Goal: Task Accomplishment & Management: Manage account settings

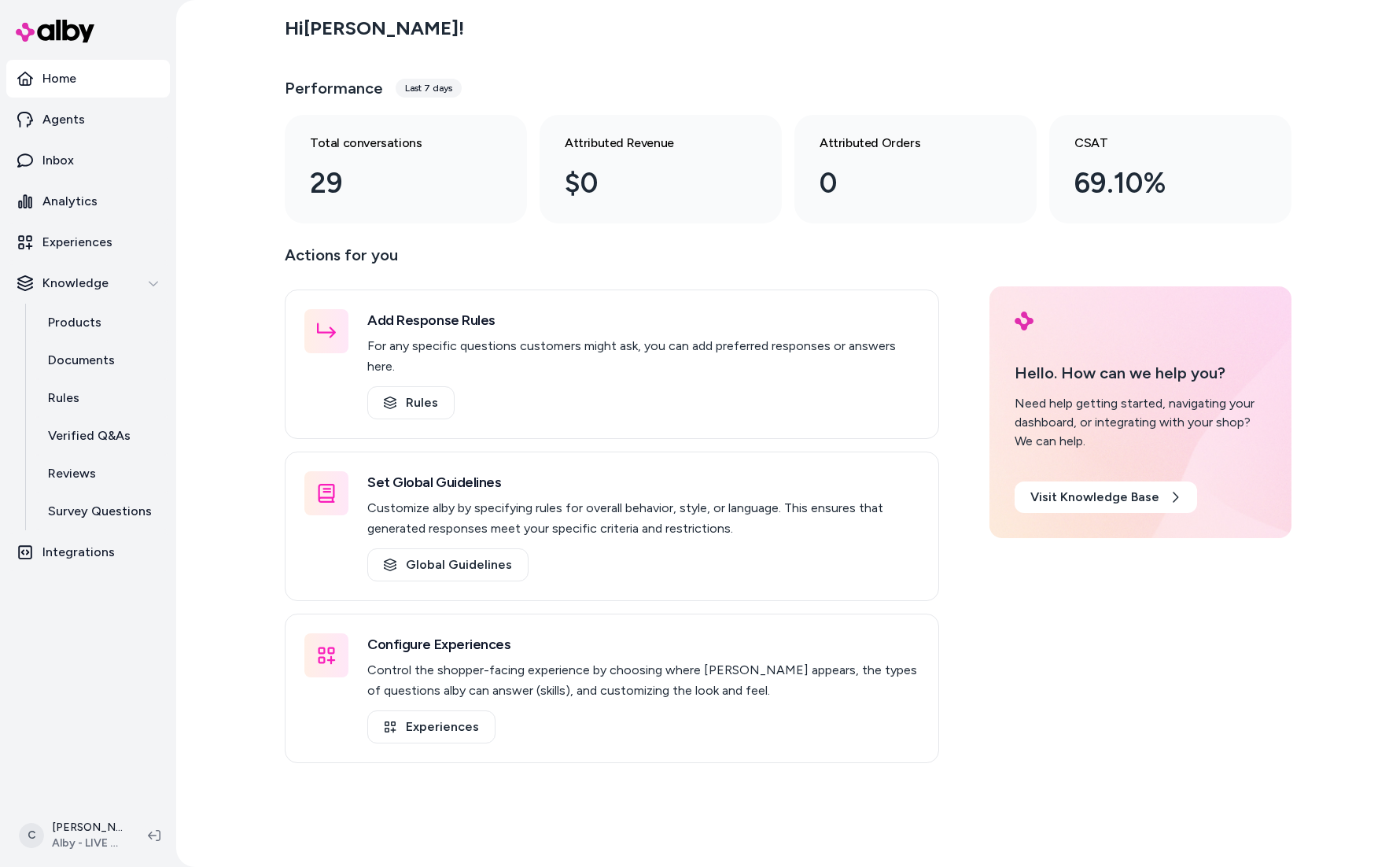
click at [188, 448] on div "Hi Chris ! Performance Last 7 days Total conversations 29 Attributed Revenue $0…" at bounding box center [788, 433] width 1224 height 867
drag, startPoint x: 203, startPoint y: 434, endPoint x: 279, endPoint y: 383, distance: 91.5
click at [202, 430] on div "Hi Chris ! Performance Last 7 days Total conversations 29 Attributed Revenue $0…" at bounding box center [788, 433] width 1224 height 867
click at [90, 832] on html "Home Agents Inbox Analytics Experiences Knowledge Products Documents Rules Veri…" at bounding box center [700, 433] width 1400 height 867
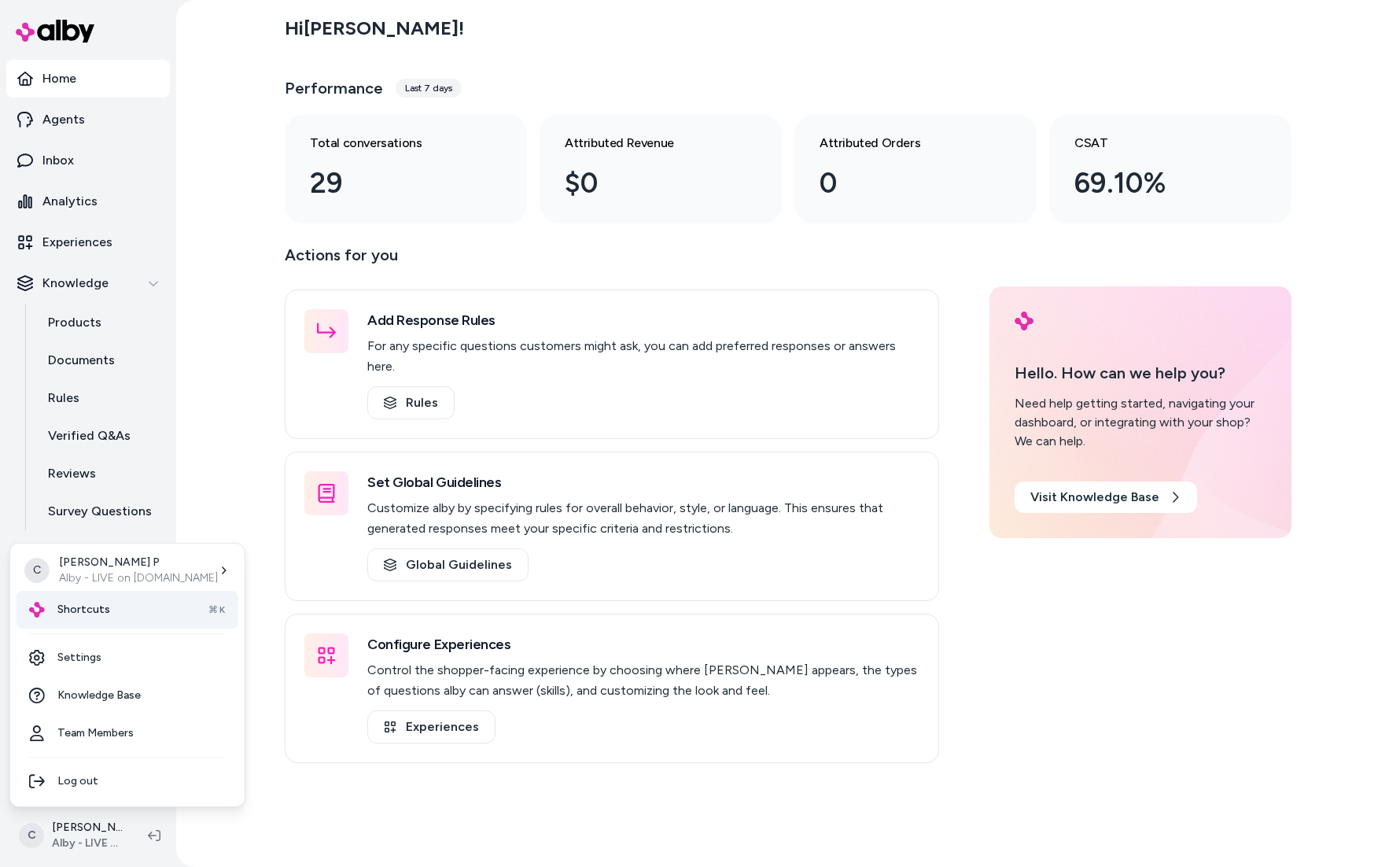
click at [106, 606] on div "Shortcuts ⌘K" at bounding box center [128, 609] width 221 height 38
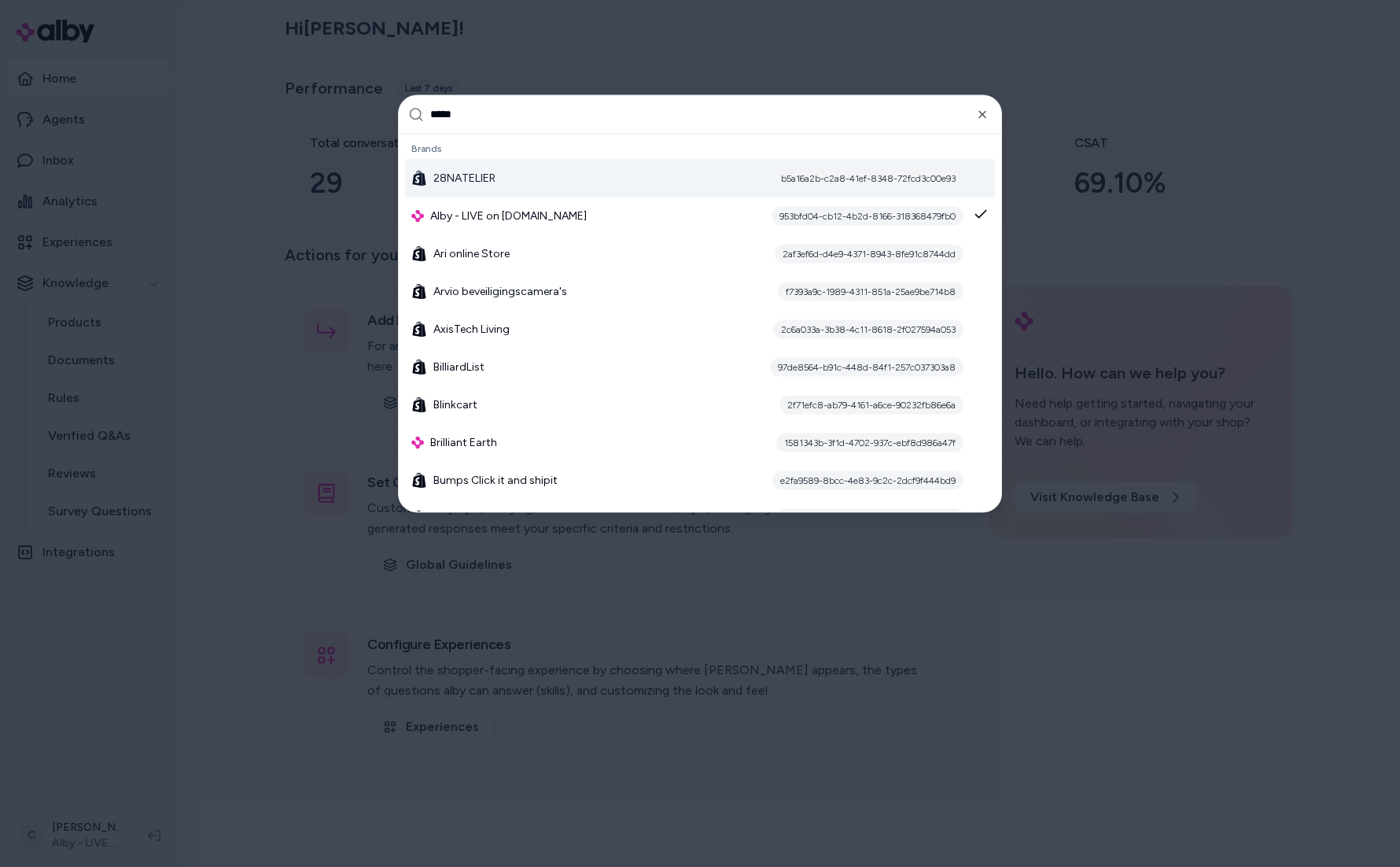
type input "******"
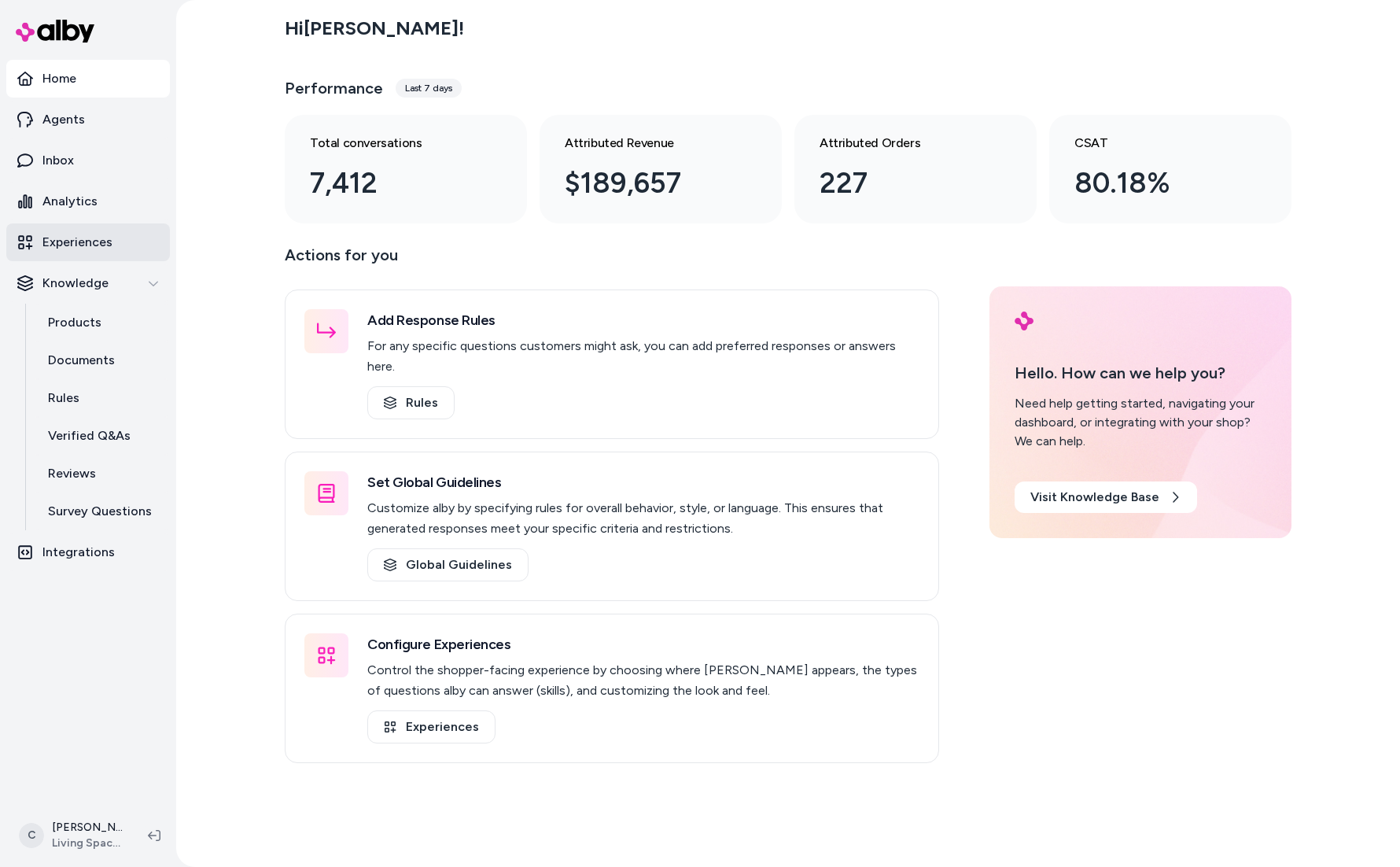
click at [81, 236] on p "Experiences" at bounding box center [77, 242] width 70 height 19
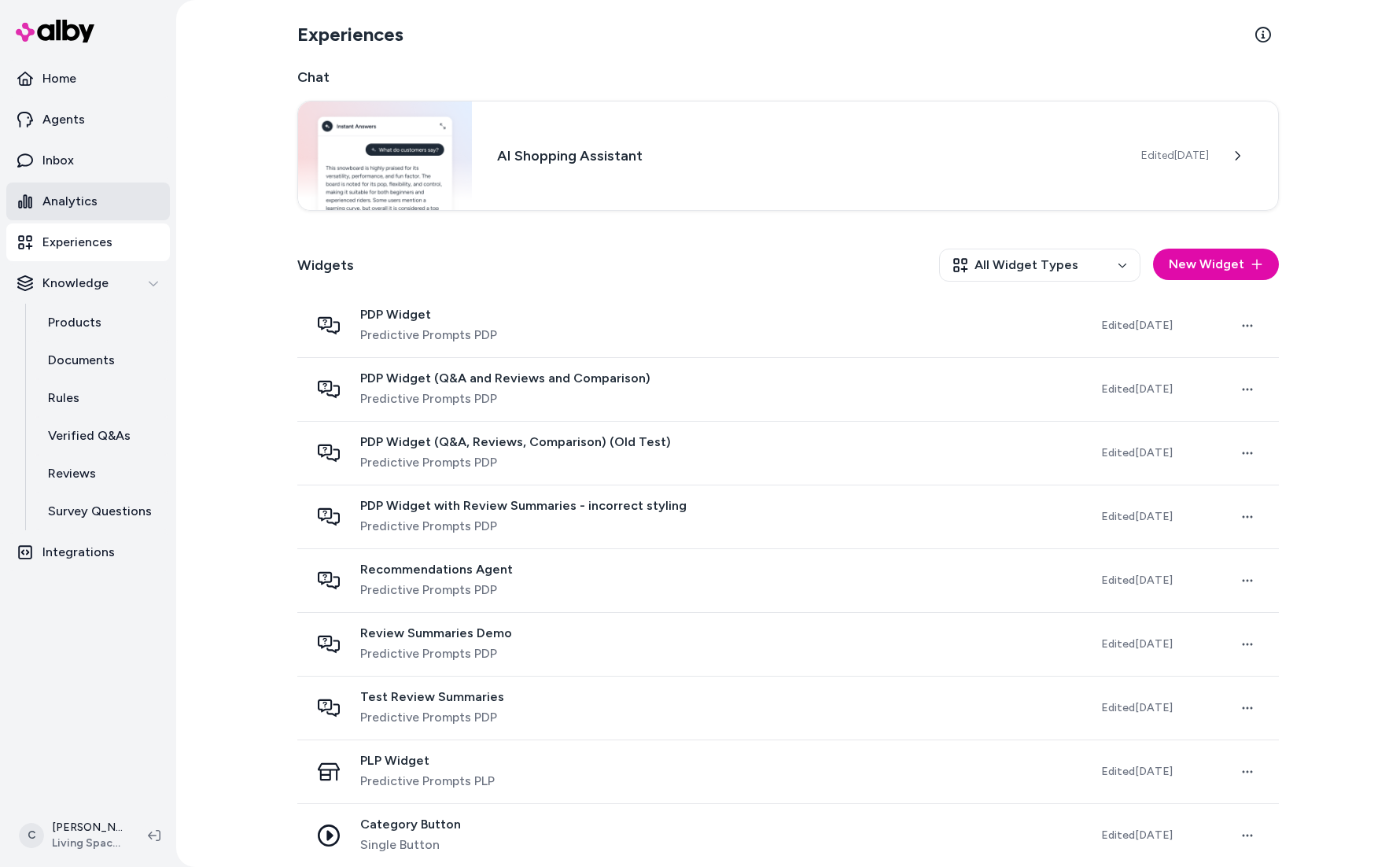
click at [89, 182] on link "Analytics" at bounding box center [88, 201] width 164 height 38
click at [92, 164] on link "Inbox" at bounding box center [88, 160] width 164 height 38
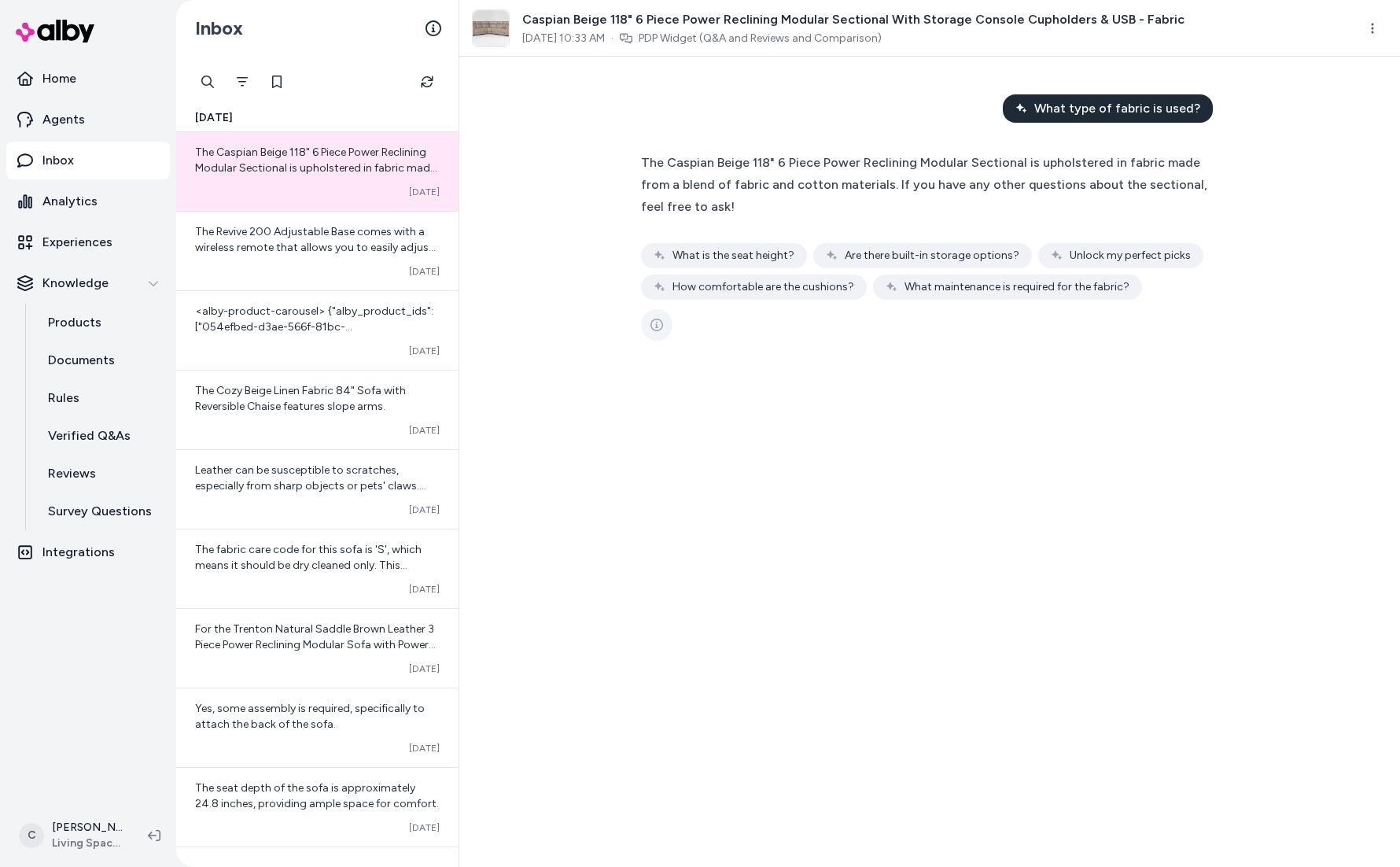
click at [650, 327] on button "See more" at bounding box center [657, 325] width 32 height 32
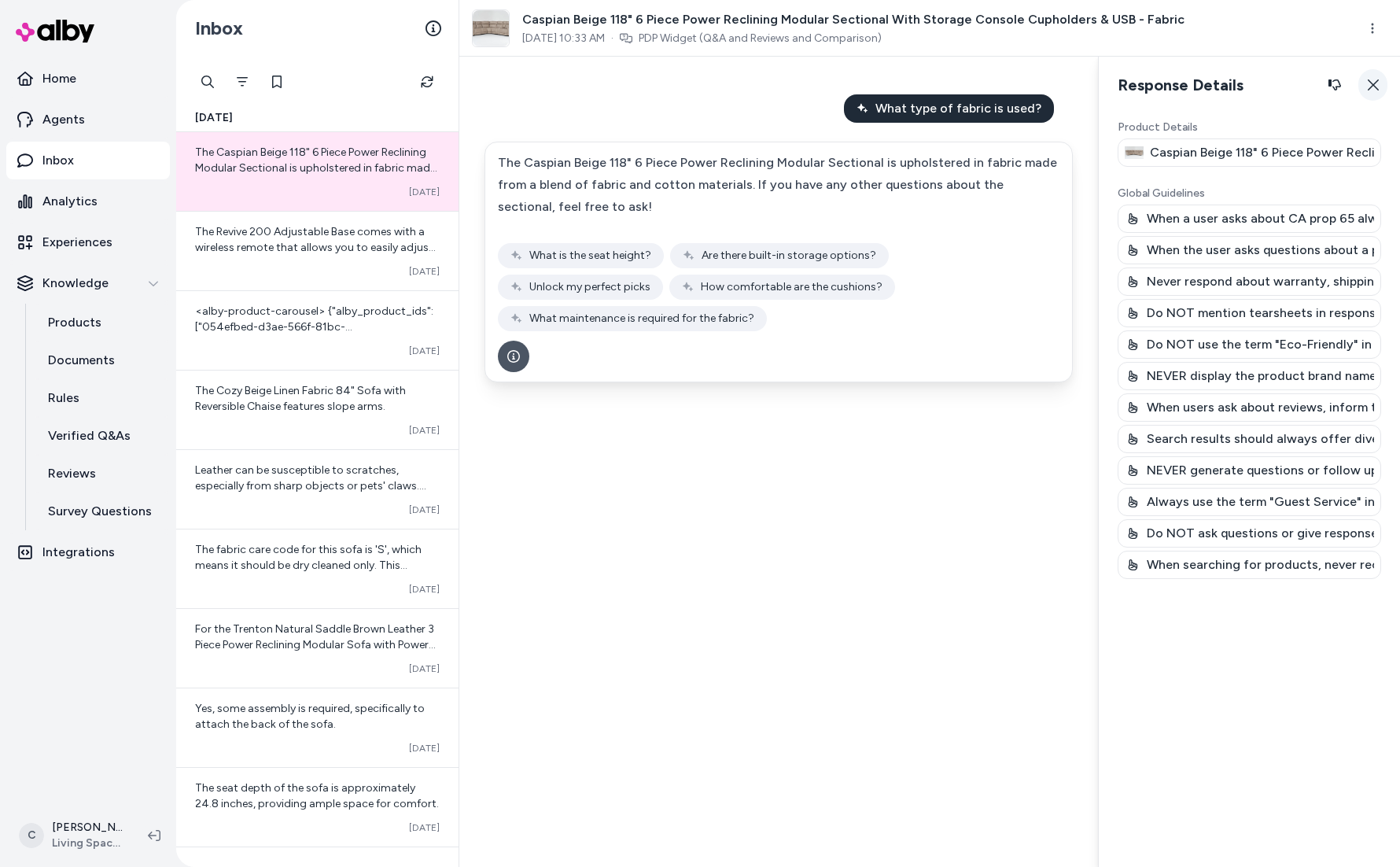
click at [1368, 87] on icon "button" at bounding box center [1373, 85] width 12 height 12
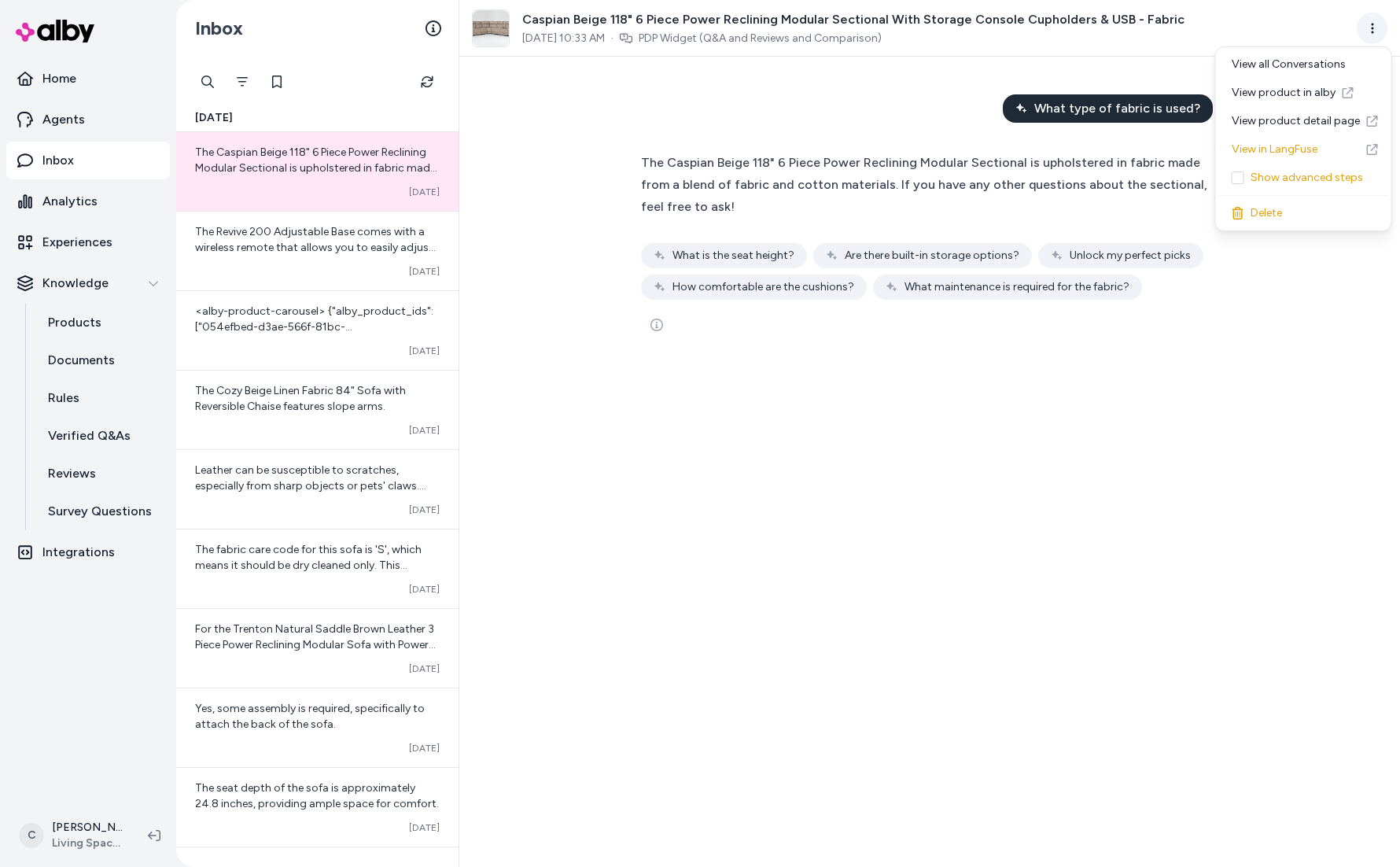
click at [1374, 28] on html "Home Agents Inbox Analytics Experiences Knowledge Products Documents Rules Veri…" at bounding box center [700, 433] width 1400 height 867
click at [1253, 174] on div "Show advanced steps" at bounding box center [1303, 178] width 169 height 28
click at [1365, 30] on html "Home Agents Inbox Analytics Experiences Knowledge Products Documents Rules Veri…" at bounding box center [700, 433] width 1400 height 867
drag, startPoint x: 669, startPoint y: 90, endPoint x: 661, endPoint y: 83, distance: 10.6
click at [668, 89] on html "Home Agents Inbox Analytics Experiences Knowledge Products Documents Rules Veri…" at bounding box center [700, 433] width 1400 height 867
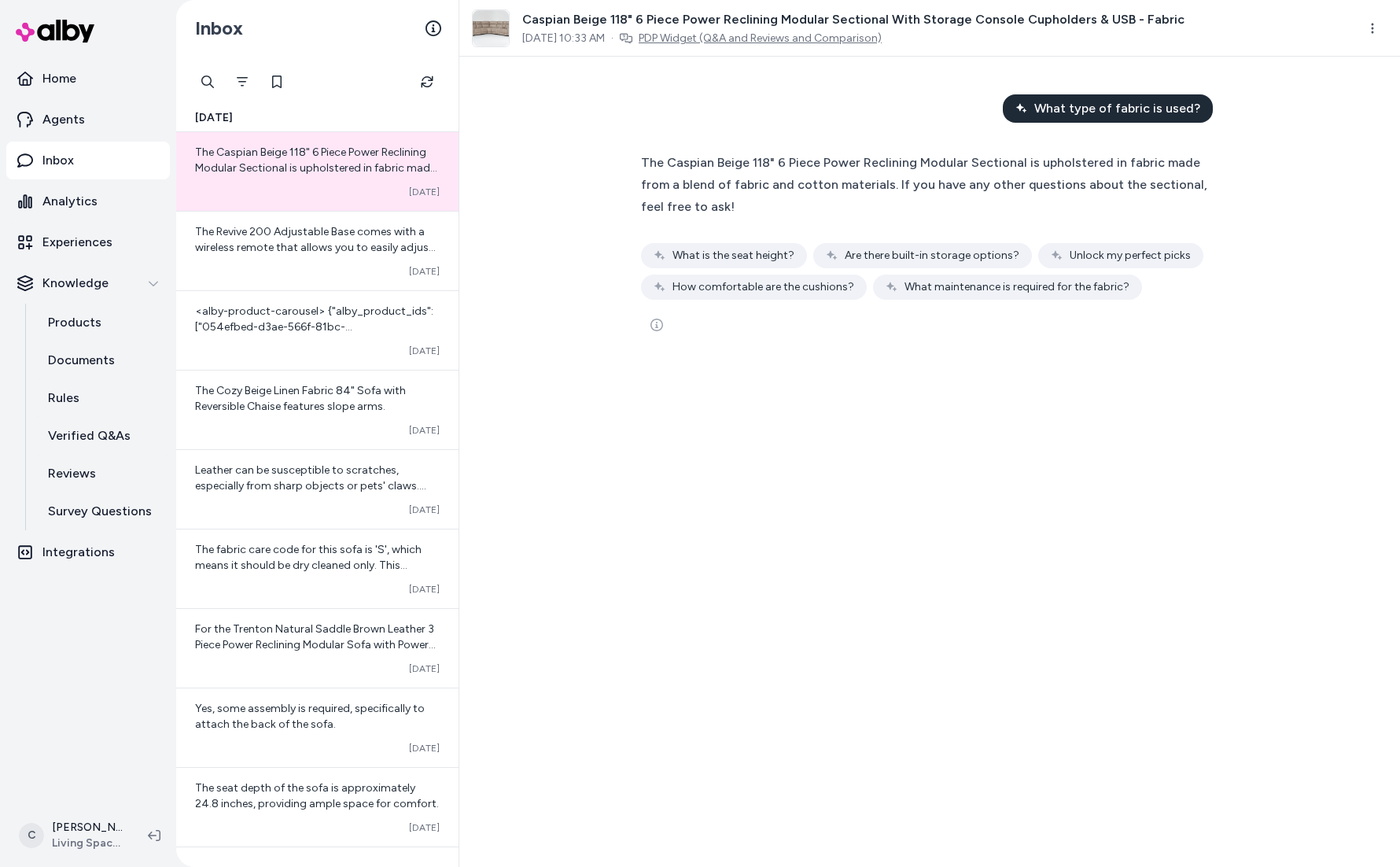
click at [723, 38] on link "PDP Widget (Q&A and Reviews and Comparison)" at bounding box center [760, 39] width 243 height 16
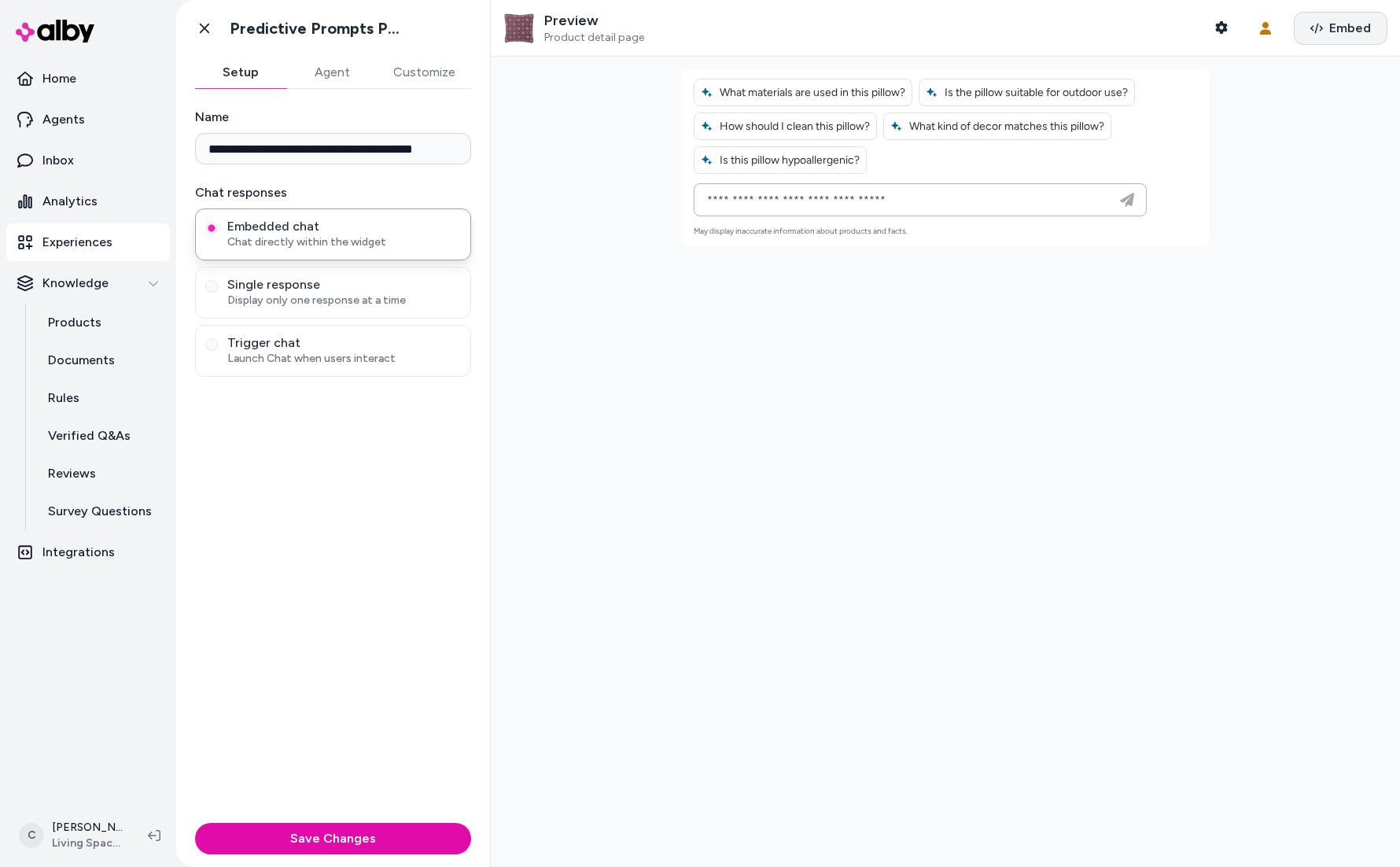
click at [1342, 27] on span "Embed" at bounding box center [1350, 27] width 42 height 19
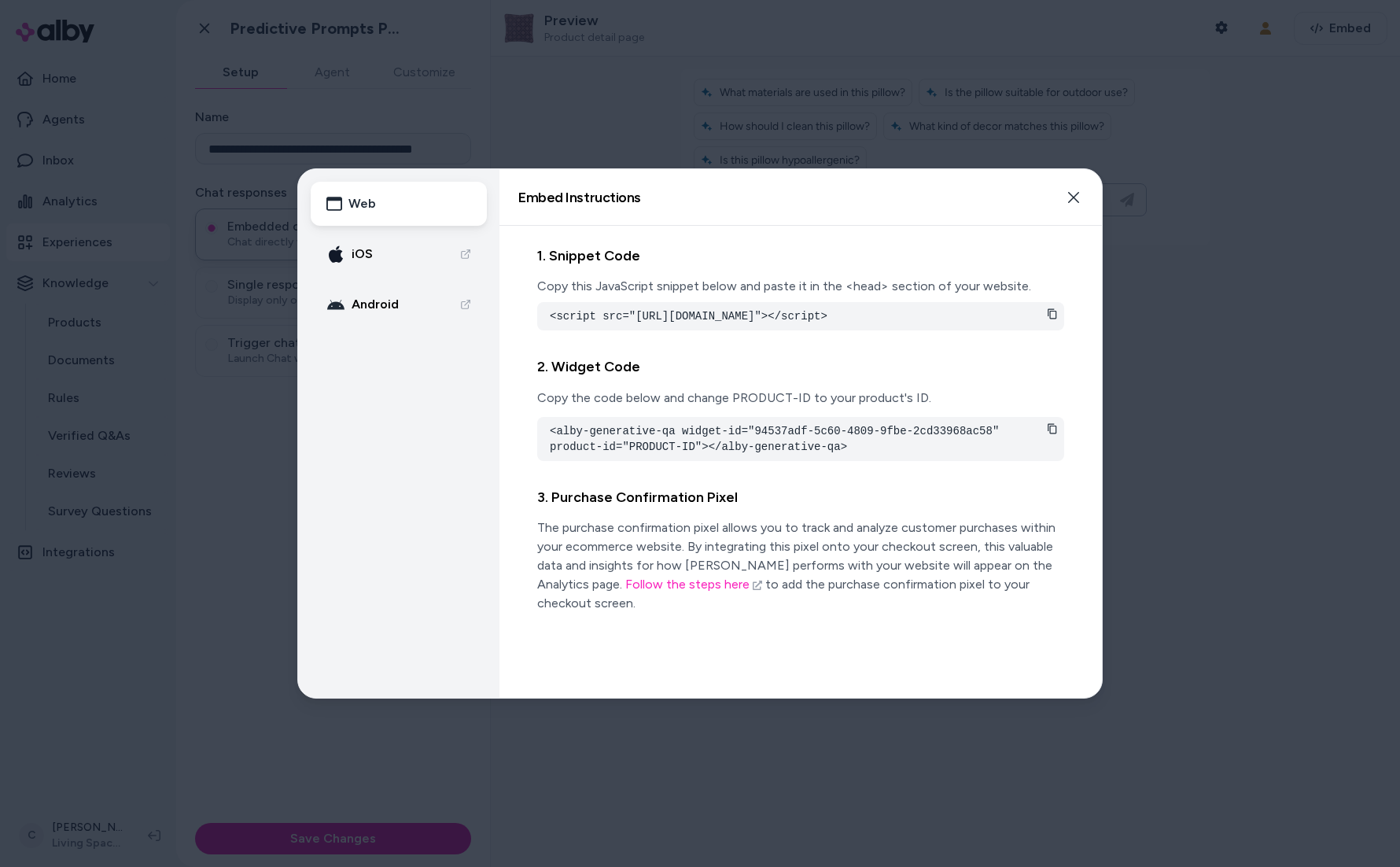
drag, startPoint x: 765, startPoint y: 342, endPoint x: 526, endPoint y: 314, distance: 240.6
click at [526, 314] on div "1. Snippet Code Copy this JavaScript snippet below and paste it in the <head> s…" at bounding box center [801, 461] width 602 height 472
copy pre "<script src="https://cdn.alby.net/apps/launcher/embed.js?brandId=ed5c3a8e-bf2f-…"
click at [819, 324] on pre "<script src="https://cdn.alby.net/apps/launcher/embed.js?brandId=ed5c3a8e-bf2f-…" at bounding box center [801, 316] width 502 height 16
drag, startPoint x: 793, startPoint y: 333, endPoint x: 550, endPoint y: 316, distance: 243.6
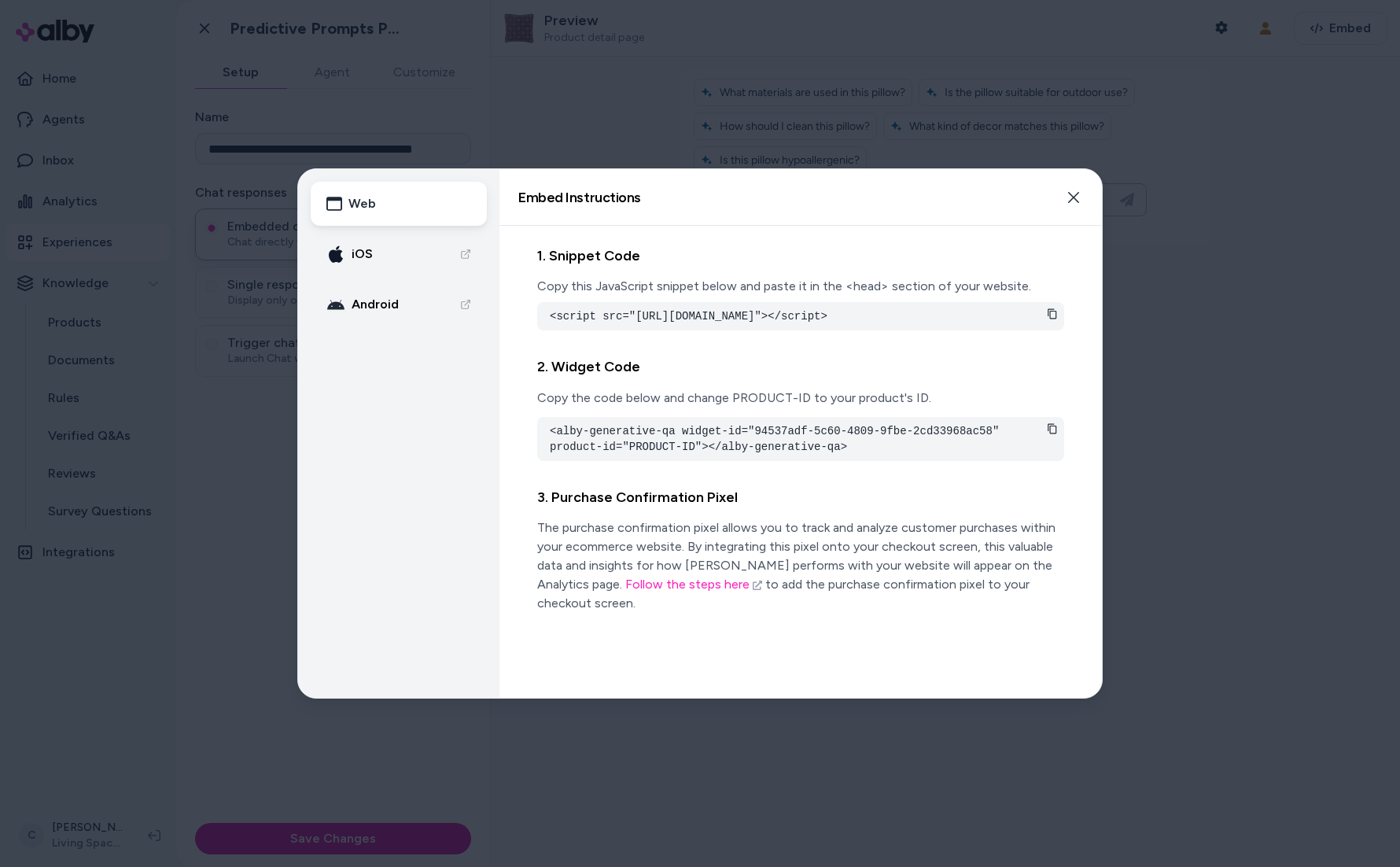
click at [550, 316] on pre "<script src="https://cdn.alby.net/apps/launcher/embed.js?brandId=ed5c3a8e-bf2f-…" at bounding box center [801, 316] width 502 height 16
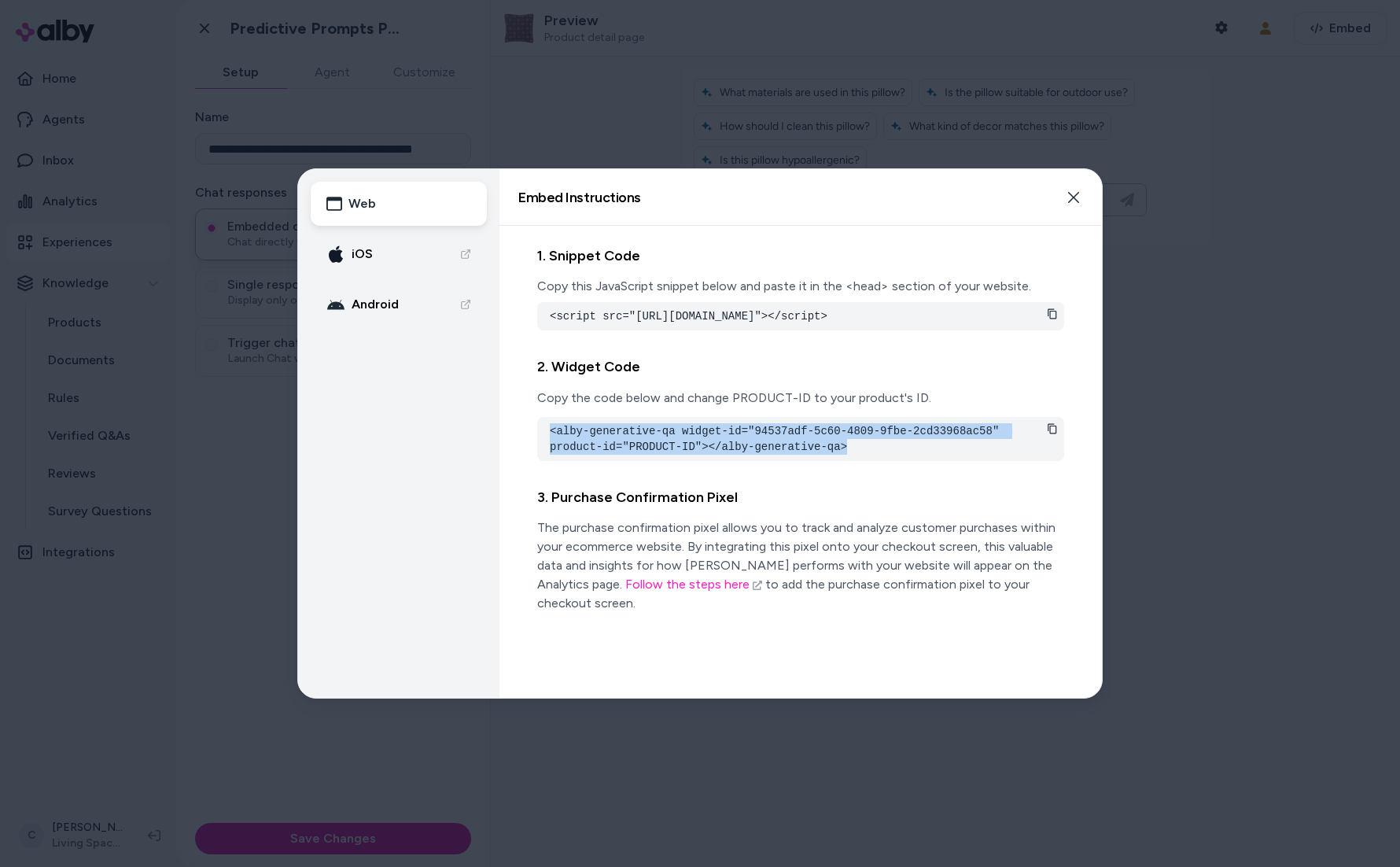
drag, startPoint x: 860, startPoint y: 461, endPoint x: 580, endPoint y: 438, distance: 280.9
click at [580, 437] on pre "<alby-generative-qa widget-id="94537adf-5c60-4809-9fbe-2cd33968ac58" product-id…" at bounding box center [801, 439] width 502 height 32
copy pre "<alby-generative-qa widget-id="94537adf-5c60-4809-9fbe-2cd33968ac58" product-id…"
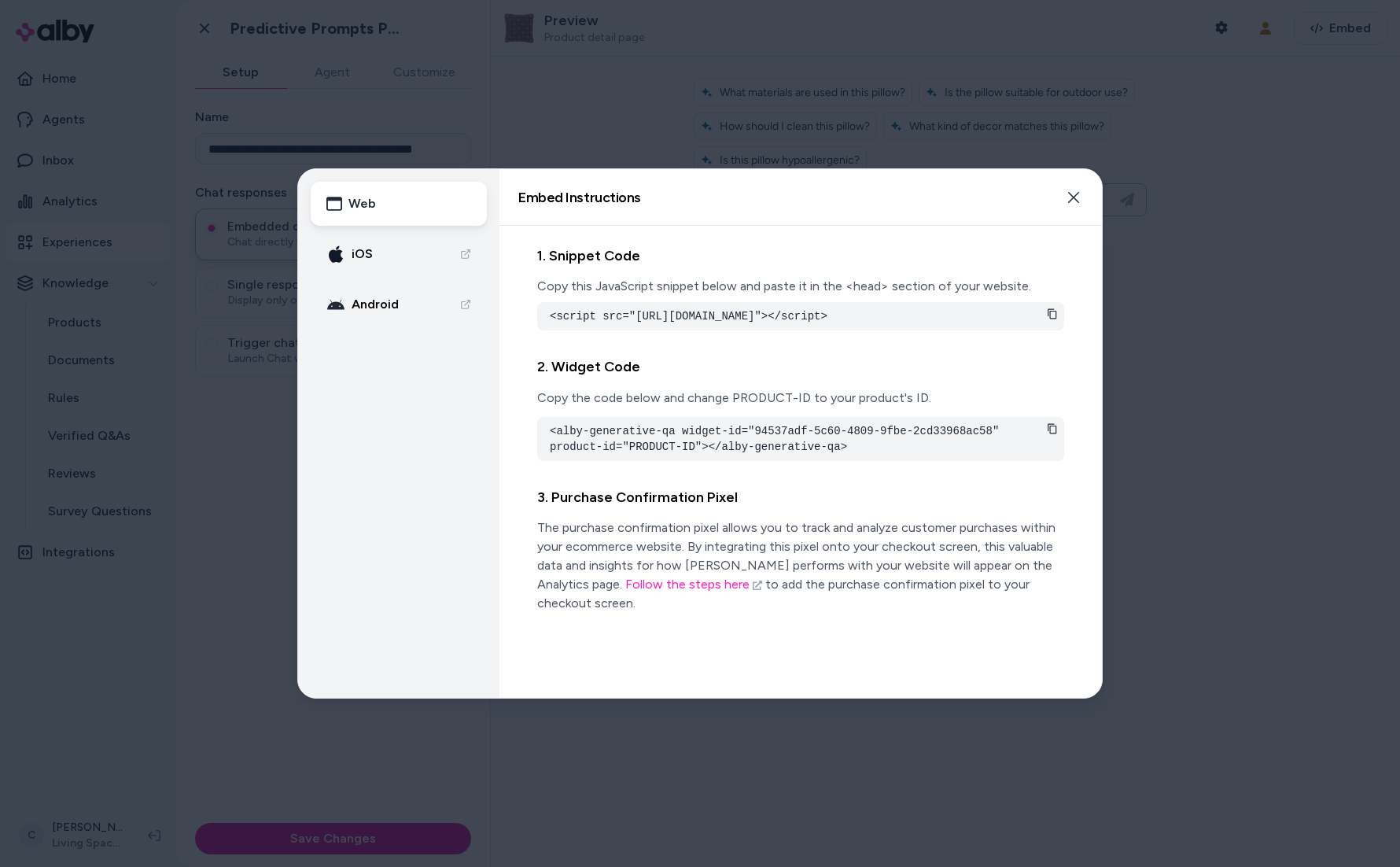
drag, startPoint x: 261, startPoint y: 510, endPoint x: 254, endPoint y: 499, distance: 13.0
click at [261, 509] on div at bounding box center [700, 433] width 1400 height 867
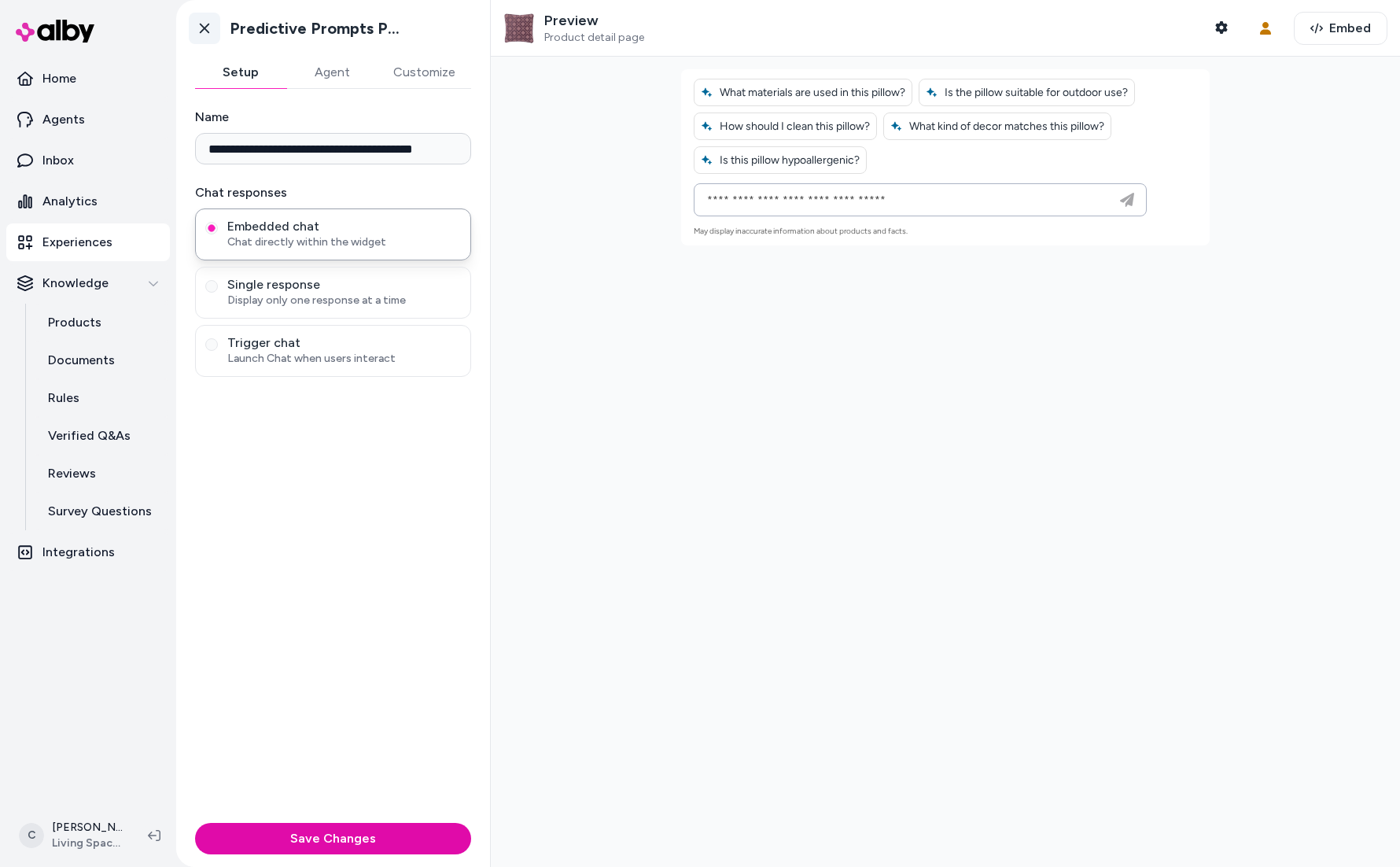
click at [210, 33] on icon at bounding box center [205, 28] width 16 height 16
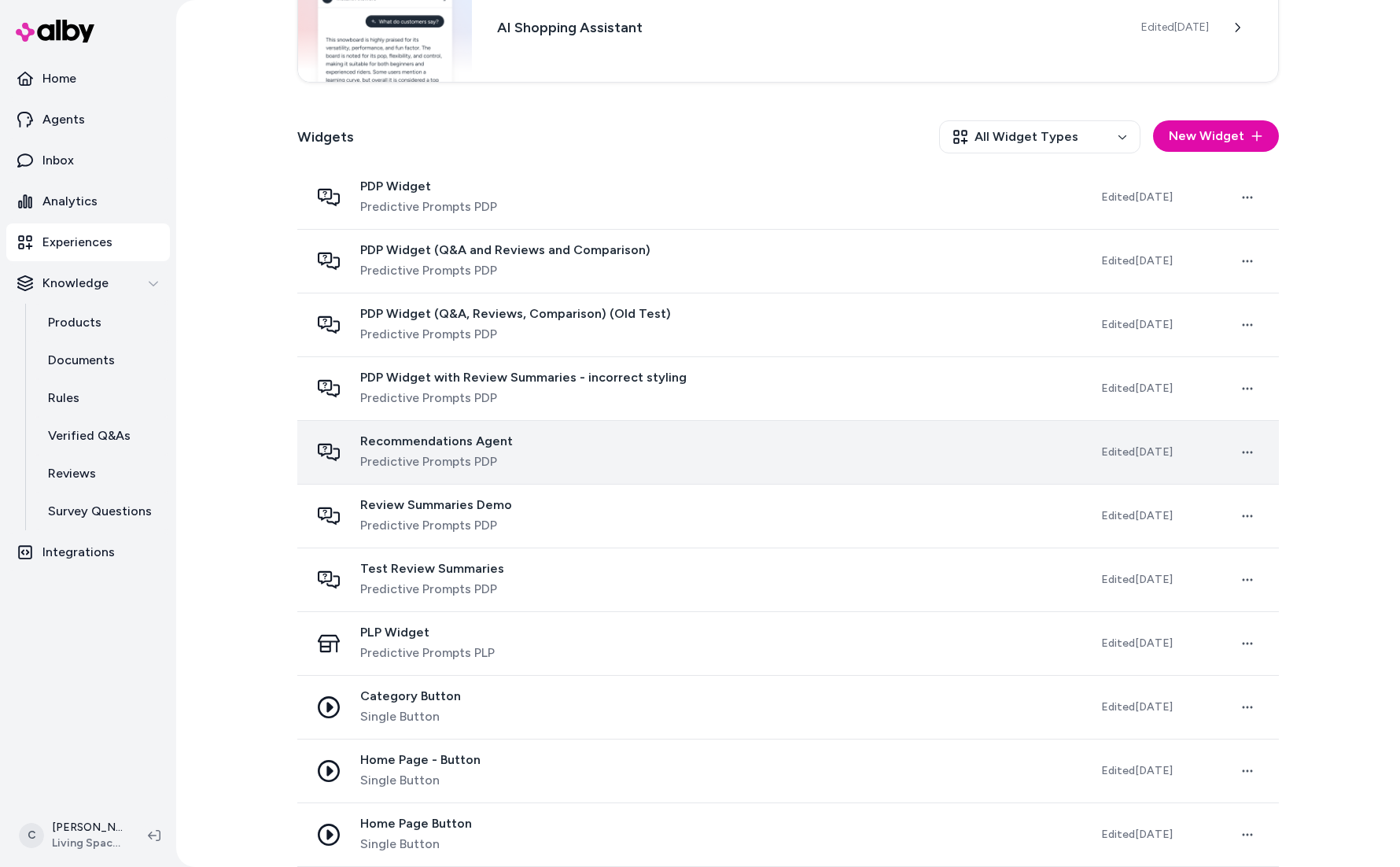
scroll to position [120, 0]
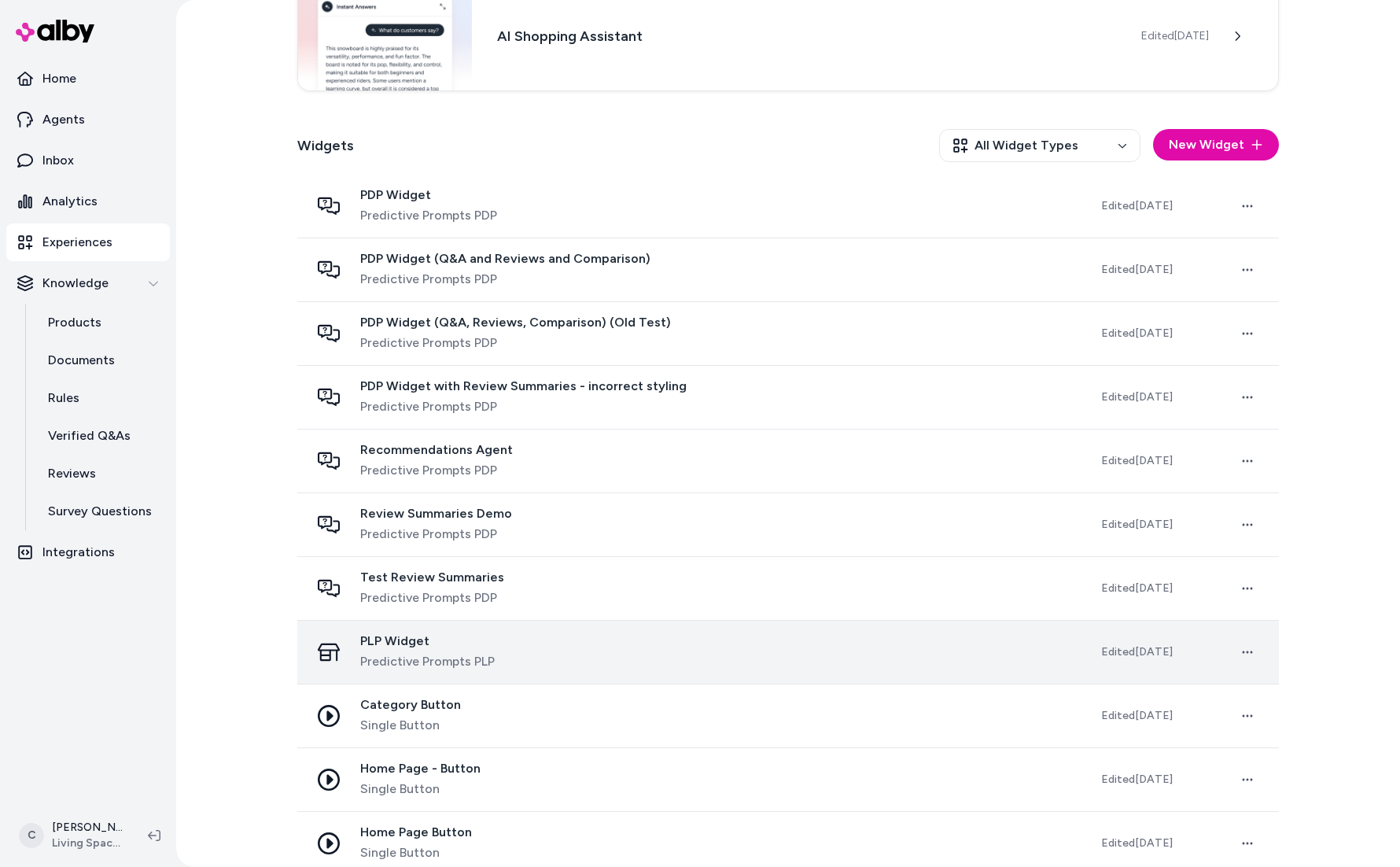
click at [559, 650] on div "PLP Widget Predictive Prompts PLP" at bounding box center [692, 652] width 766 height 38
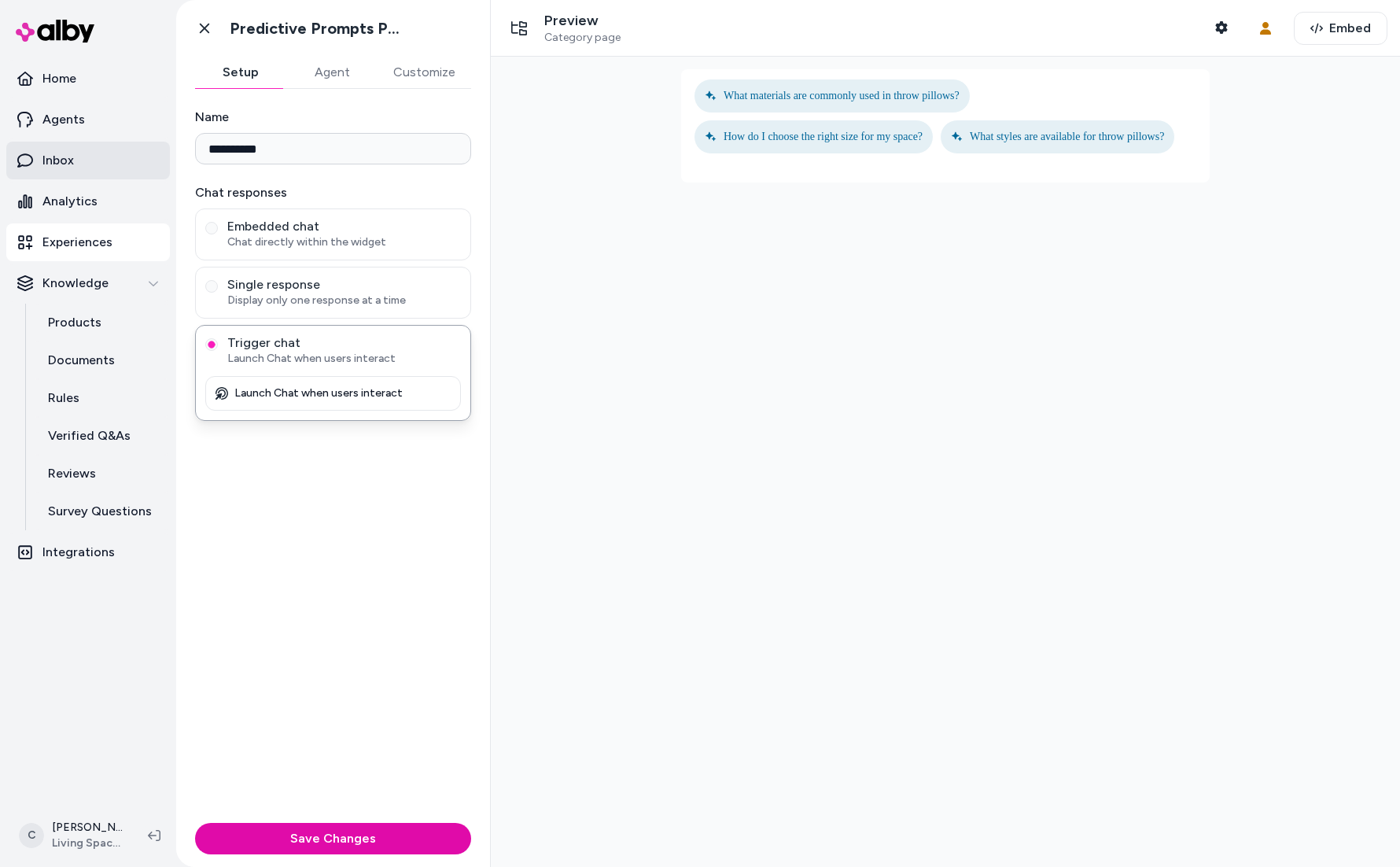
click at [83, 162] on link "Inbox" at bounding box center [88, 160] width 164 height 38
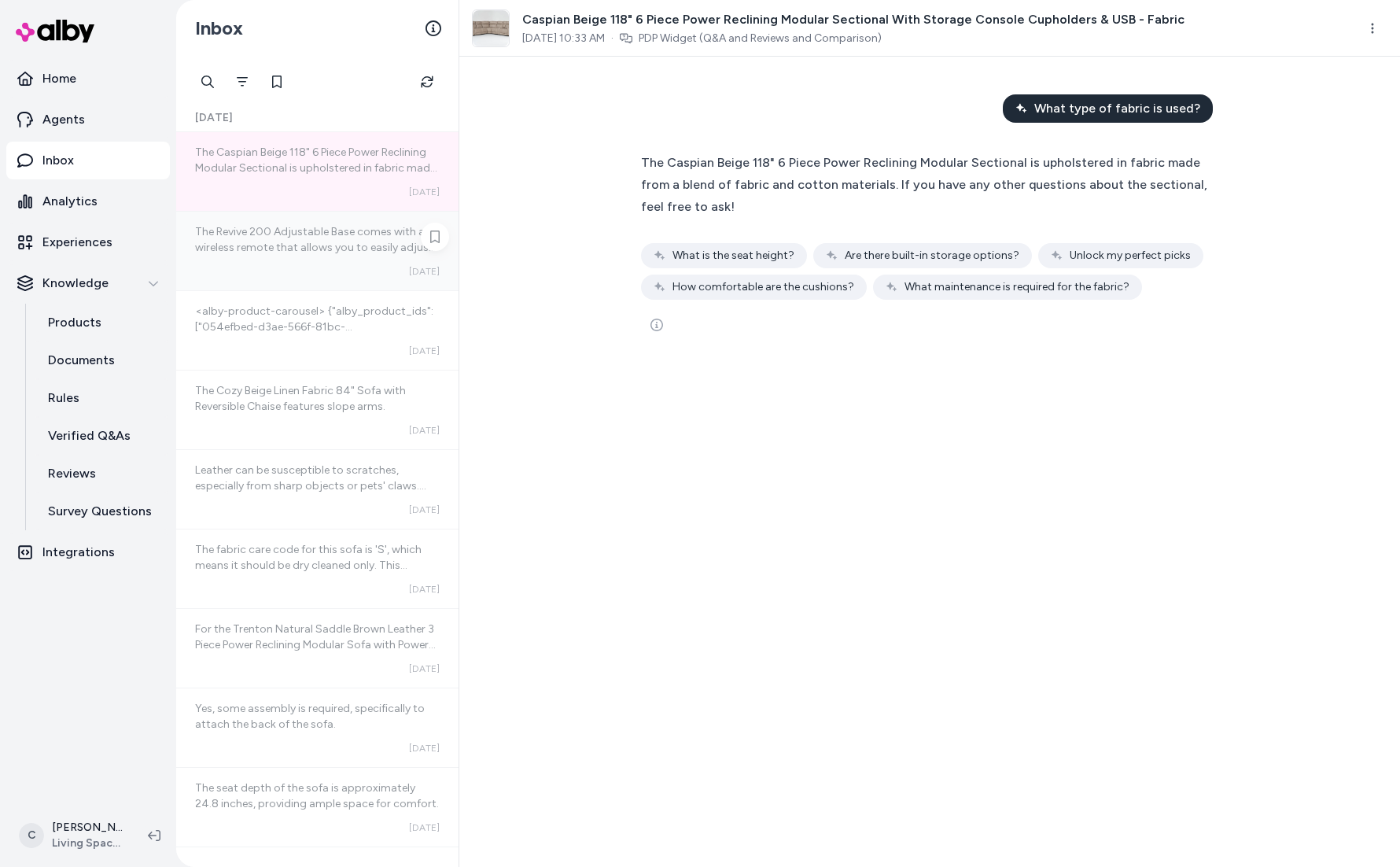
click at [278, 225] on span "The Revive 200 Adjustable Base comes with a wireless remote that allows you to …" at bounding box center [315, 302] width 241 height 155
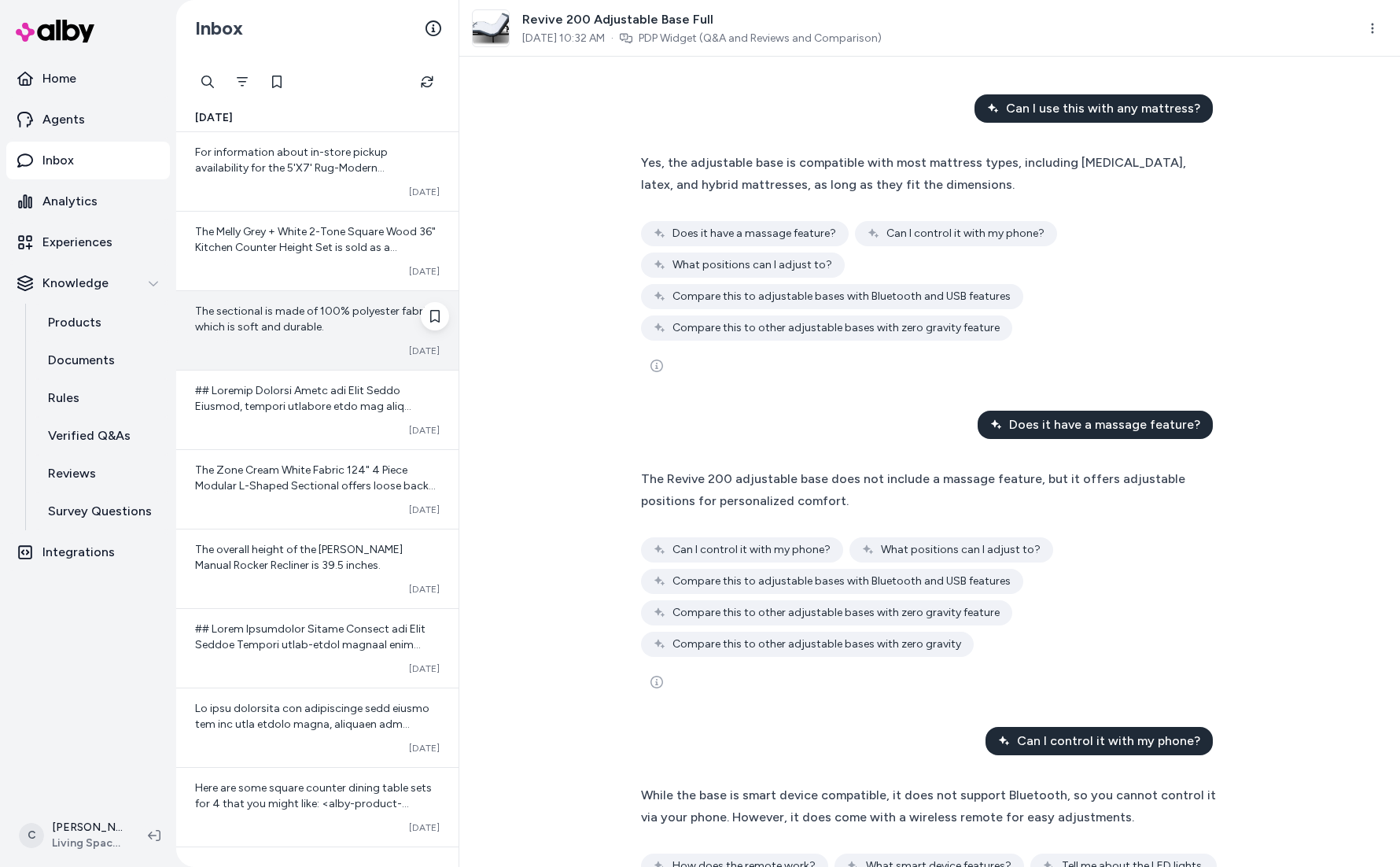
click at [284, 305] on span "The sectional is made of 100% polyester fabric, which is soft and durable." at bounding box center [314, 319] width 239 height 29
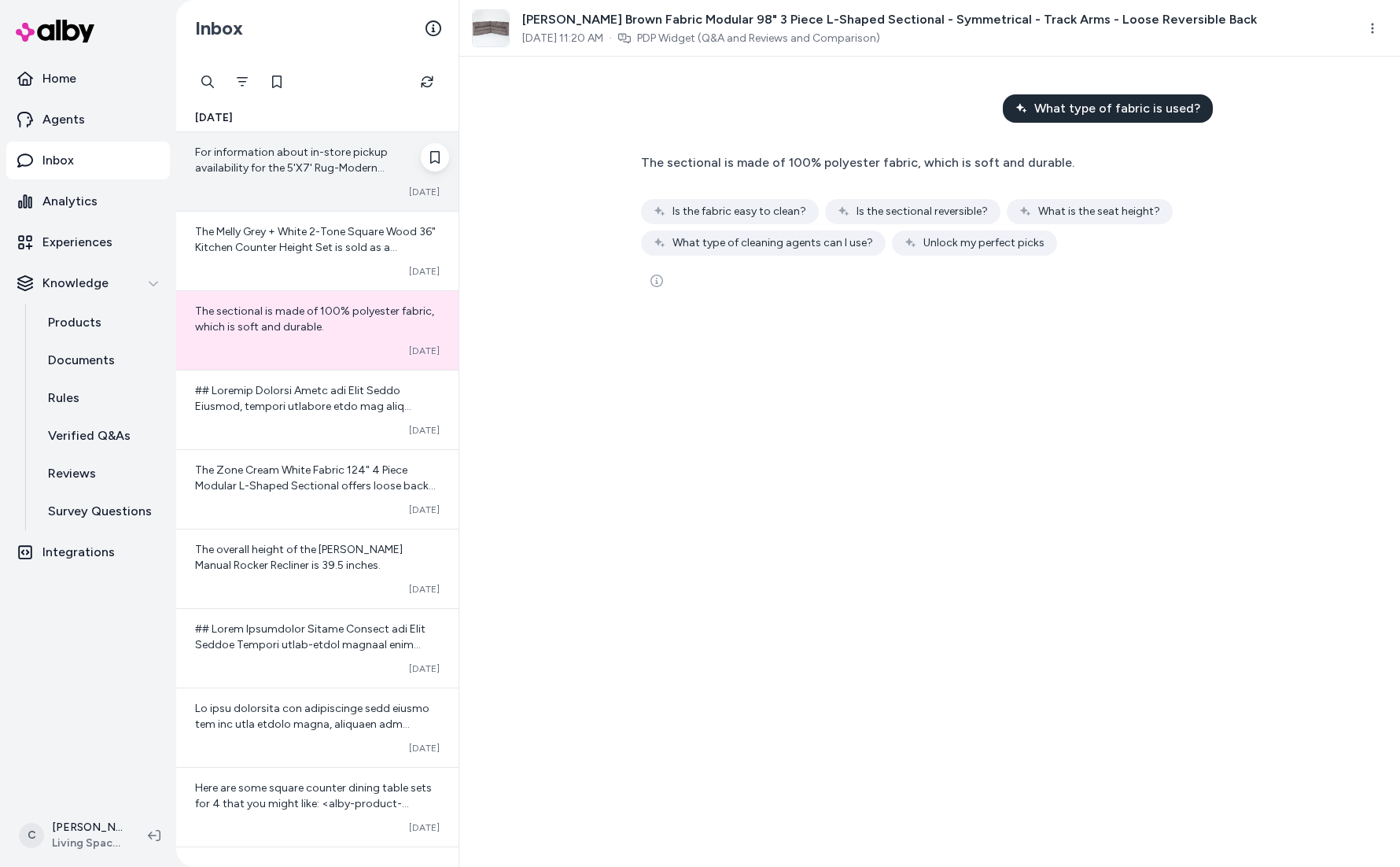
click at [291, 156] on span "For information about in-store pickup availability for the 5'X7' Rug-Modern Rac…" at bounding box center [311, 206] width 232 height 123
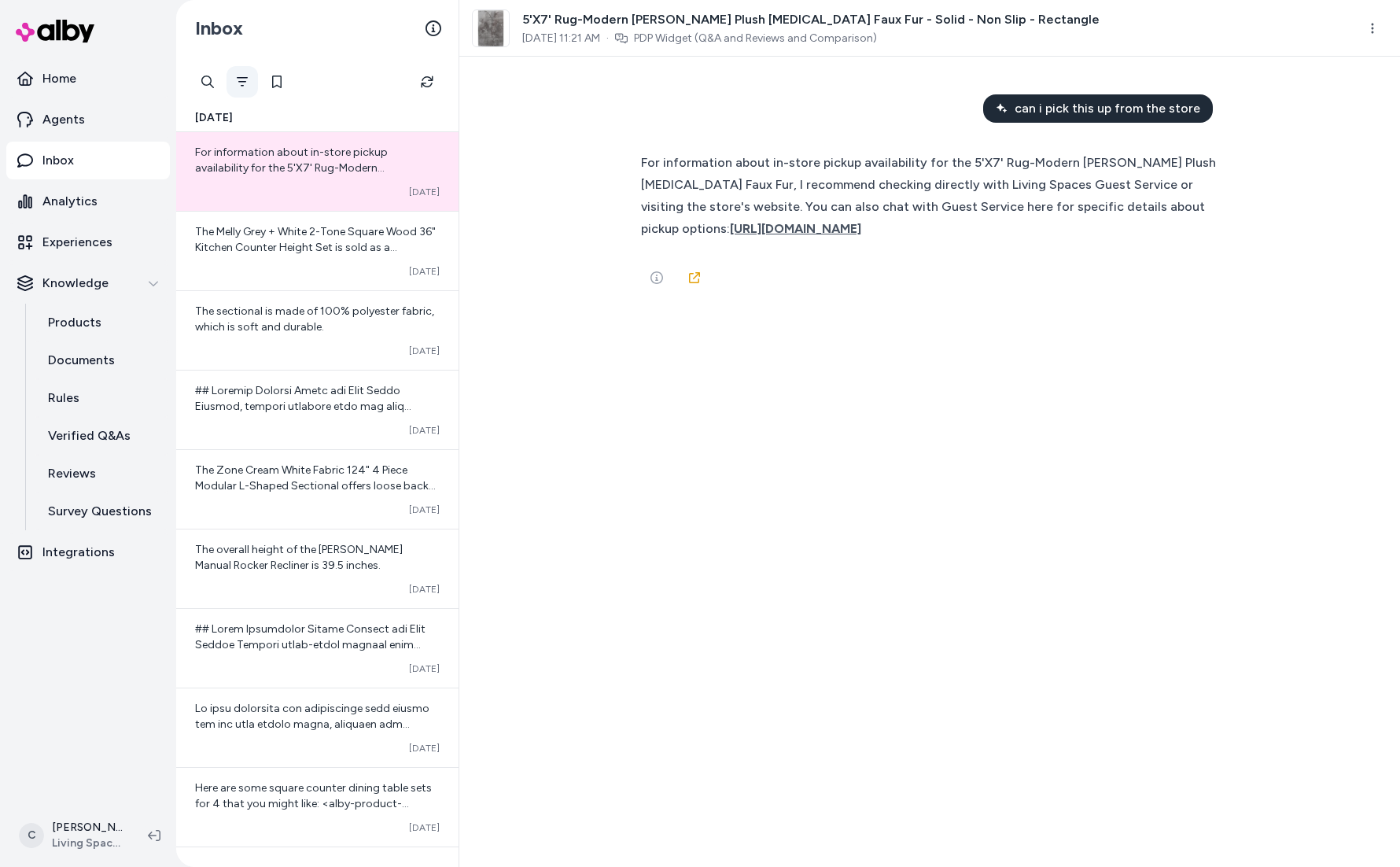
click at [237, 81] on icon "Filter" at bounding box center [242, 81] width 12 height 12
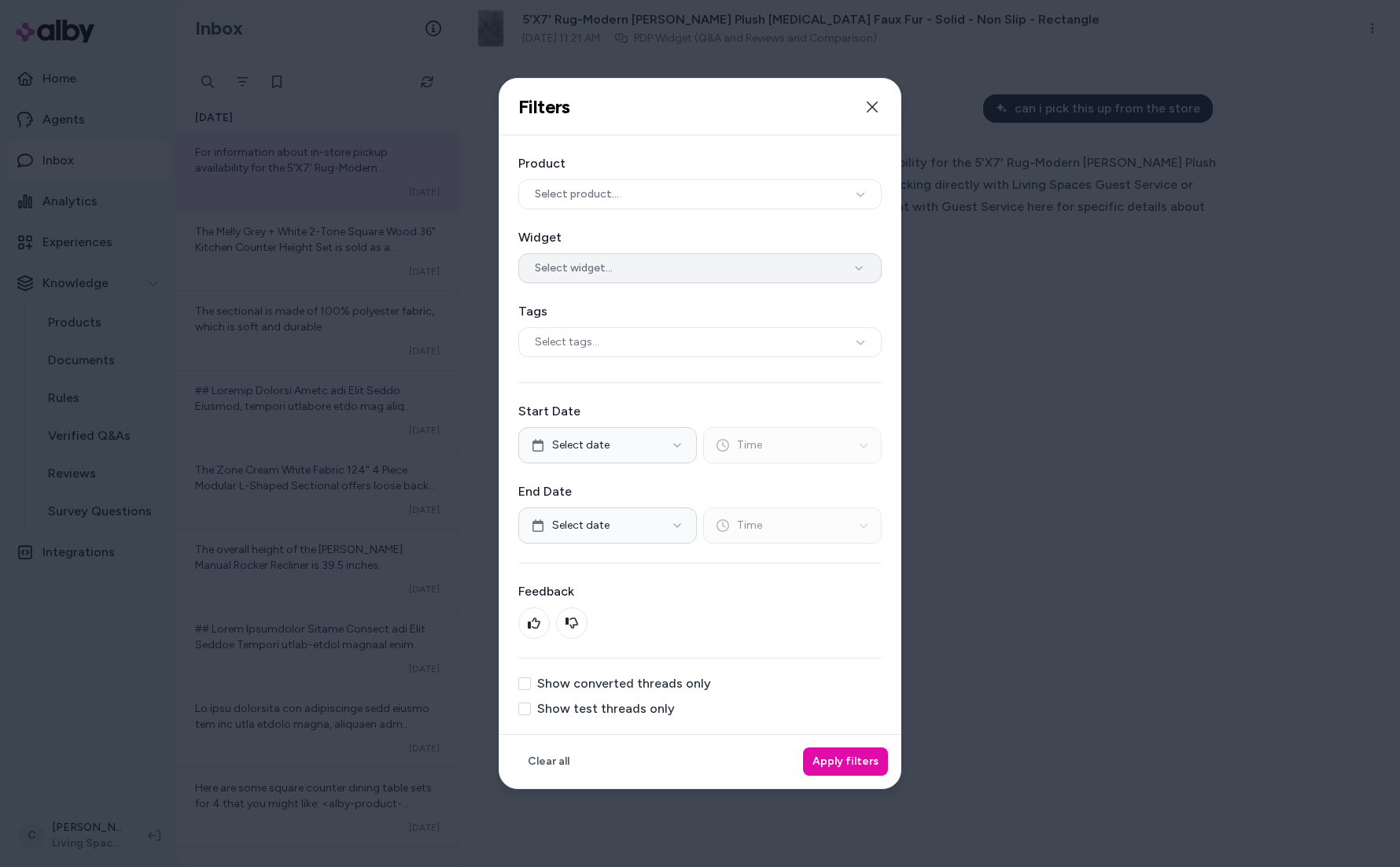
click at [584, 259] on button "Select widget..." at bounding box center [700, 268] width 363 height 30
click at [845, 749] on button "Apply filters" at bounding box center [846, 762] width 85 height 28
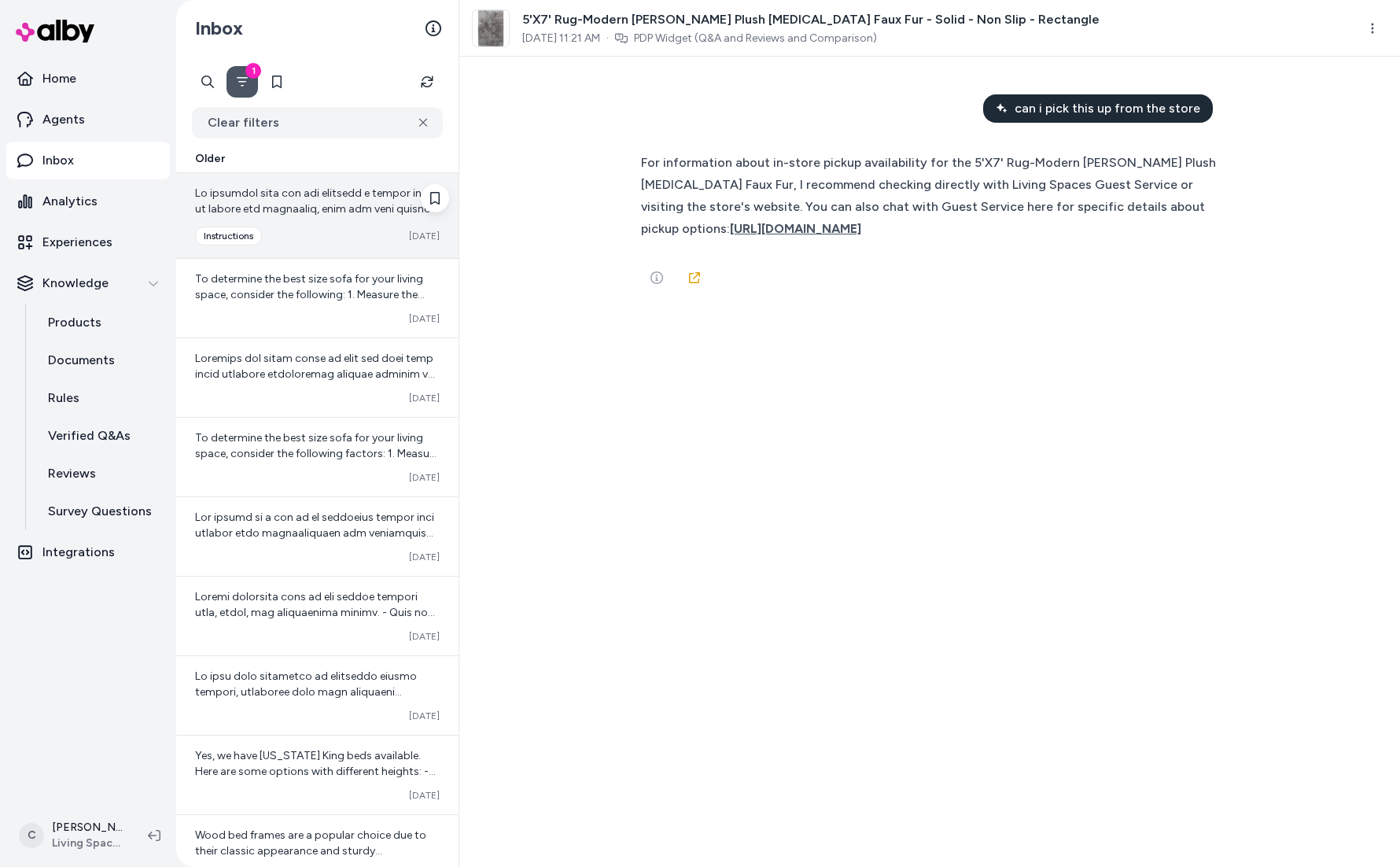
click at [291, 209] on span at bounding box center [316, 468] width 244 height 564
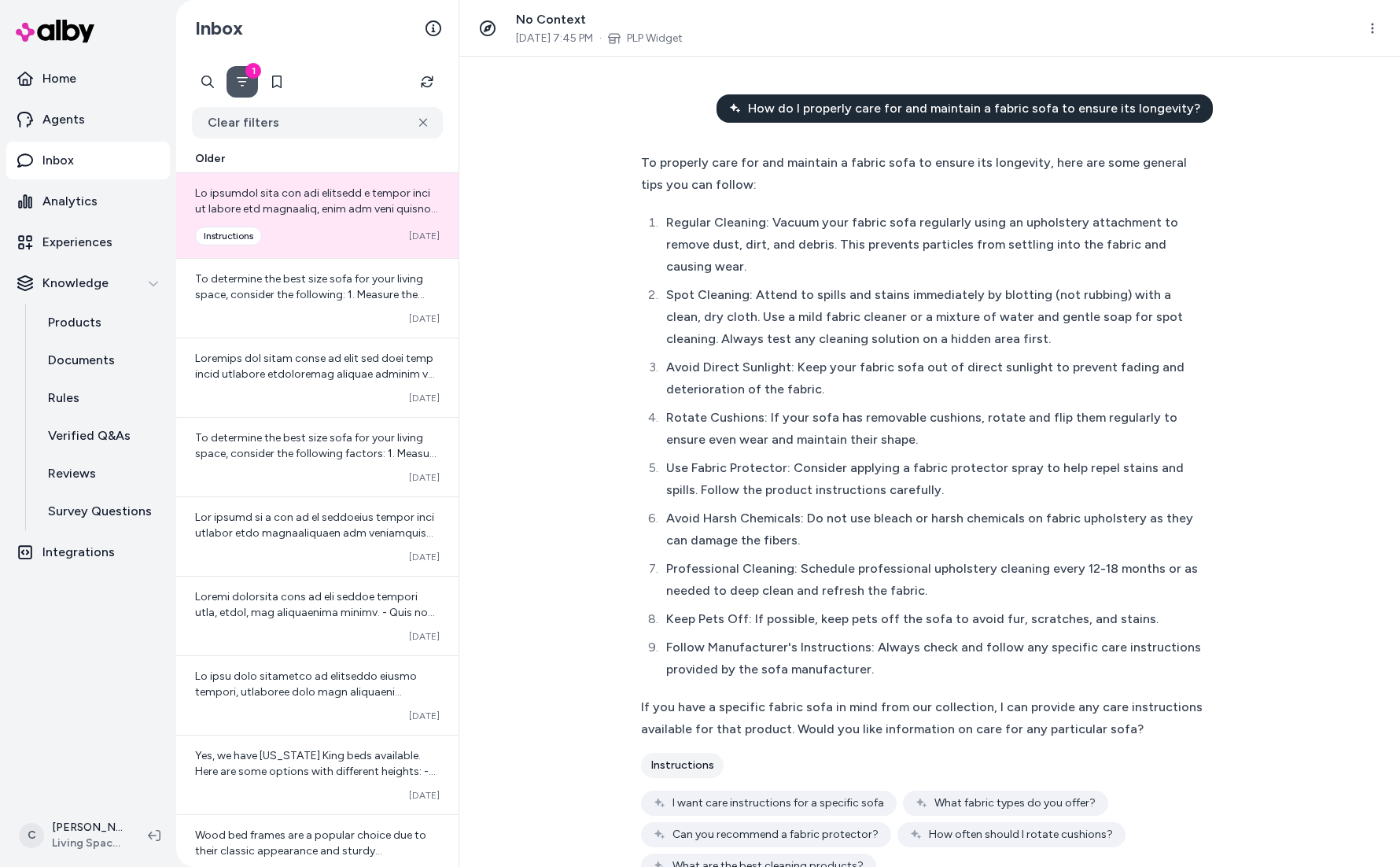
click at [248, 81] on icon "Filter" at bounding box center [242, 81] width 12 height 12
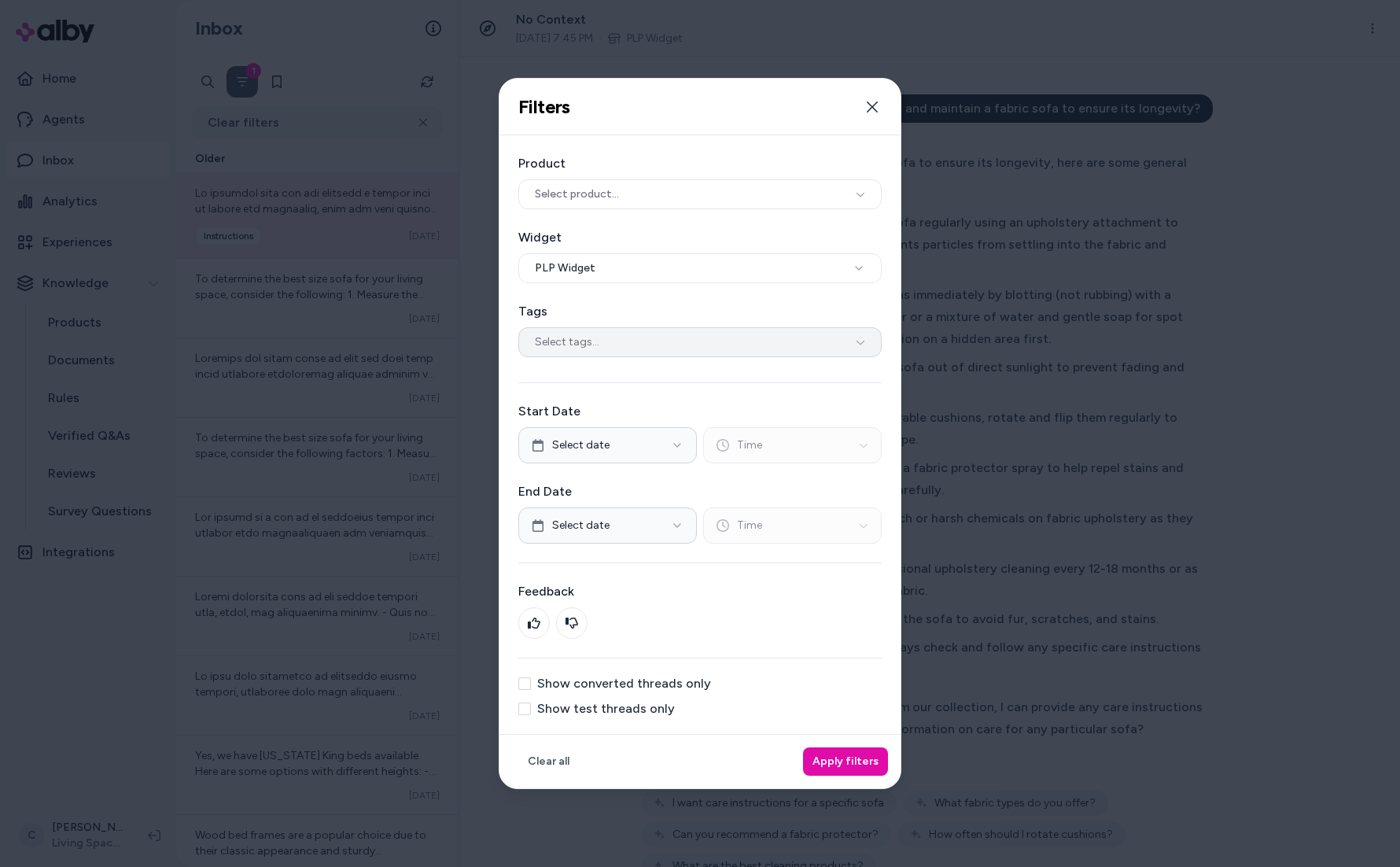
click at [610, 337] on div "Select tags..." at bounding box center [700, 342] width 363 height 30
click at [737, 306] on label "Tags" at bounding box center [700, 311] width 363 height 19
click at [880, 105] on button "Close" at bounding box center [872, 107] width 32 height 32
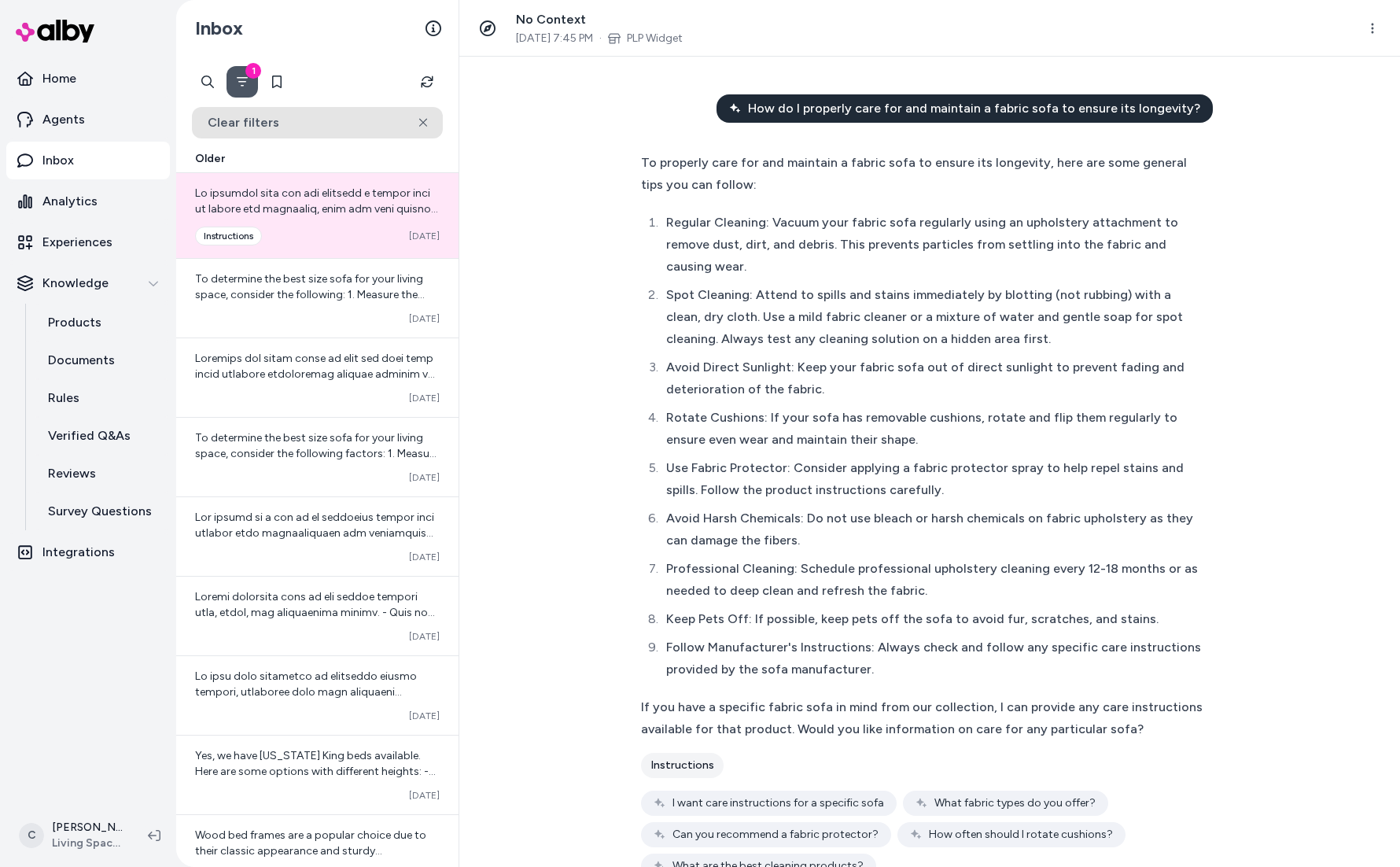
click at [240, 108] on button "Clear filters" at bounding box center [317, 123] width 251 height 32
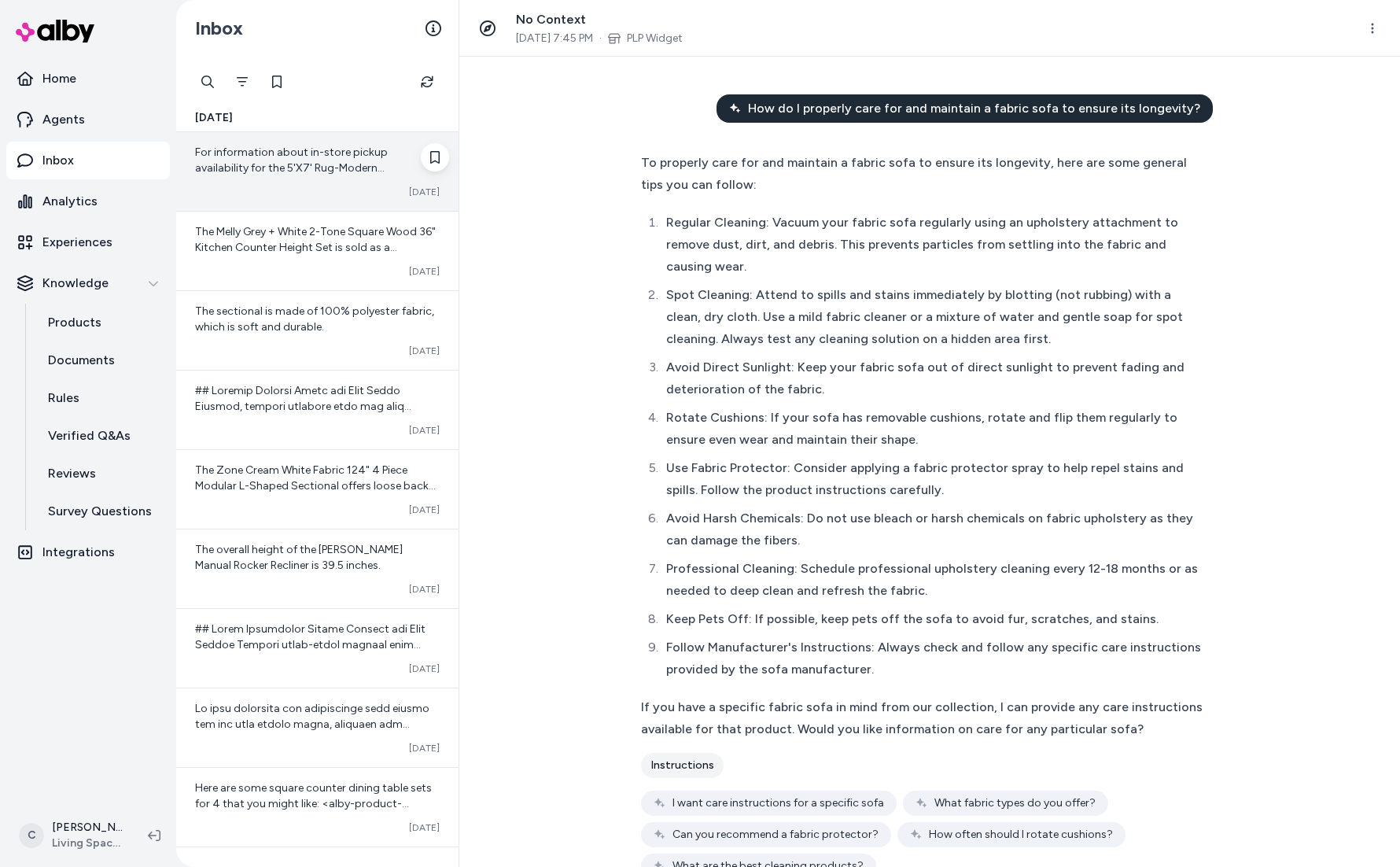
click at [312, 195] on div "Converted Oct 13" at bounding box center [317, 192] width 244 height 12
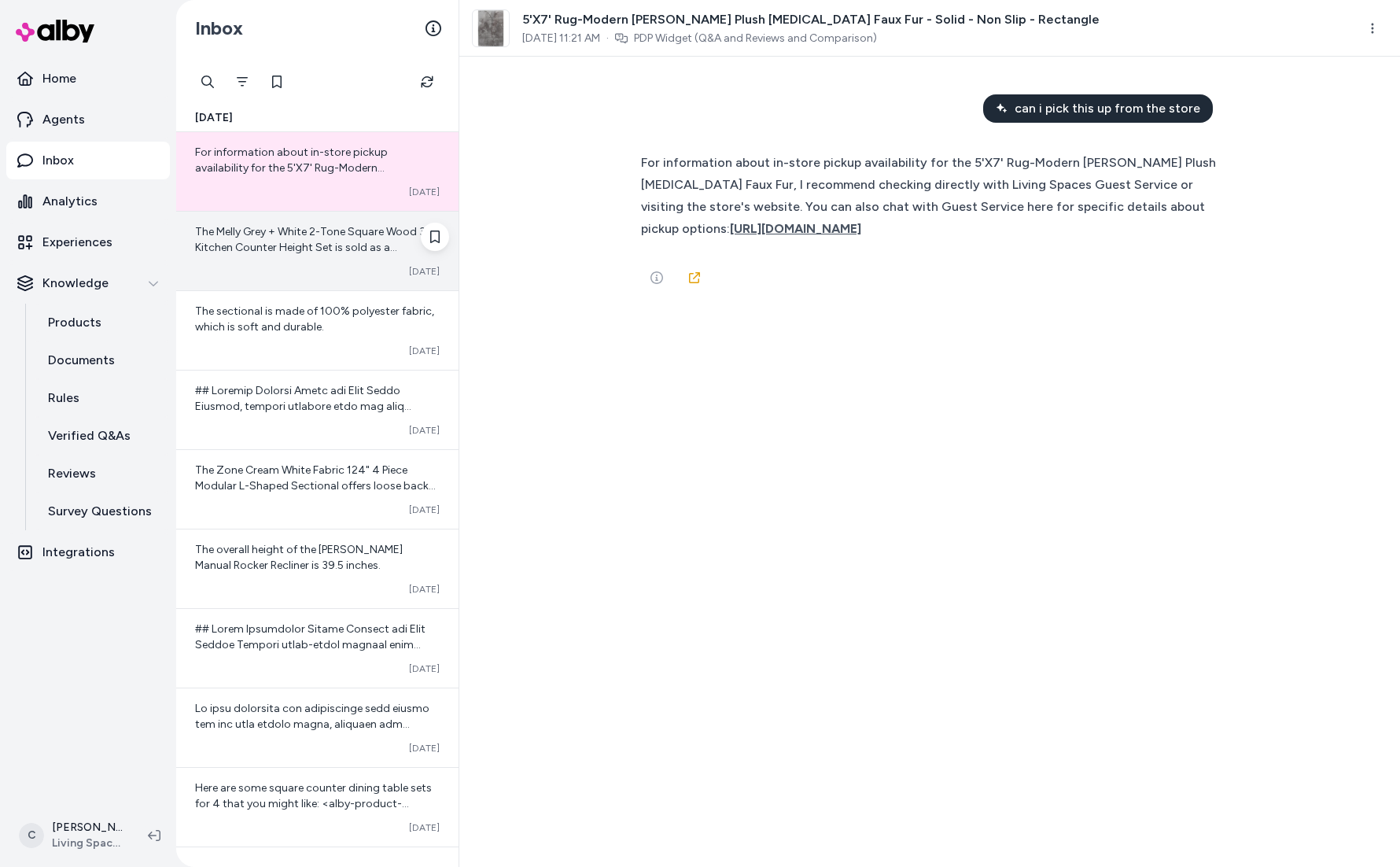
click at [327, 247] on span "The Melly Grey + White 2-Tone Square Wood 36" Kitchen Counter Height Set is sol…" at bounding box center [316, 310] width 243 height 171
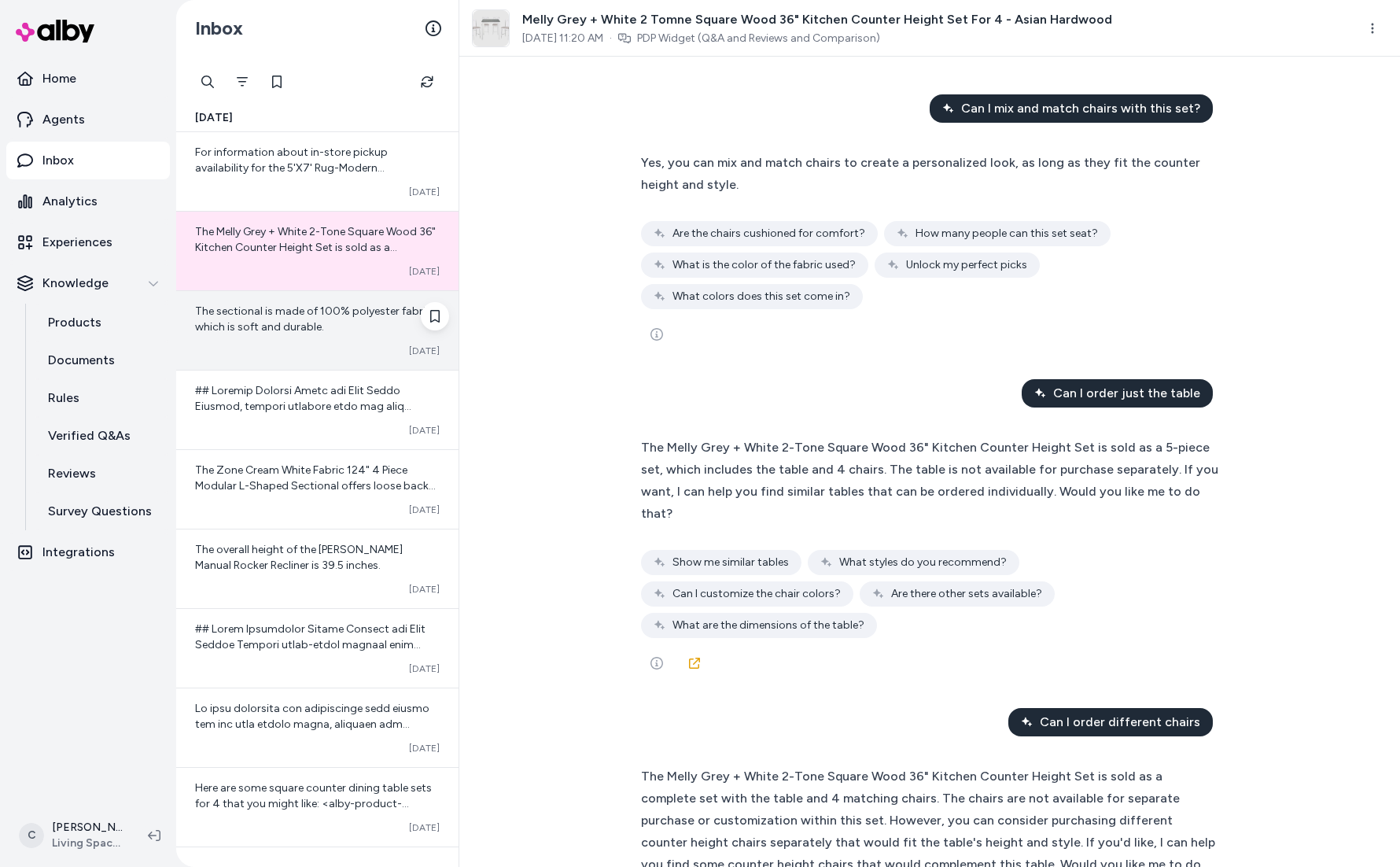
scroll to position [28, 0]
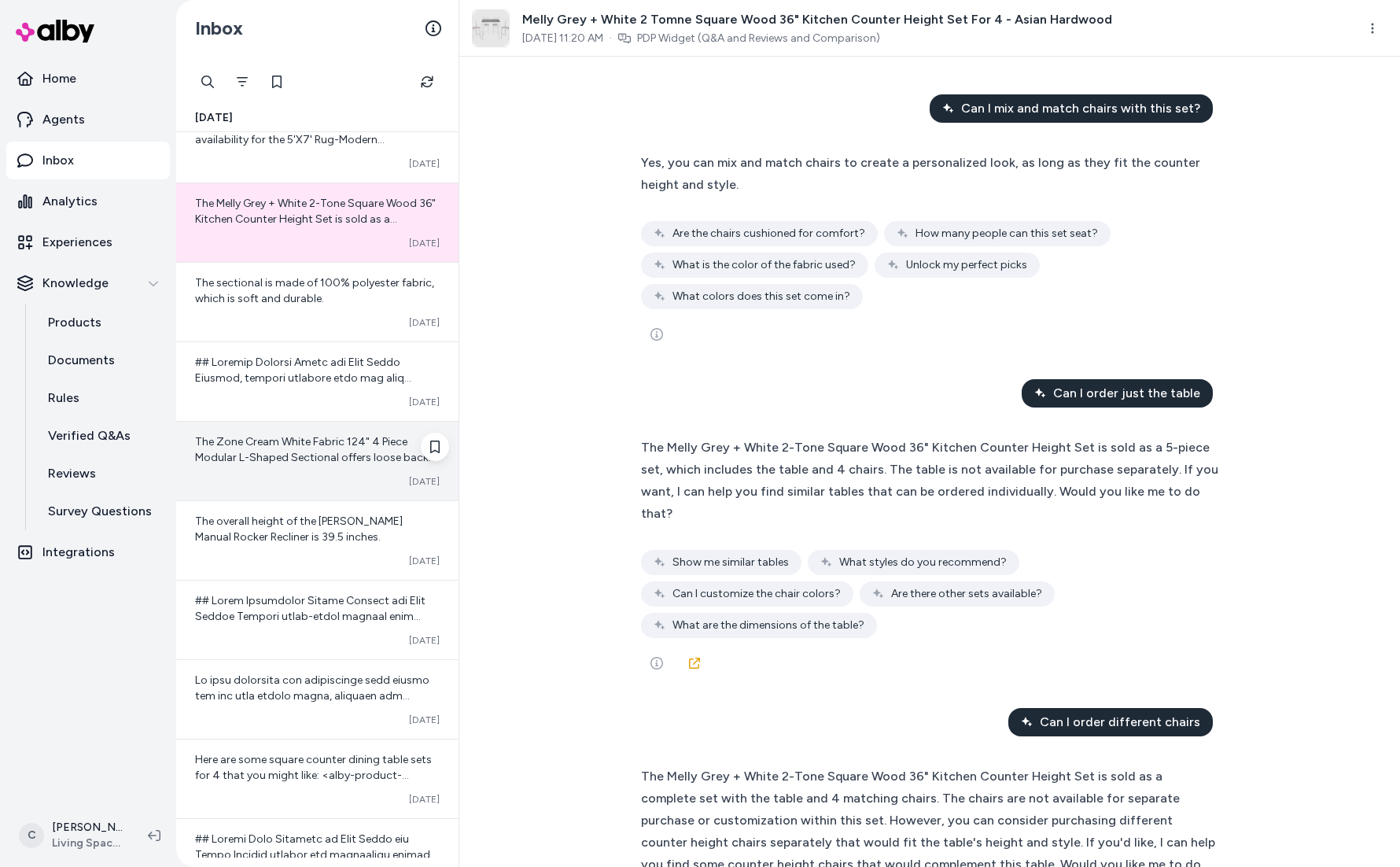
click at [264, 449] on span "The Zone Cream White Fabric 124" 4 Piece Modular L-Shaped Sectional offers loos…" at bounding box center [317, 520] width 244 height 171
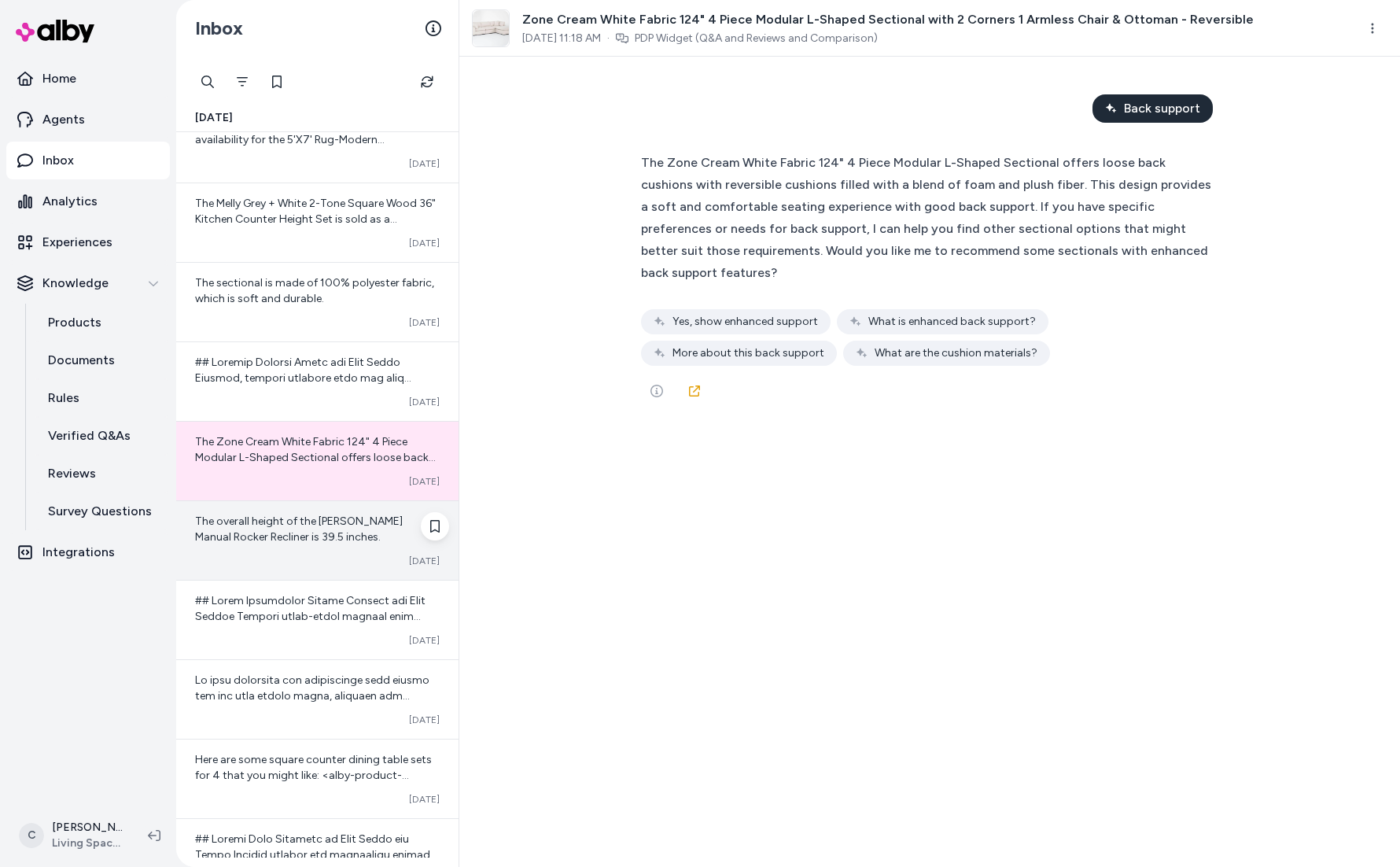
click at [318, 531] on span "The overall height of the Viggo Grey Manual Rocker Recliner is 39.5 inches." at bounding box center [298, 529] width 207 height 29
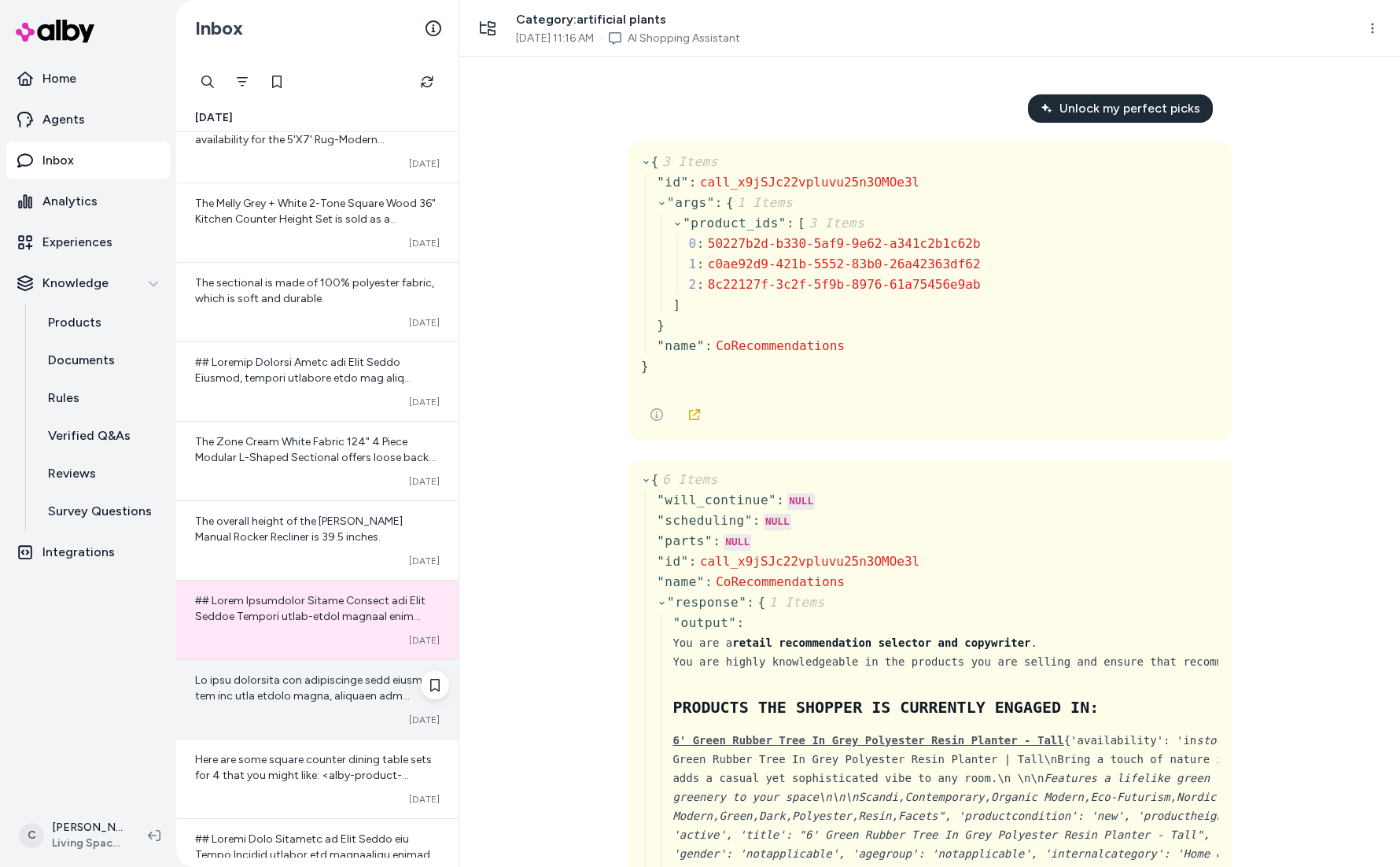
click at [332, 685] on span at bounding box center [317, 868] width 244 height 391
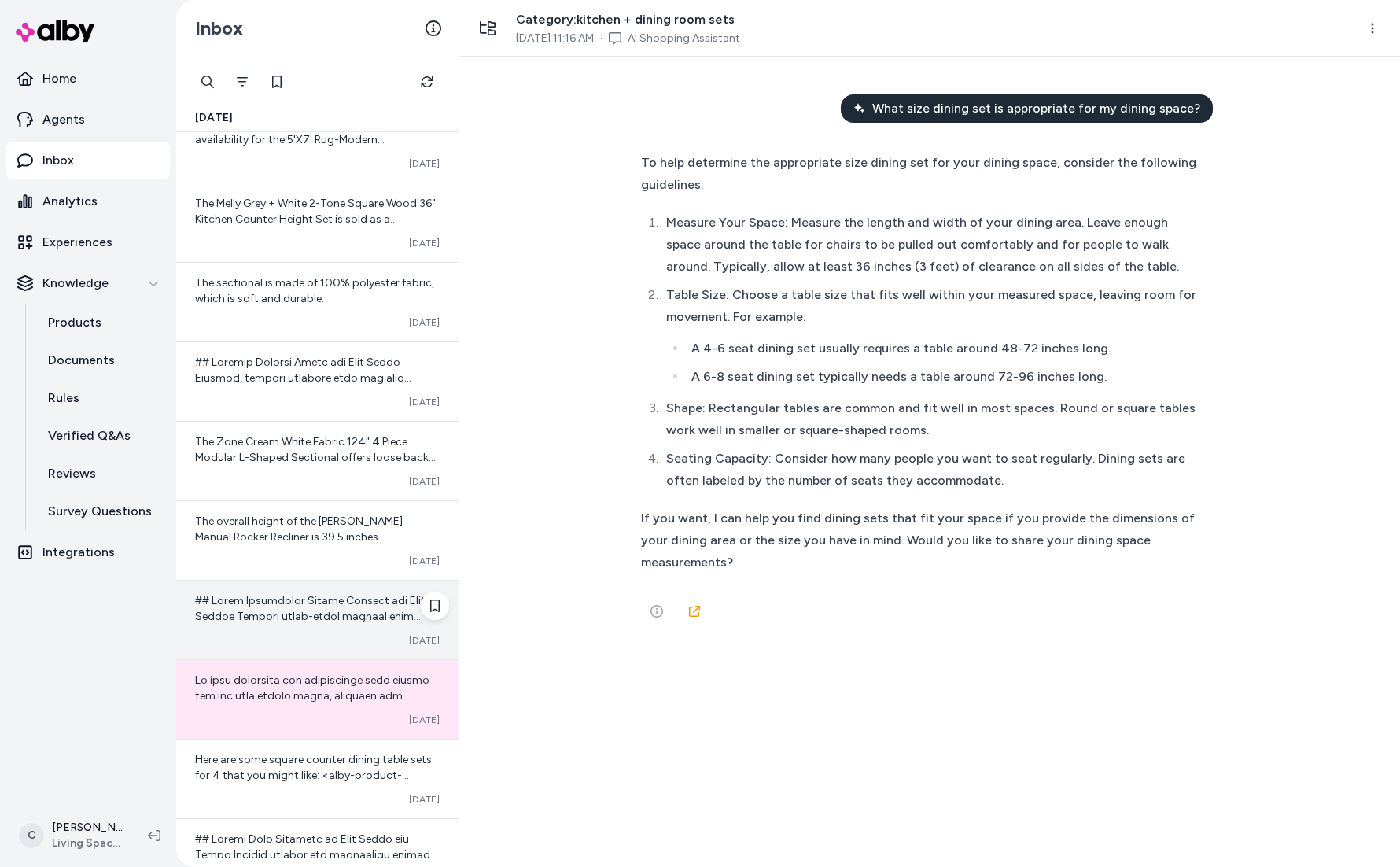
click at [325, 627] on div "Converted Oct 13" at bounding box center [317, 619] width 282 height 79
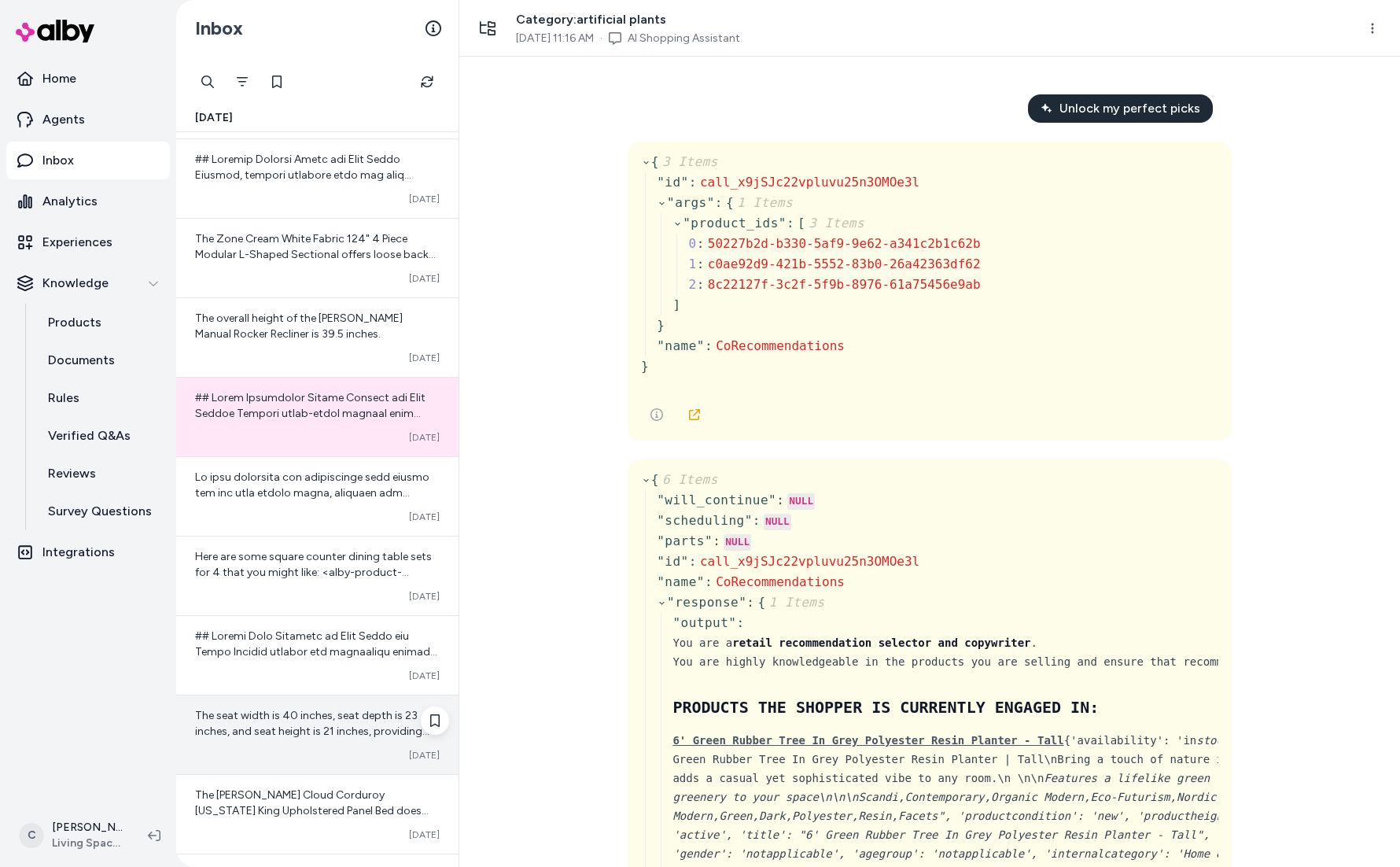
scroll to position [306, 0]
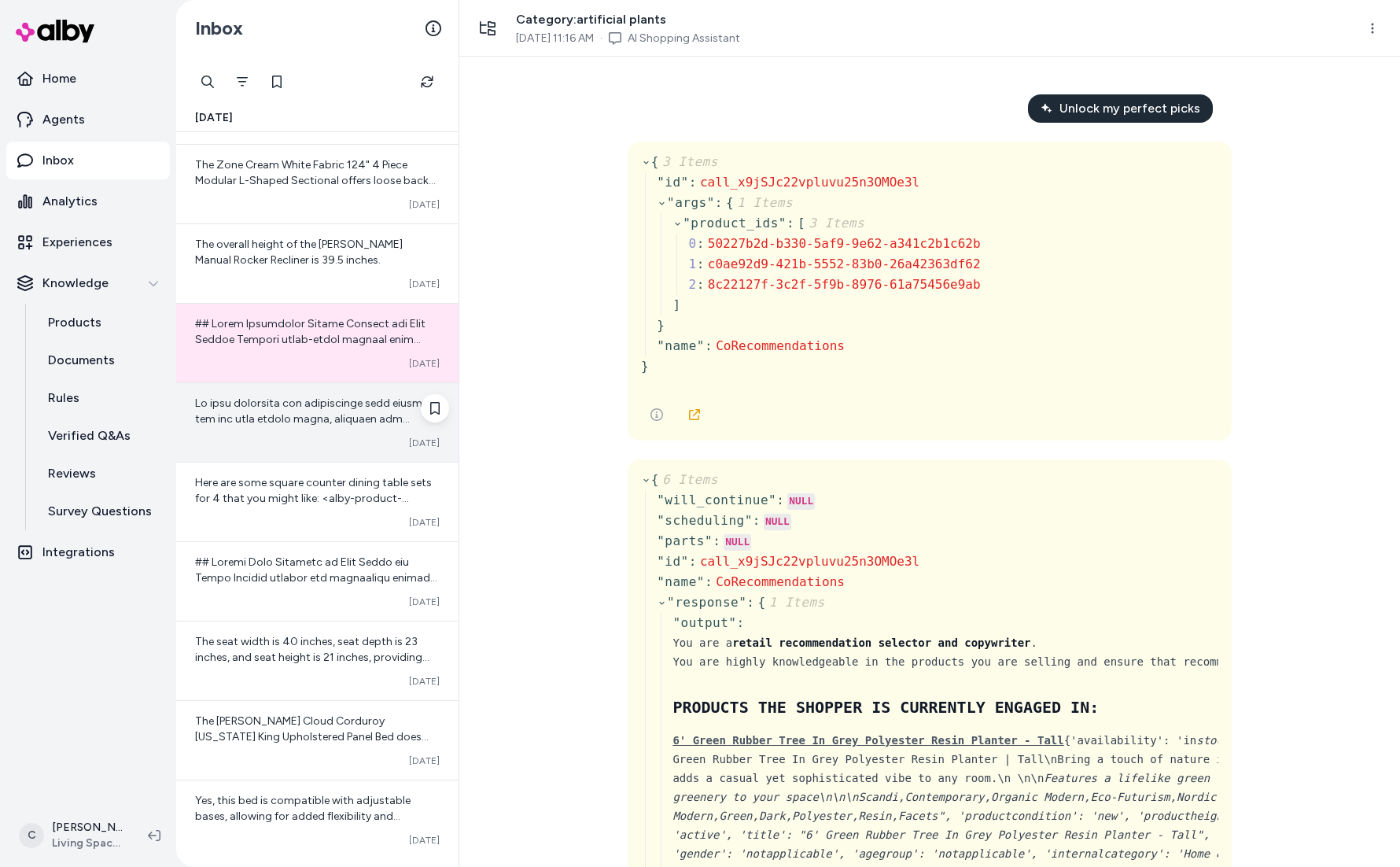
click at [317, 441] on div "Converted Oct 13" at bounding box center [317, 443] width 244 height 12
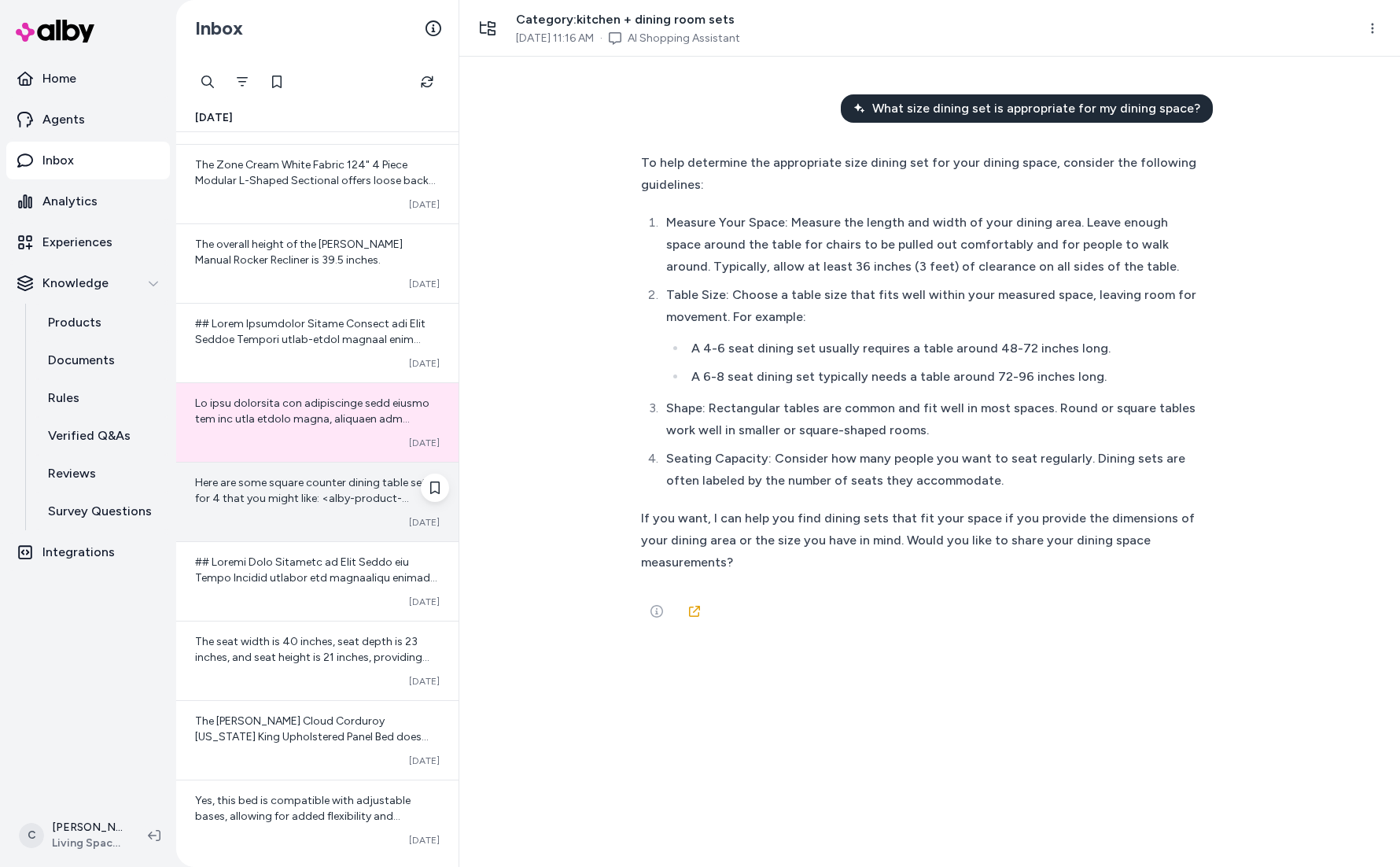
drag, startPoint x: 334, startPoint y: 503, endPoint x: 343, endPoint y: 494, distance: 12.7
click at [333, 503] on span "Here are some square counter dining table sets for 4 that you might like: <alby…" at bounding box center [316, 600] width 244 height 250
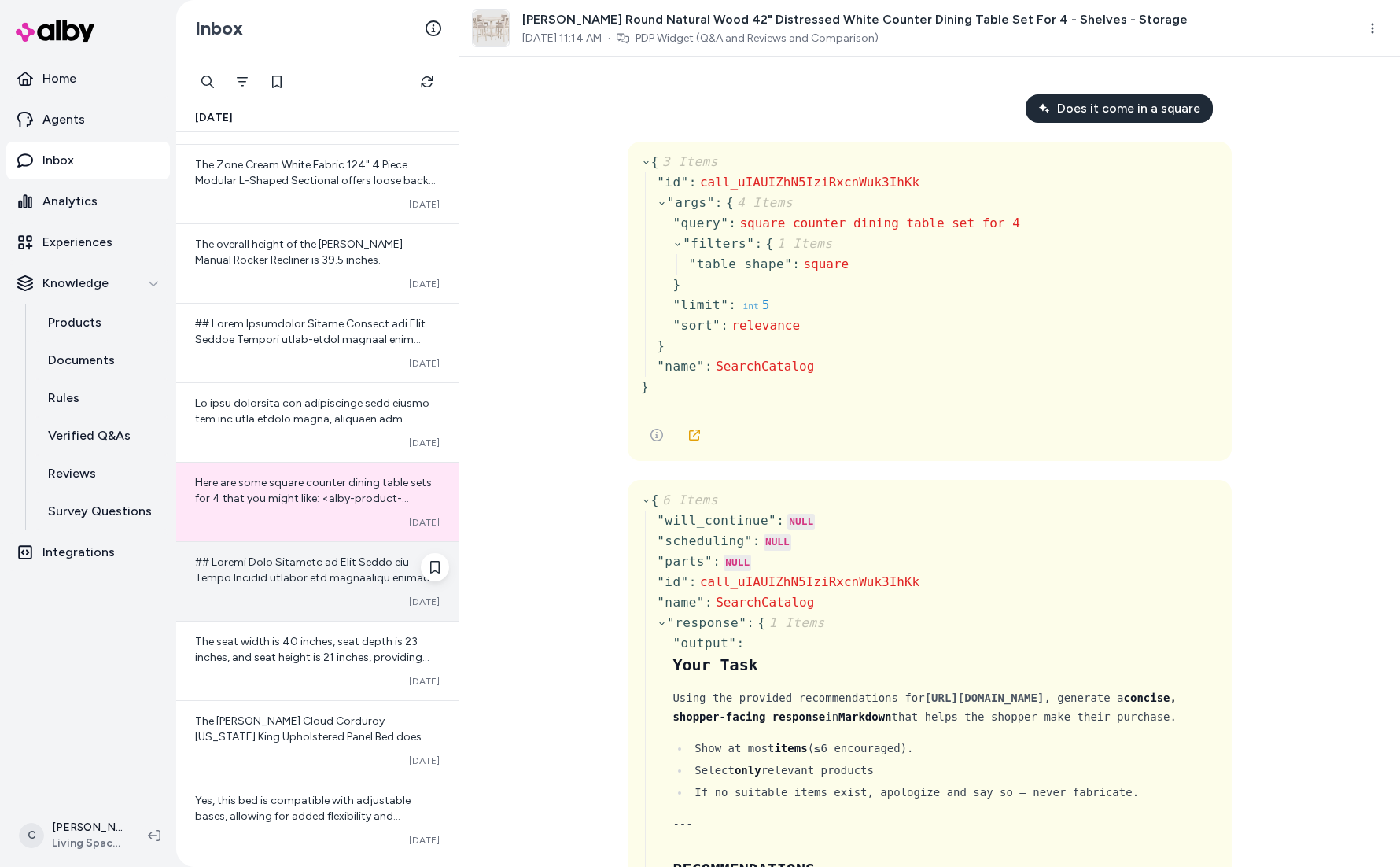
click at [287, 601] on div "Converted Oct 13" at bounding box center [317, 601] width 244 height 12
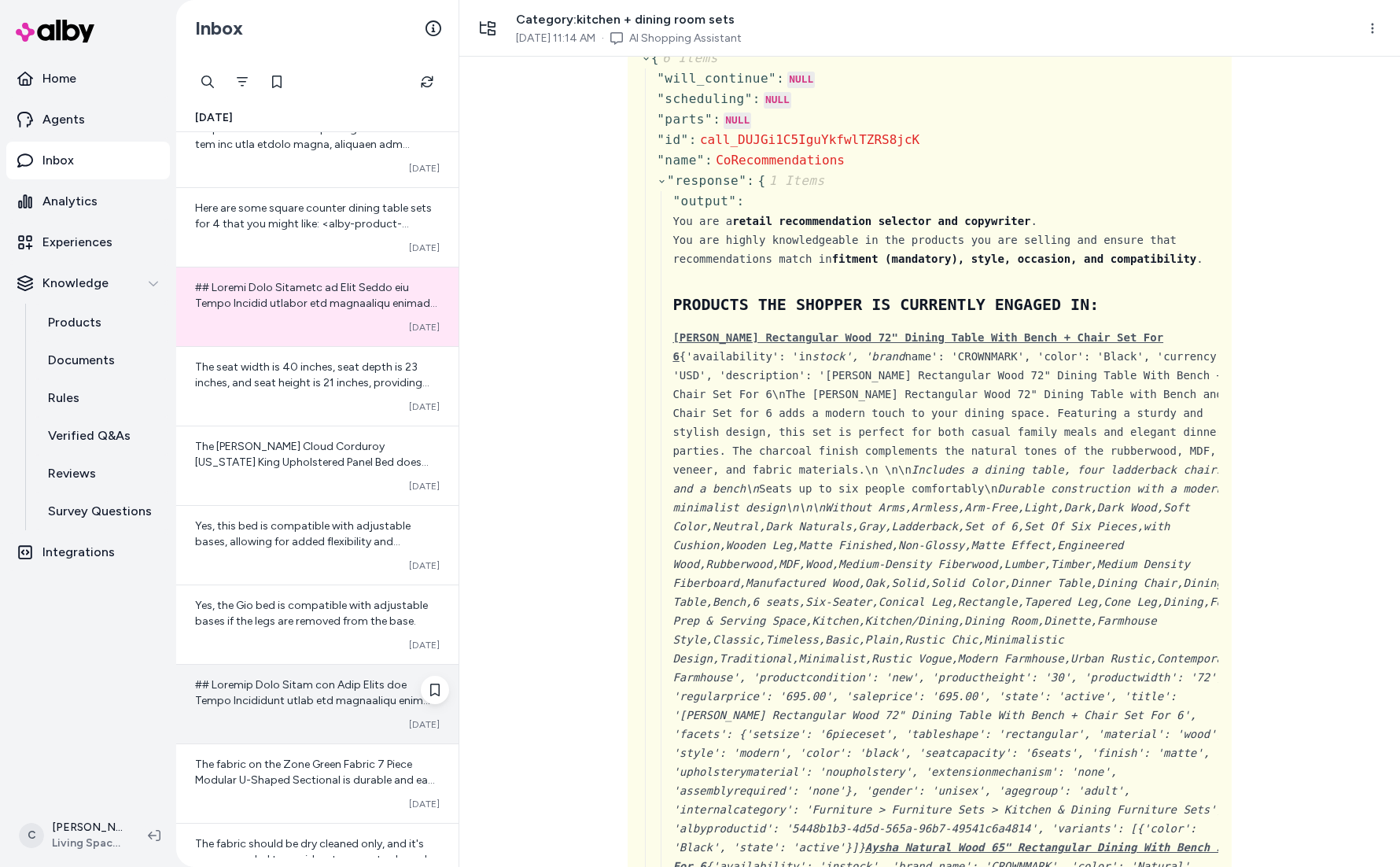
scroll to position [726, 0]
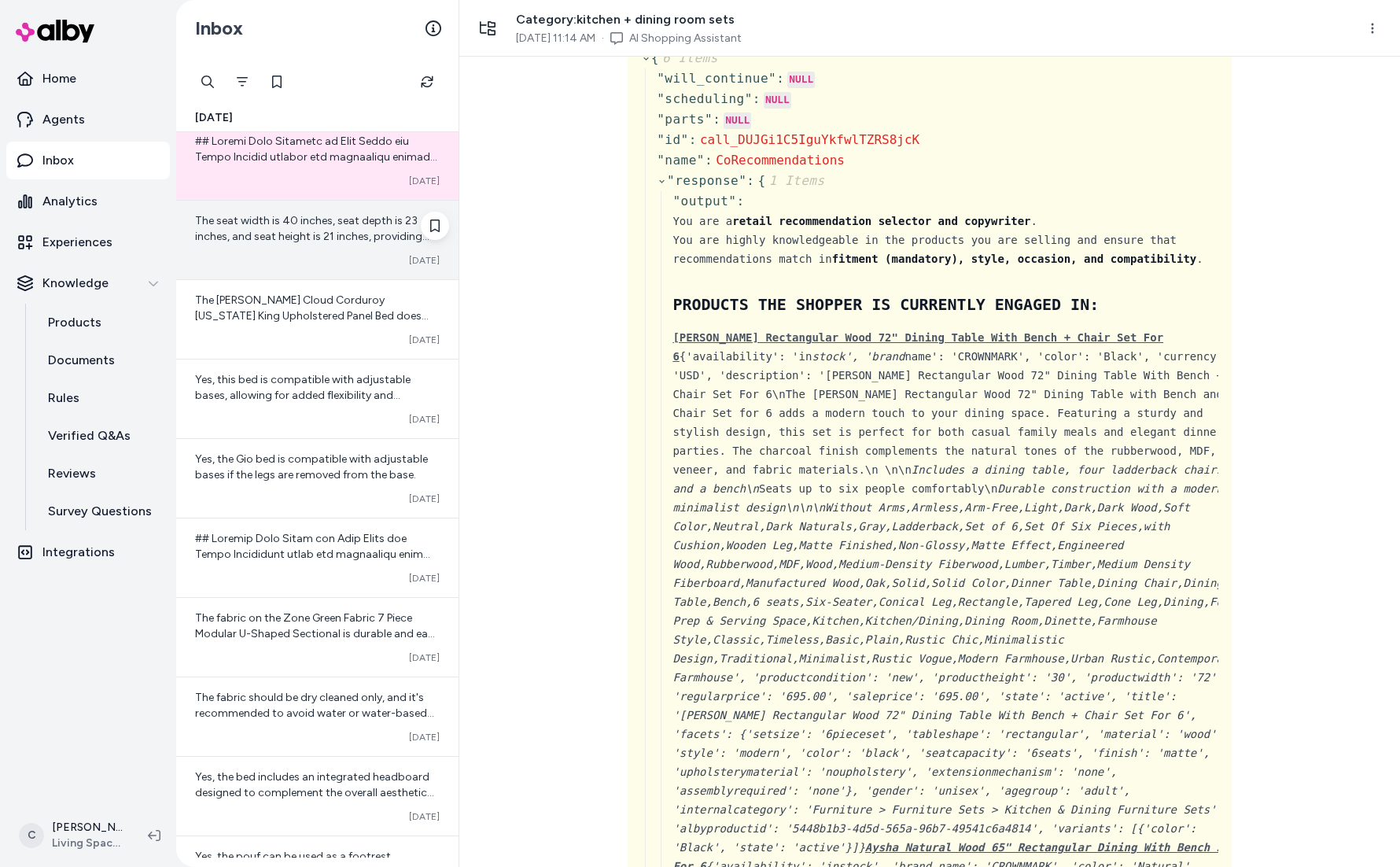
click at [291, 250] on div "The seat width is 40 inches, seat depth is 23 inches, and seat height is 21 inc…" at bounding box center [317, 239] width 282 height 79
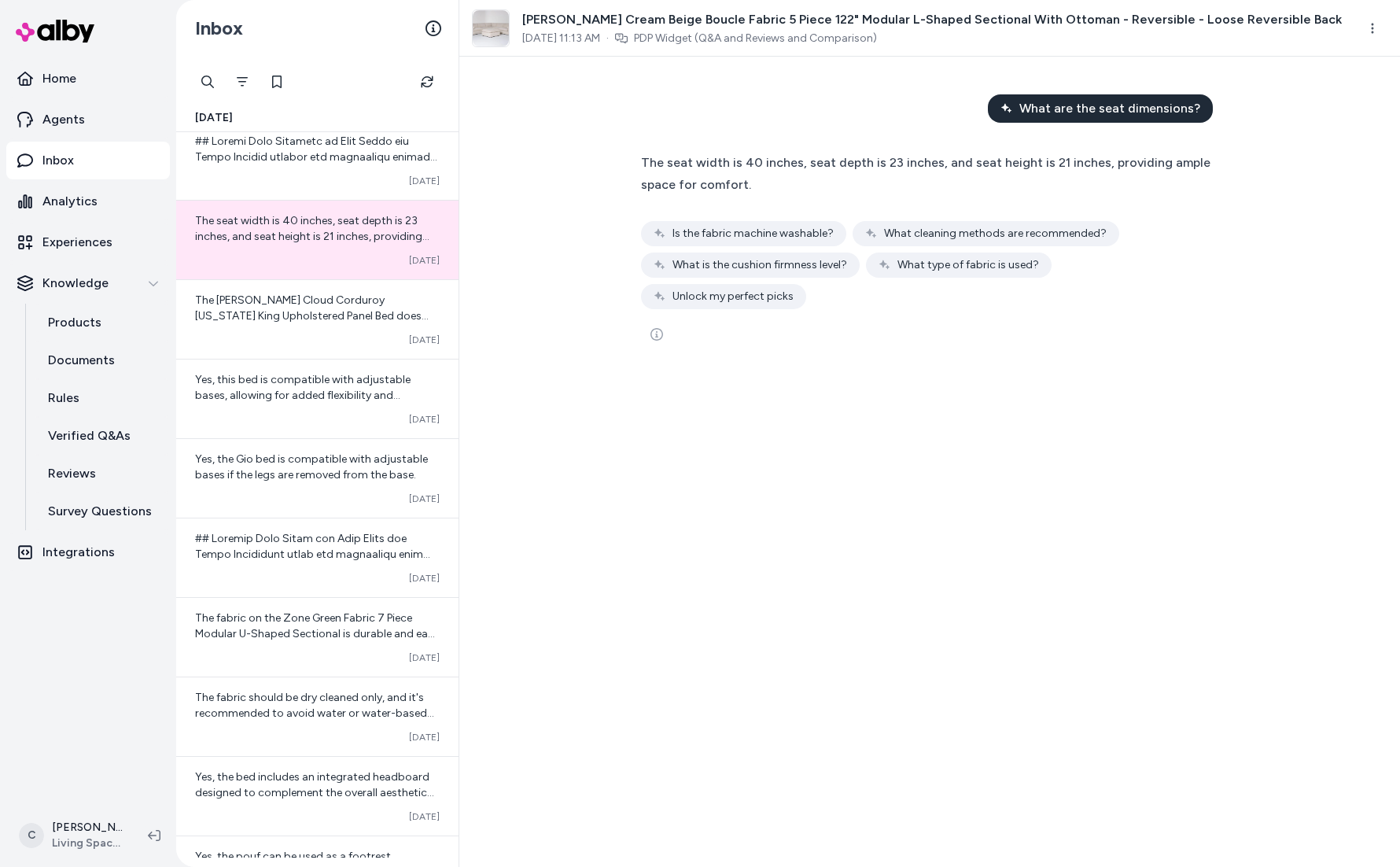
drag, startPoint x: 708, startPoint y: 755, endPoint x: 704, endPoint y: 741, distance: 14.6
click at [704, 741] on div "What are the seat dimensions? The seat width is 40 inches, seat depth is 23 inc…" at bounding box center [930, 461] width 940 height 810
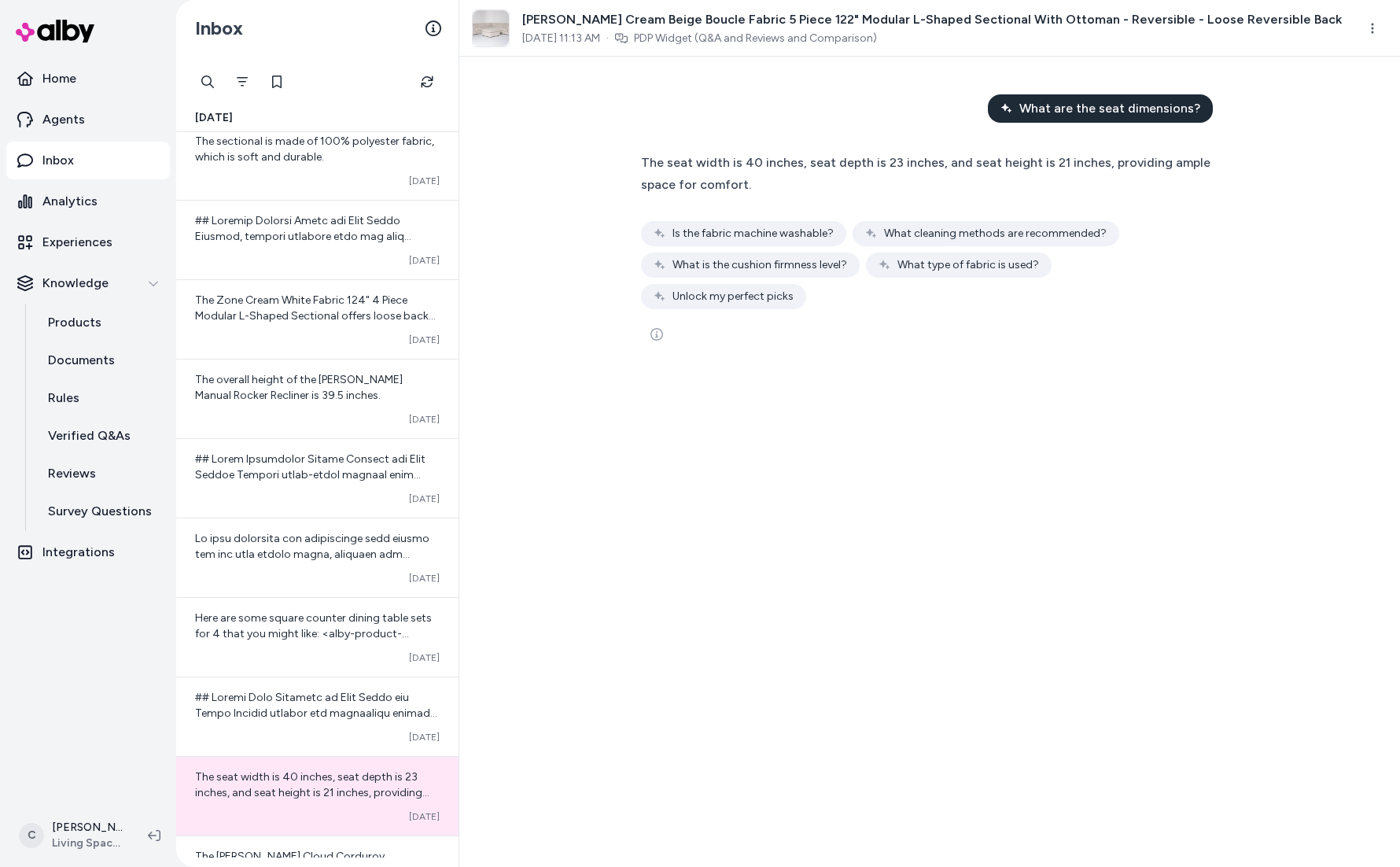
scroll to position [1282, 0]
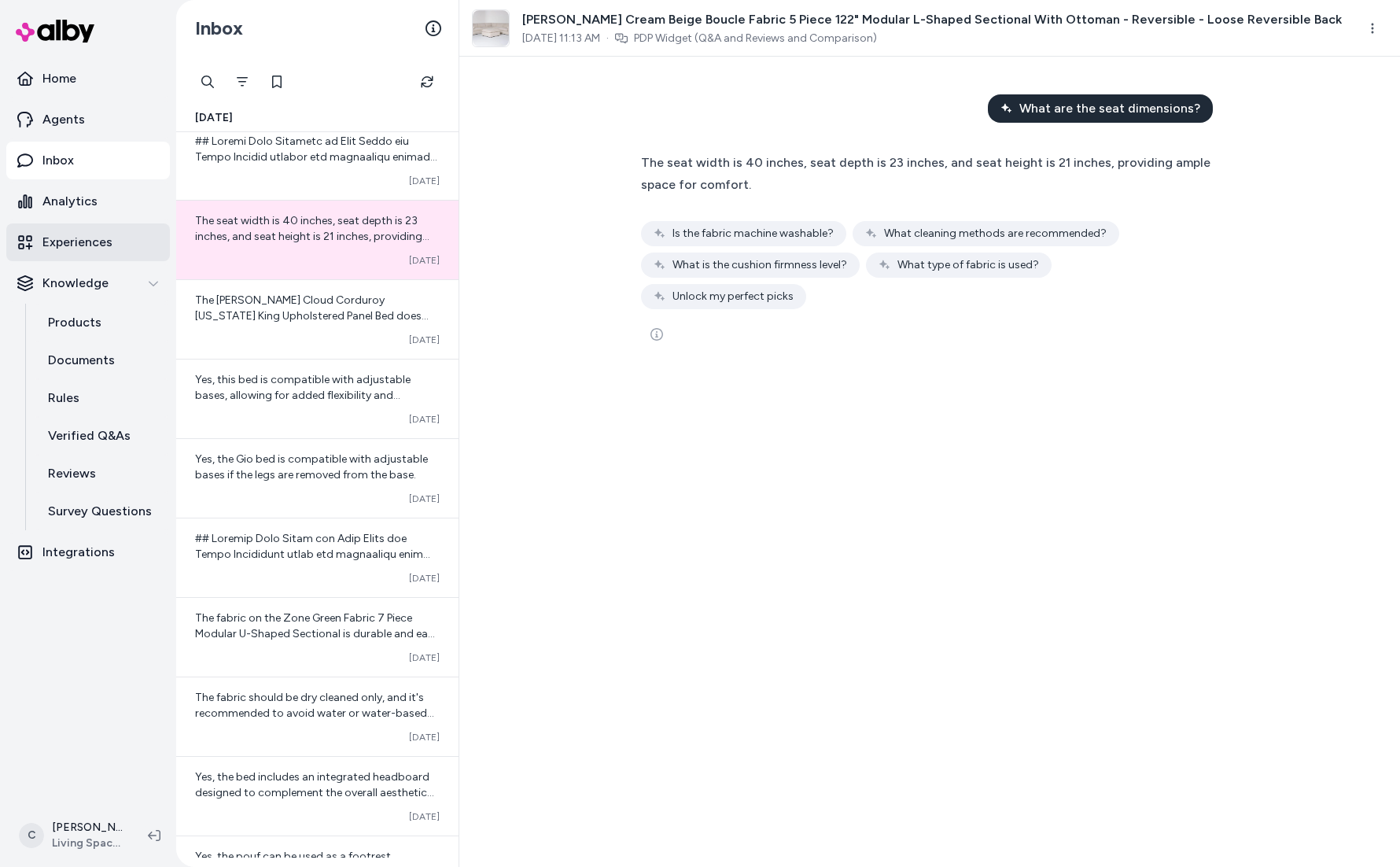
click at [78, 238] on p "Experiences" at bounding box center [77, 242] width 70 height 19
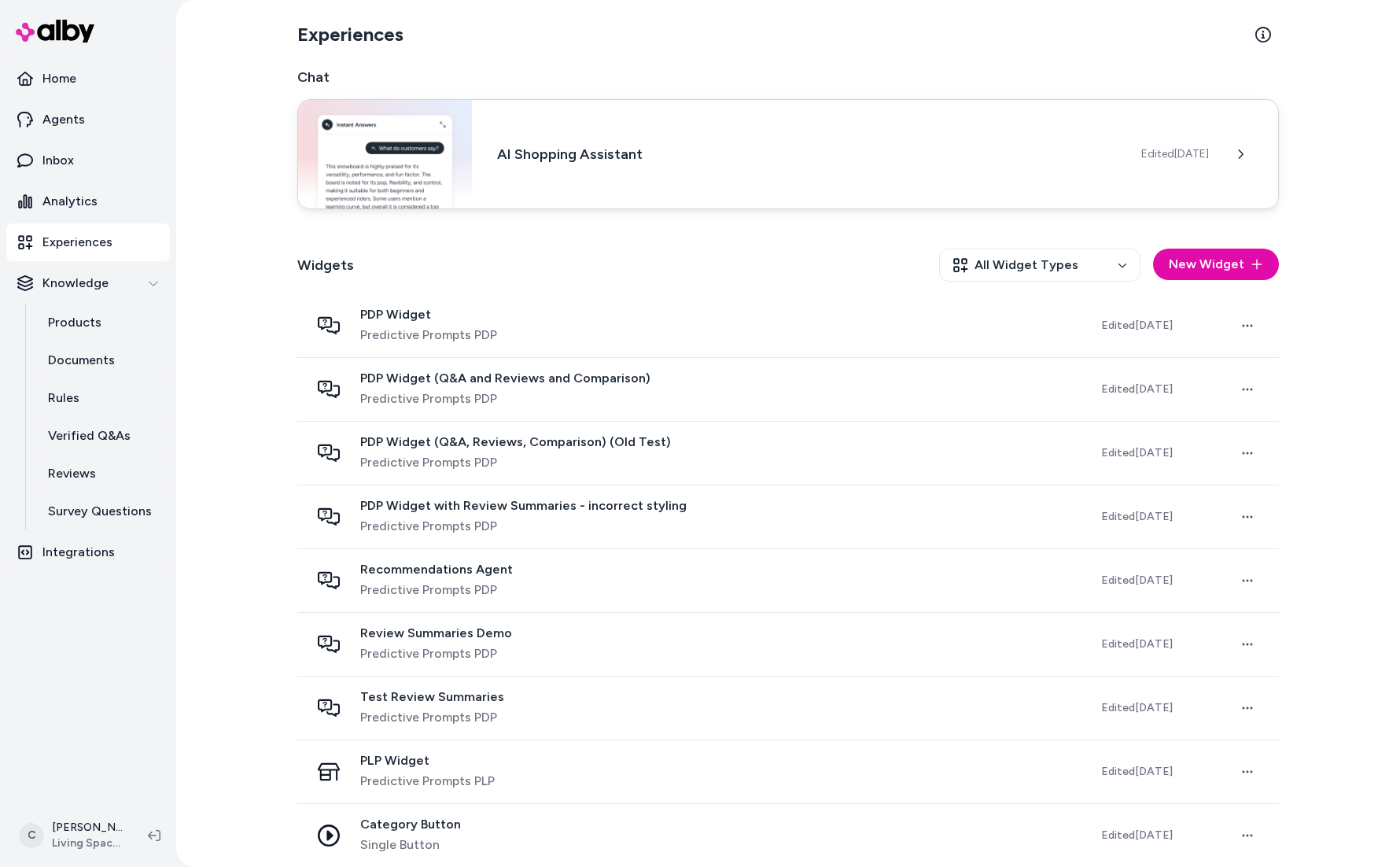
click at [481, 170] on div "AI Shopping Assistant Edited Oct 10, 2025" at bounding box center [788, 154] width 981 height 110
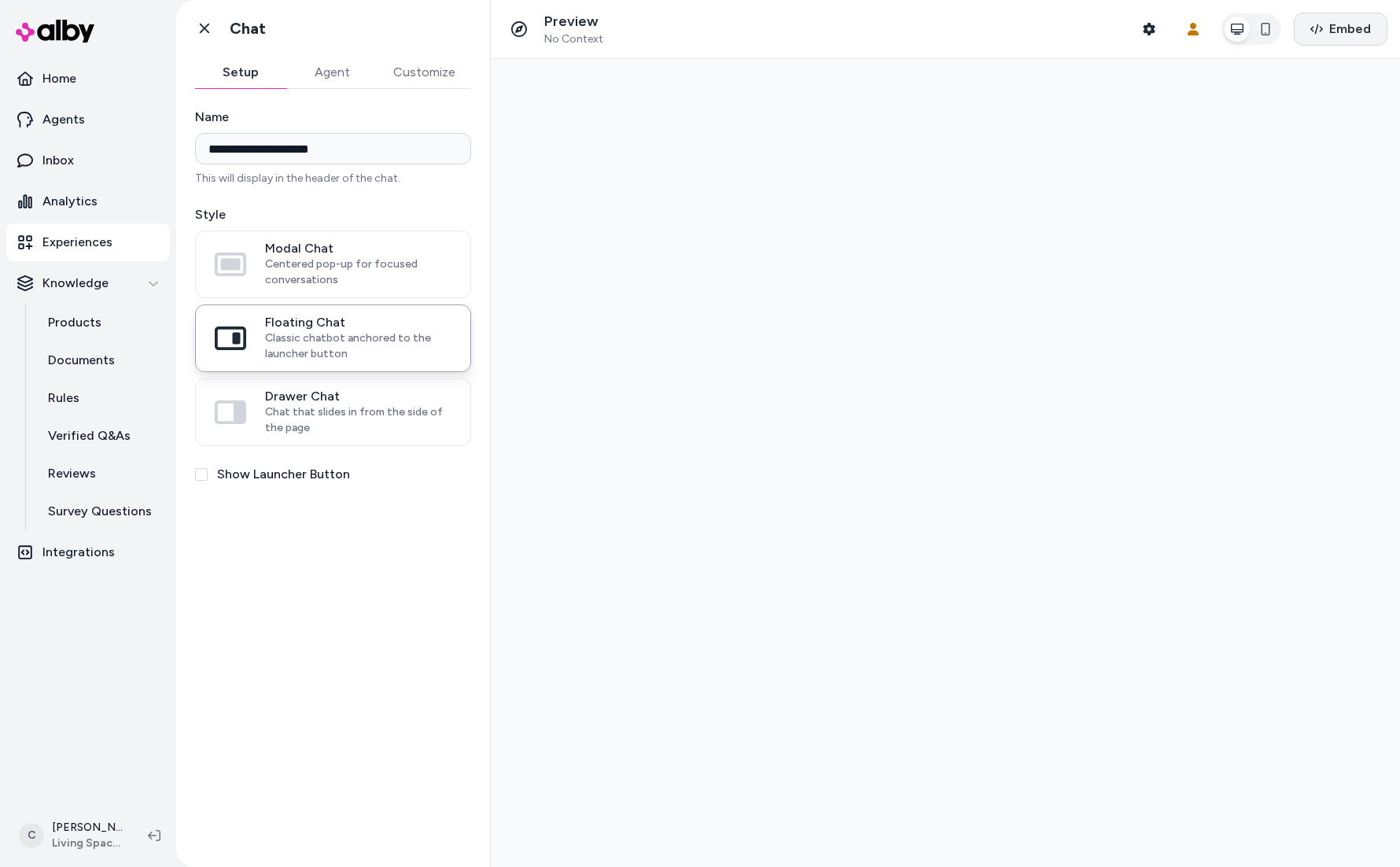
click at [1346, 31] on span "Embed" at bounding box center [1350, 28] width 42 height 19
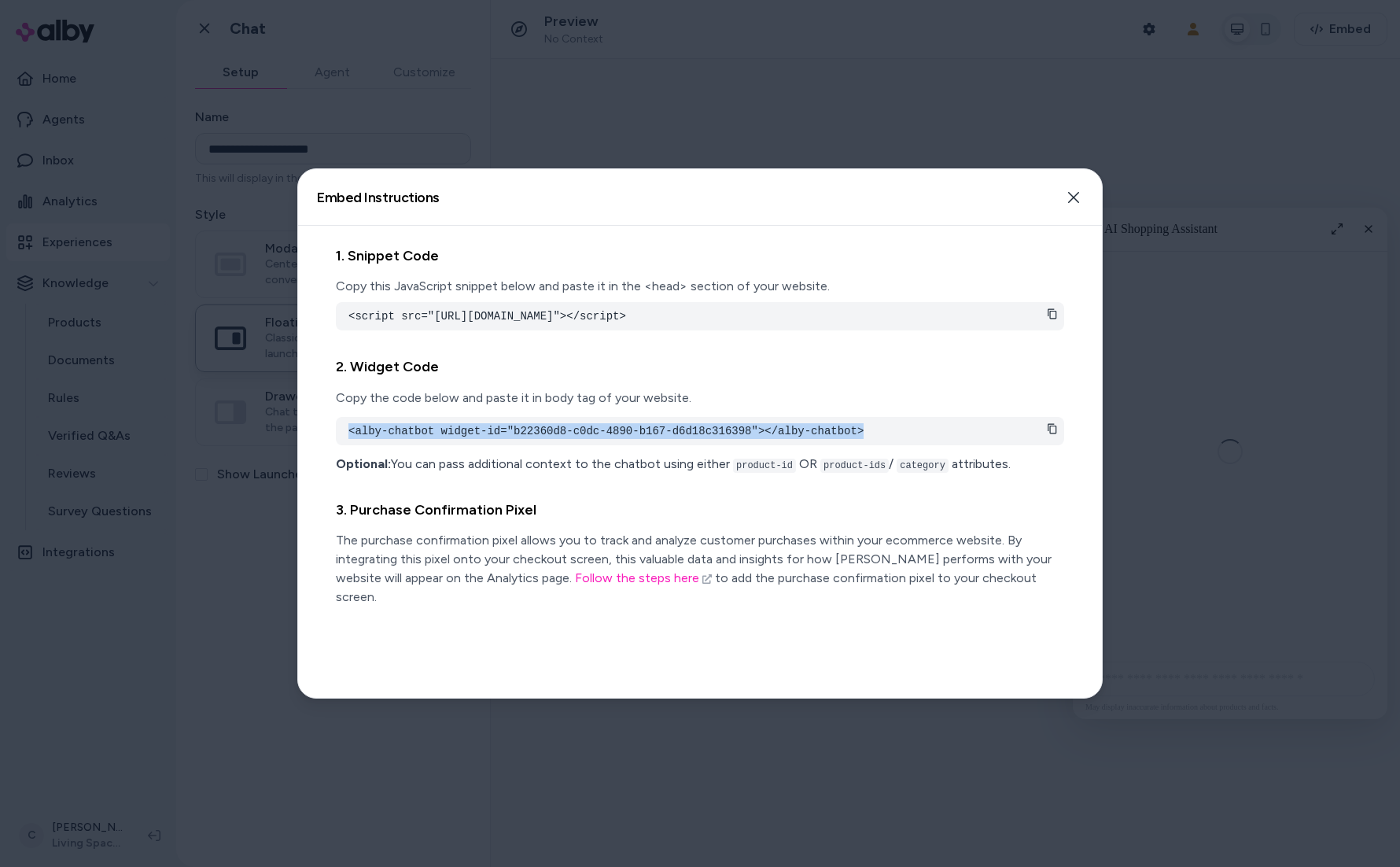
drag, startPoint x: 878, startPoint y: 448, endPoint x: 327, endPoint y: 449, distance: 551.0
click at [327, 449] on div "1. Snippet Code Copy this JavaScript snippet below and paste it in the <head> s…" at bounding box center [700, 461] width 804 height 472
copy pre "<alby-chatbot widget-id="b22360d8-c0dc-4890-b167-d6d18c316398"></alby-chatbot>"
drag, startPoint x: 1250, startPoint y: 329, endPoint x: 1141, endPoint y: 222, distance: 152.7
click at [1237, 324] on div at bounding box center [700, 433] width 1400 height 867
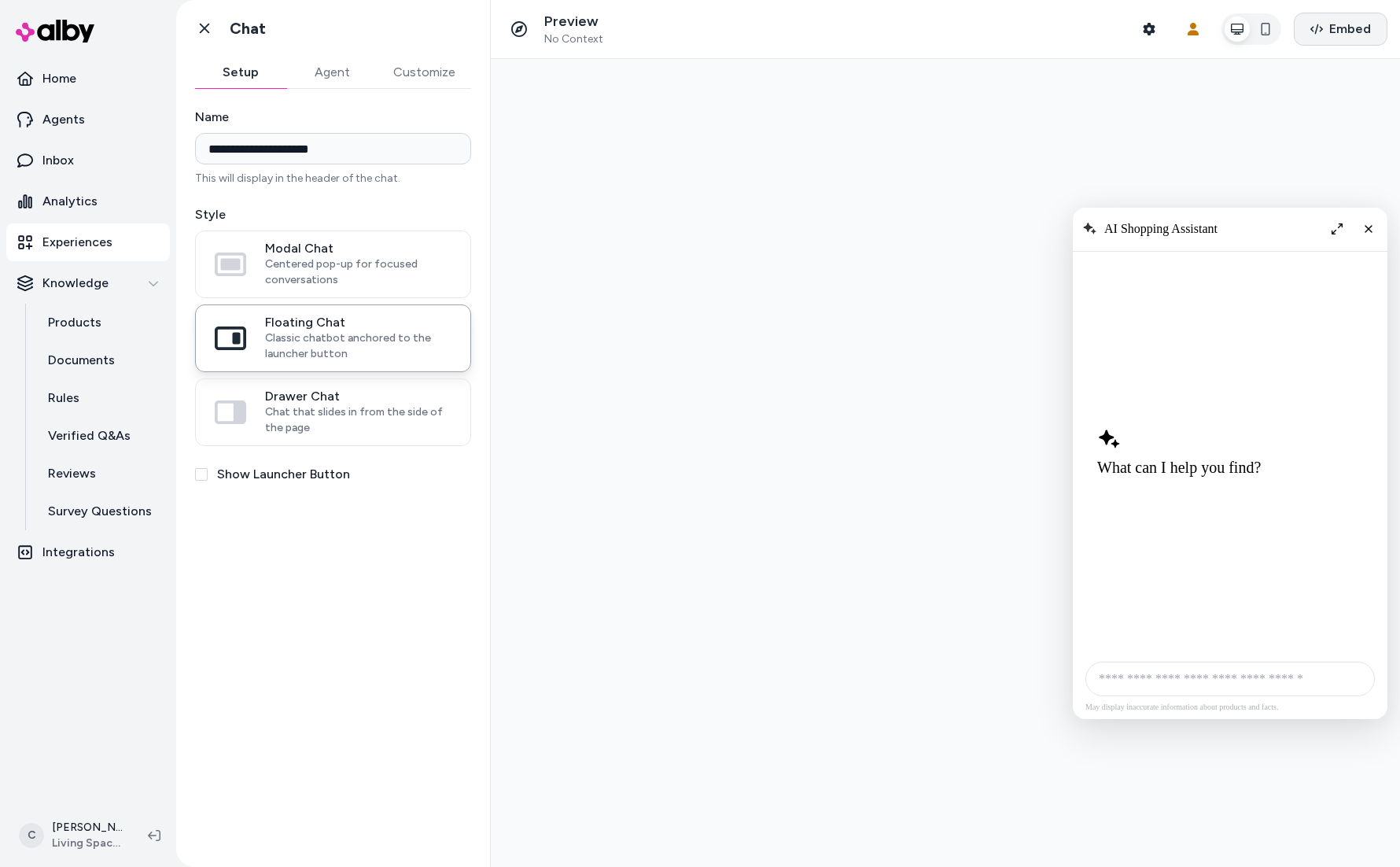
click at [1369, 18] on button "Embed" at bounding box center [1341, 28] width 94 height 33
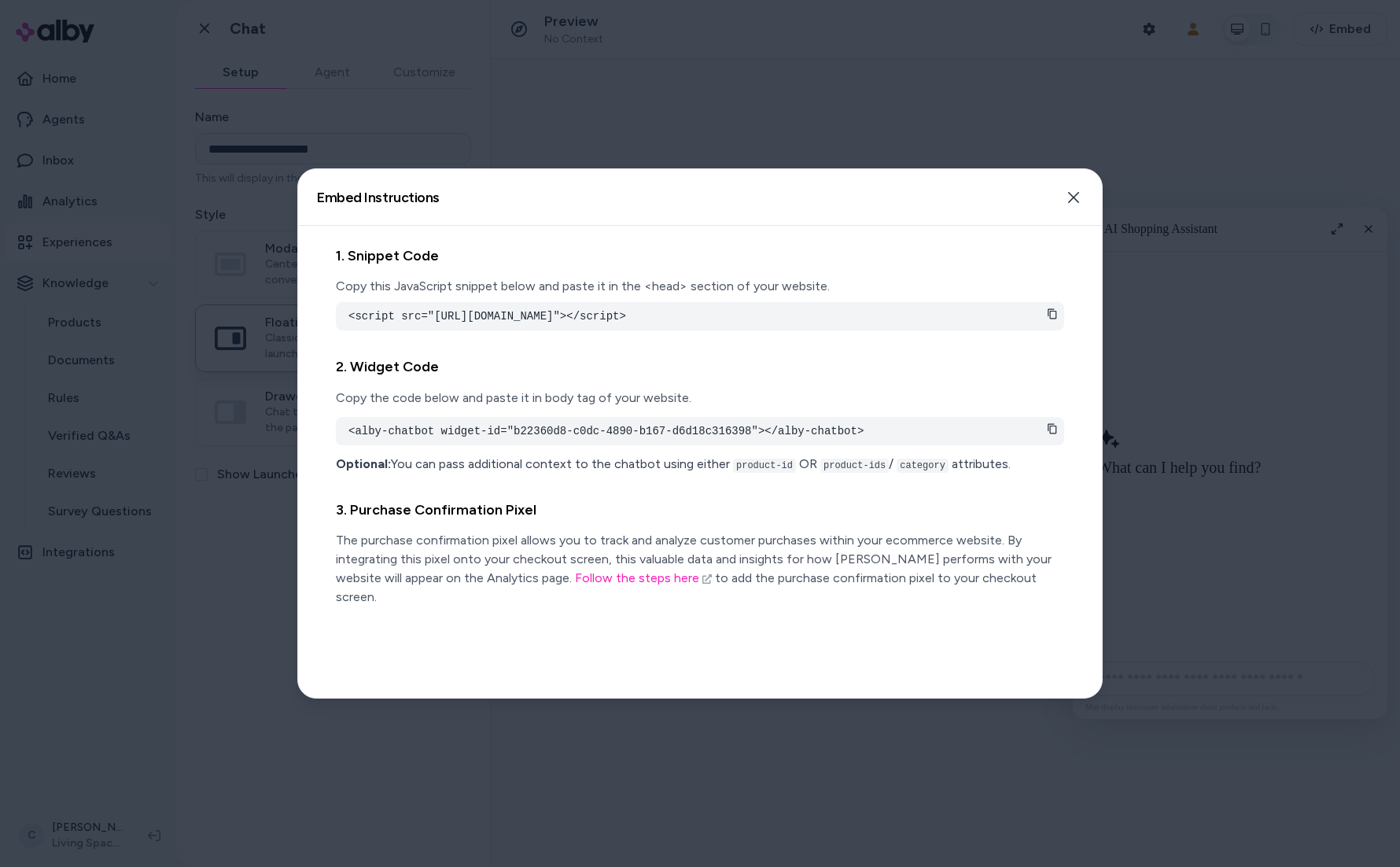
drag, startPoint x: 1217, startPoint y: 511, endPoint x: 1185, endPoint y: 498, distance: 34.5
click at [1217, 511] on div at bounding box center [700, 433] width 1400 height 867
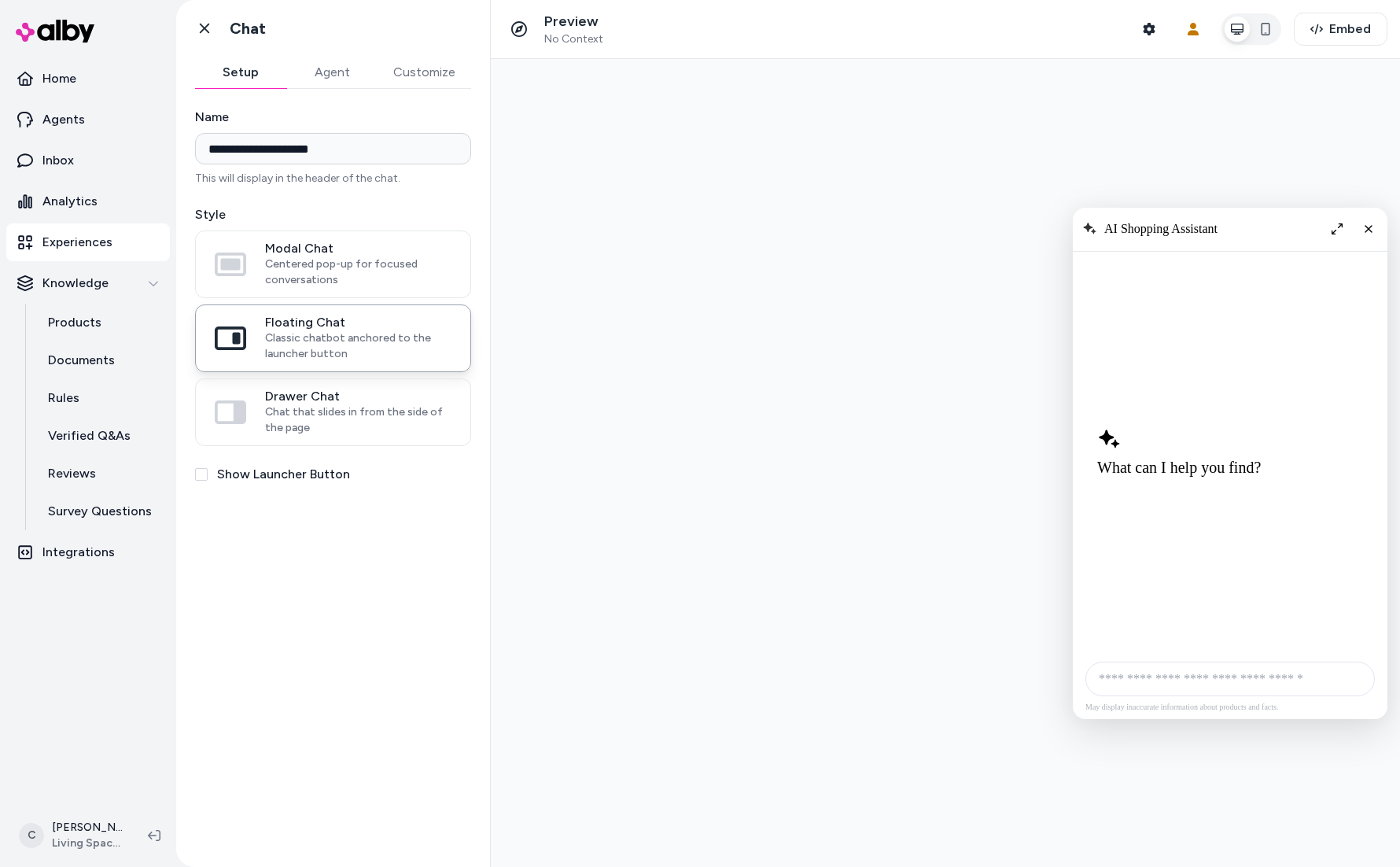
click at [89, 247] on p "Experiences" at bounding box center [77, 242] width 70 height 19
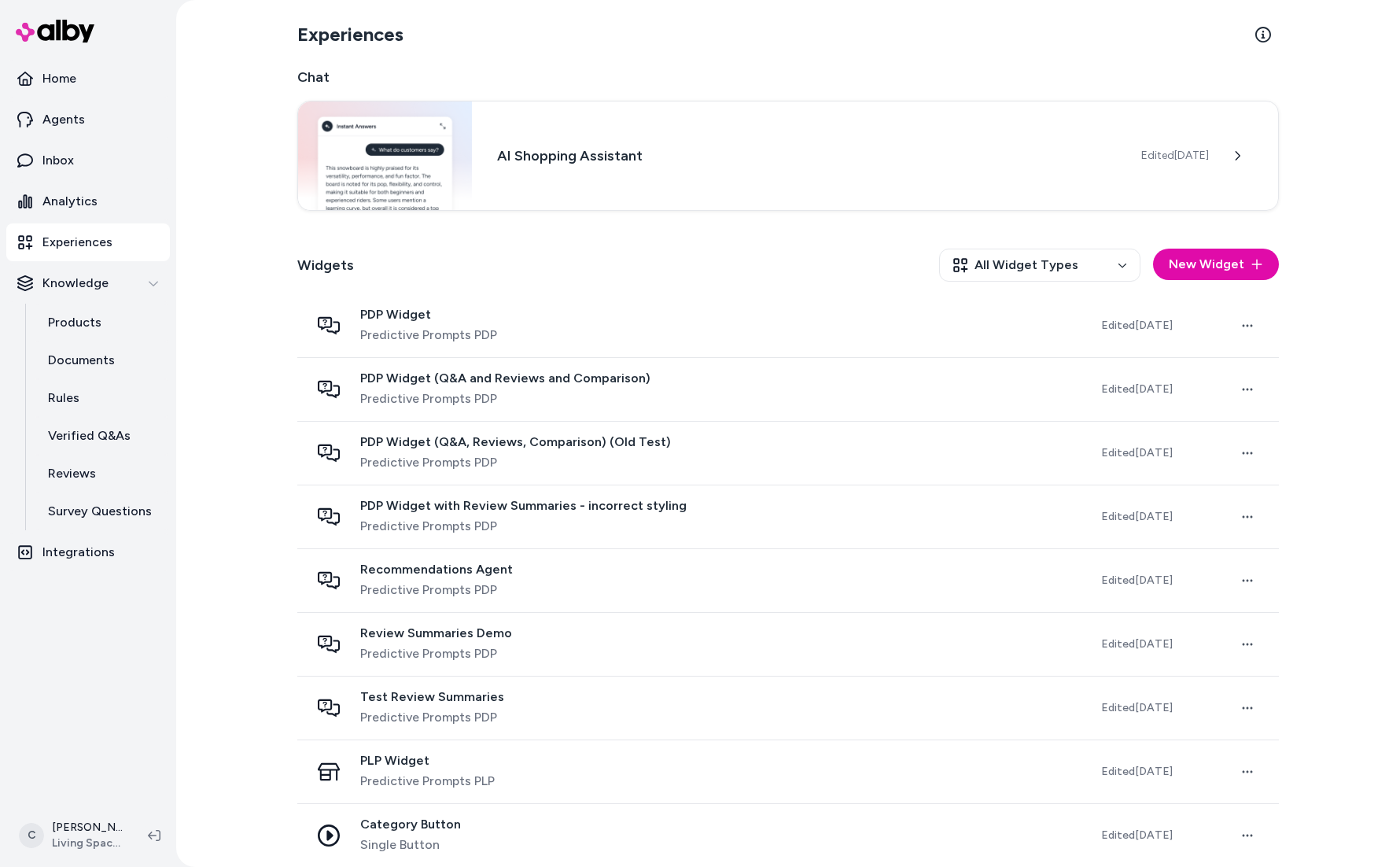
scroll to position [330, 0]
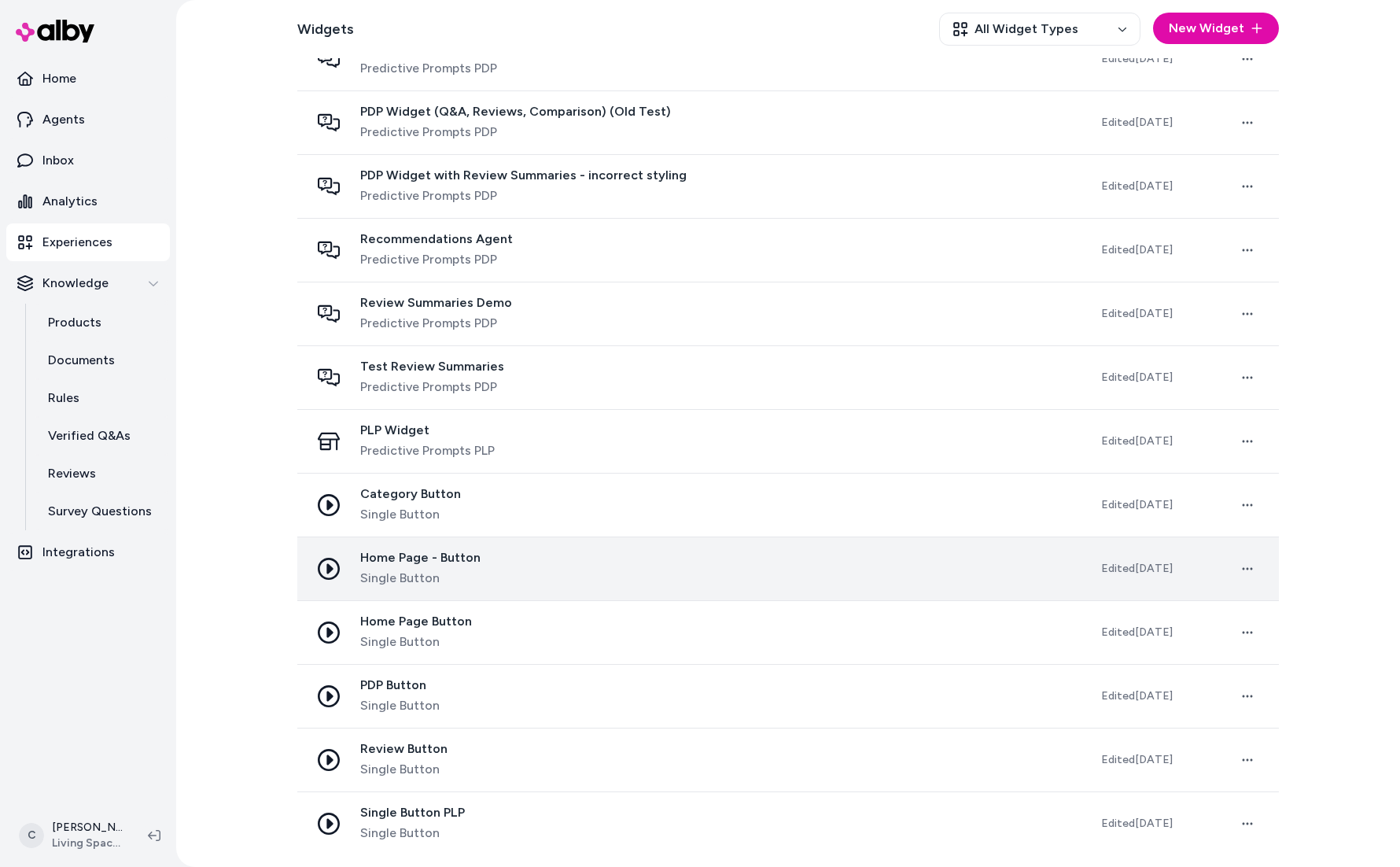
click at [450, 566] on div "Home Page - Button Single Button" at bounding box center [421, 569] width 120 height 38
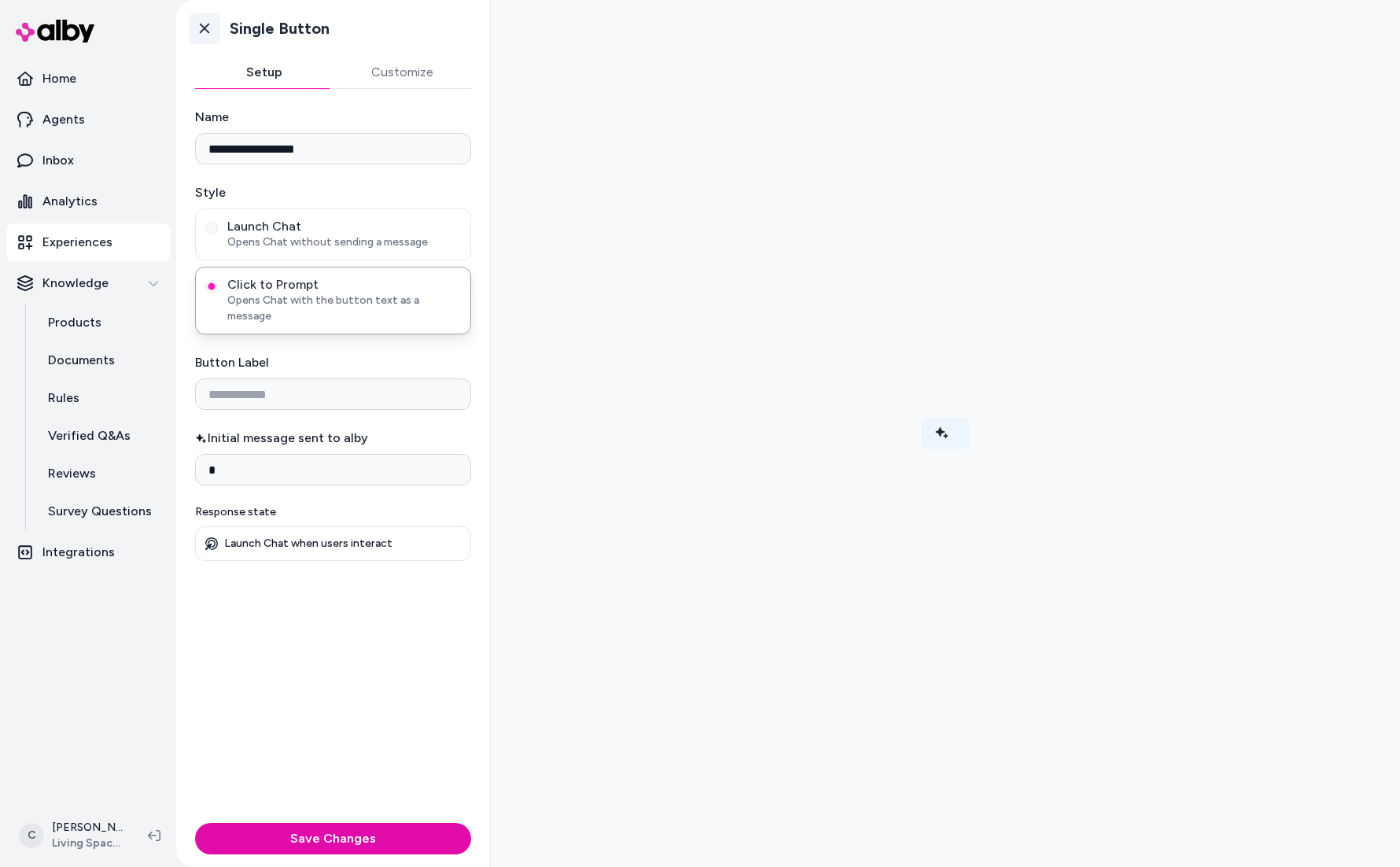
click at [213, 26] on link "Go back" at bounding box center [205, 28] width 32 height 32
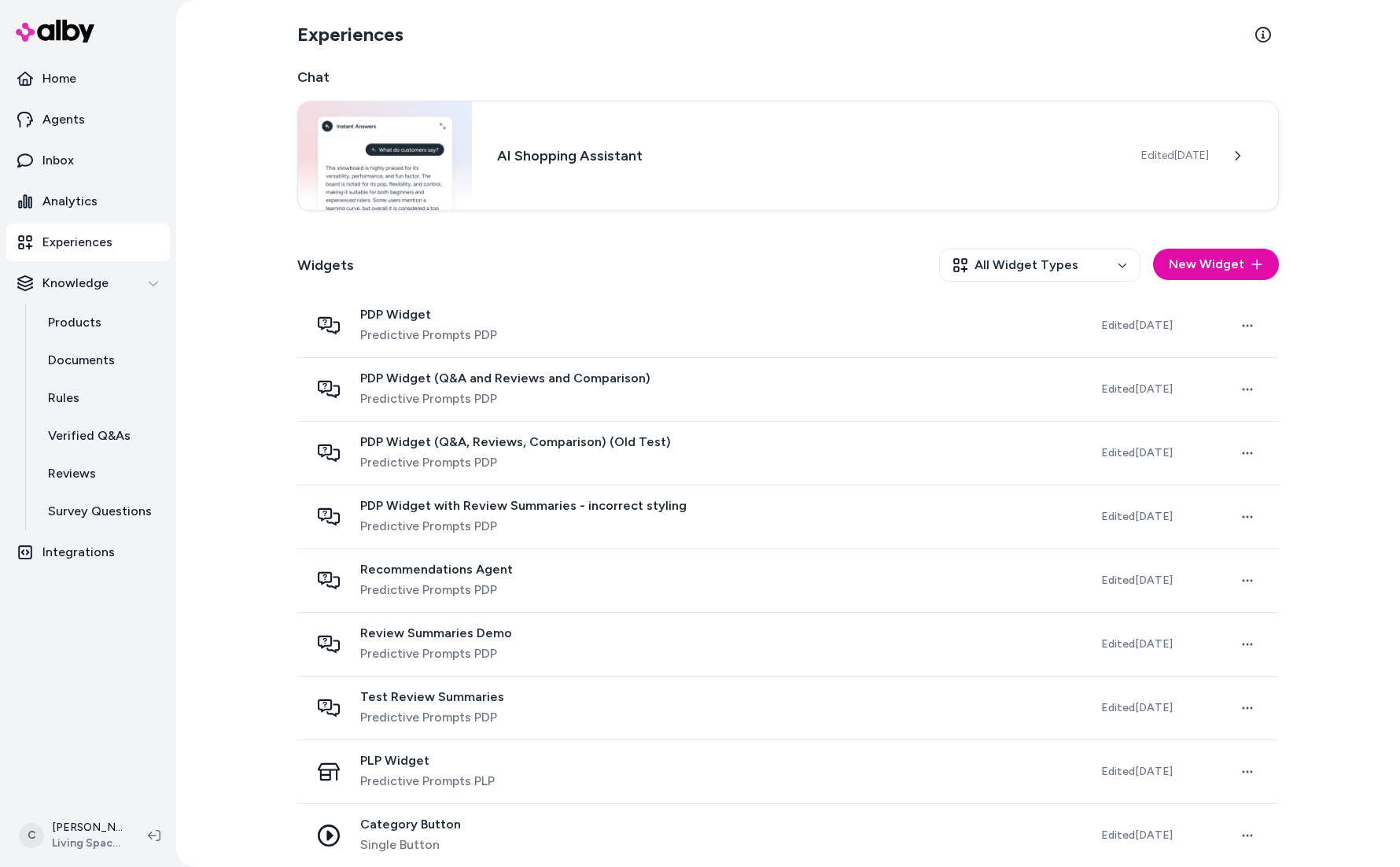
scroll to position [330, 0]
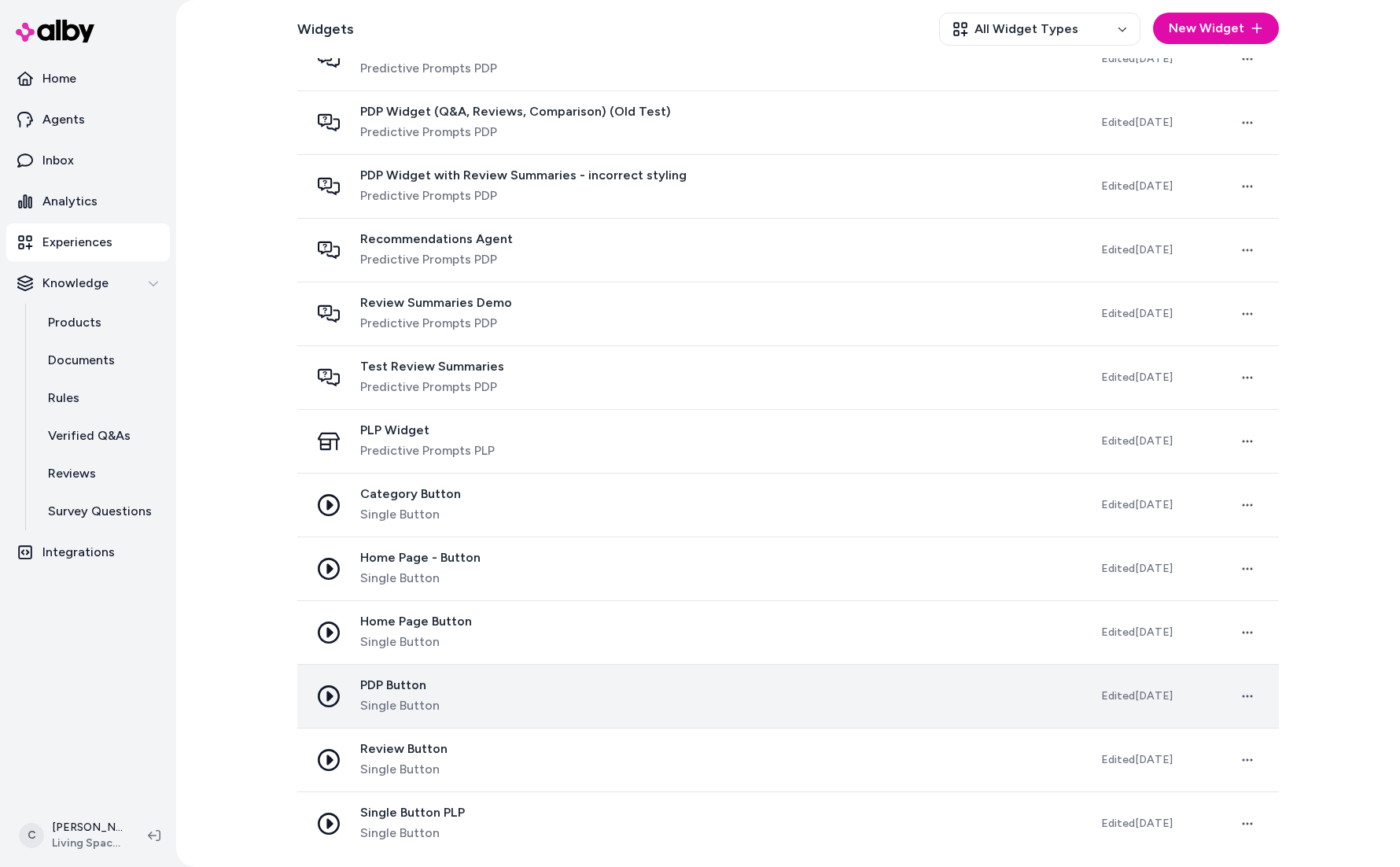
click at [462, 700] on div "PDP Button Single Button" at bounding box center [692, 696] width 766 height 38
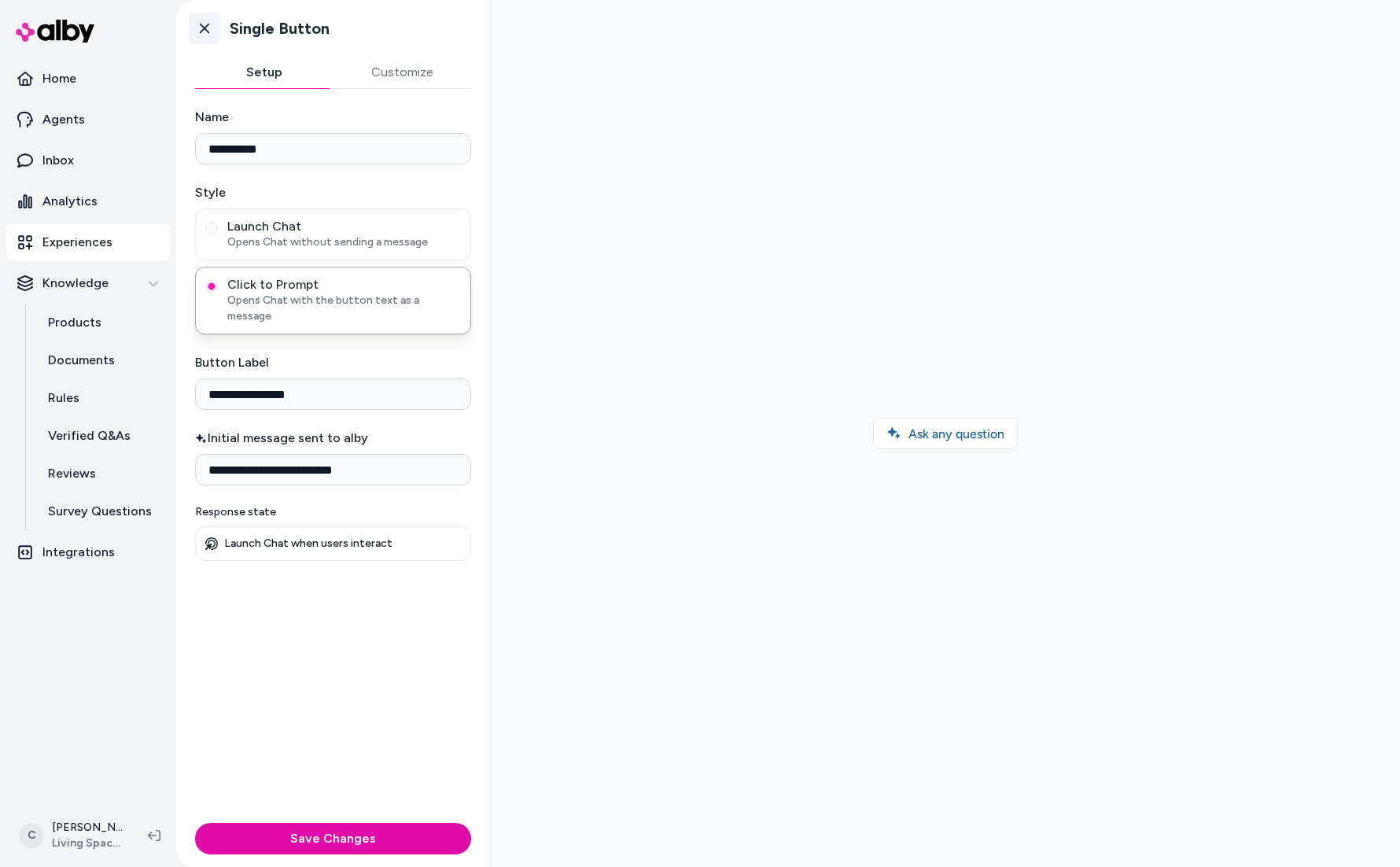
click at [211, 34] on icon at bounding box center [205, 28] width 16 height 16
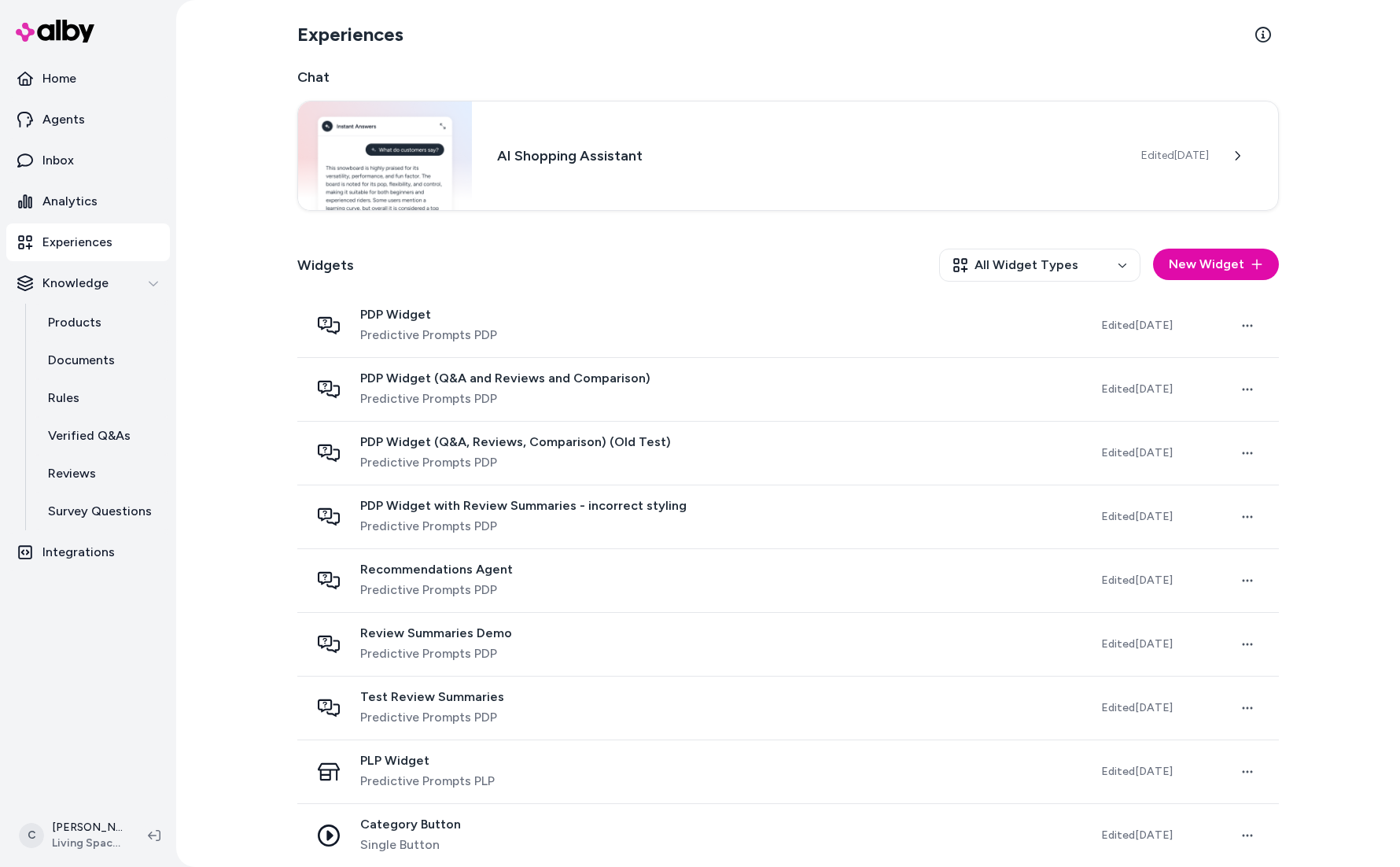
scroll to position [330, 0]
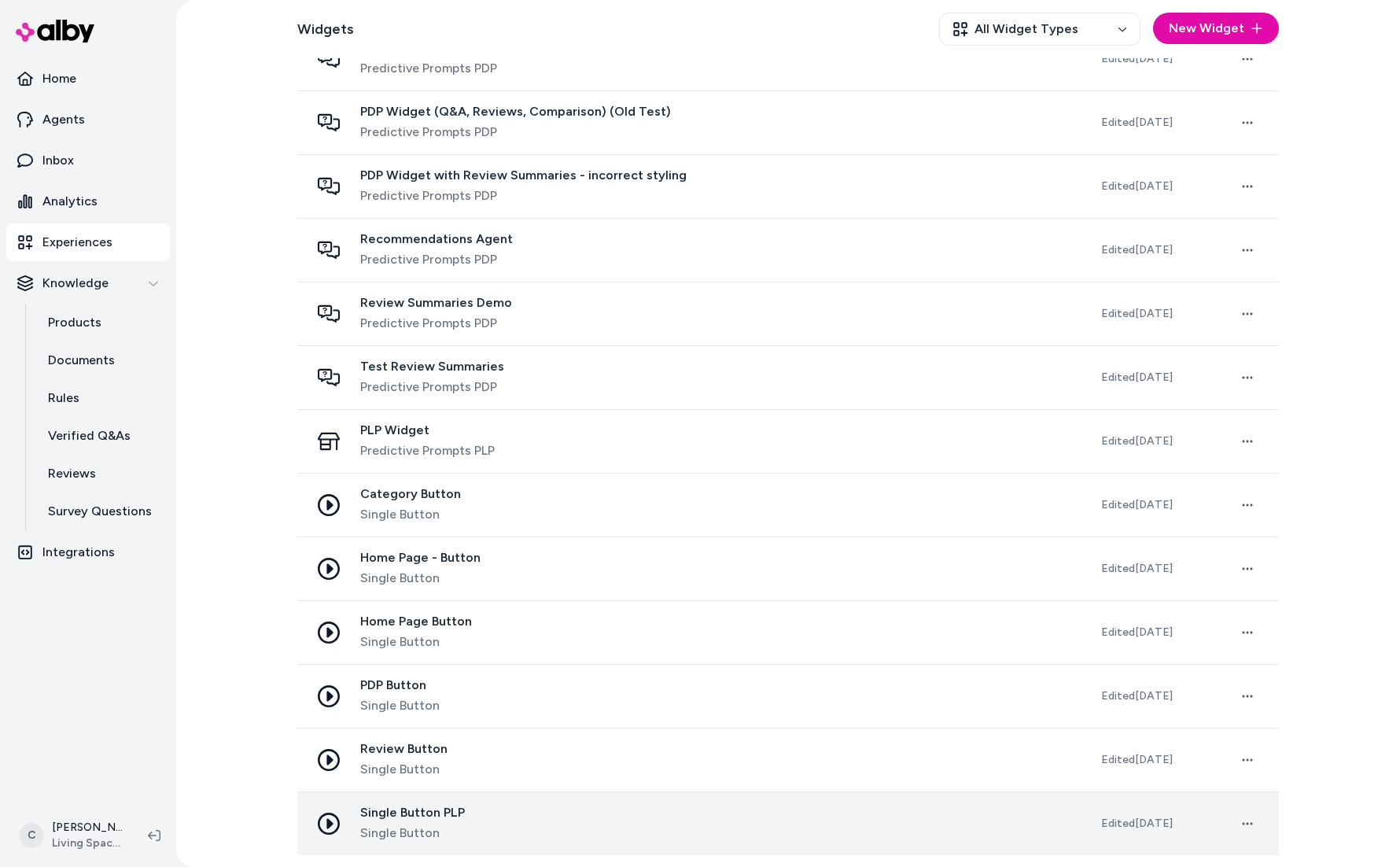
click at [486, 818] on div "Single Button PLP Single Button" at bounding box center [692, 824] width 766 height 38
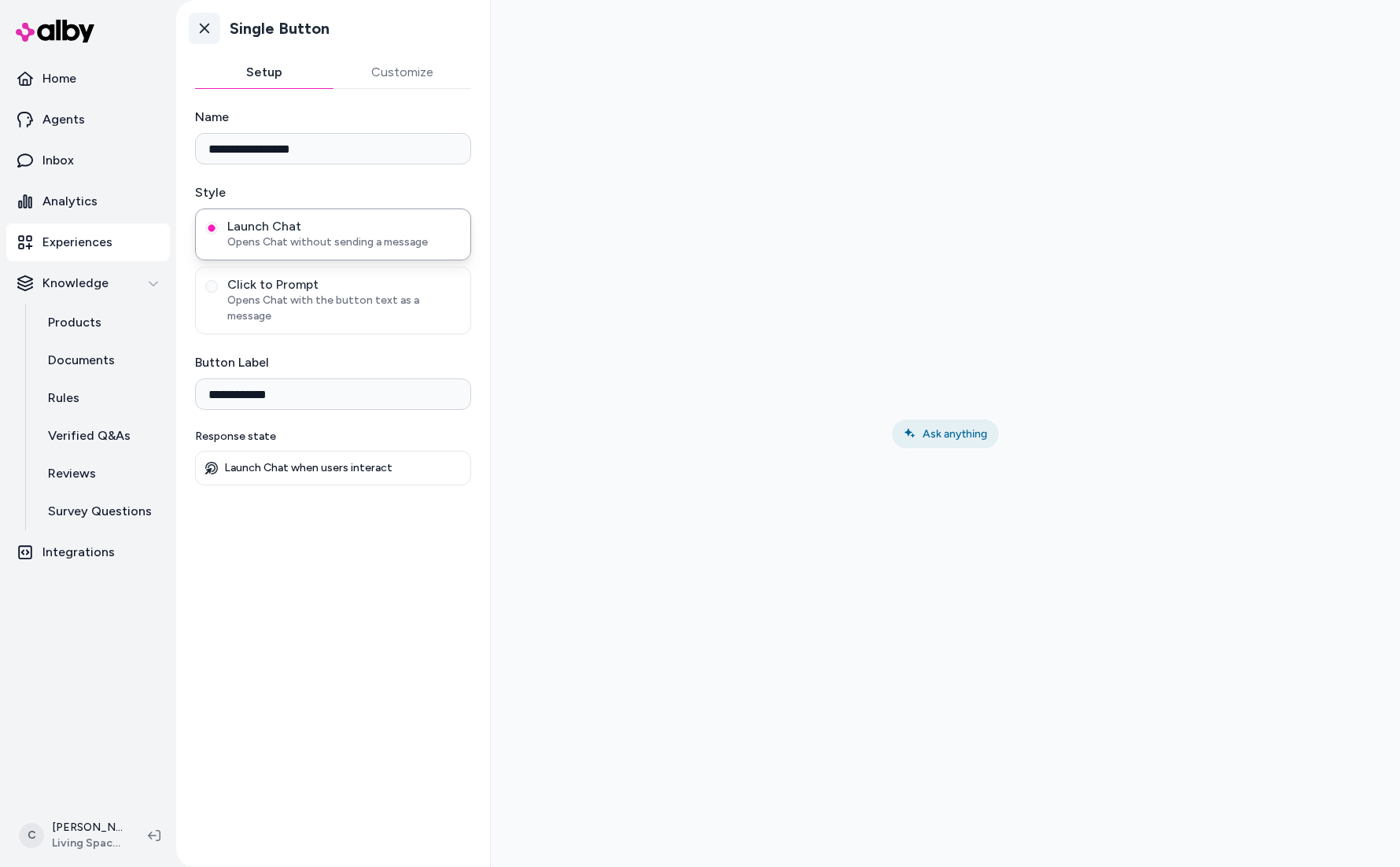
click at [213, 35] on link "Go back" at bounding box center [205, 28] width 32 height 32
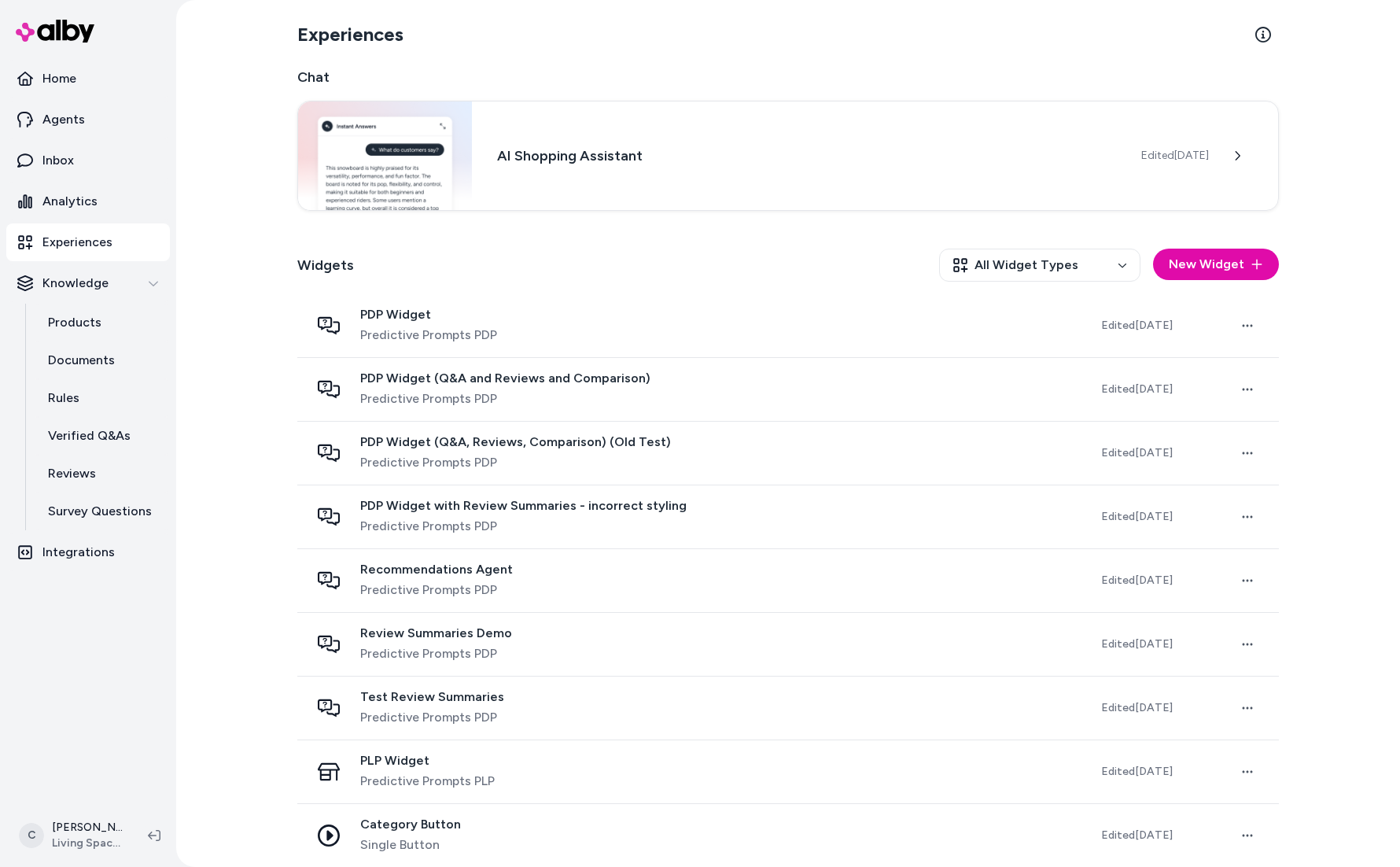
scroll to position [330, 0]
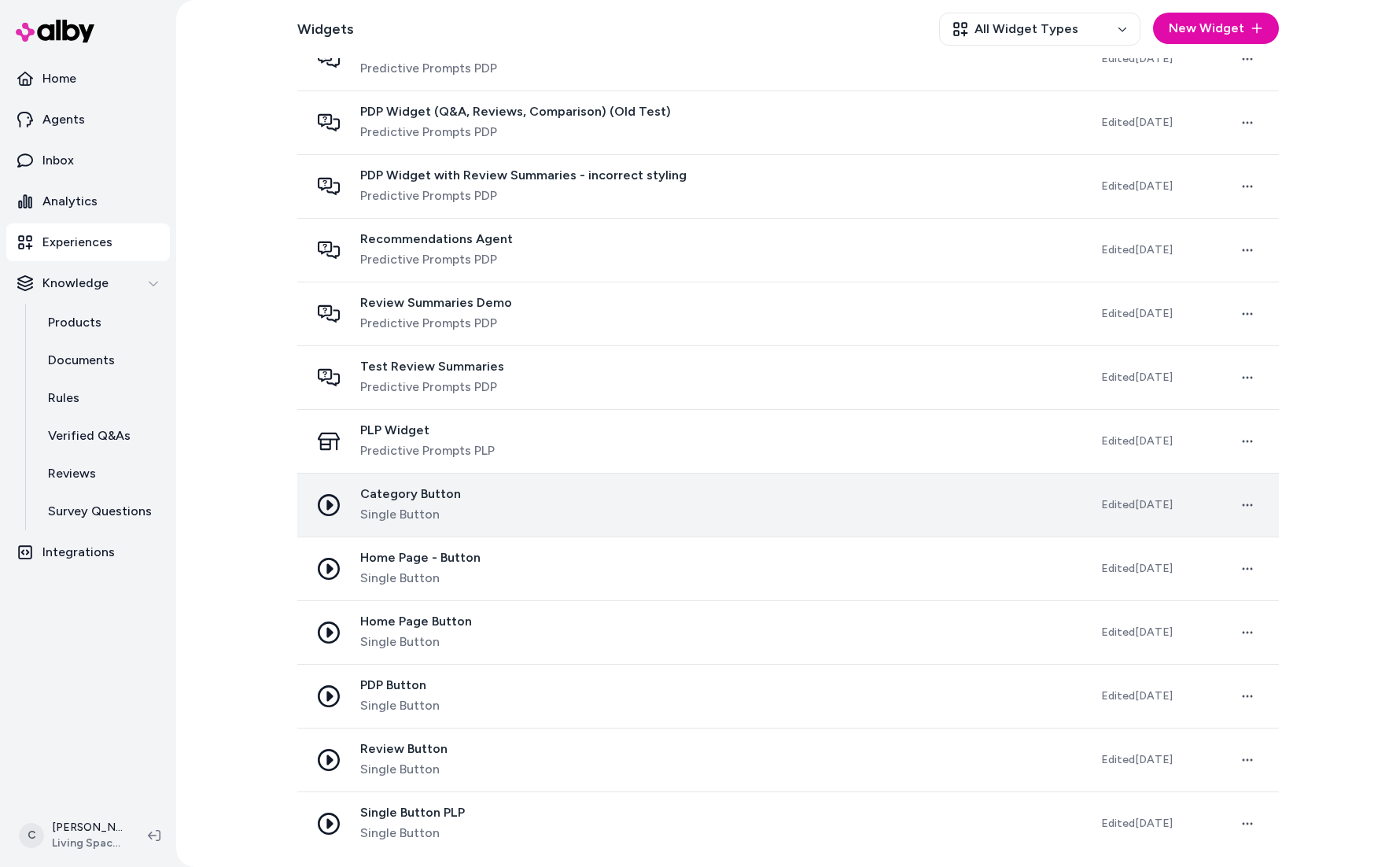
click at [406, 515] on span "Single Button" at bounding box center [411, 514] width 101 height 19
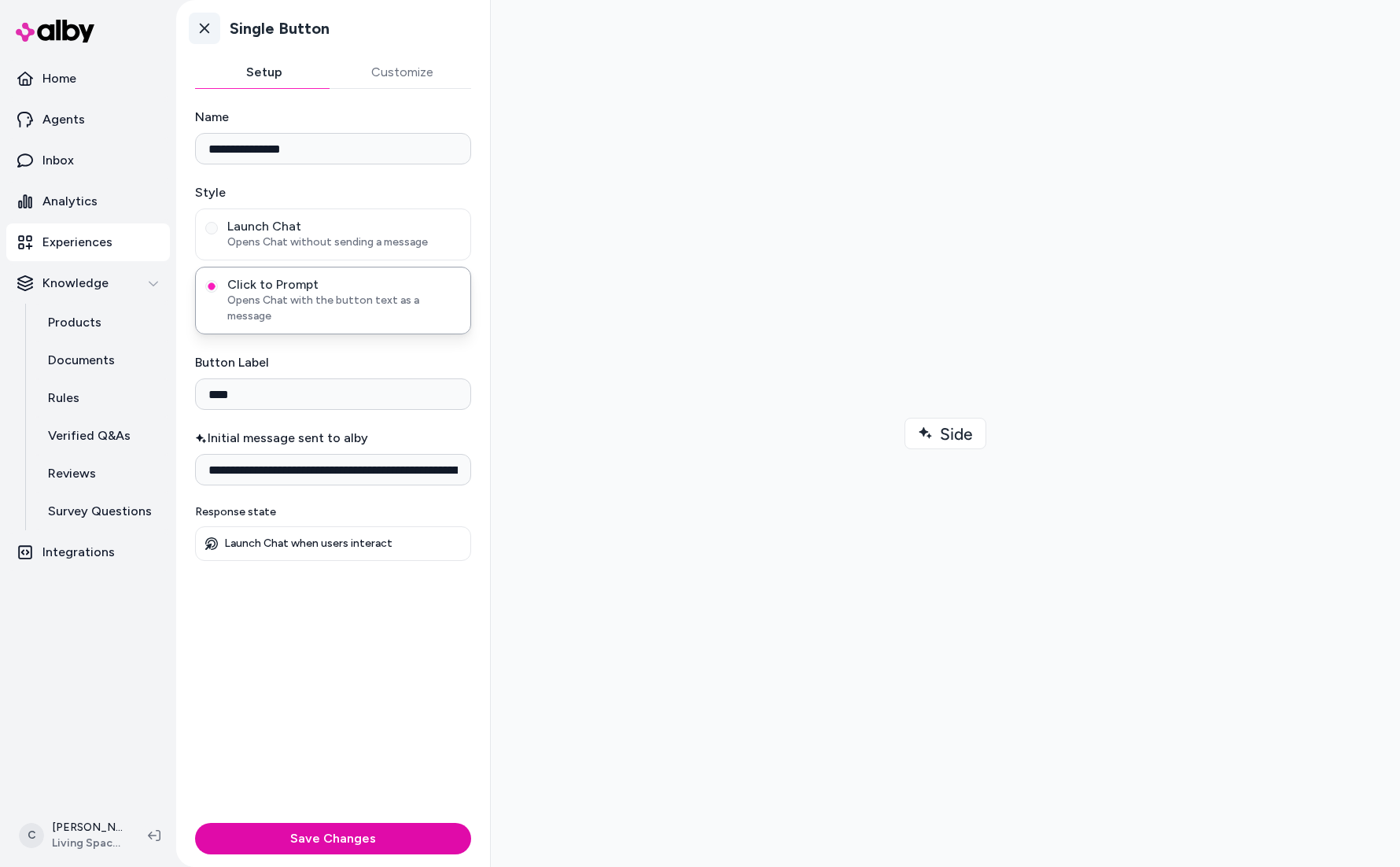
click at [202, 29] on icon at bounding box center [205, 29] width 10 height 11
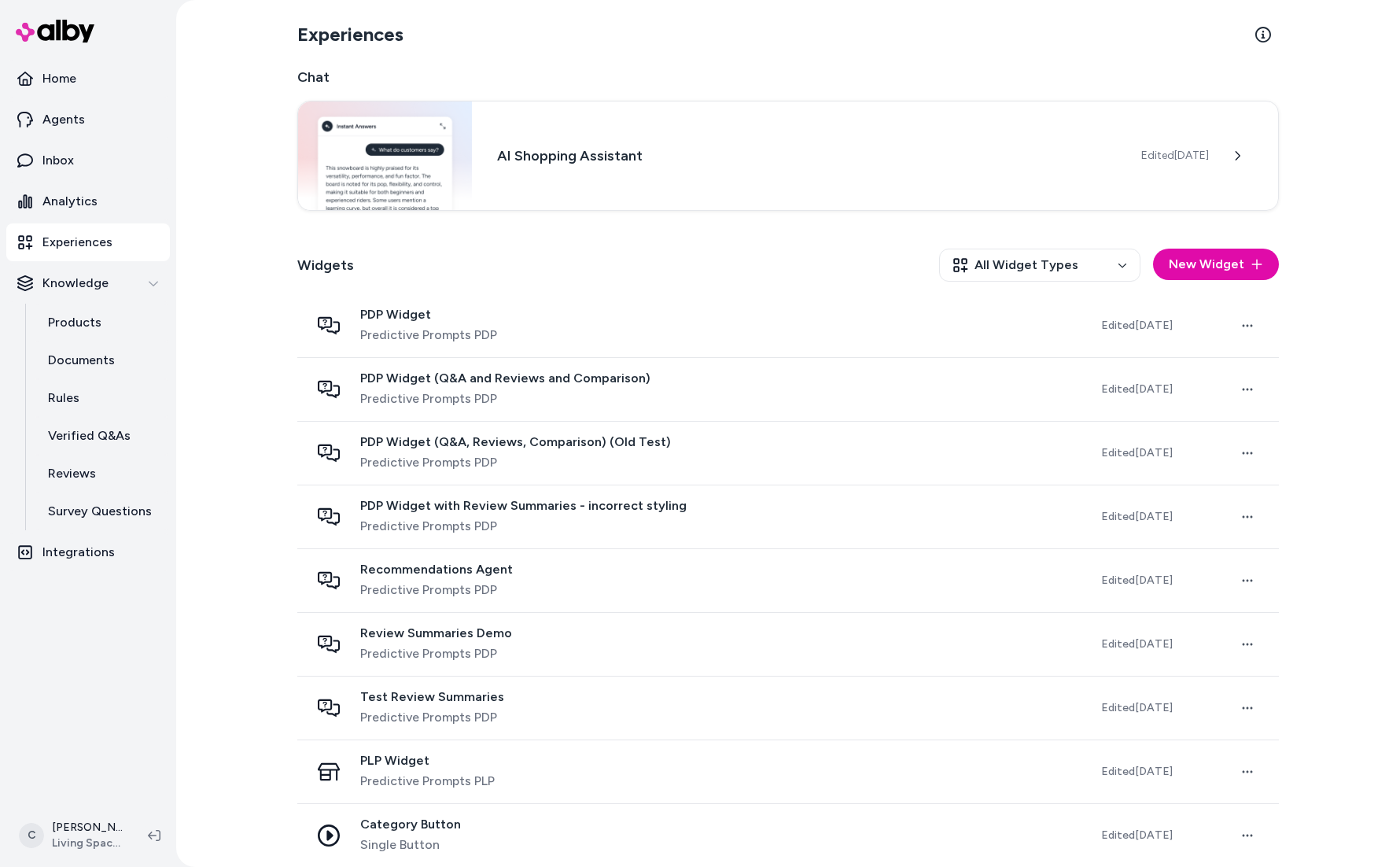
scroll to position [330, 0]
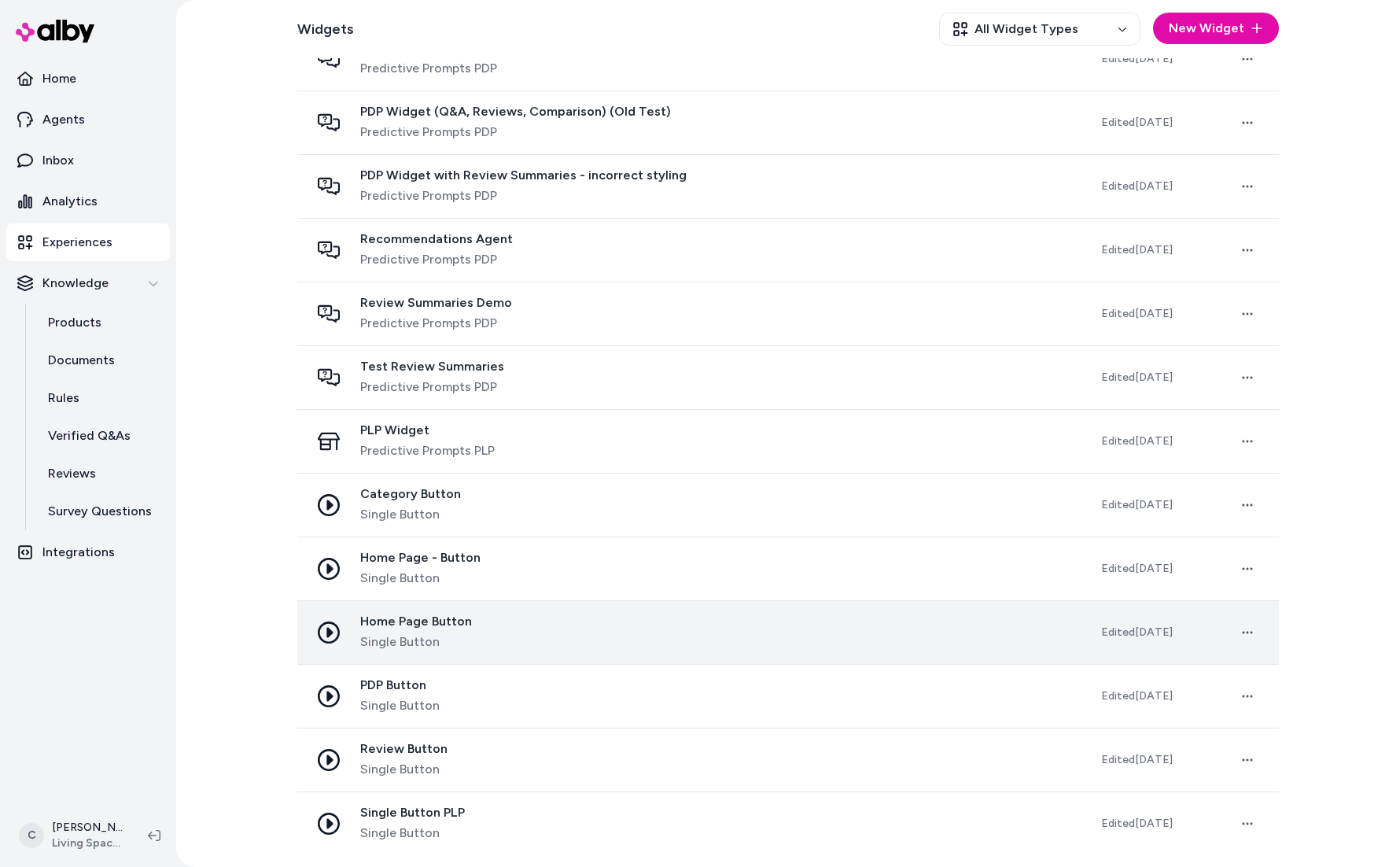
click at [452, 639] on span "Single Button" at bounding box center [416, 641] width 112 height 19
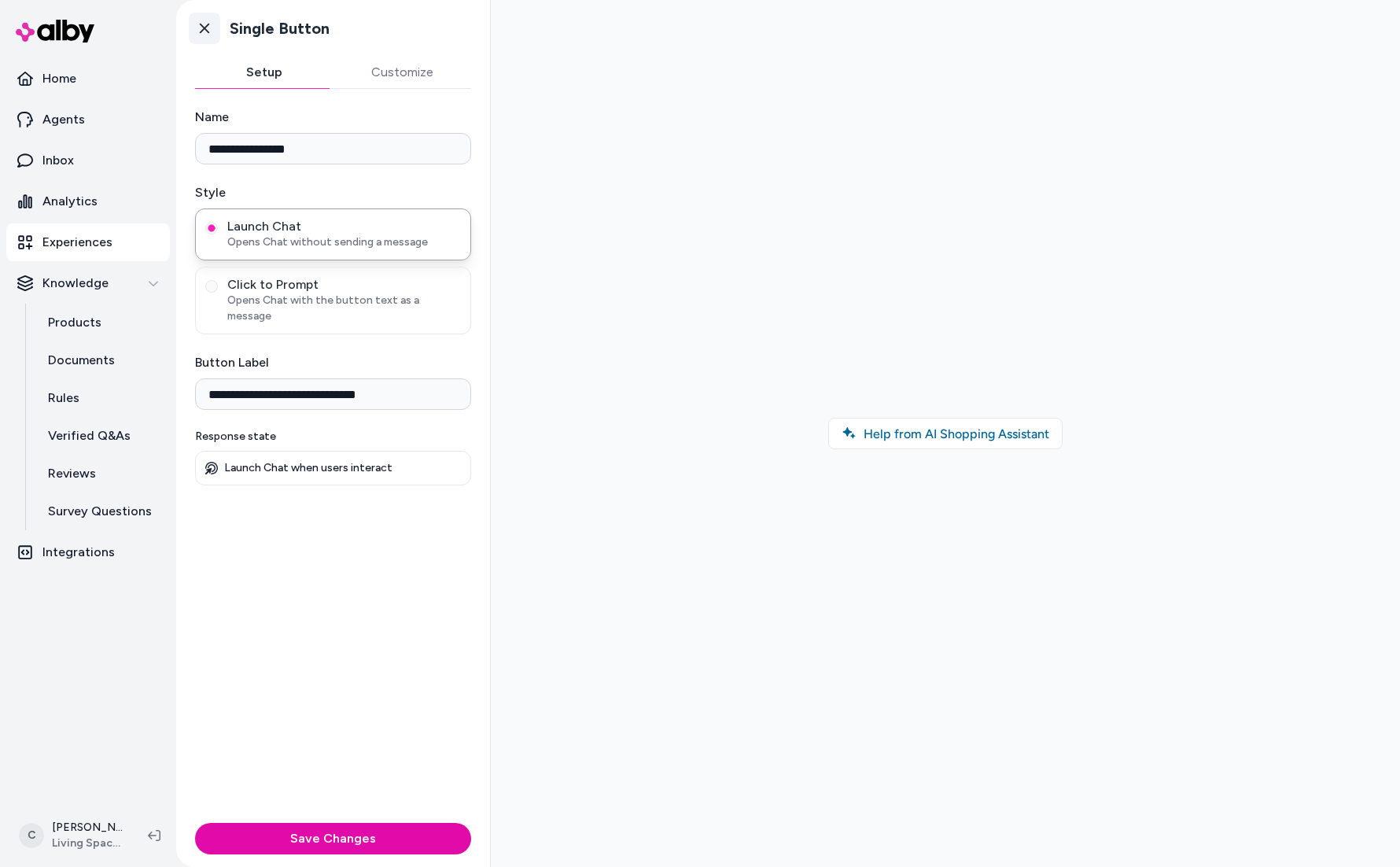
click at [198, 32] on icon at bounding box center [205, 28] width 16 height 16
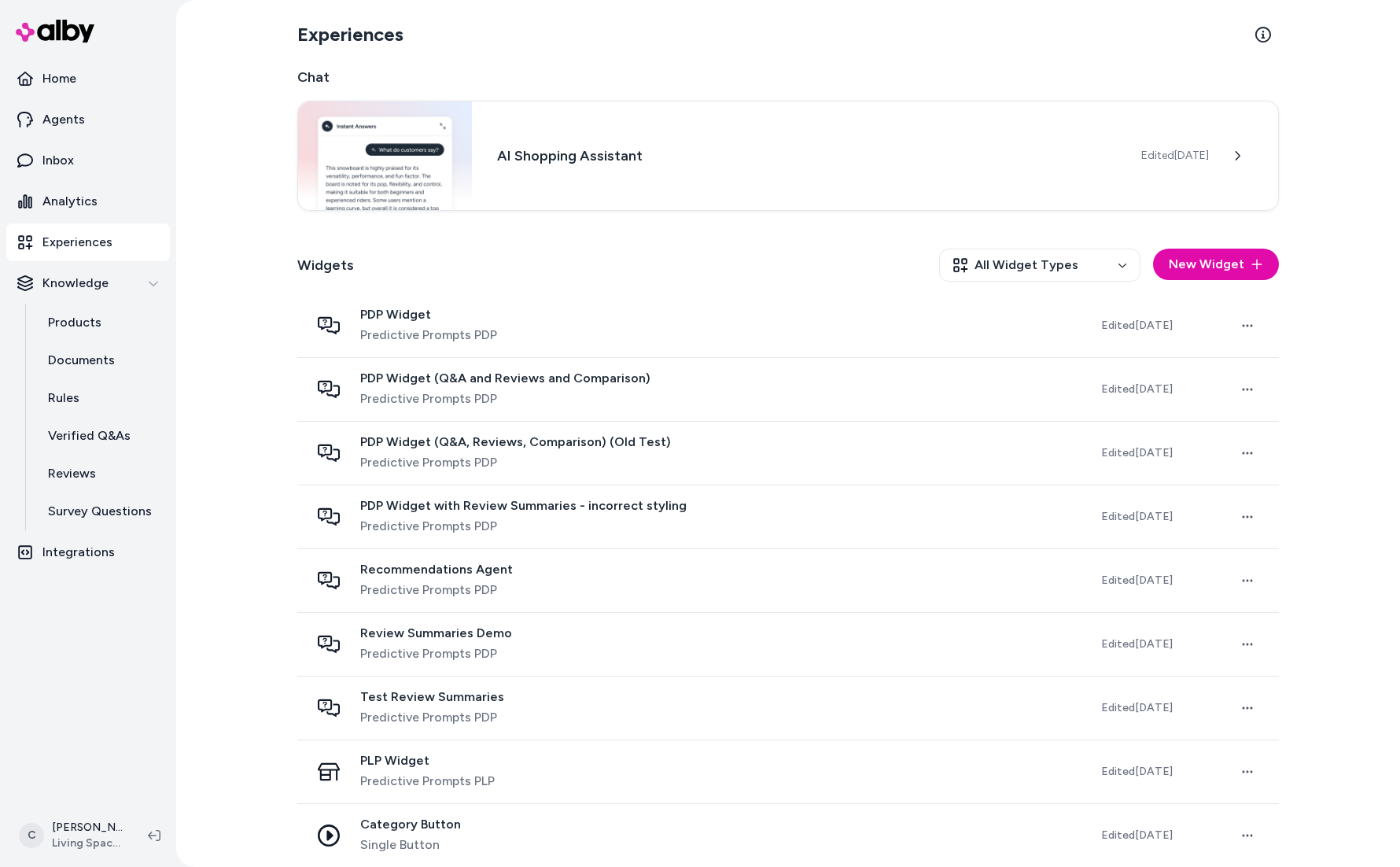
scroll to position [330, 0]
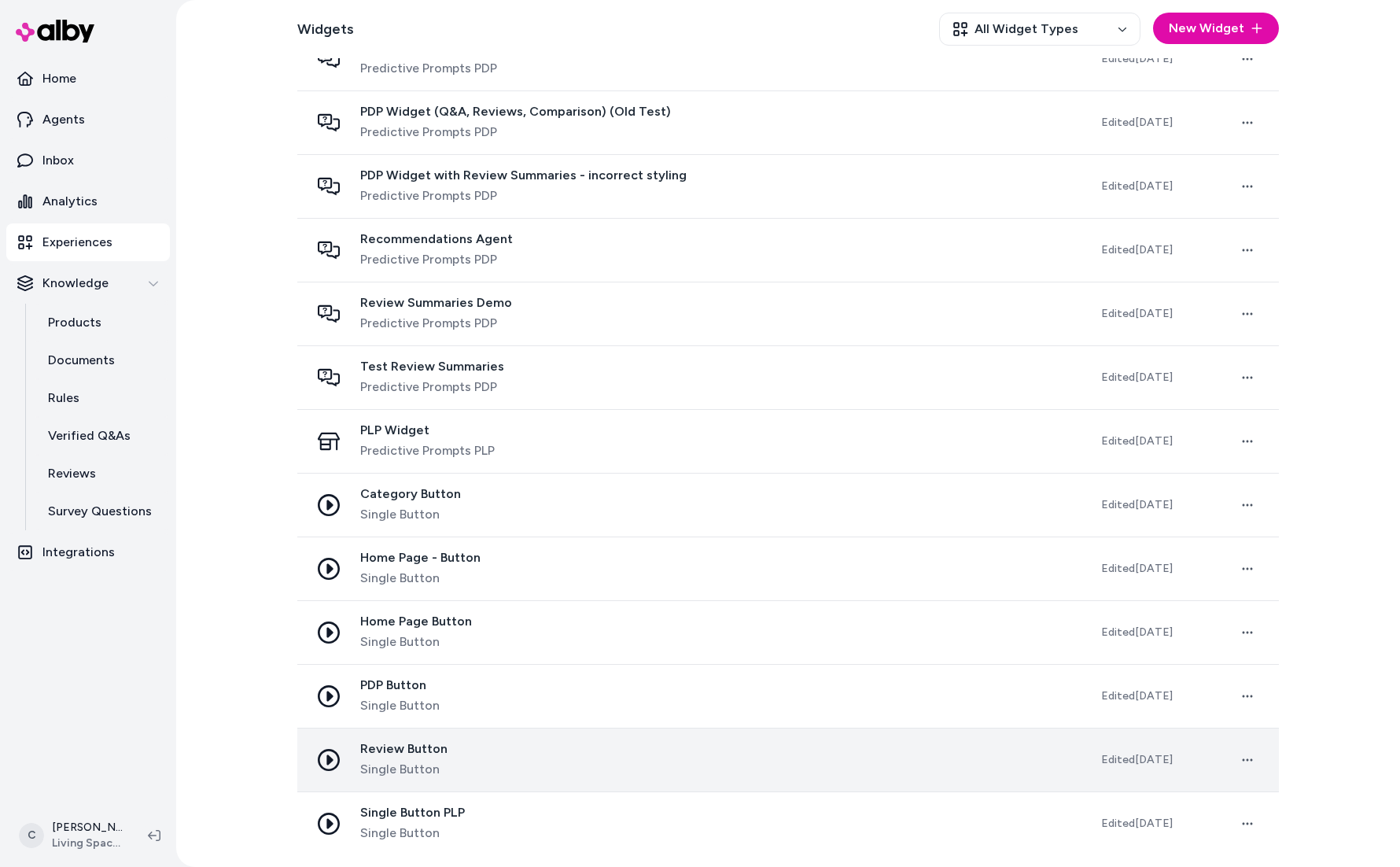
click at [426, 762] on span "Single Button" at bounding box center [404, 769] width 88 height 19
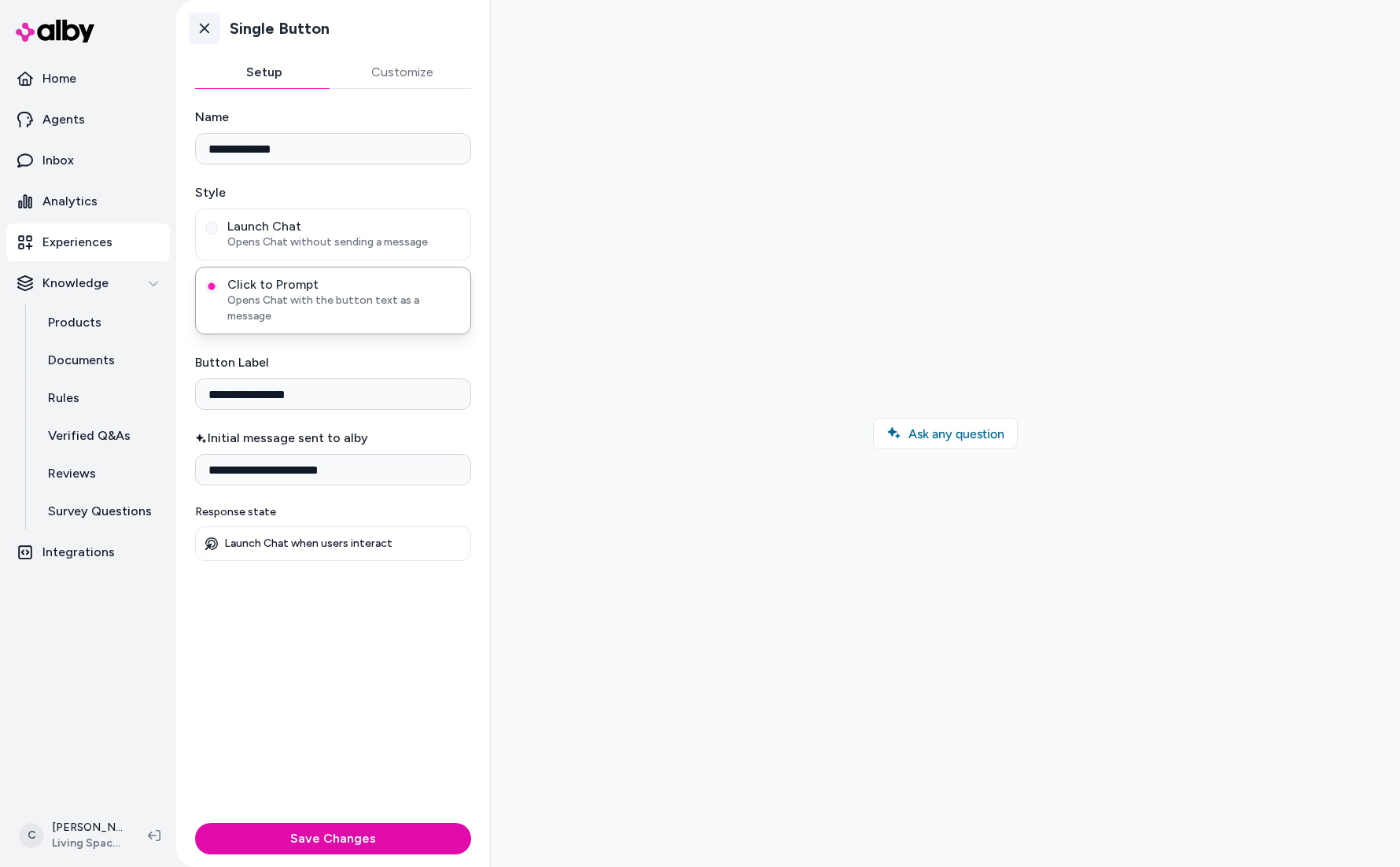
click at [201, 35] on icon at bounding box center [205, 28] width 16 height 16
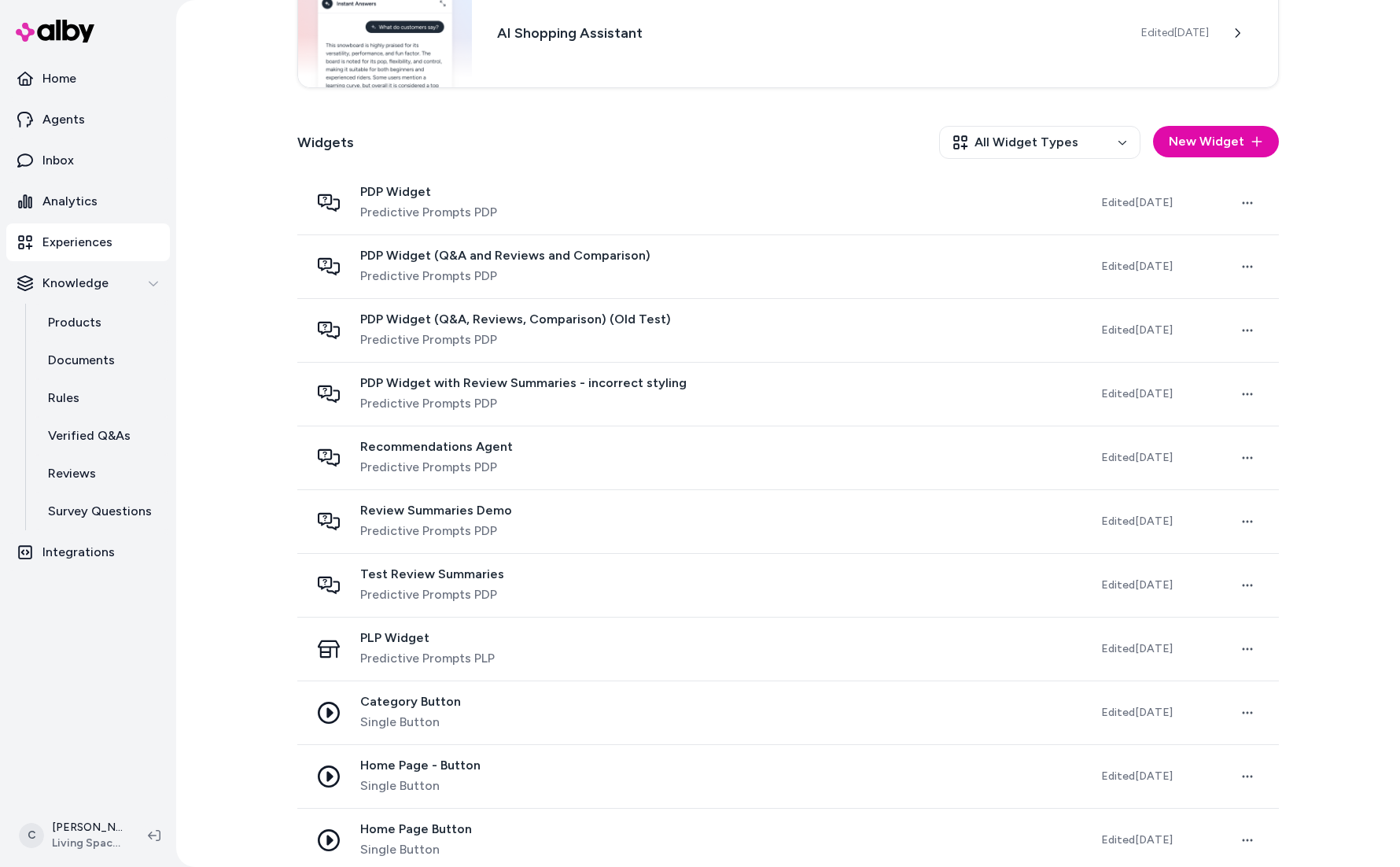
scroll to position [330, 0]
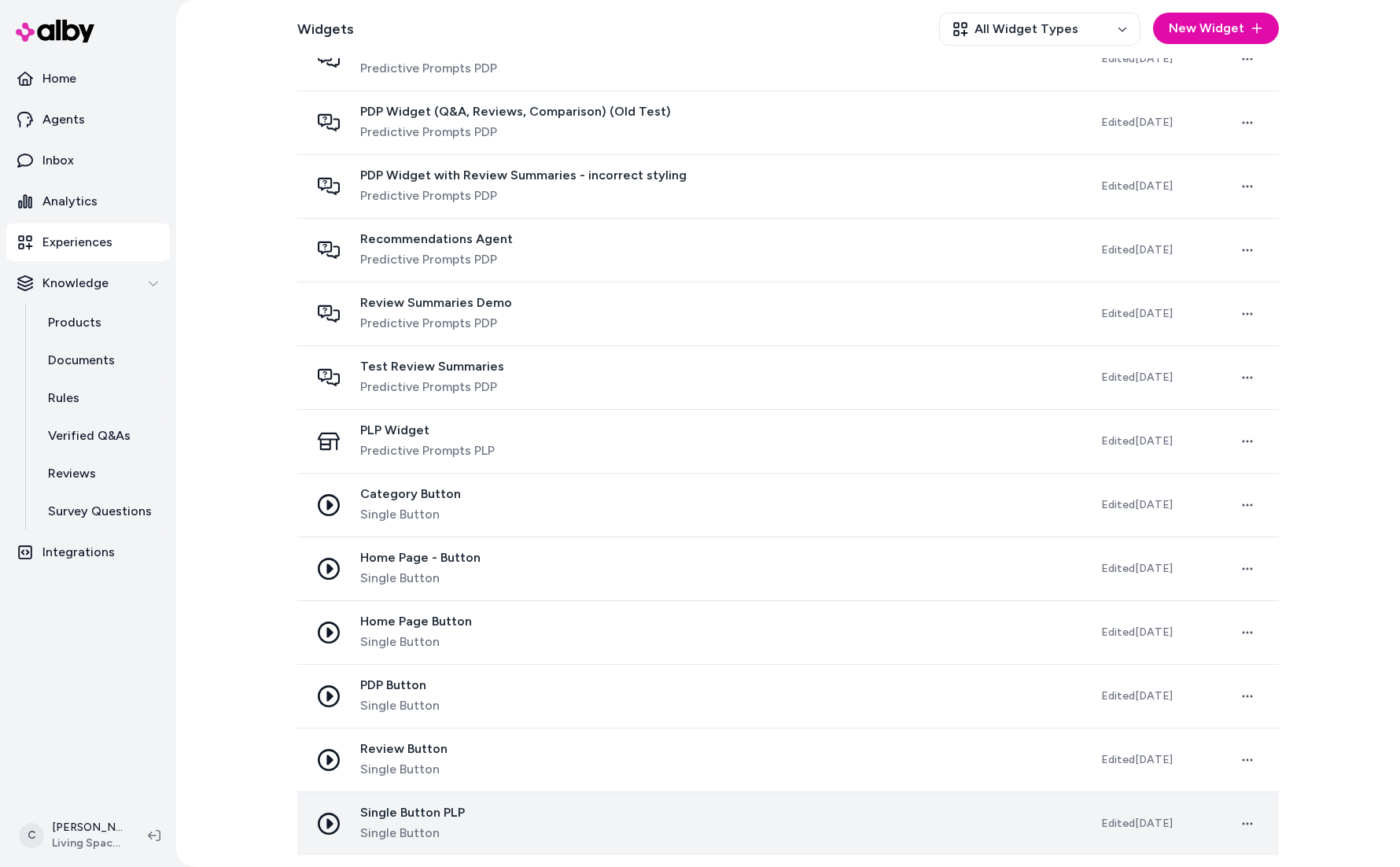
click at [452, 824] on span "Single Button" at bounding box center [413, 832] width 104 height 19
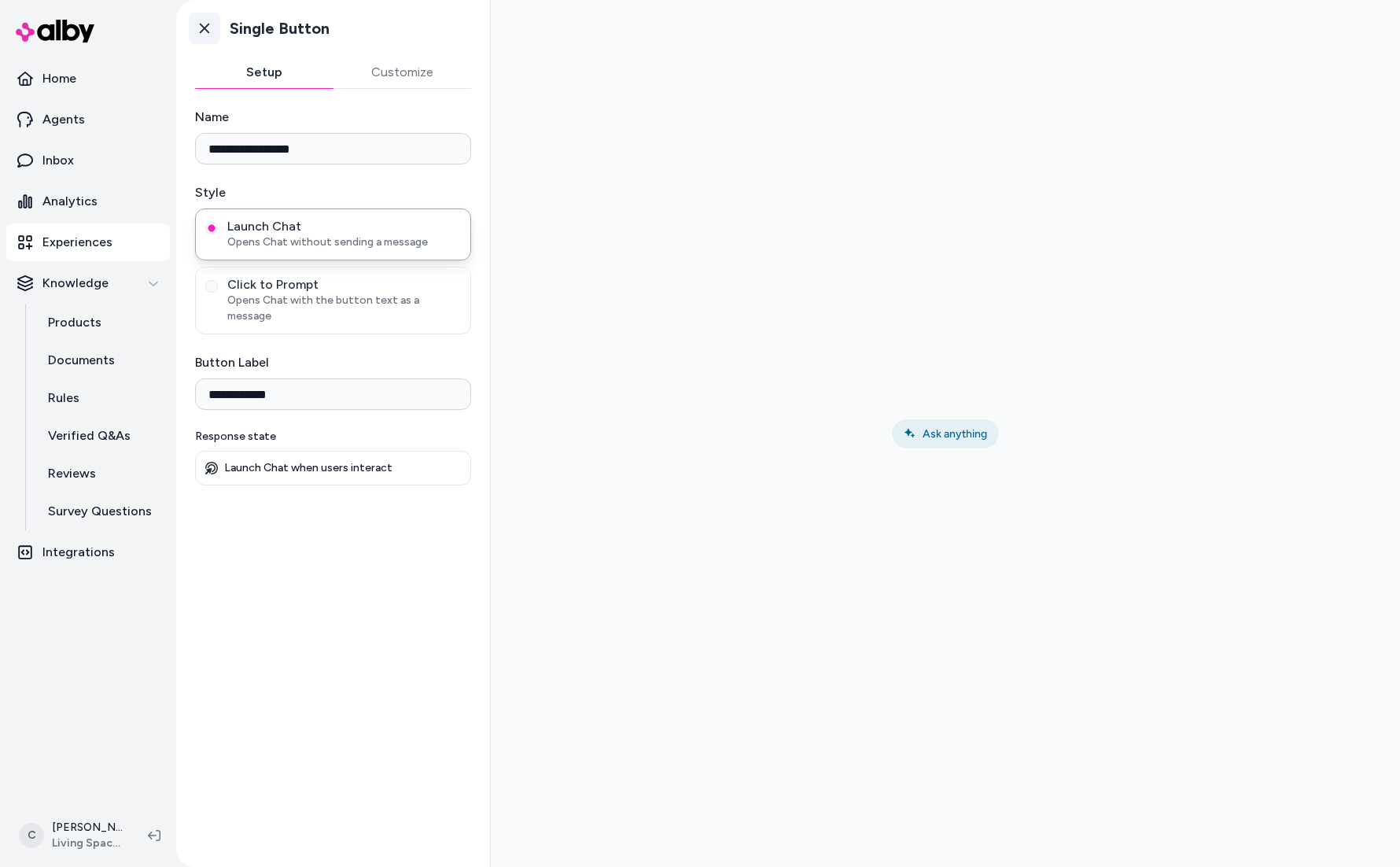
click at [207, 27] on icon at bounding box center [205, 28] width 16 height 16
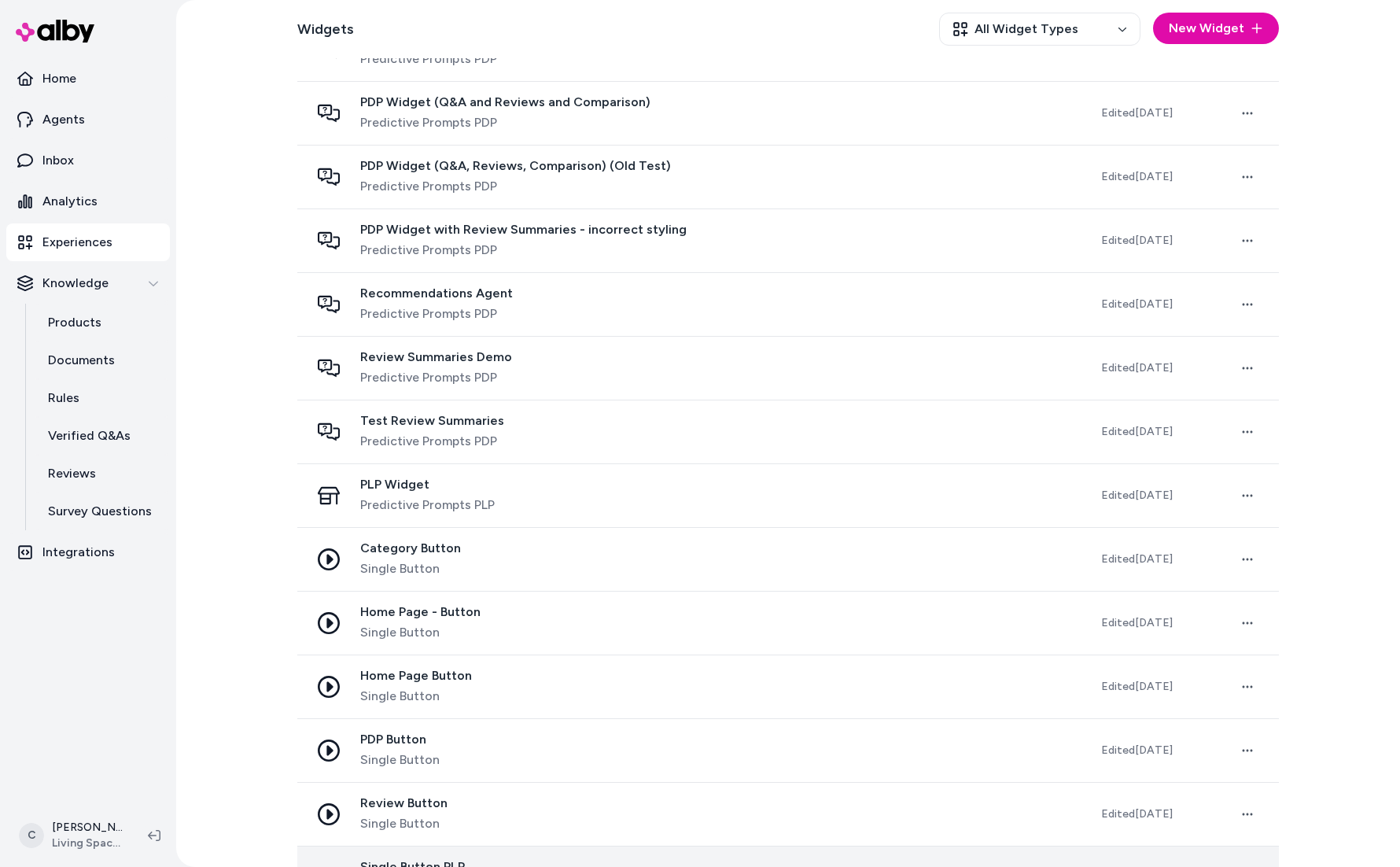
scroll to position [330, 0]
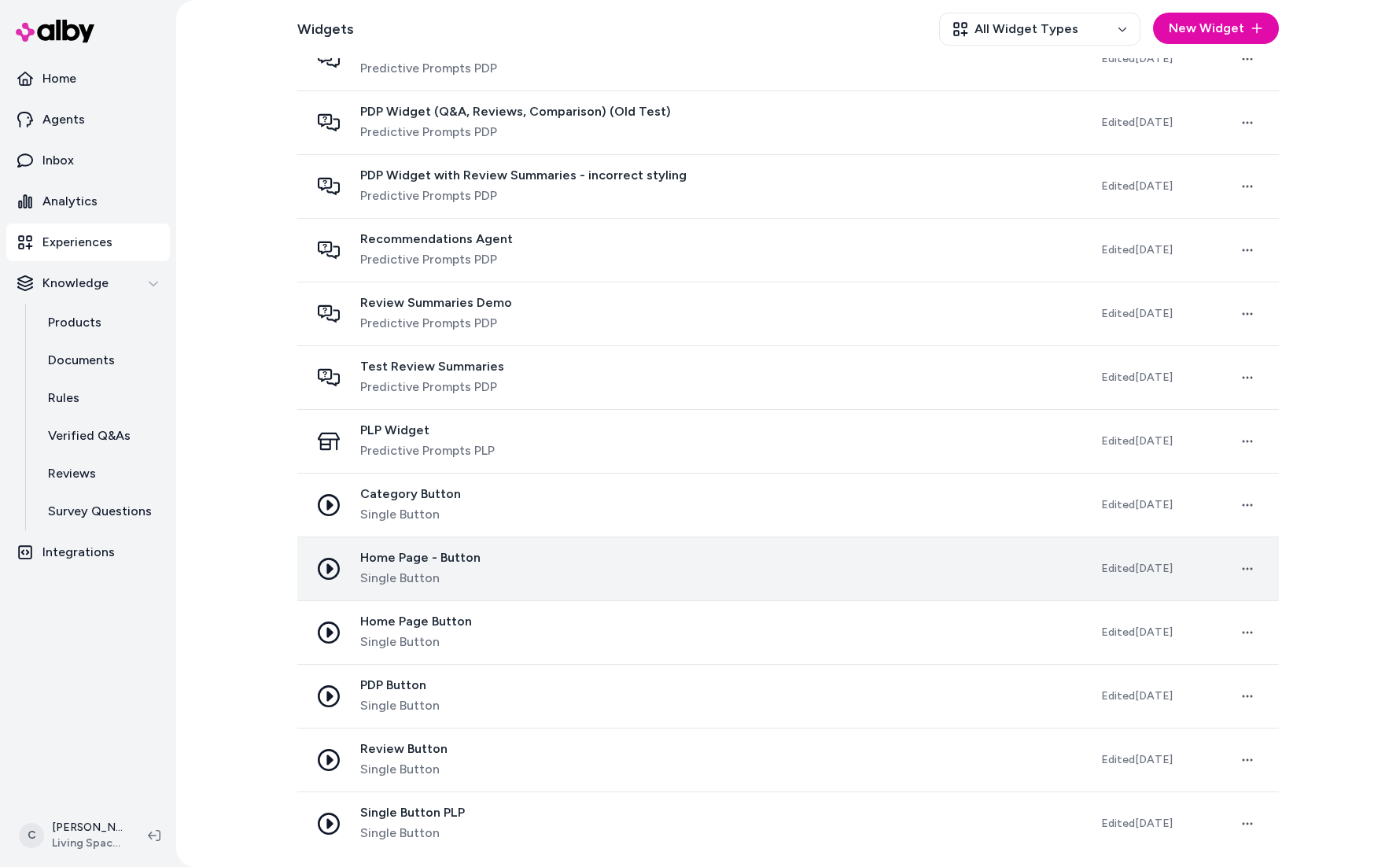
click at [427, 585] on span "Single Button" at bounding box center [421, 577] width 120 height 19
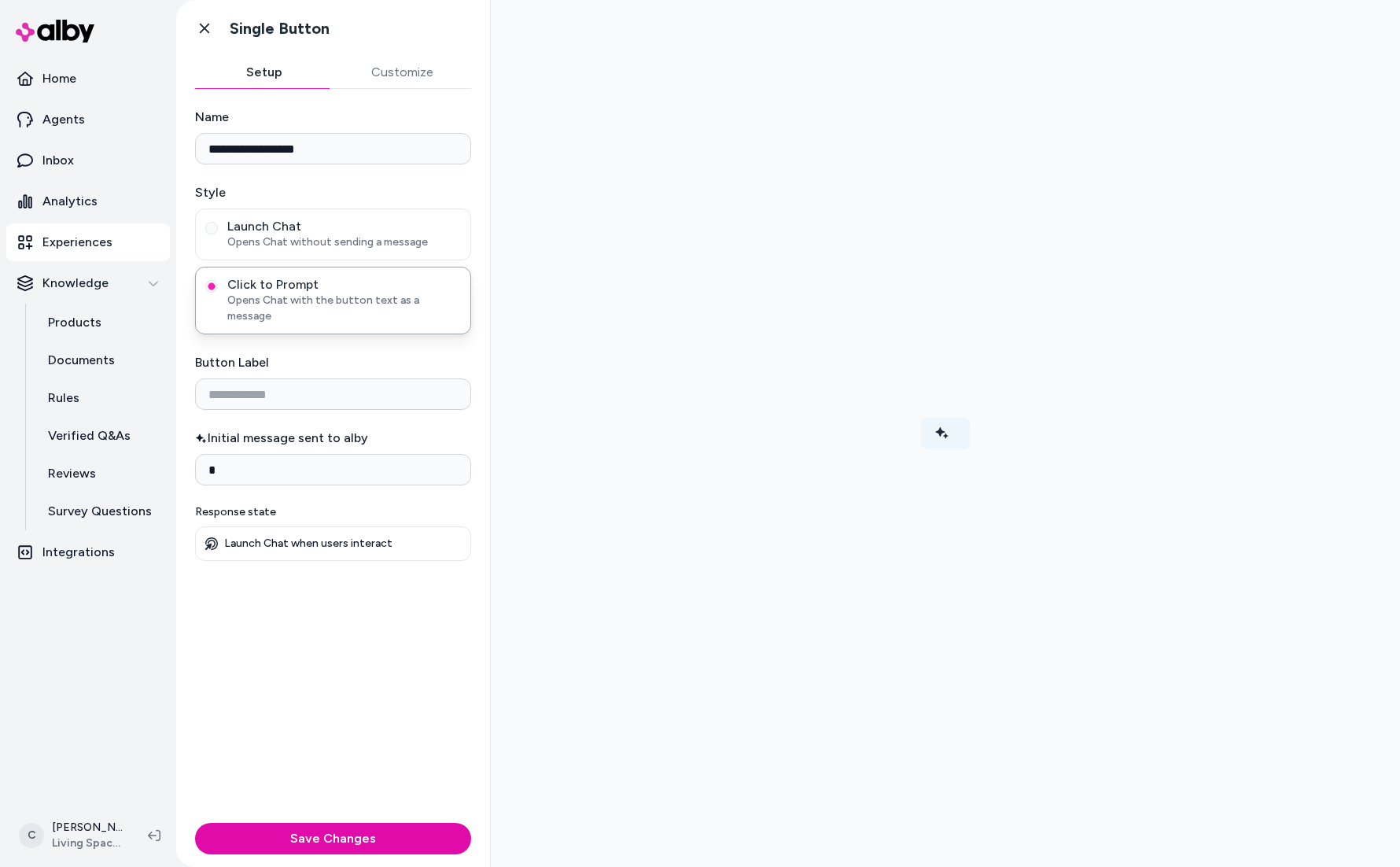
drag, startPoint x: 1313, startPoint y: 162, endPoint x: 1325, endPoint y: 174, distance: 17.0
click at [1313, 162] on div at bounding box center [945, 433] width 884 height 841
click at [407, 60] on button "Customize" at bounding box center [403, 73] width 138 height 32
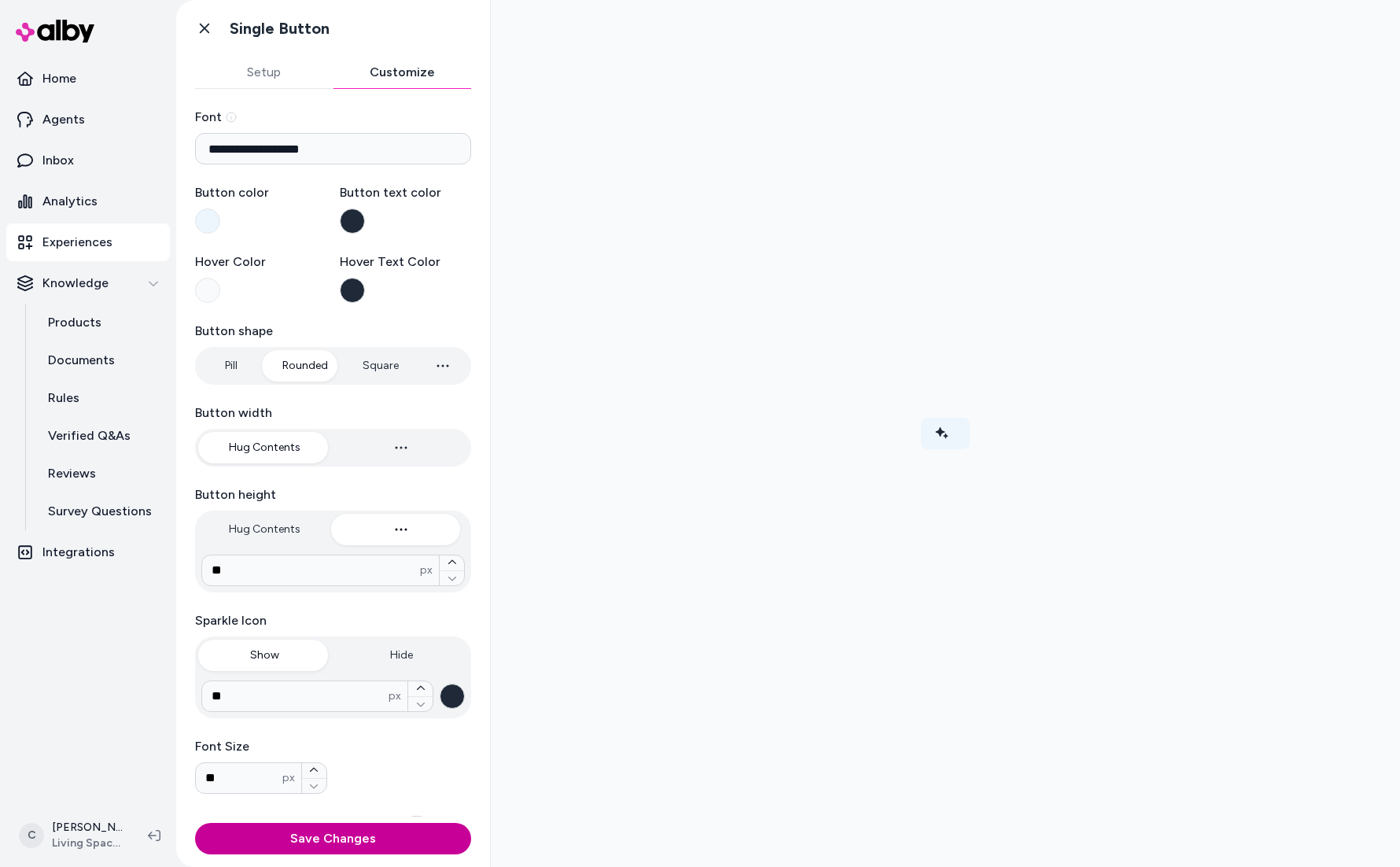
click at [368, 847] on button "Save Changes" at bounding box center [333, 839] width 276 height 32
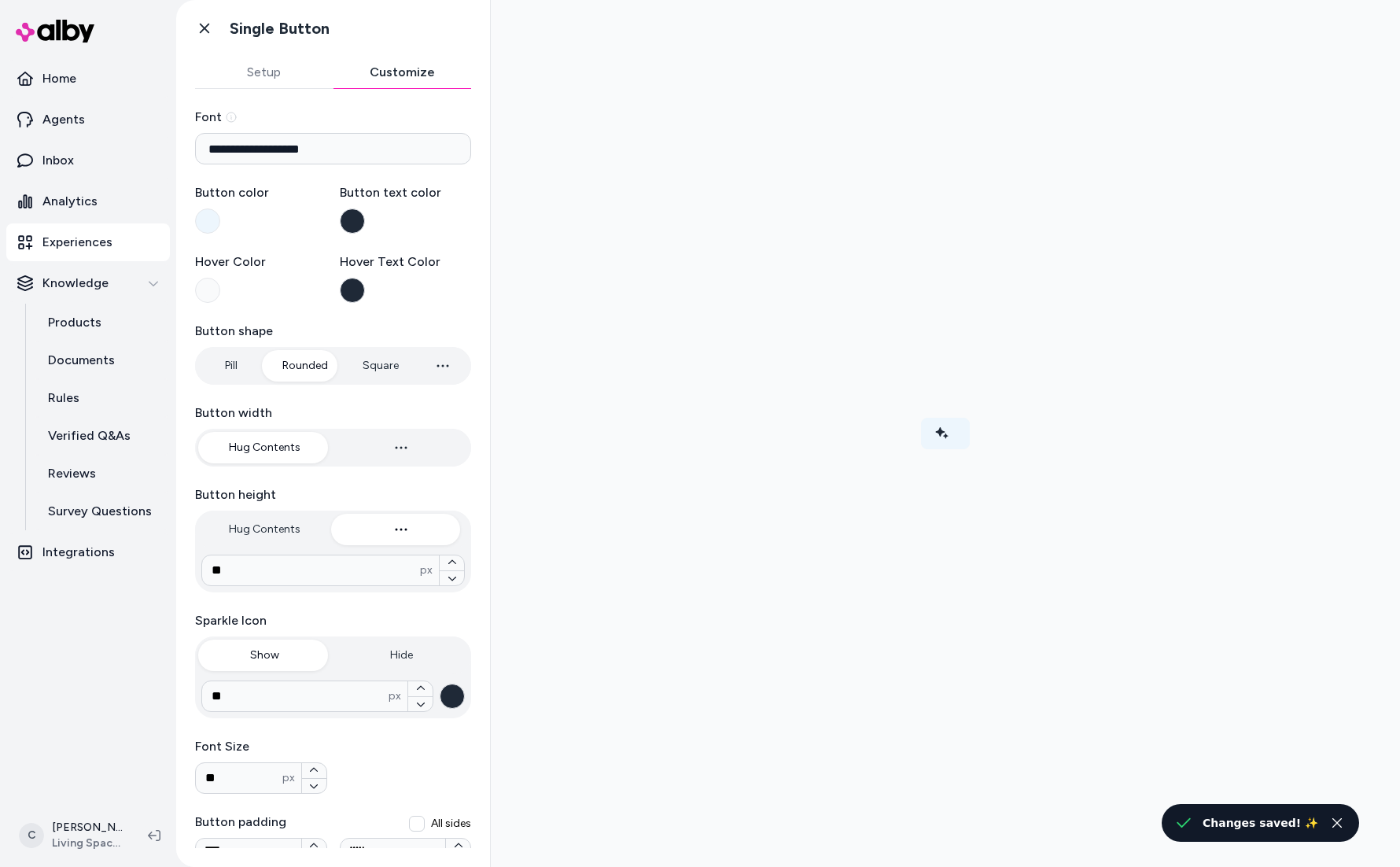
drag, startPoint x: 1184, startPoint y: 228, endPoint x: 1198, endPoint y: 166, distance: 63.6
click at [1184, 228] on div at bounding box center [945, 433] width 884 height 841
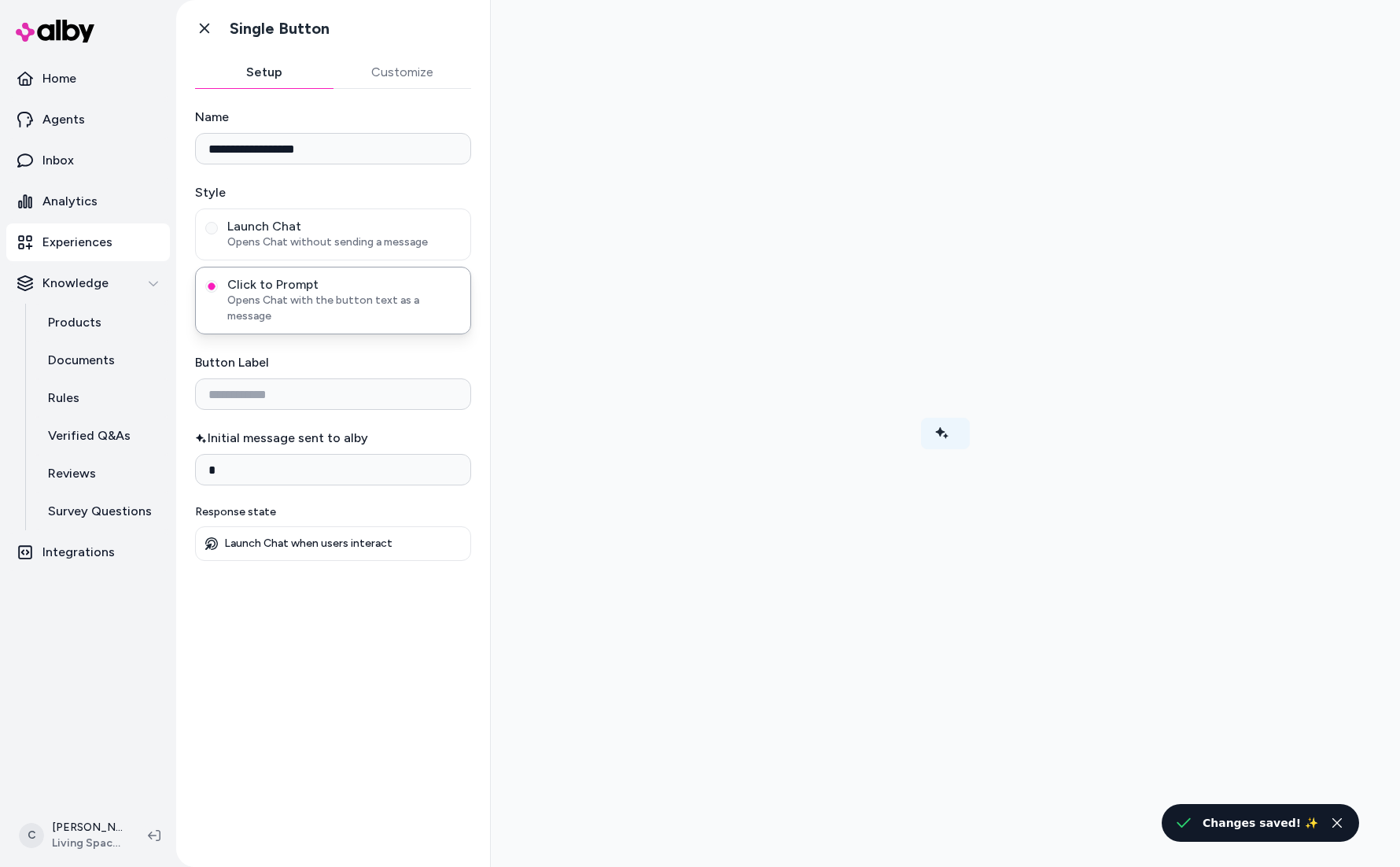
click at [264, 66] on button "Setup" at bounding box center [264, 73] width 138 height 32
click at [1365, 19] on div at bounding box center [945, 433] width 884 height 841
click at [205, 27] on icon at bounding box center [205, 29] width 10 height 11
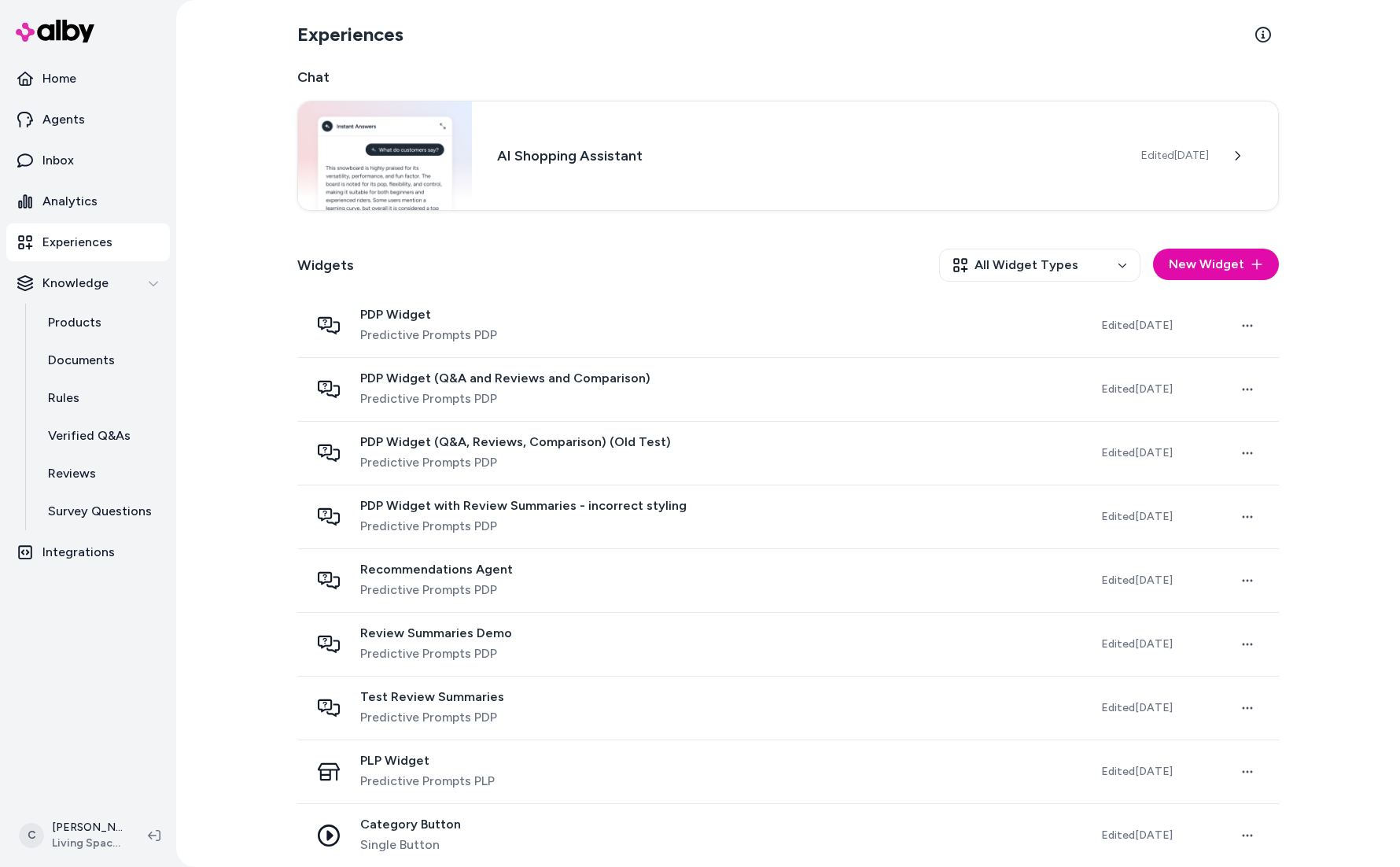
scroll to position [330, 0]
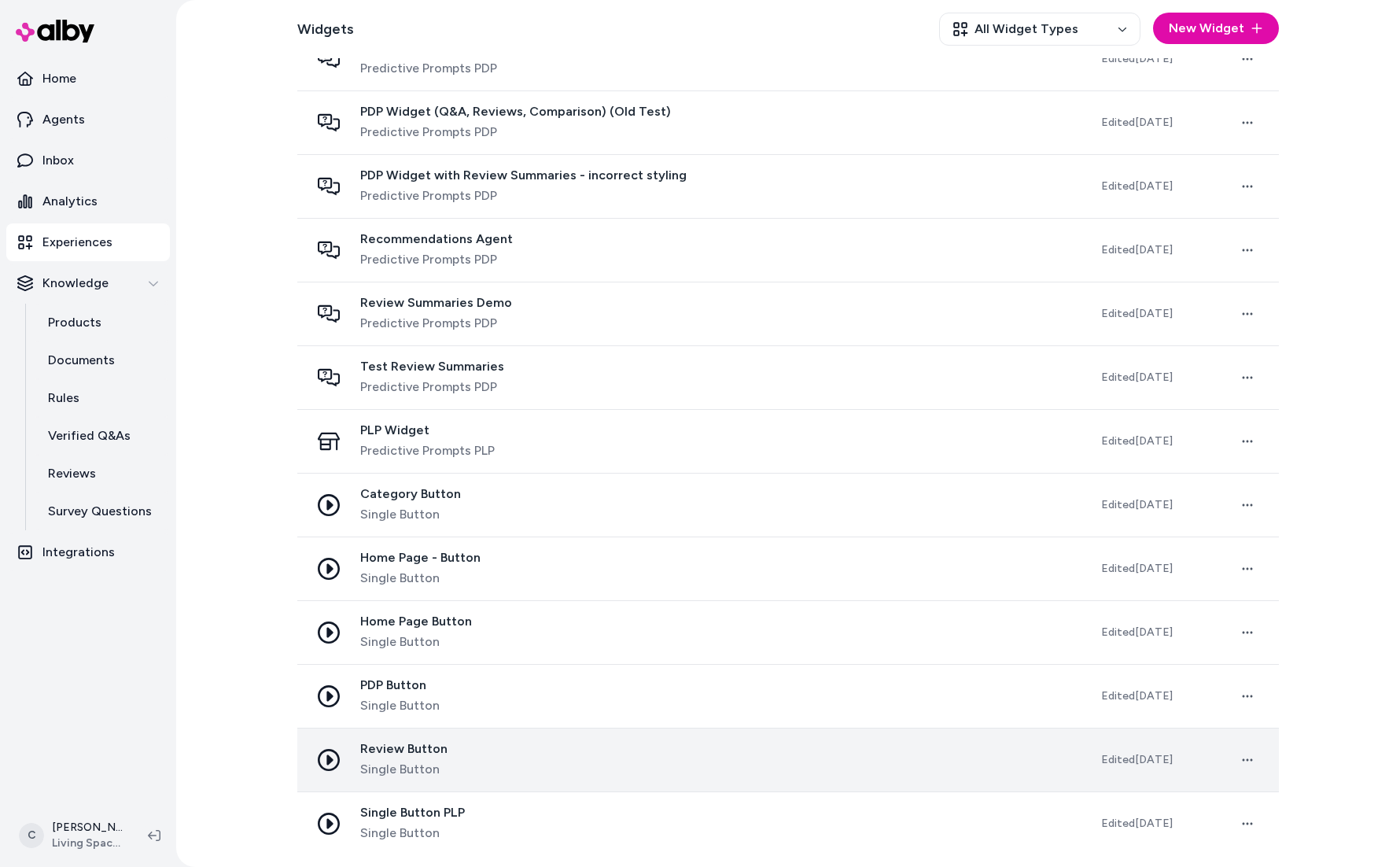
click at [434, 762] on span "Single Button" at bounding box center [404, 769] width 88 height 19
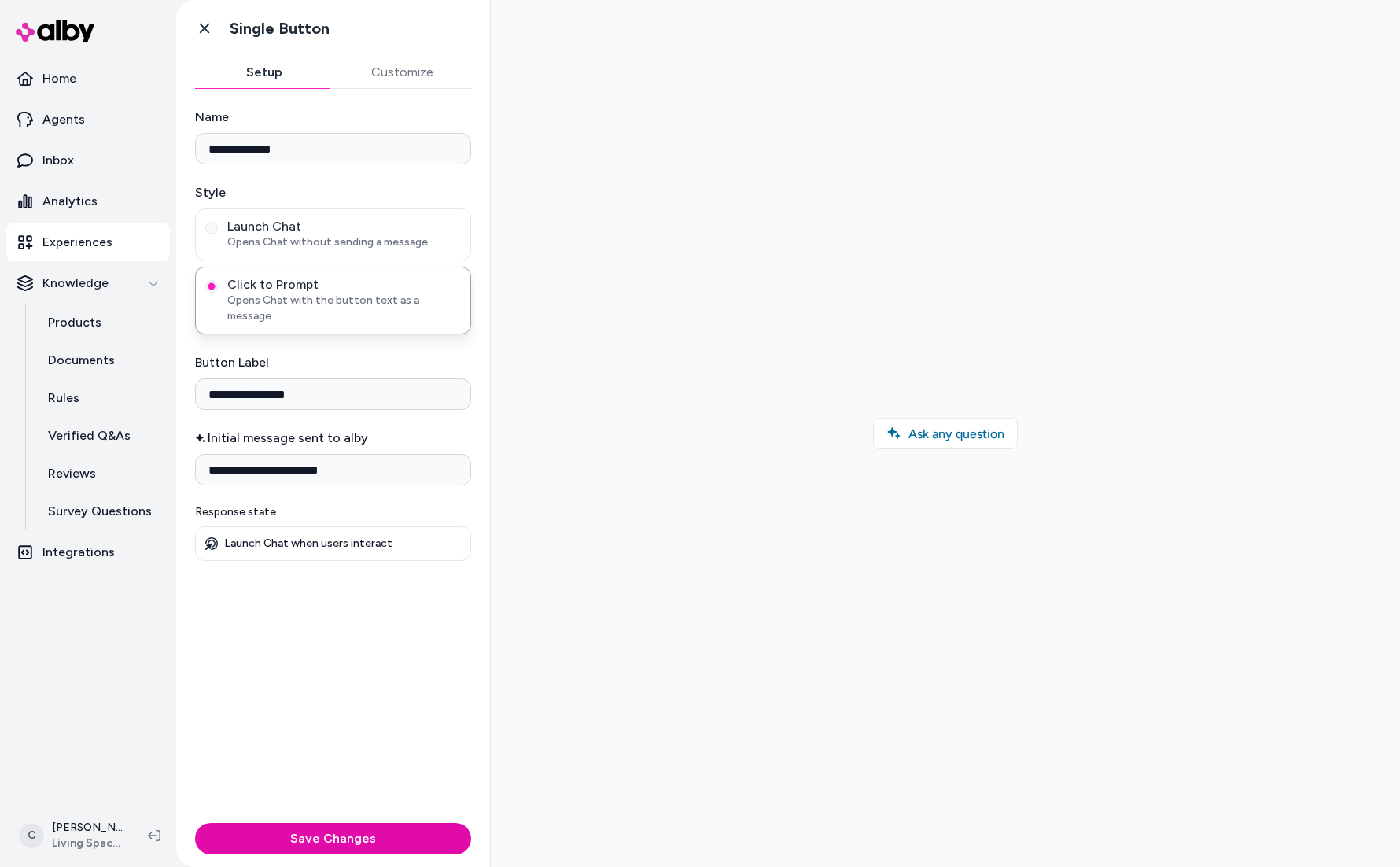
click at [1349, 23] on div at bounding box center [945, 433] width 884 height 841
click at [1365, 8] on div at bounding box center [945, 433] width 909 height 867
click at [207, 41] on link "Go back" at bounding box center [205, 28] width 32 height 32
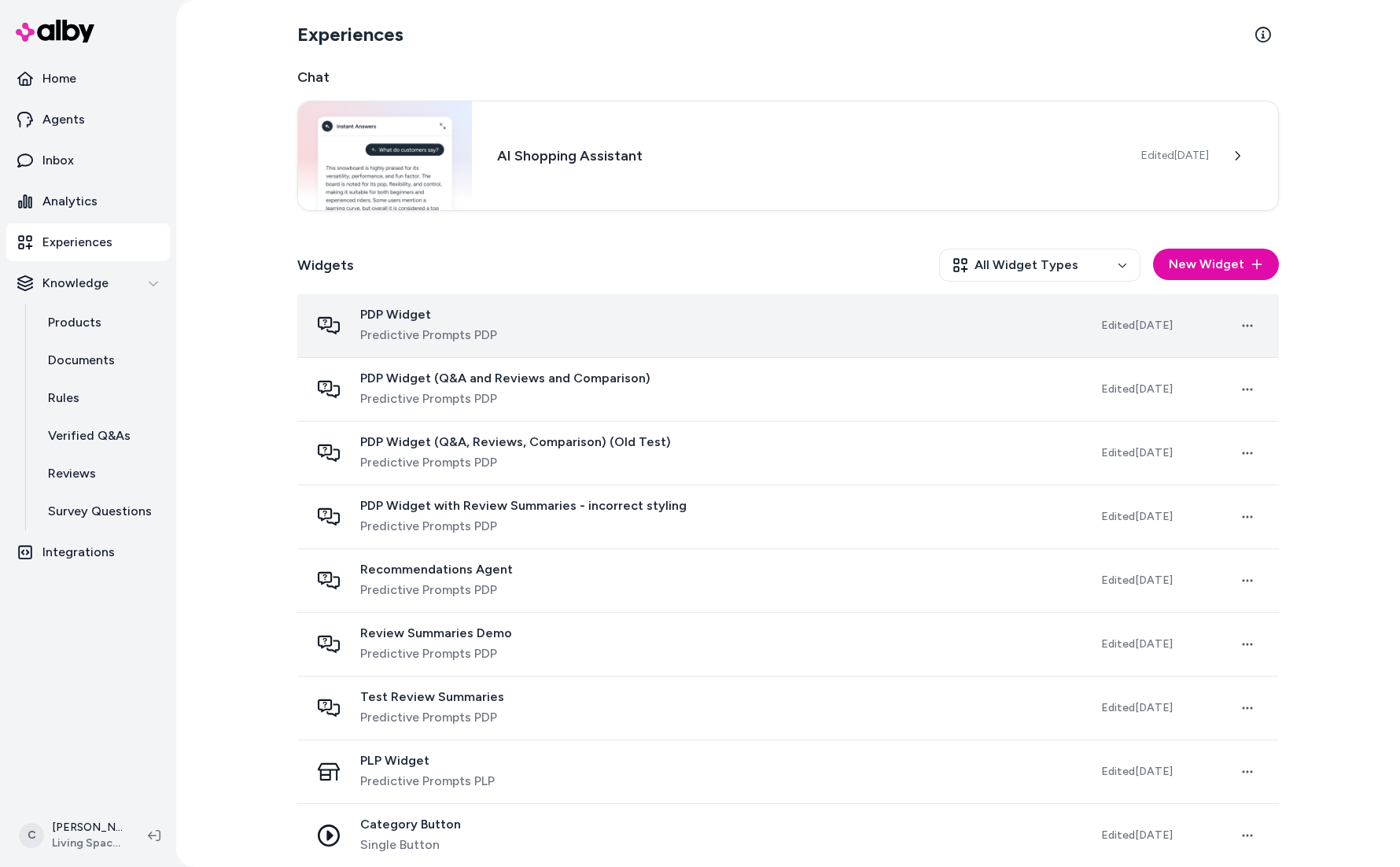
click at [429, 333] on span "Predictive Prompts PDP" at bounding box center [429, 335] width 137 height 19
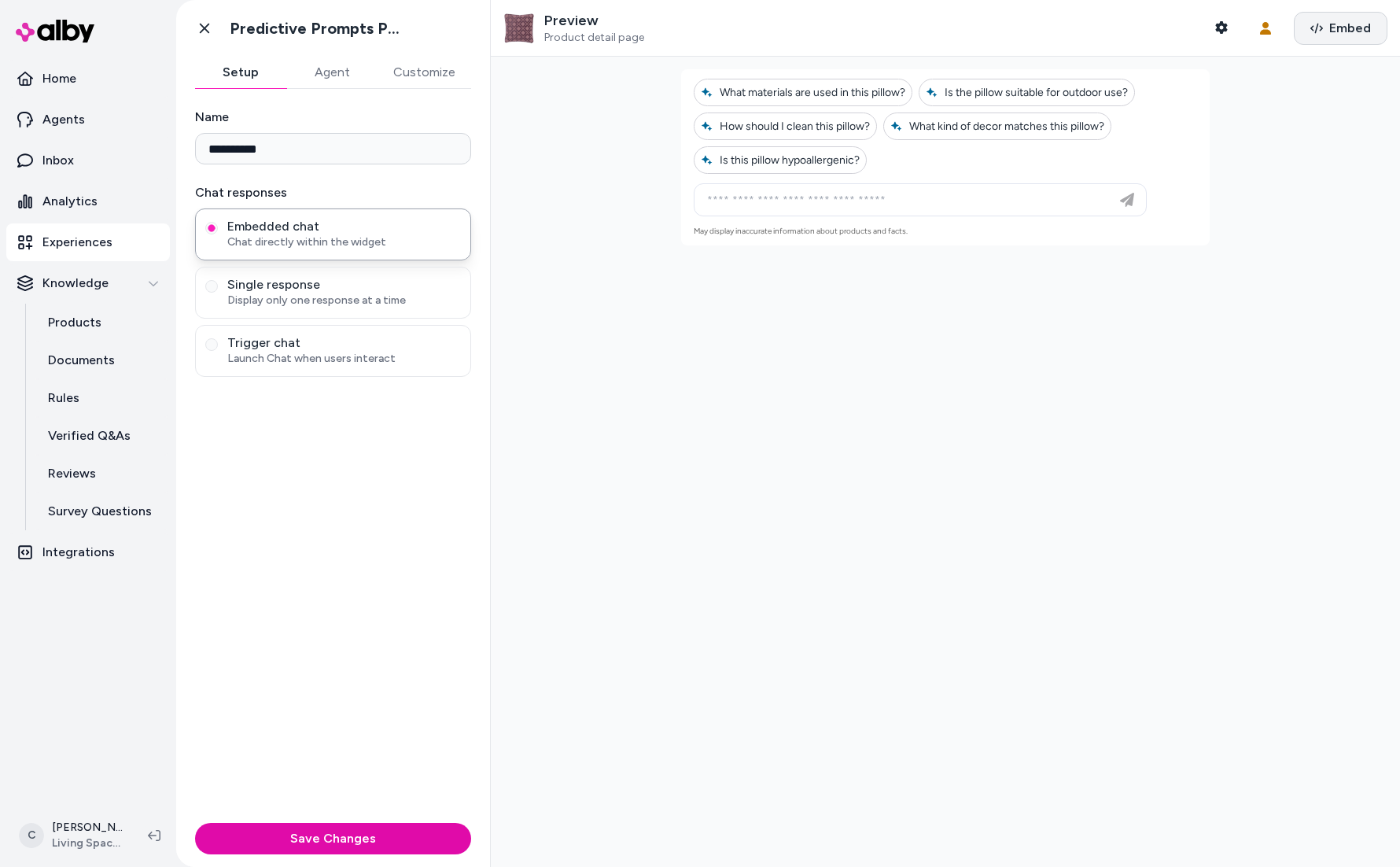
click at [1313, 24] on icon "button" at bounding box center [1317, 28] width 12 height 12
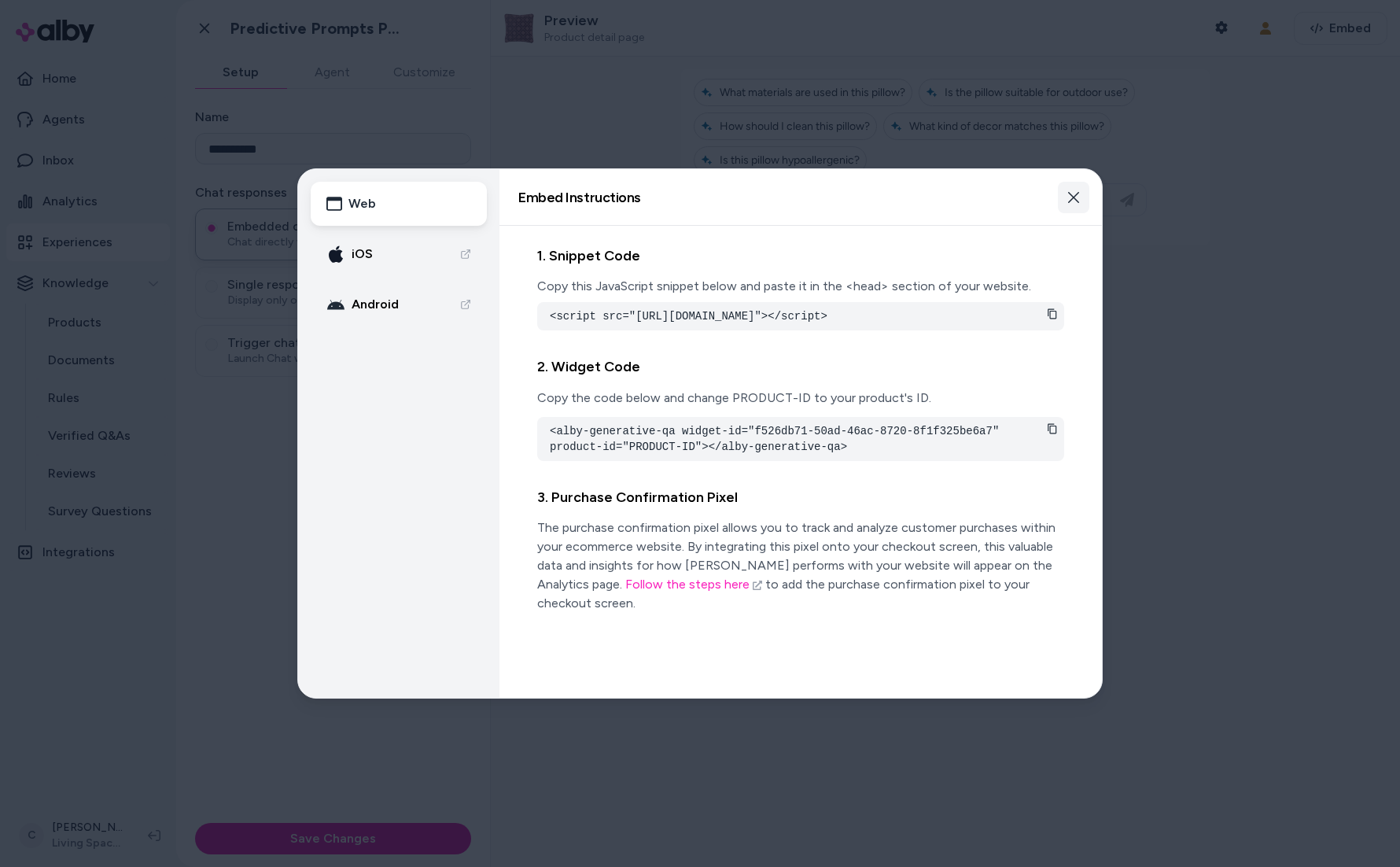
click at [1072, 191] on icon "button" at bounding box center [1073, 197] width 12 height 12
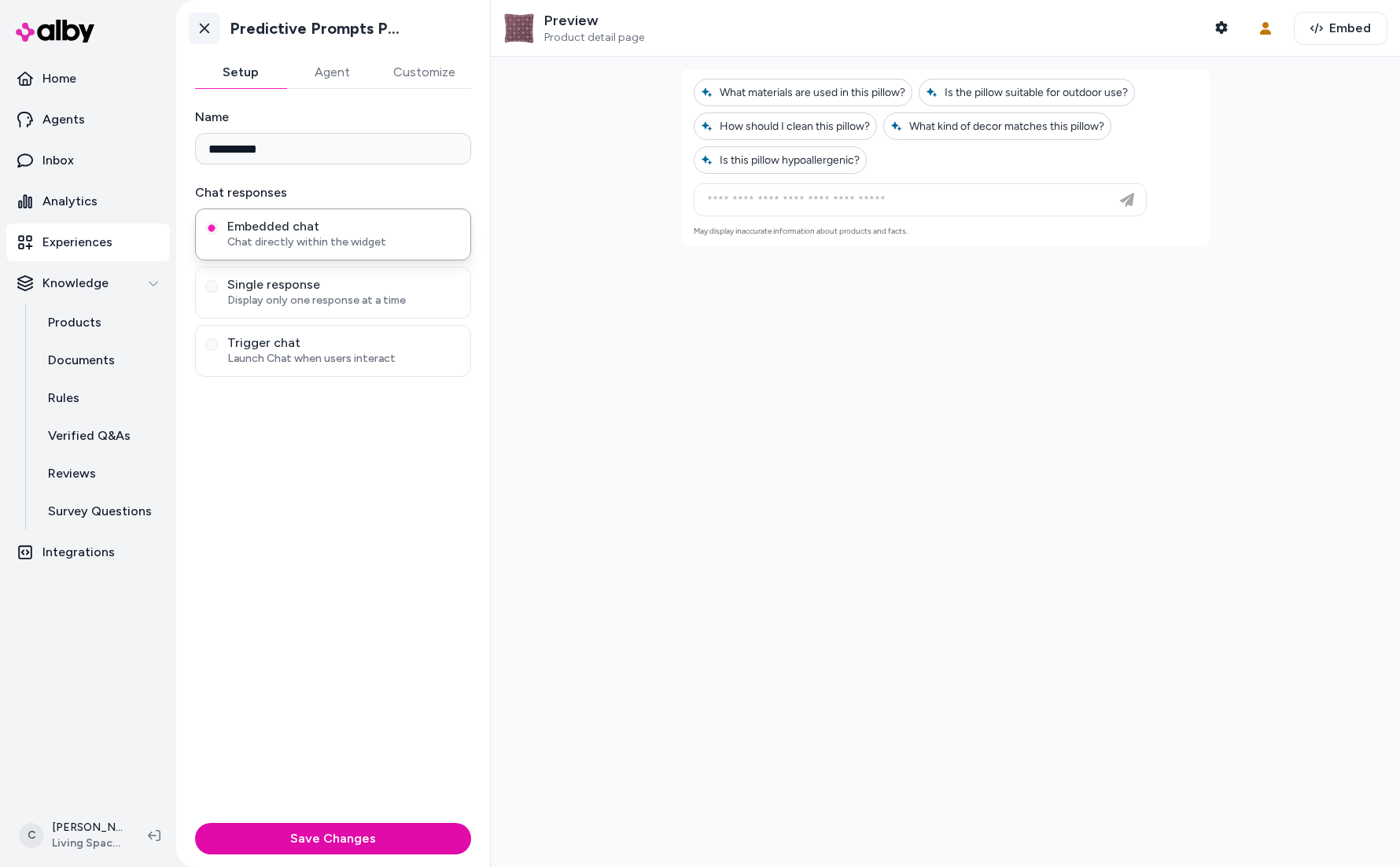
click at [197, 32] on icon at bounding box center [205, 28] width 16 height 16
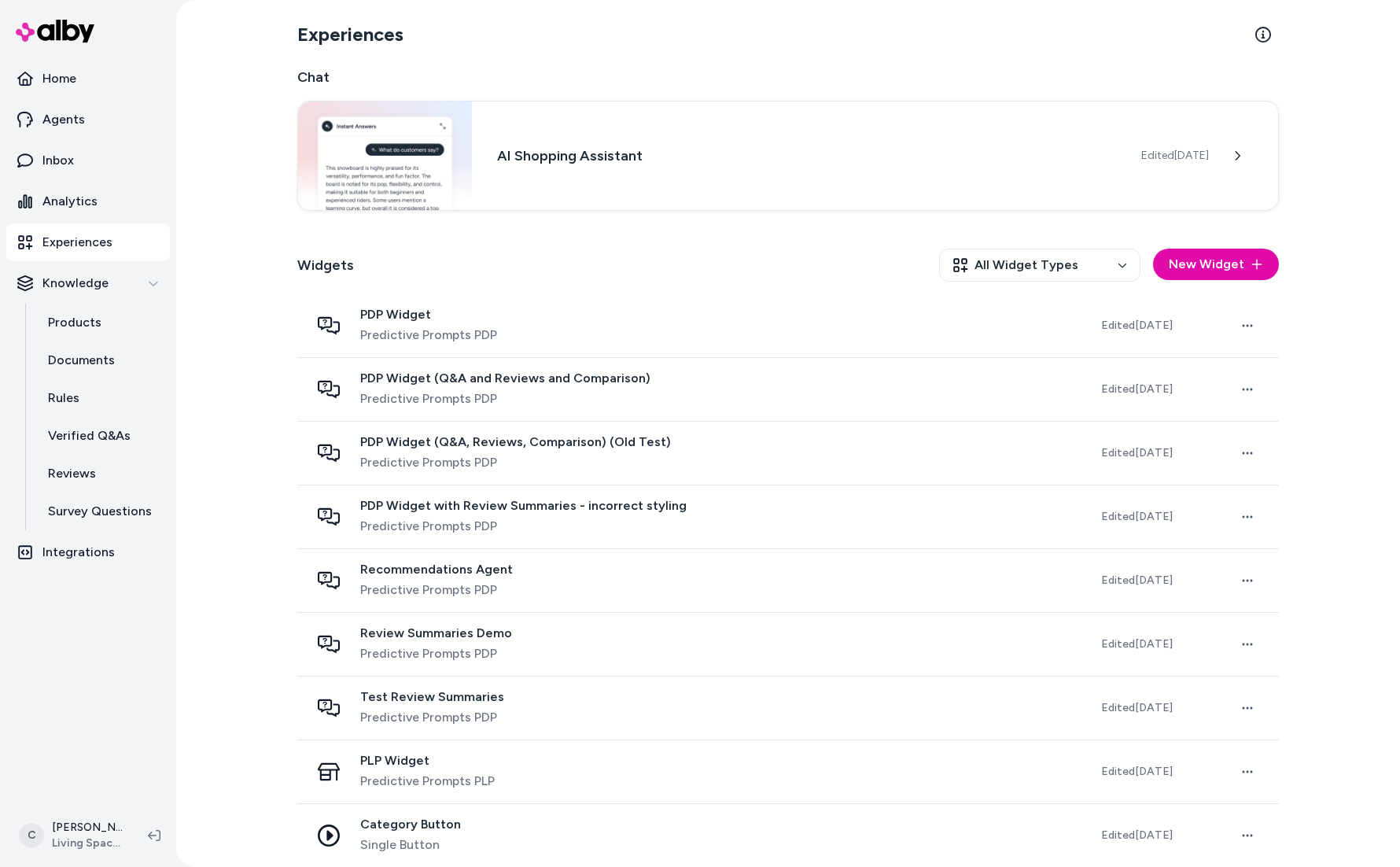
scroll to position [330, 0]
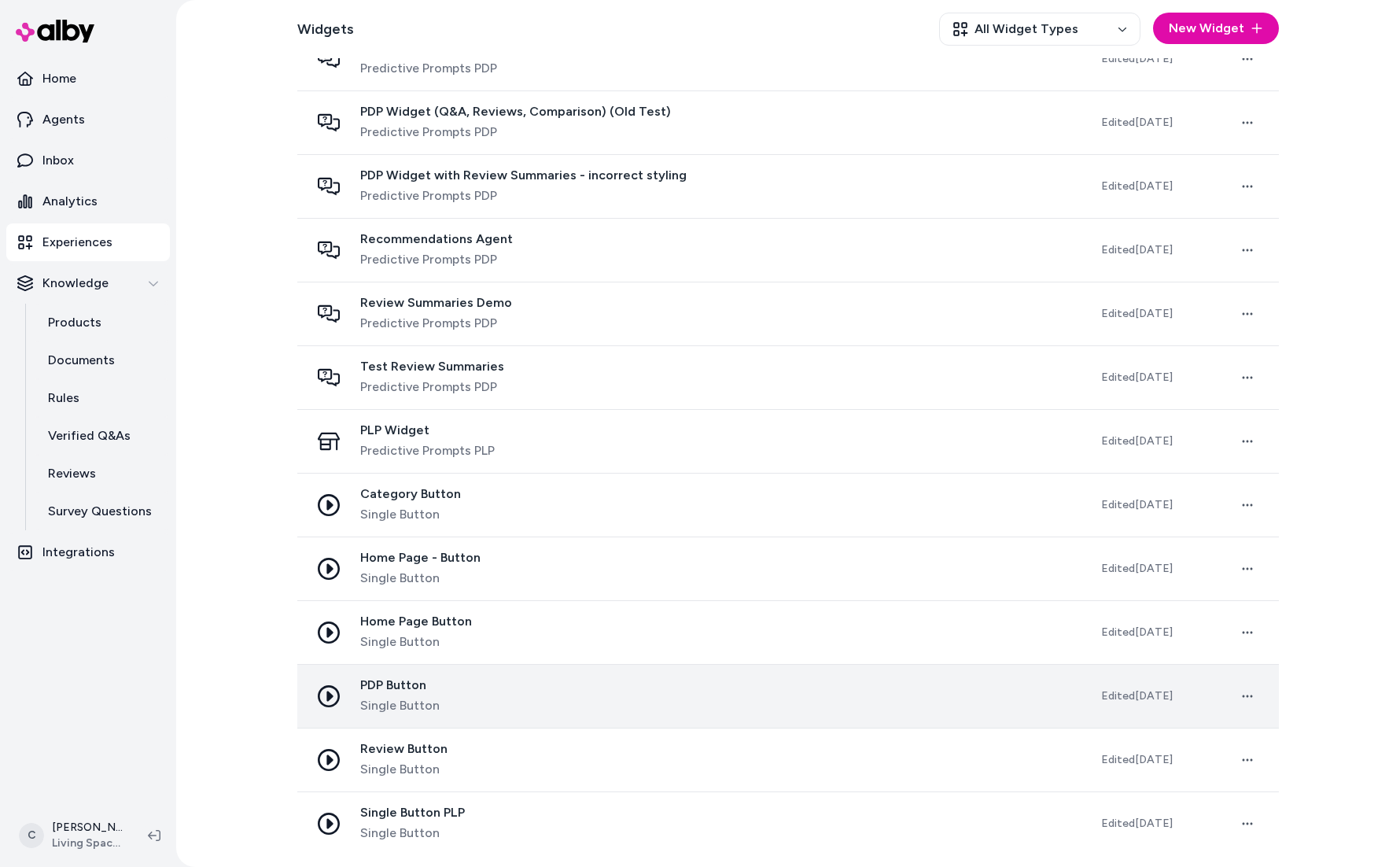
click at [489, 693] on div "PDP Button Single Button" at bounding box center [692, 696] width 766 height 38
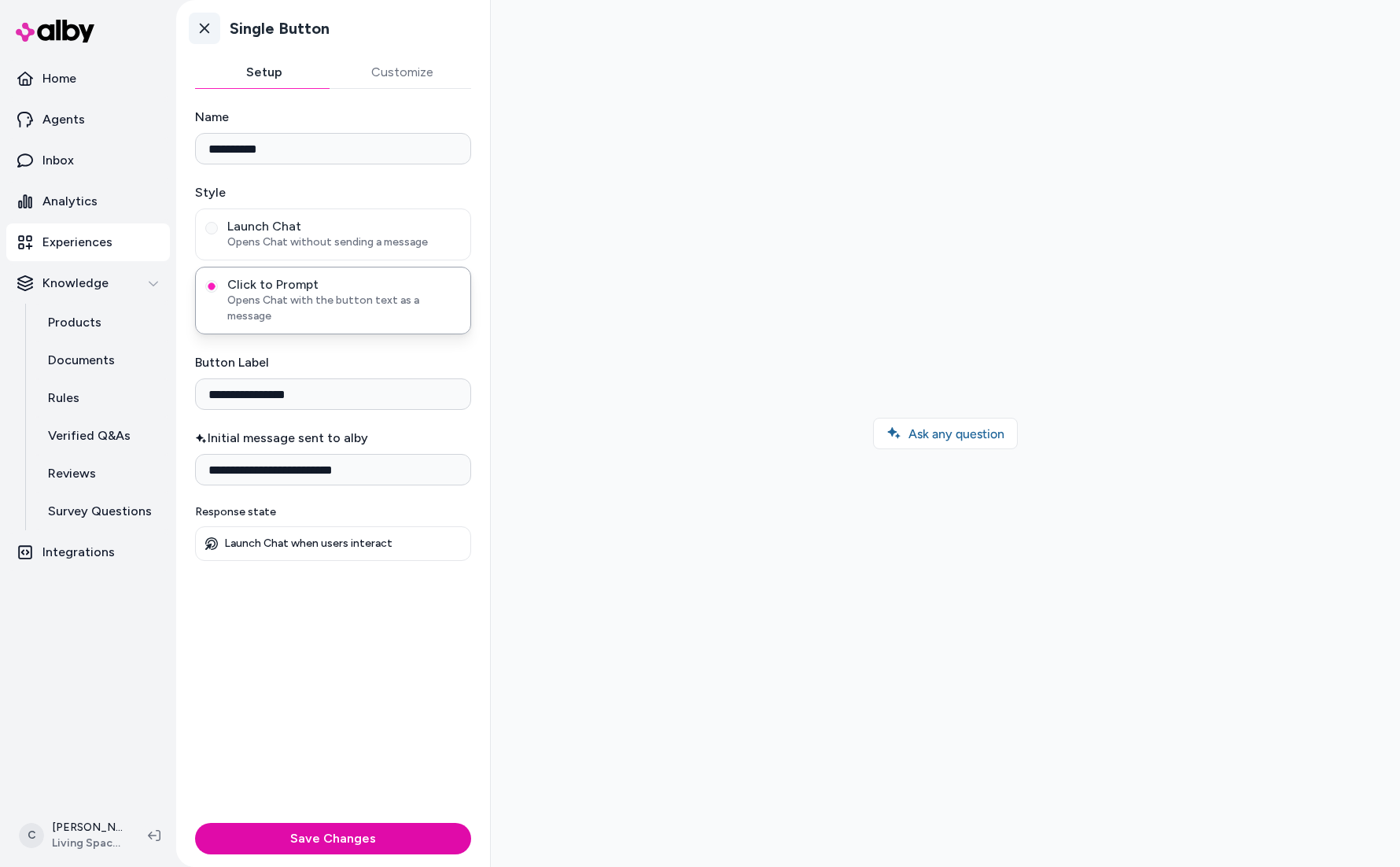
click at [207, 35] on icon at bounding box center [205, 28] width 16 height 16
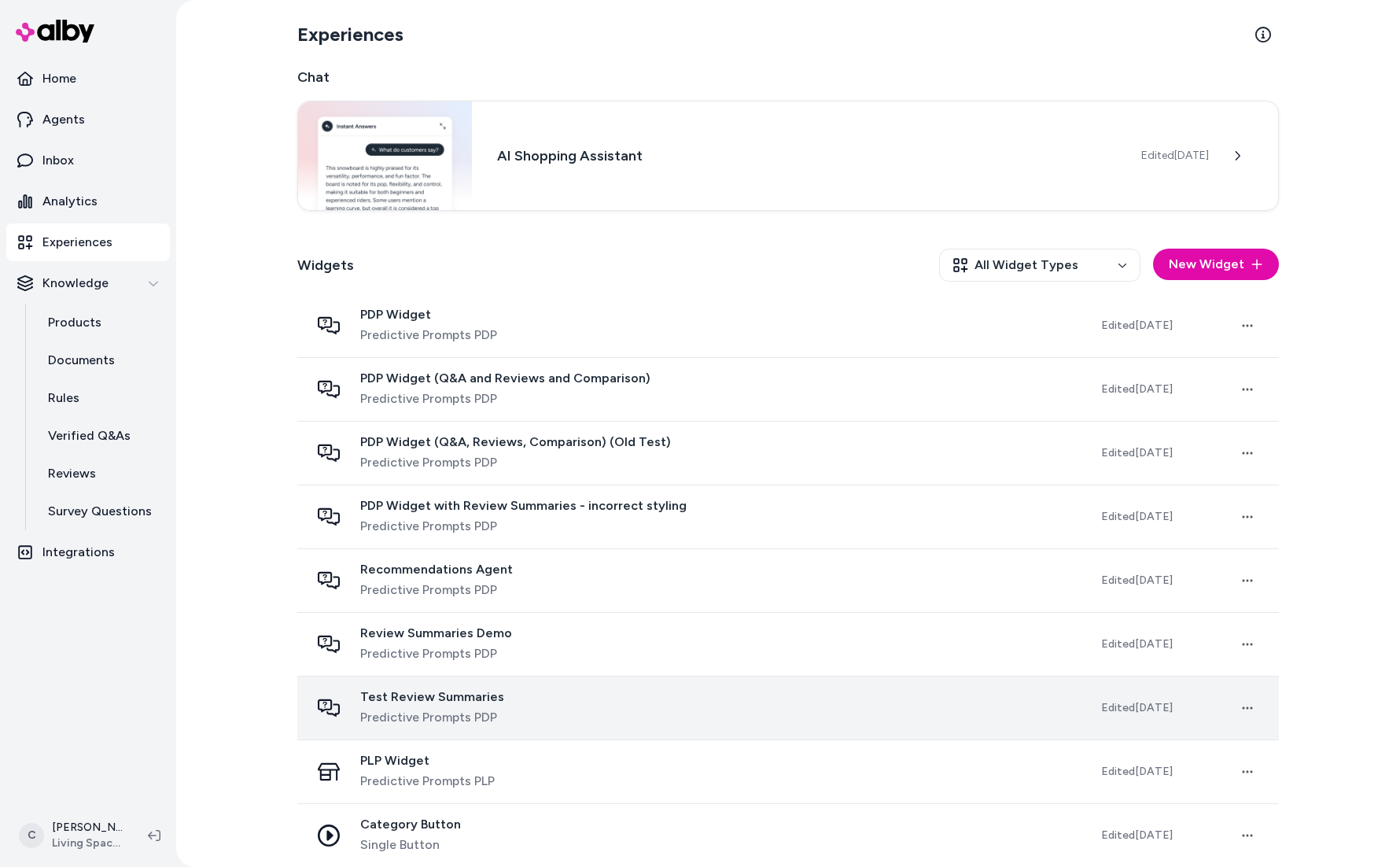
scroll to position [330, 0]
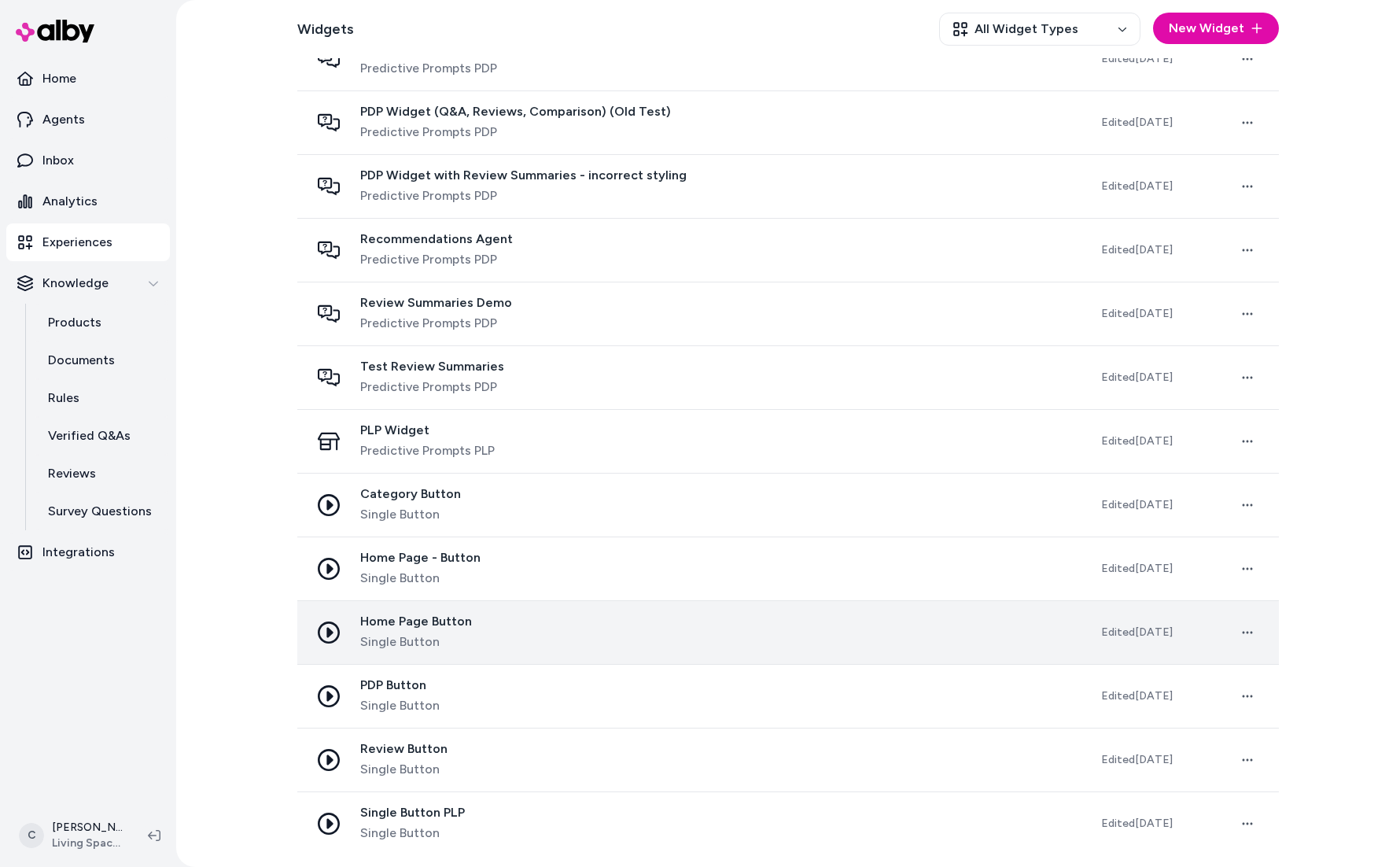
click at [470, 624] on div "Home Page Button Single Button" at bounding box center [692, 632] width 766 height 38
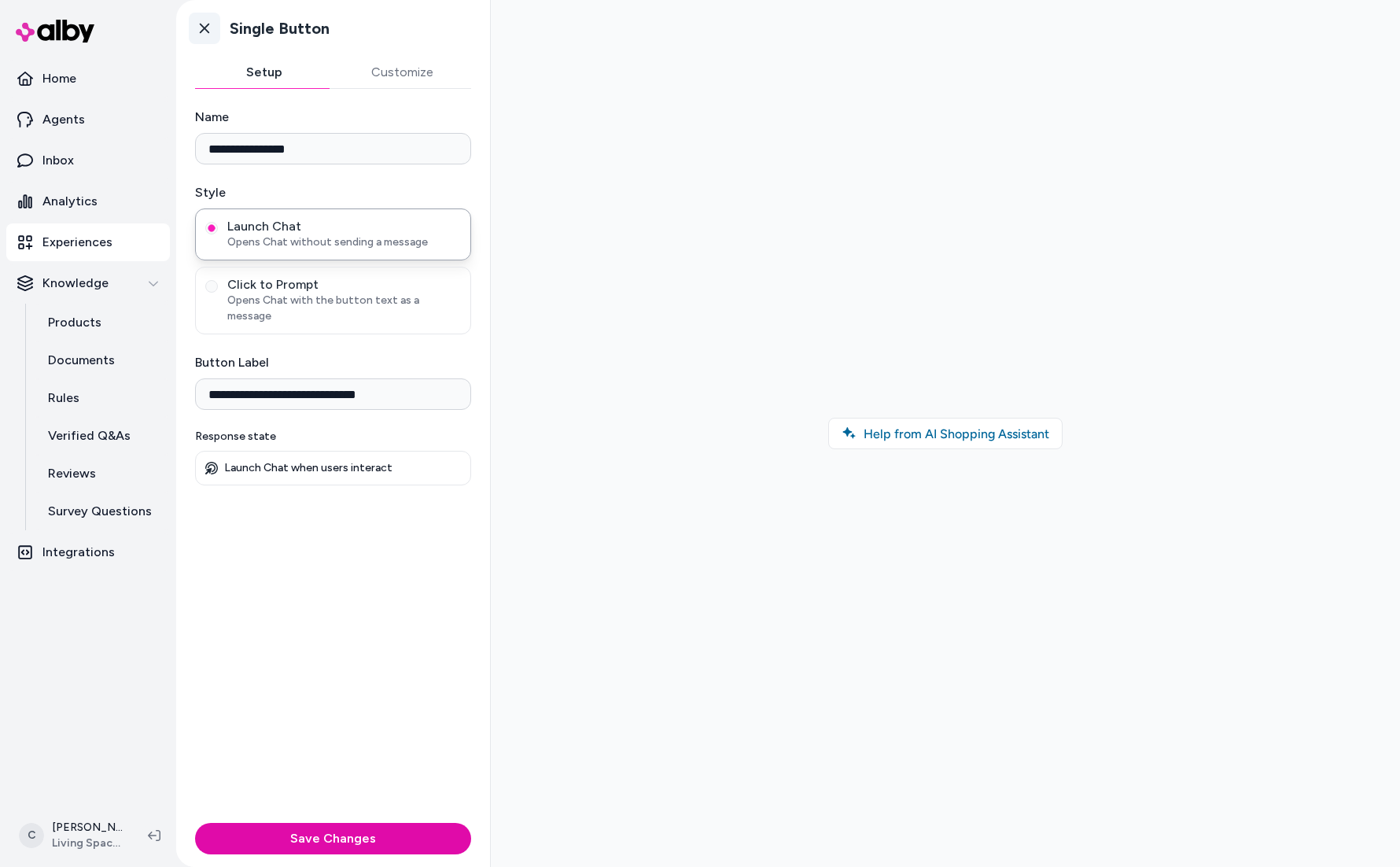
click at [214, 26] on link "Go back" at bounding box center [205, 28] width 32 height 32
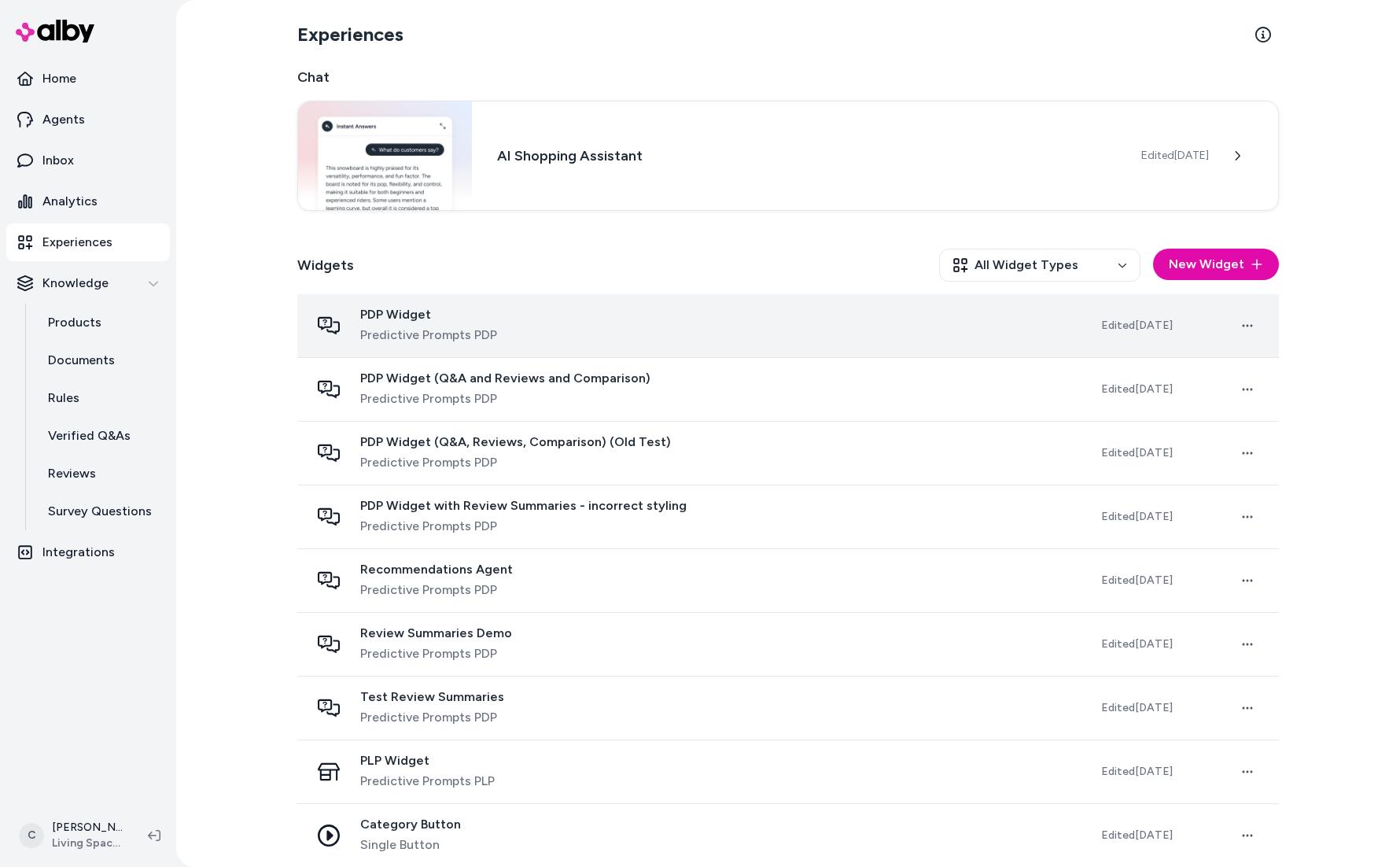
click at [453, 322] on div "PDP Widget Predictive Prompts PDP" at bounding box center [429, 325] width 137 height 38
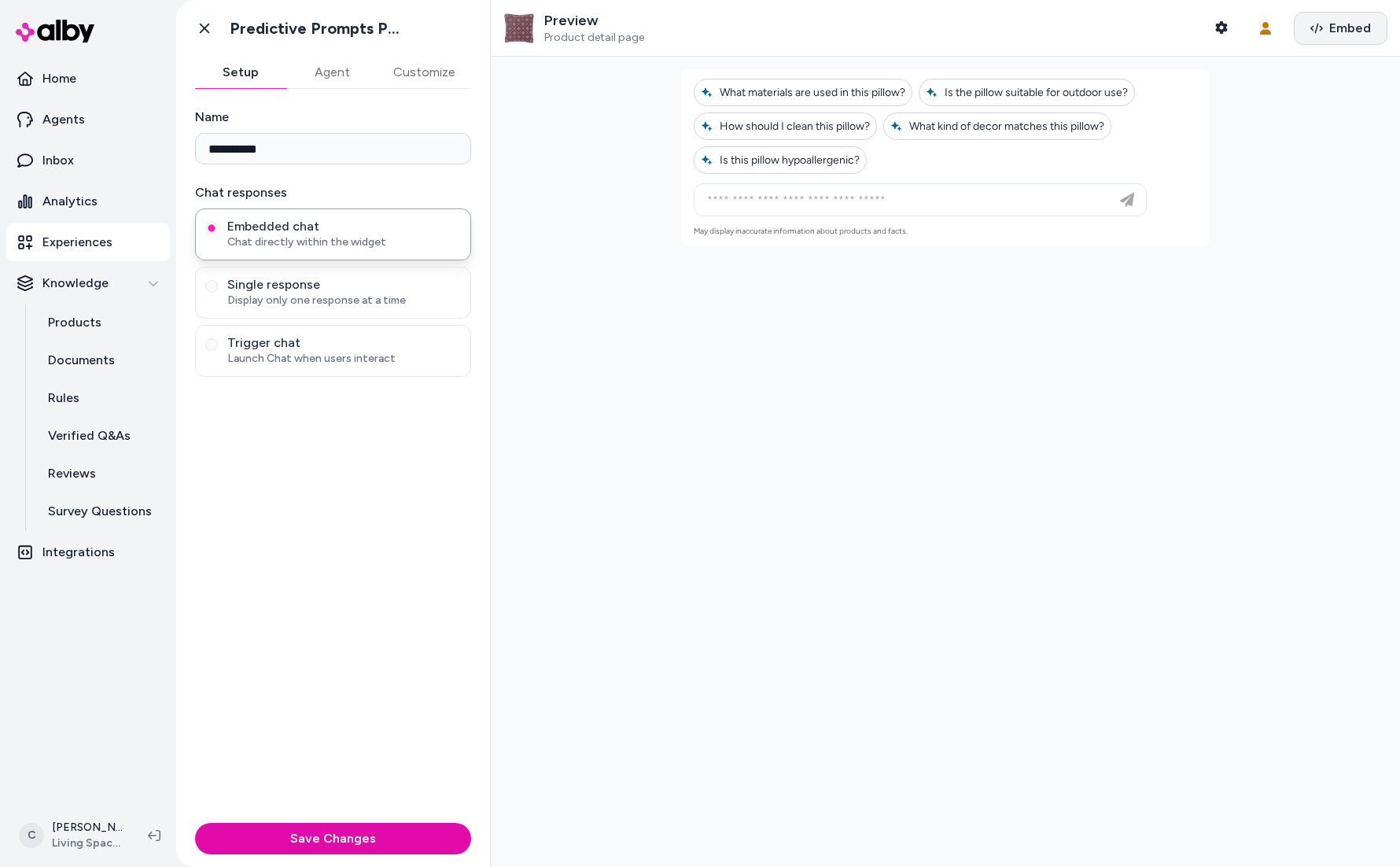
click at [1307, 35] on button "Embed" at bounding box center [1341, 27] width 94 height 33
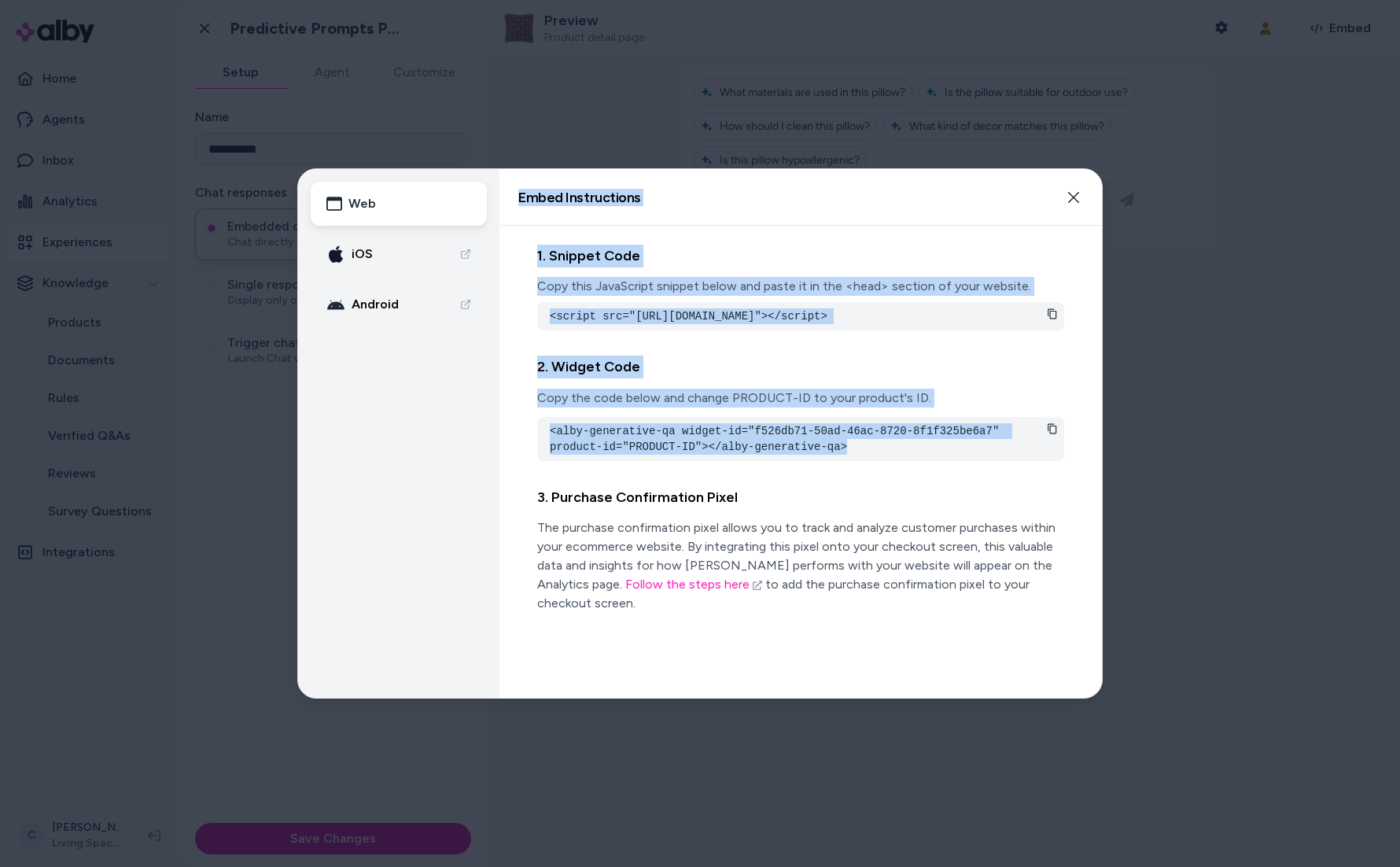
drag, startPoint x: 815, startPoint y: 479, endPoint x: 491, endPoint y: 440, distance: 326.3
click at [491, 440] on div "Web iOS Android Embed Instructions Embed a widget to start building your experi…" at bounding box center [700, 433] width 804 height 529
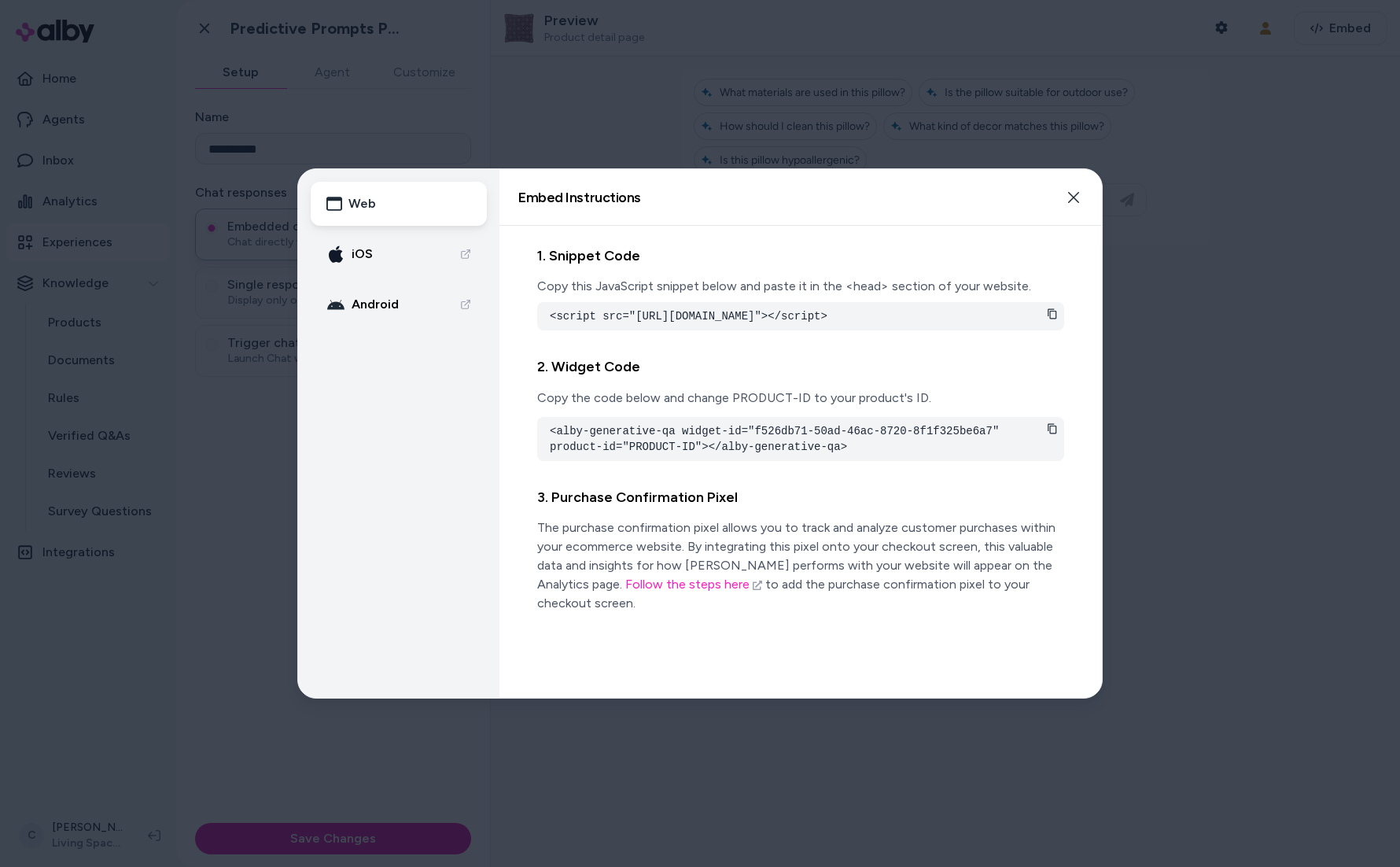
click at [642, 454] on pre "<alby-generative-qa widget-id="f526db71-50ad-46ac-8720-8f1f325be6a7" product-id…" at bounding box center [801, 439] width 502 height 32
click at [650, 454] on pre "<alby-generative-qa widget-id="f526db71-50ad-46ac-8720-8f1f325be6a7" product-id…" at bounding box center [801, 439] width 502 height 32
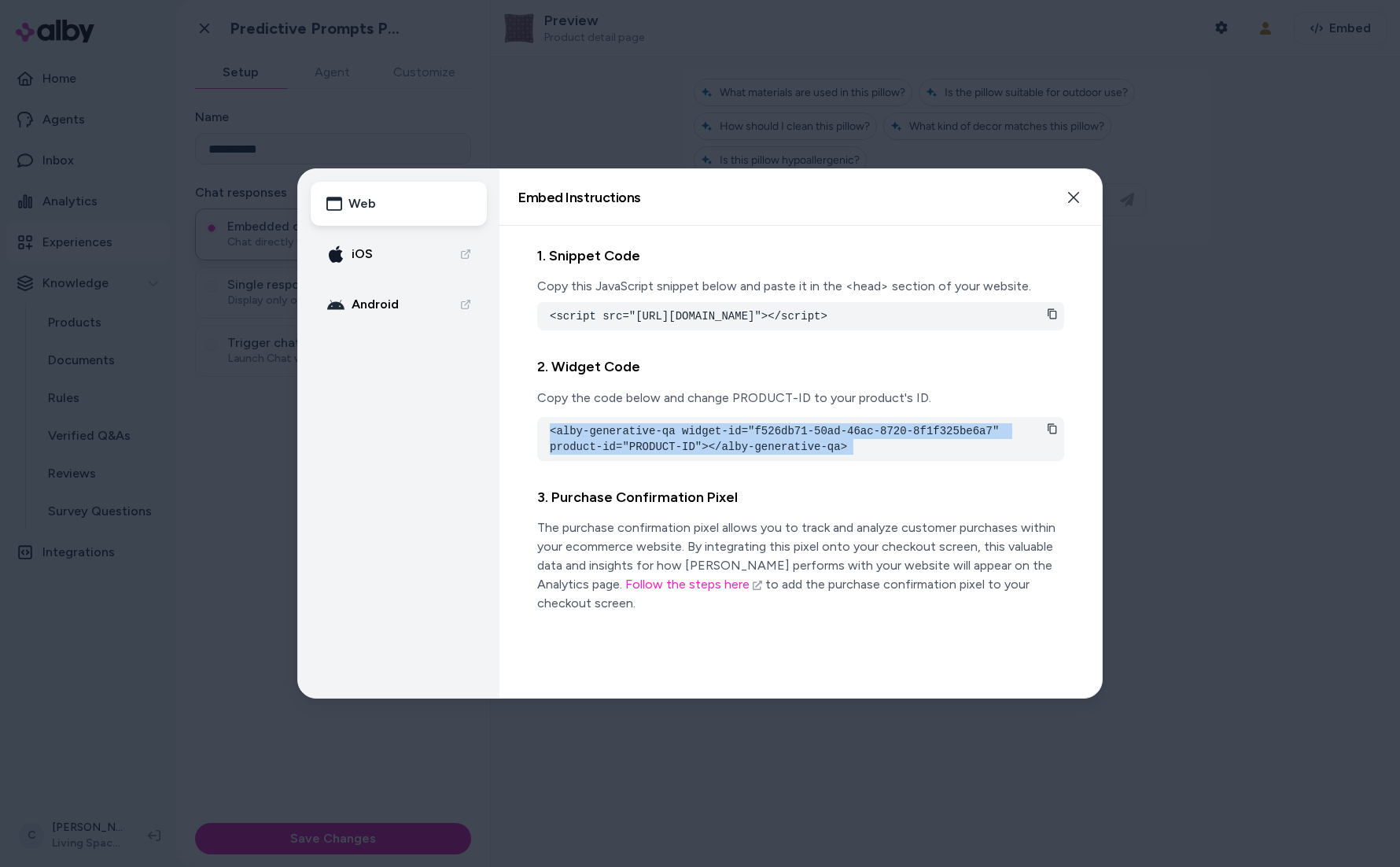
click at [650, 454] on pre "<alby-generative-qa widget-id="f526db71-50ad-46ac-8720-8f1f325be6a7" product-id…" at bounding box center [801, 439] width 502 height 32
copy div "<alby-generative-qa widget-id="f526db71-50ad-46ac-8720-8f1f325be6a7" product-id…"
click at [851, 453] on pre "<alby-generative-qa widget-id="f526db71-50ad-46ac-8720-8f1f325be6a7" product-id…" at bounding box center [801, 439] width 502 height 32
drag, startPoint x: 864, startPoint y: 461, endPoint x: 503, endPoint y: 450, distance: 361.2
click at [503, 450] on div "1. Snippet Code Copy this JavaScript snippet below and paste it in the <head> s…" at bounding box center [801, 461] width 602 height 472
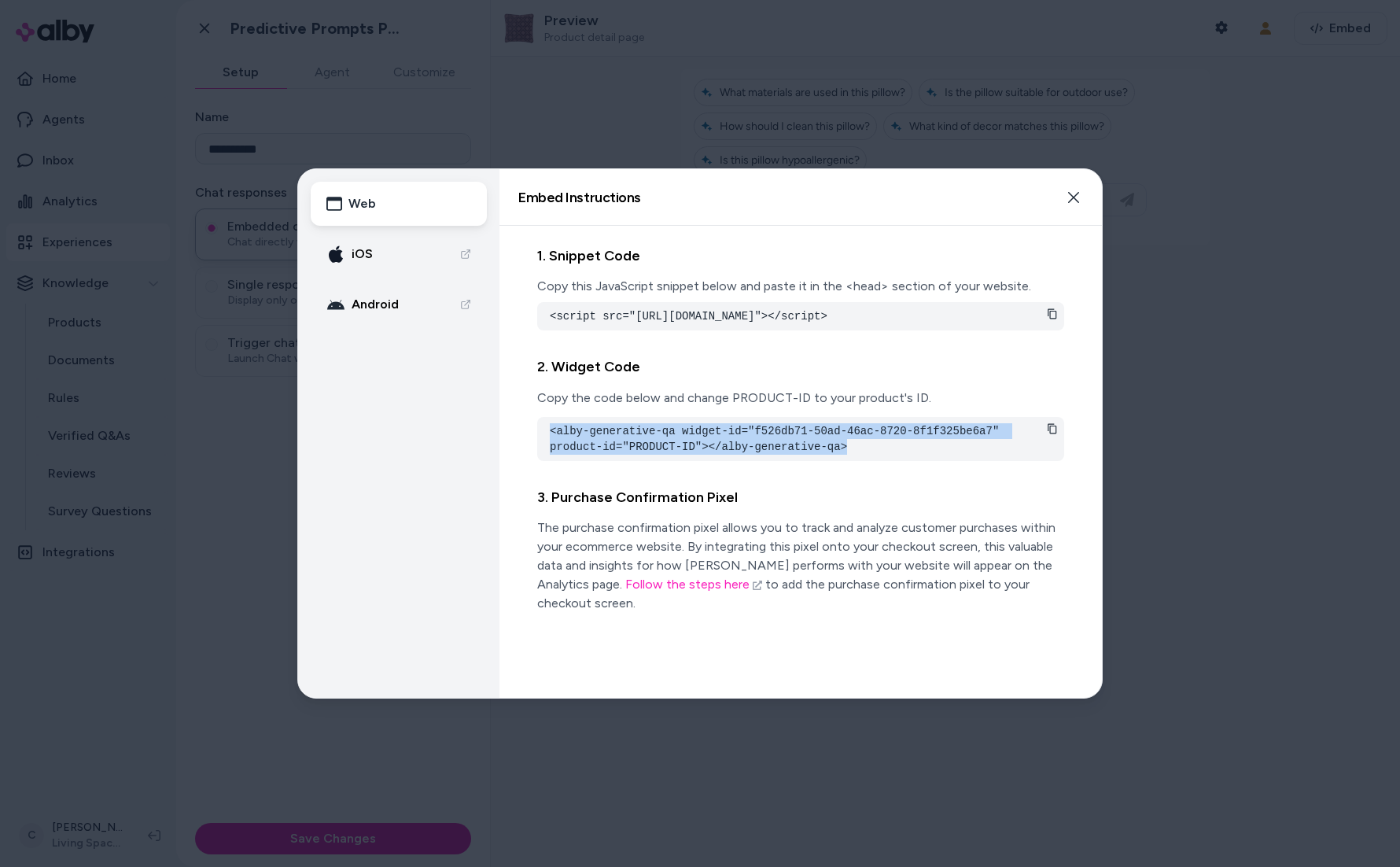
copy pre "<alby-generative-qa widget-id="f526db71-50ad-46ac-8720-8f1f325be6a7" product-id…"
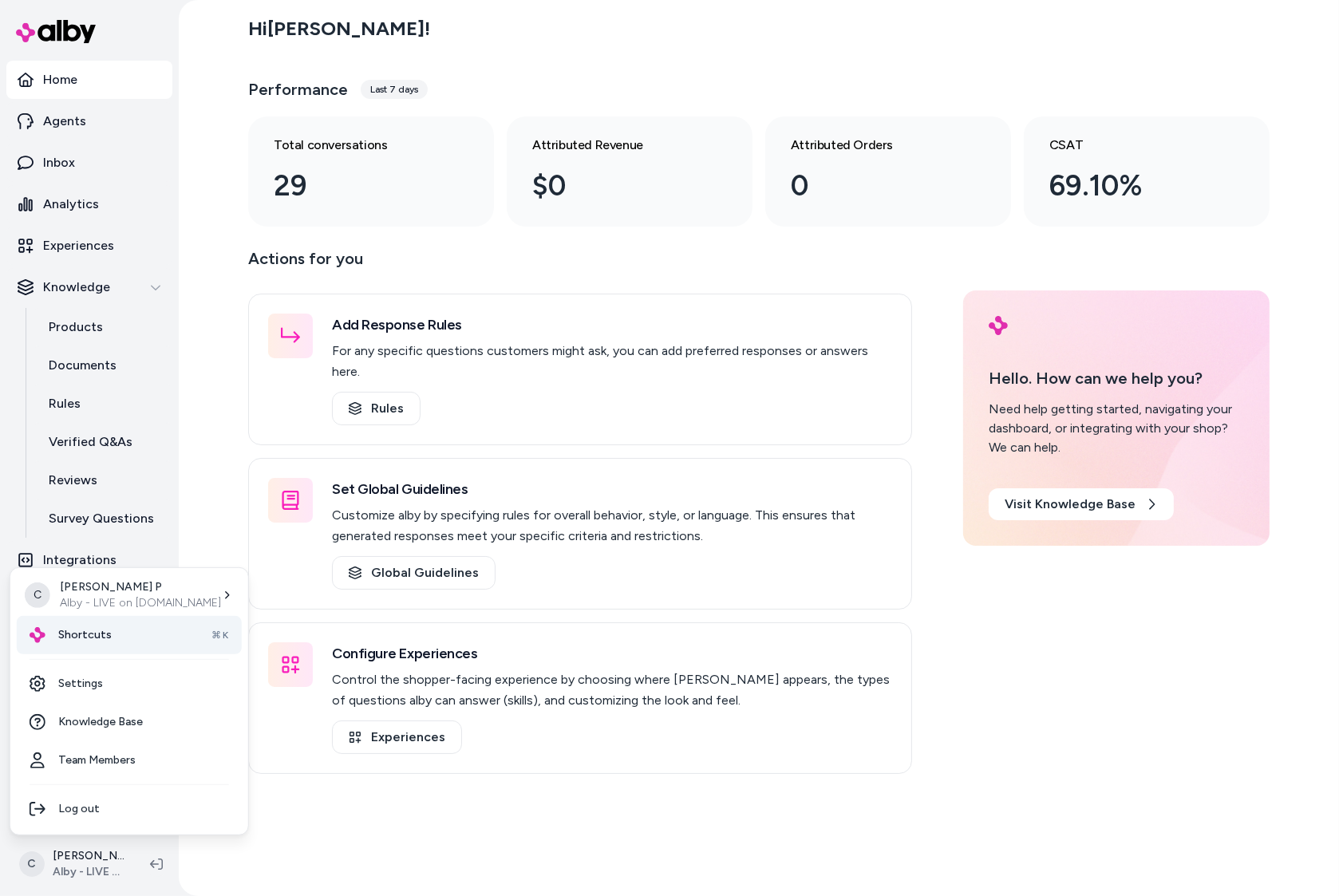
click at [115, 626] on div "Shortcuts ⌘K" at bounding box center [129, 635] width 225 height 39
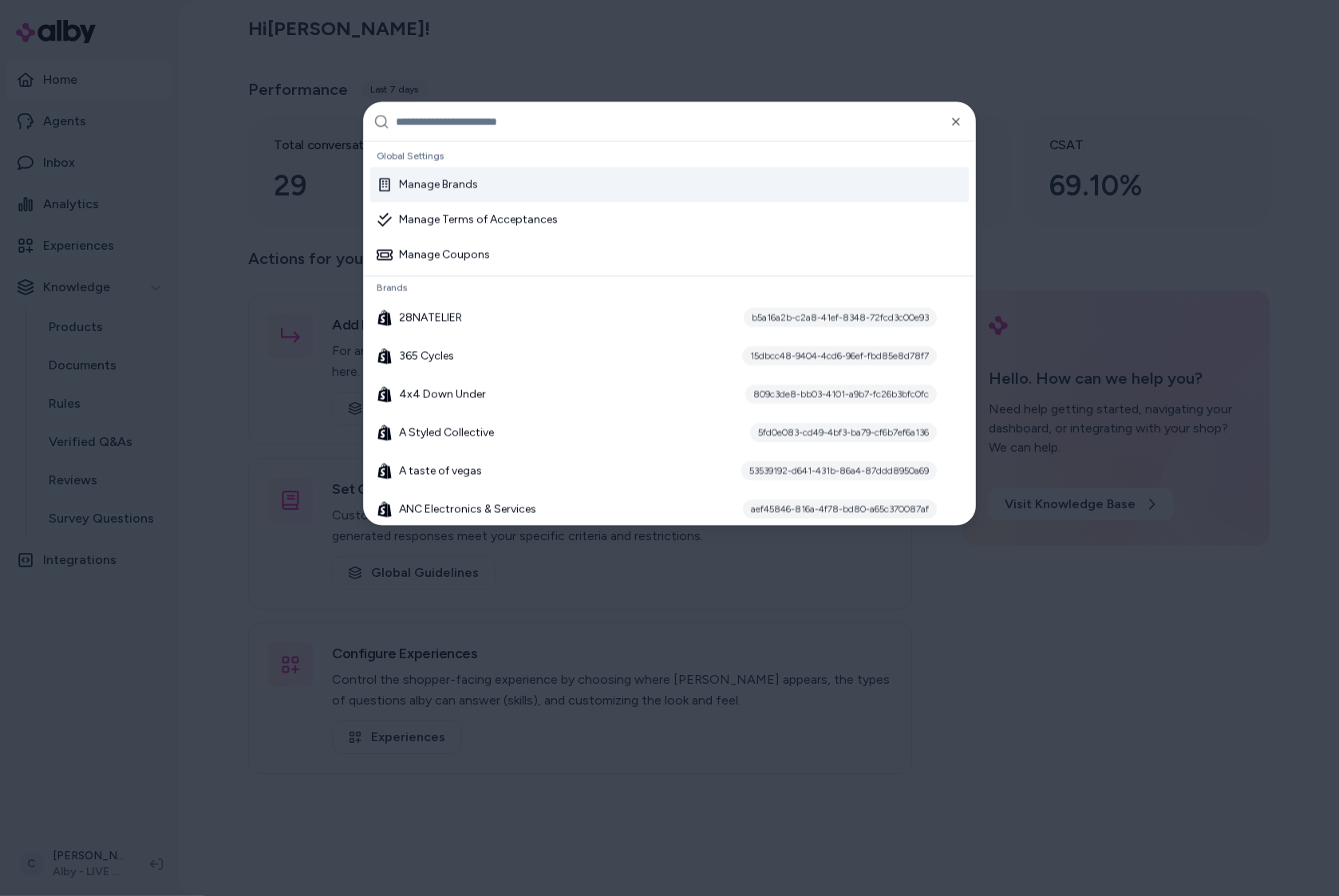
click at [475, 120] on input "text" at bounding box center [681, 122] width 570 height 39
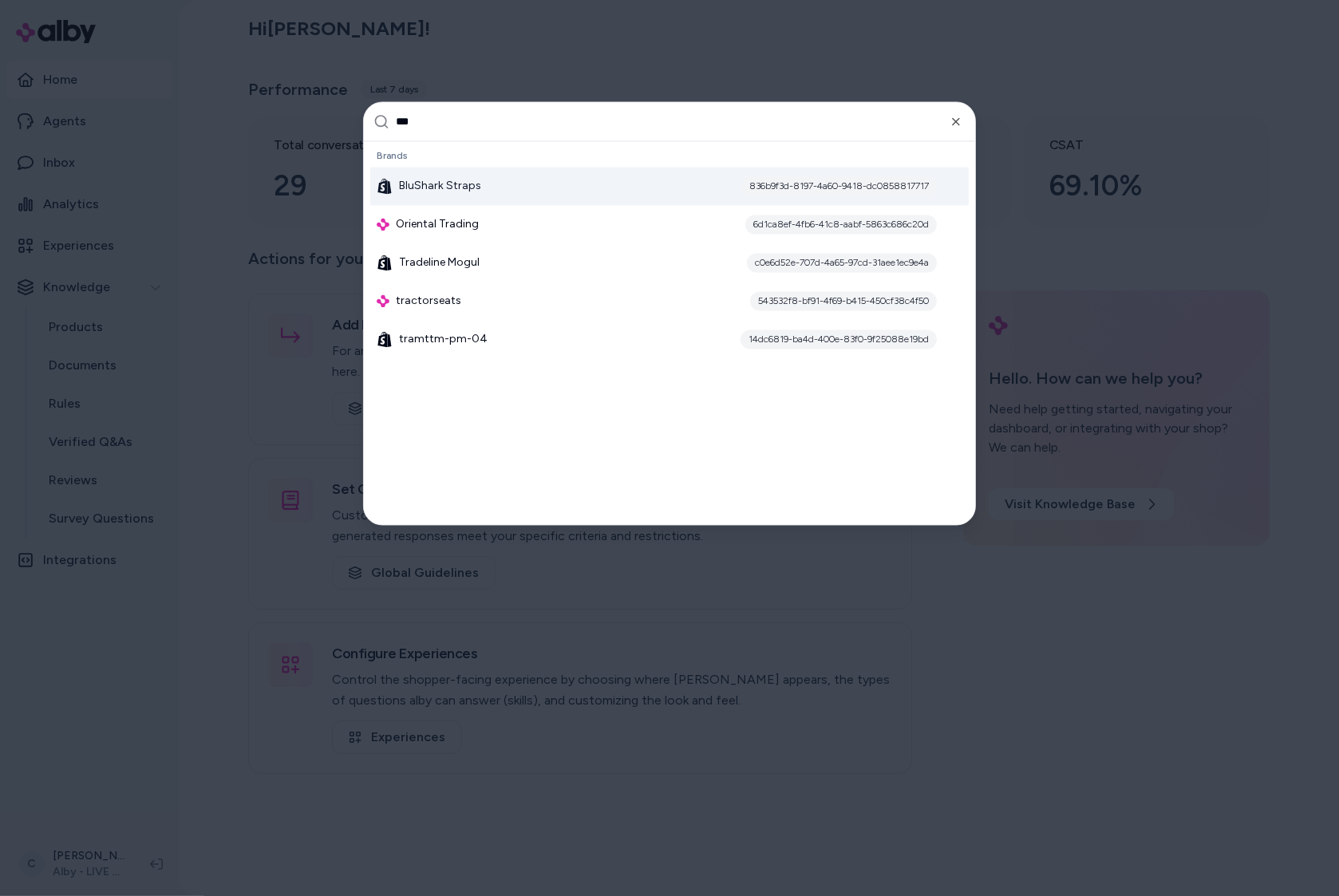
type input "****"
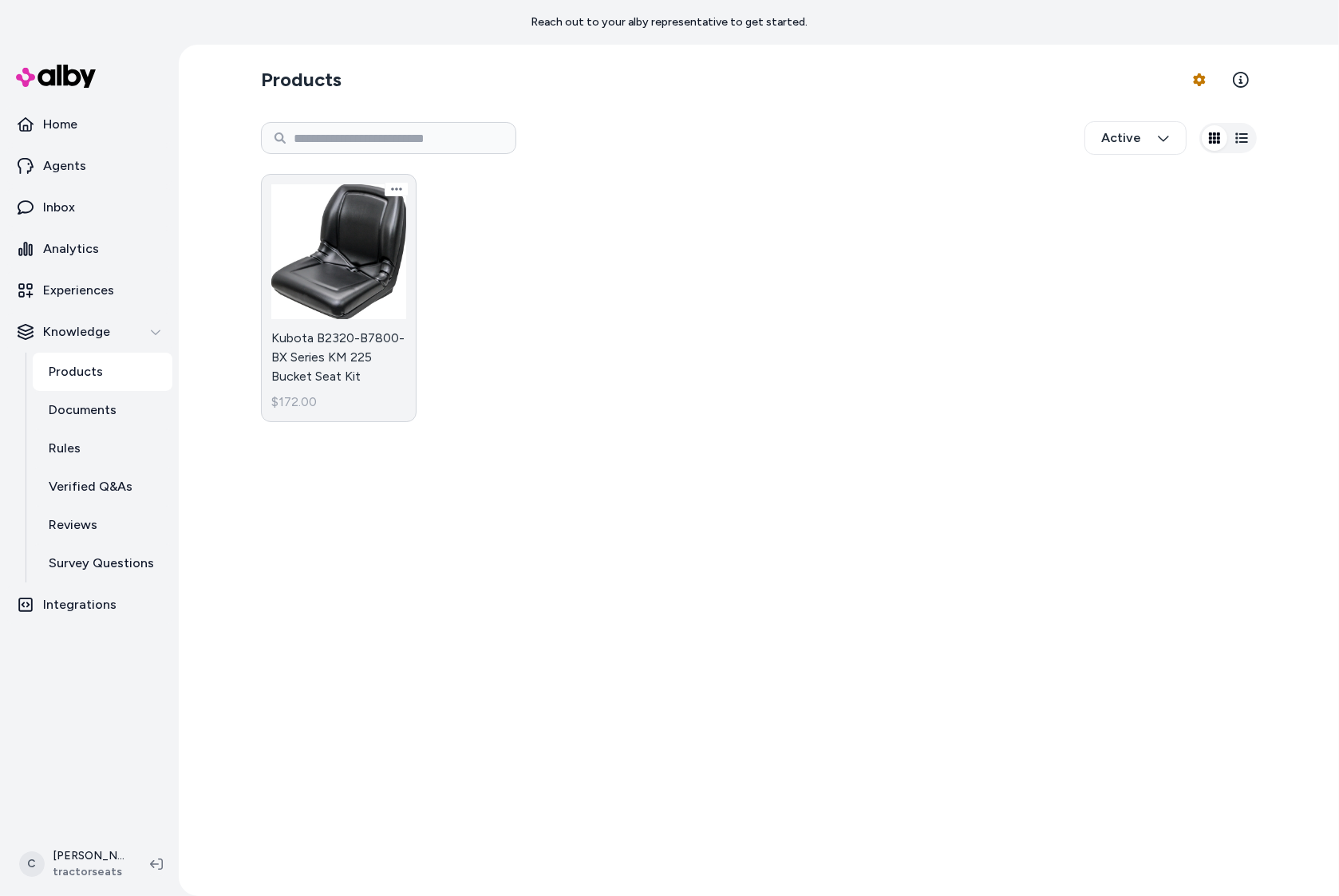
drag, startPoint x: 314, startPoint y: 353, endPoint x: 335, endPoint y: 364, distance: 23.7
click at [314, 354] on link "Kubota B2320-B7800-BX Series KM 225 Bucket Seat Kit $172.00" at bounding box center [338, 298] width 155 height 248
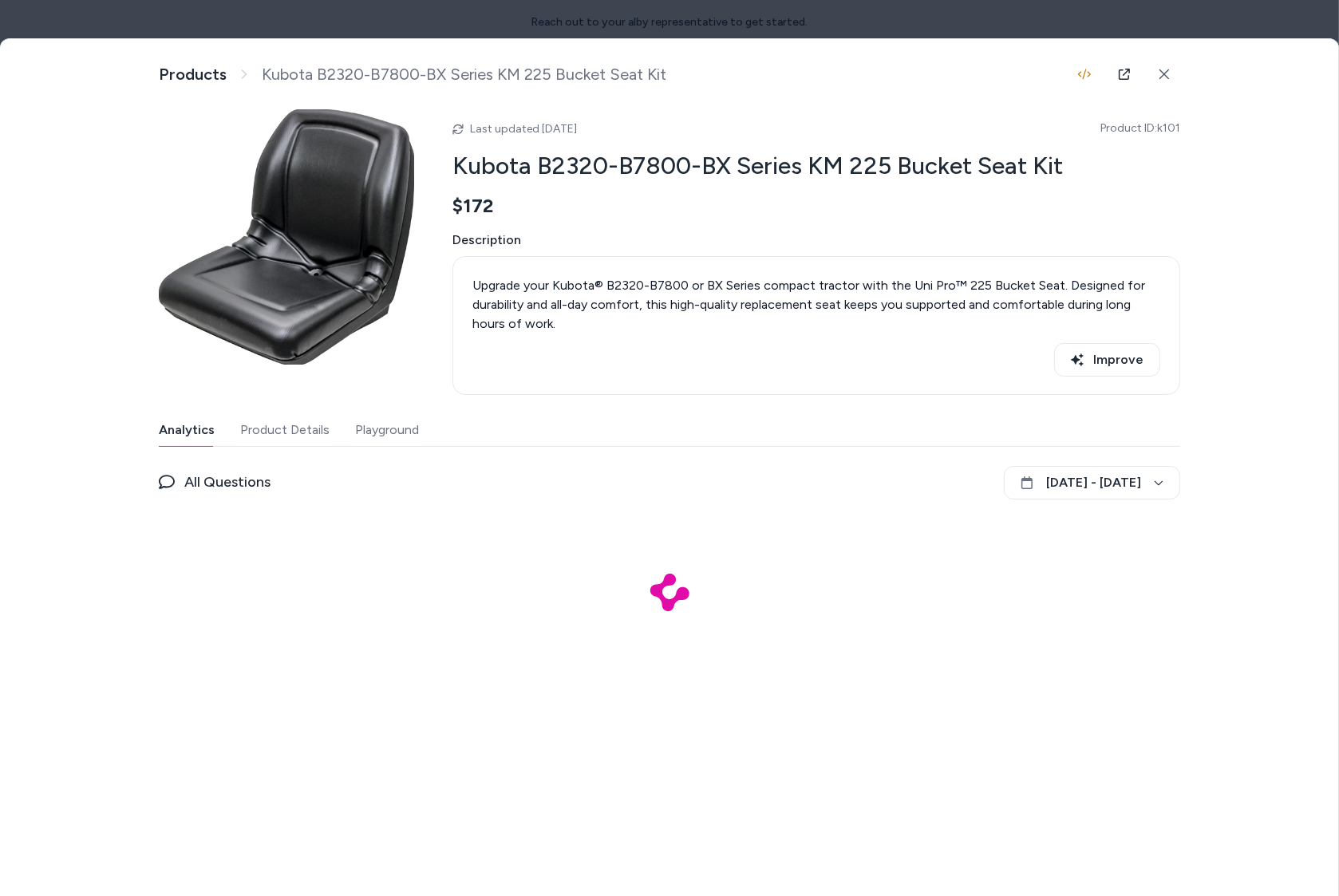
click at [368, 440] on button "Playground" at bounding box center [386, 430] width 64 height 32
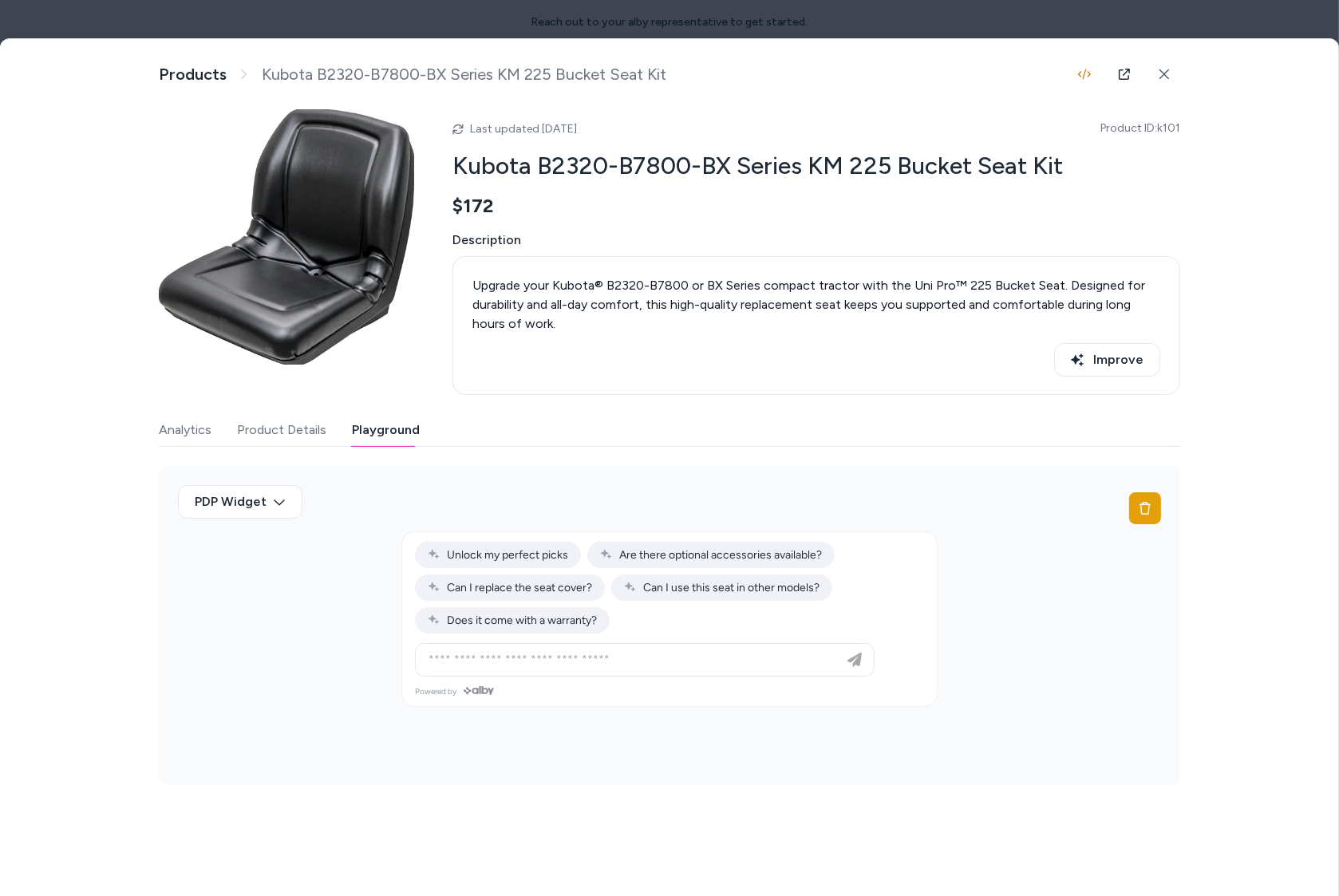
click at [272, 428] on button "Product Details" at bounding box center [281, 430] width 89 height 32
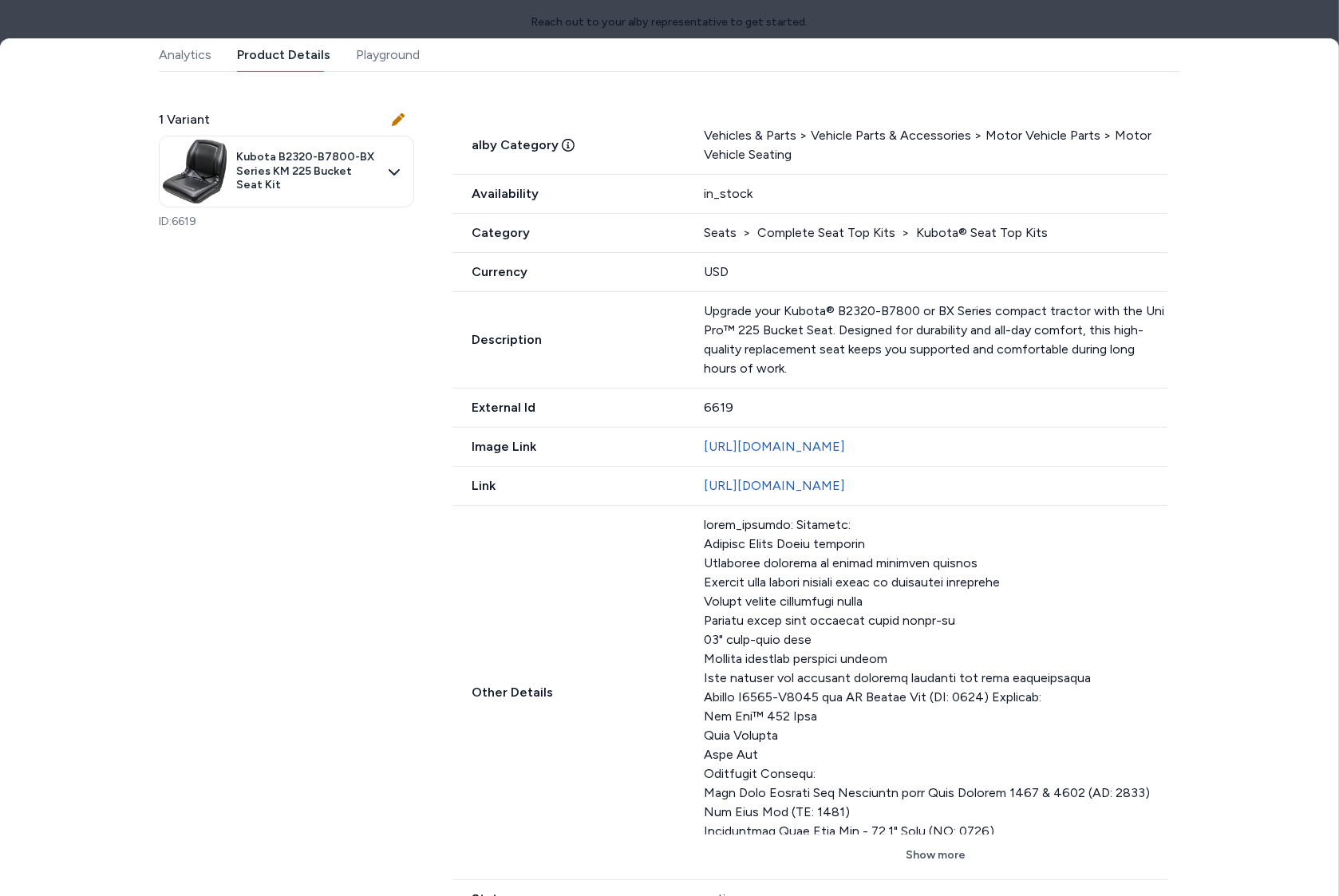
scroll to position [449, 0]
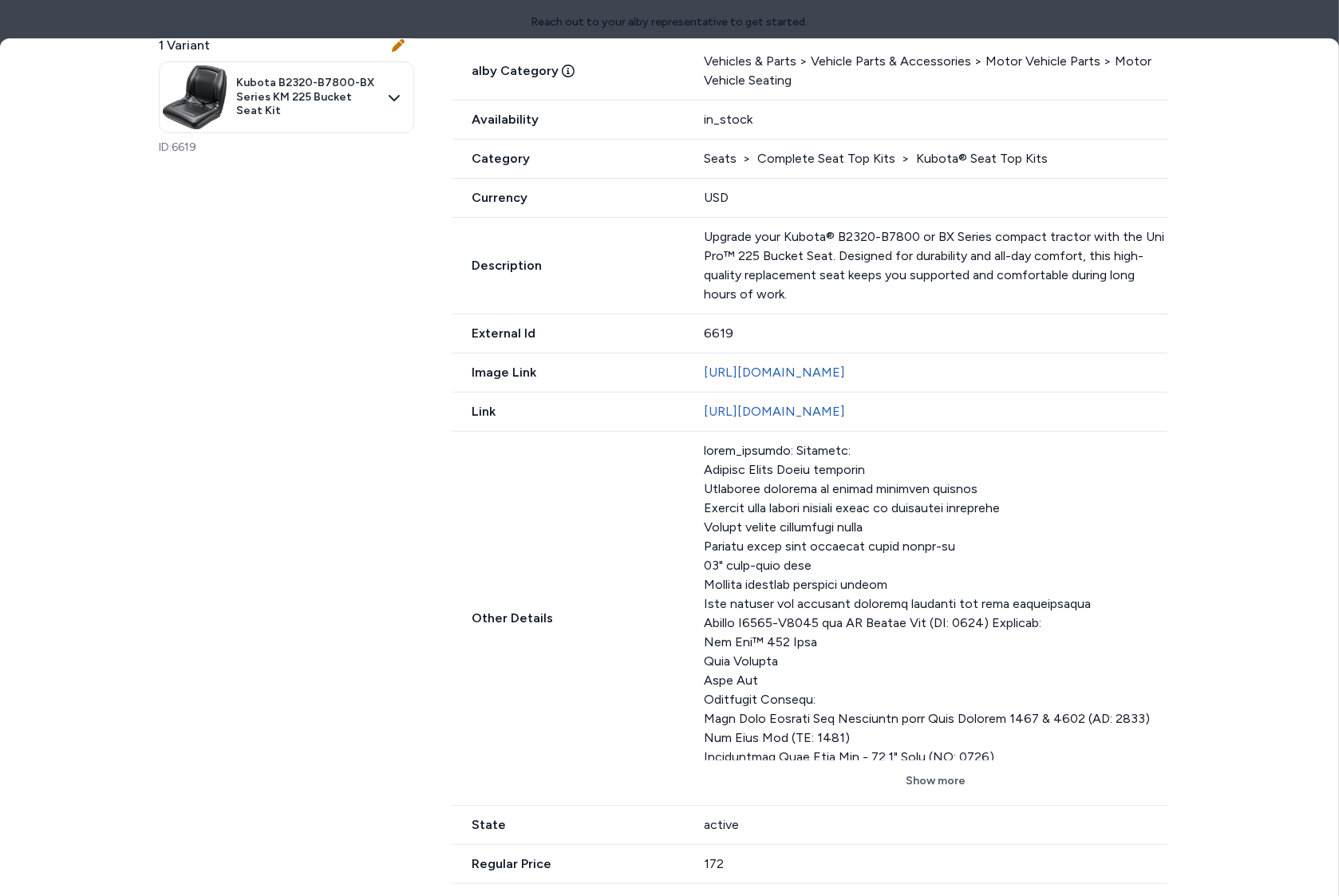
click at [933, 795] on button "Show more" at bounding box center [936, 781] width 464 height 29
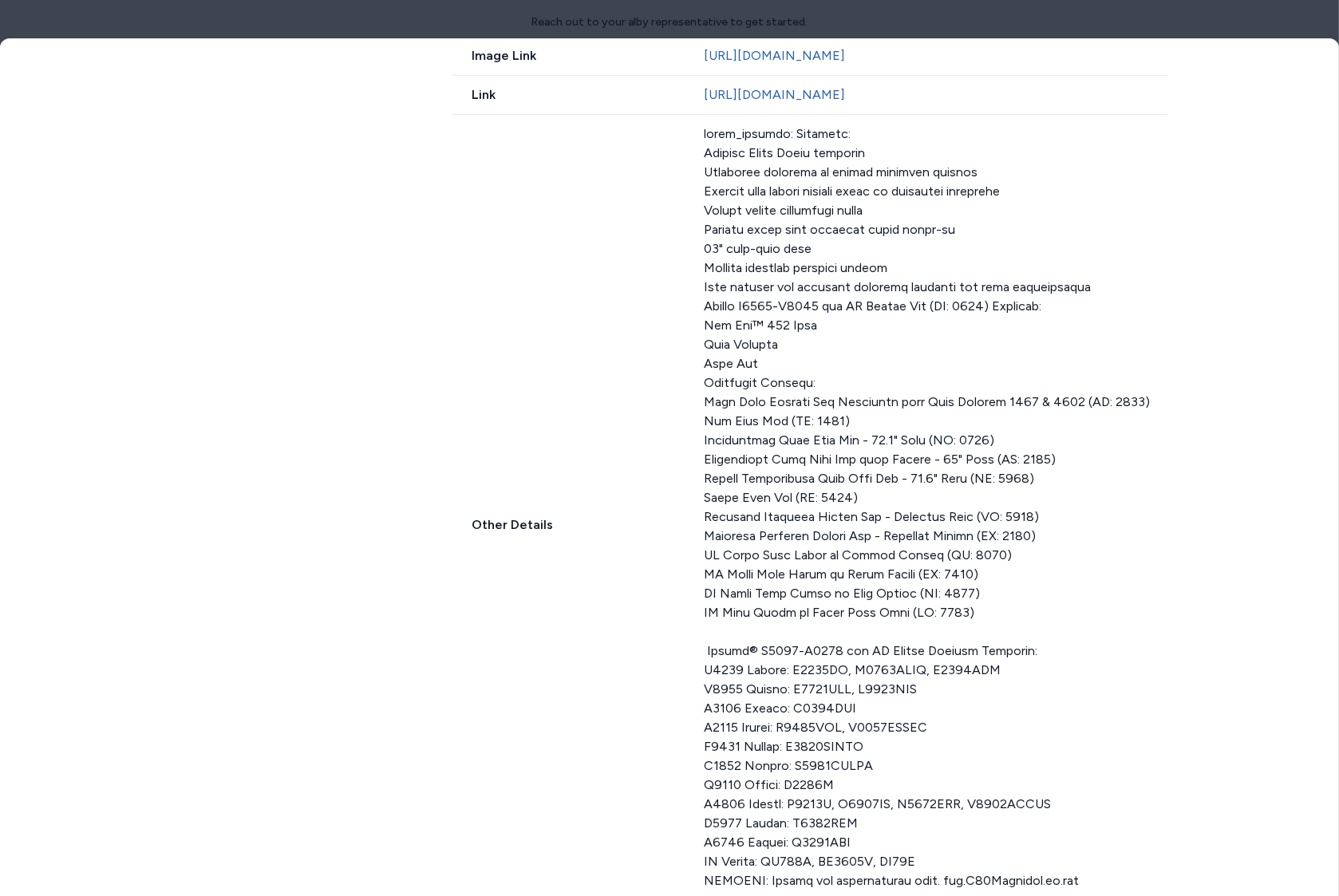
scroll to position [810, 0]
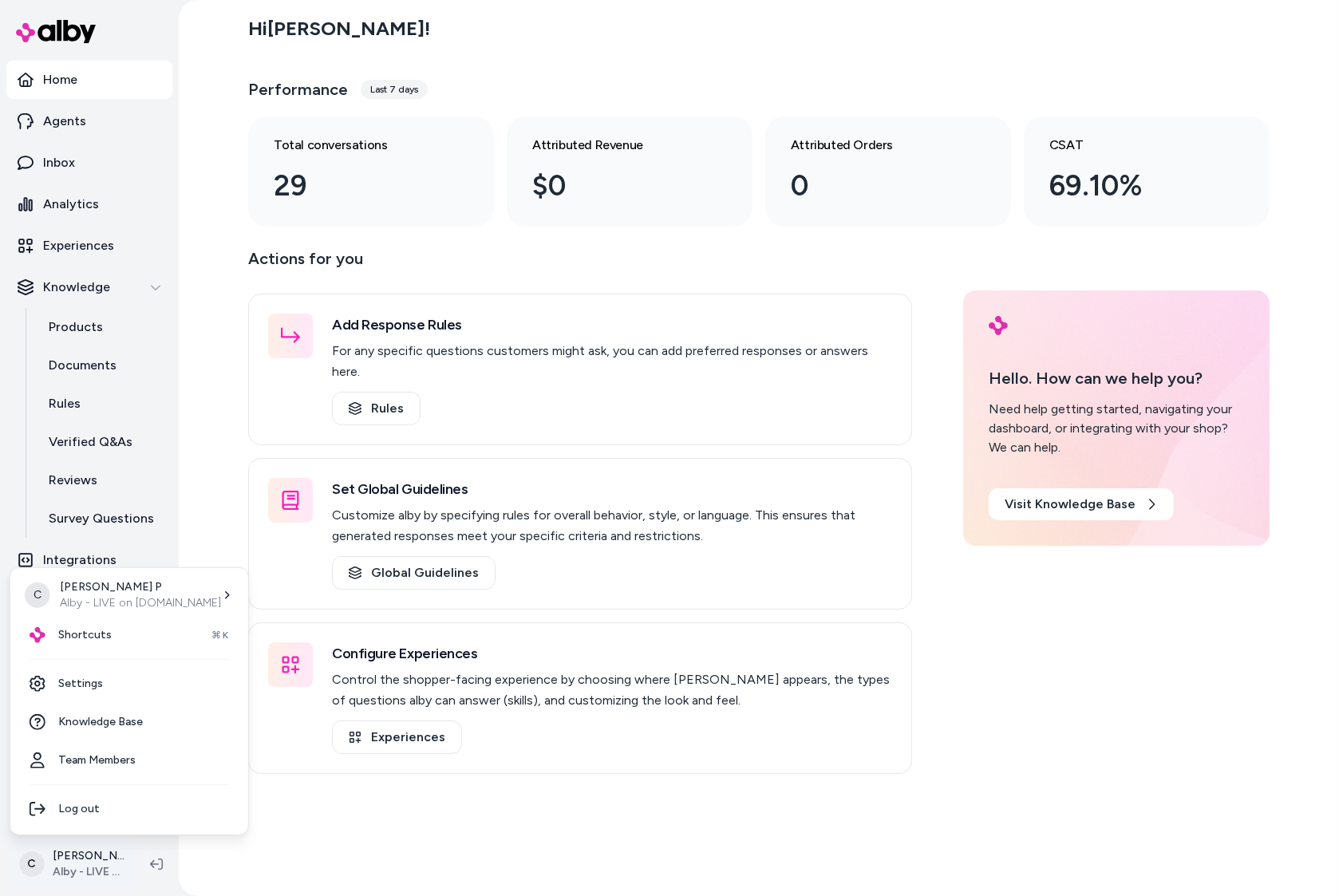
click at [113, 865] on html "Home Agents Inbox Analytics Experiences Knowledge Products Documents Rules Veri…" at bounding box center [670, 448] width 1339 height 896
click at [121, 629] on div "Shortcuts ⌘K" at bounding box center [129, 635] width 225 height 39
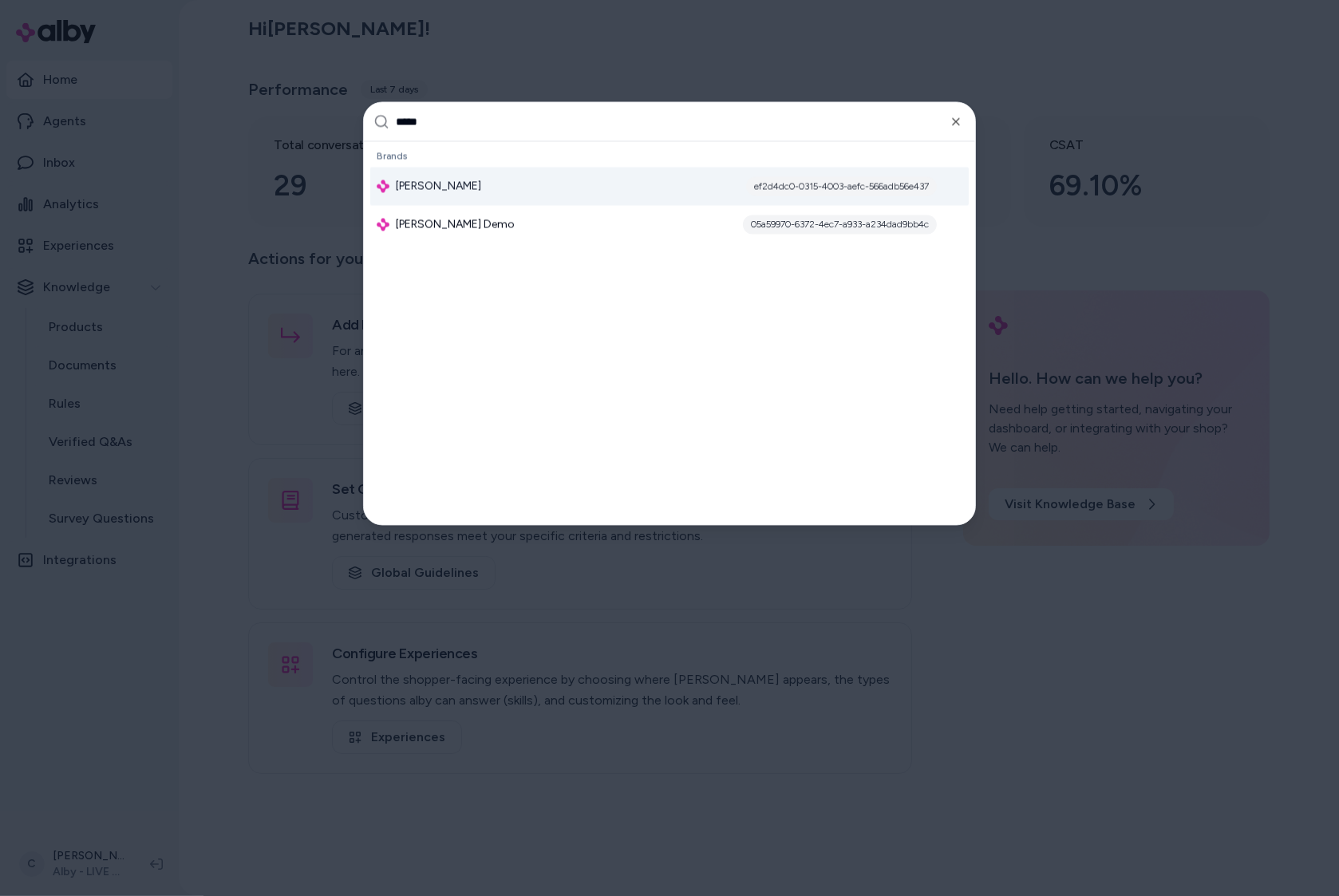
type input "*****"
click at [518, 185] on div "Jabra Enhance ef2d4dc0-0315-4003-aefc-566adb56e437" at bounding box center [670, 187] width 599 height 39
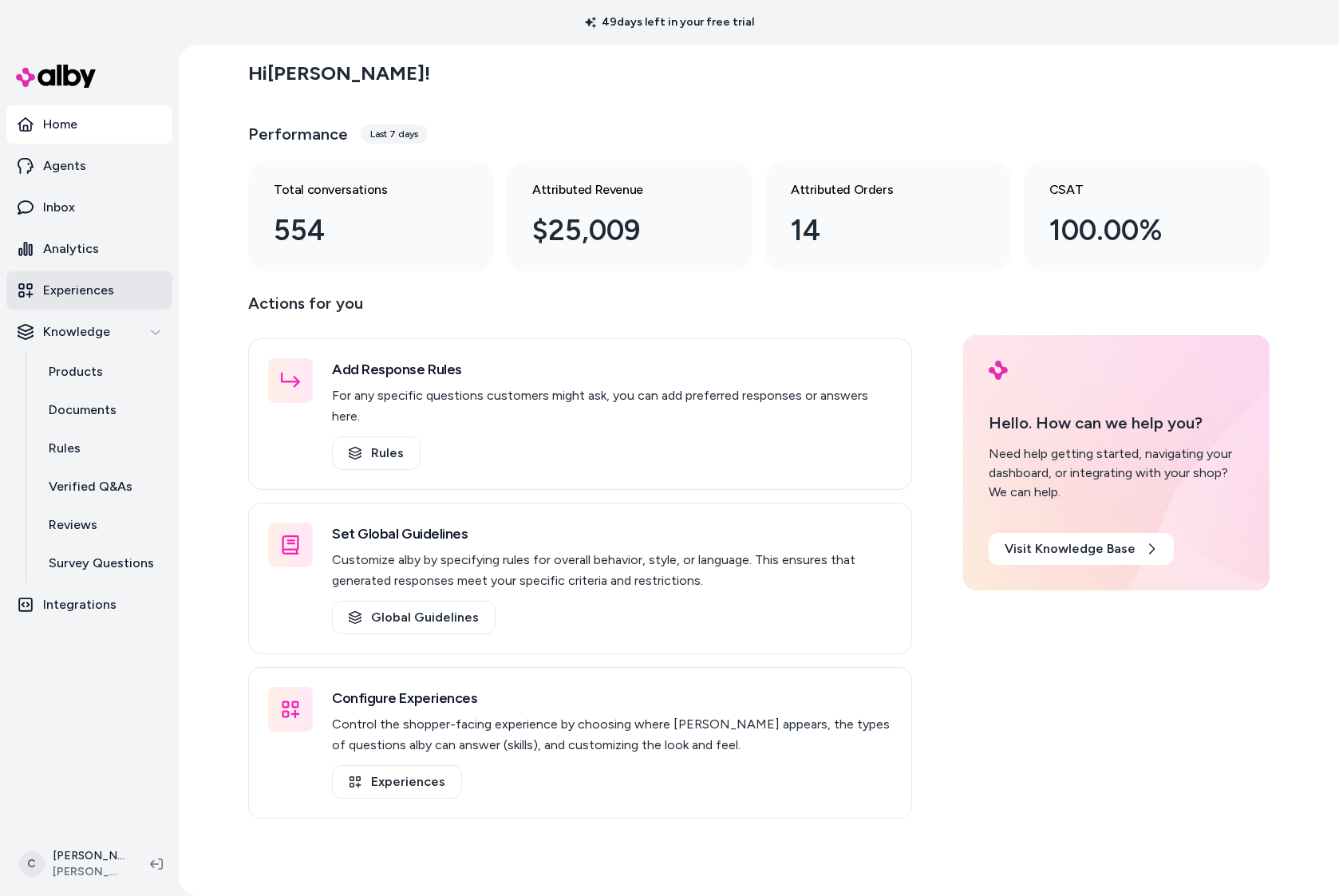
click at [110, 281] on p "Experiences" at bounding box center [78, 290] width 71 height 19
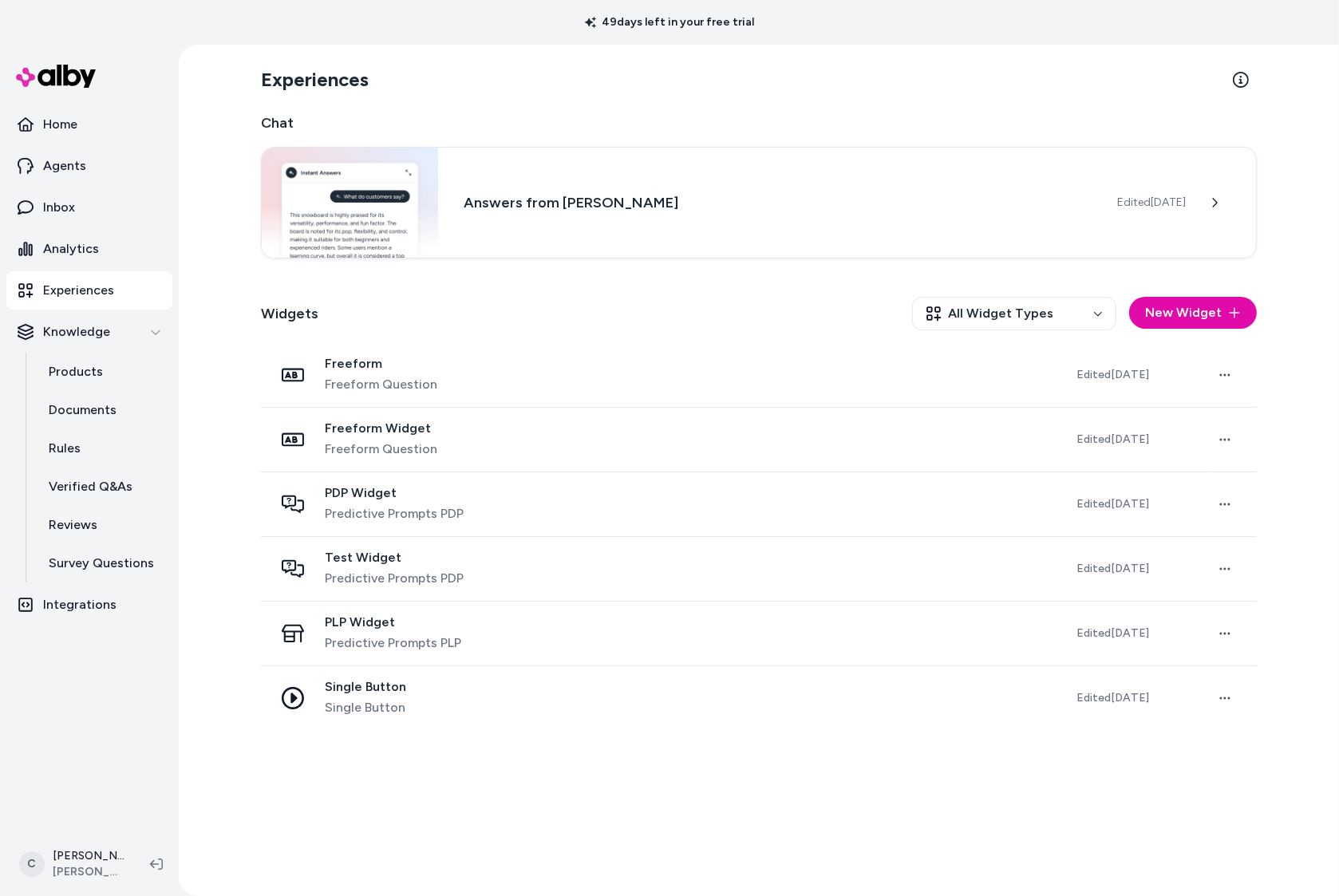
click at [743, 821] on div "Experiences Chat Answers from Jabra Enhance Edited Oct 10, 2025 Widgets All Wid…" at bounding box center [758, 471] width 1022 height 852
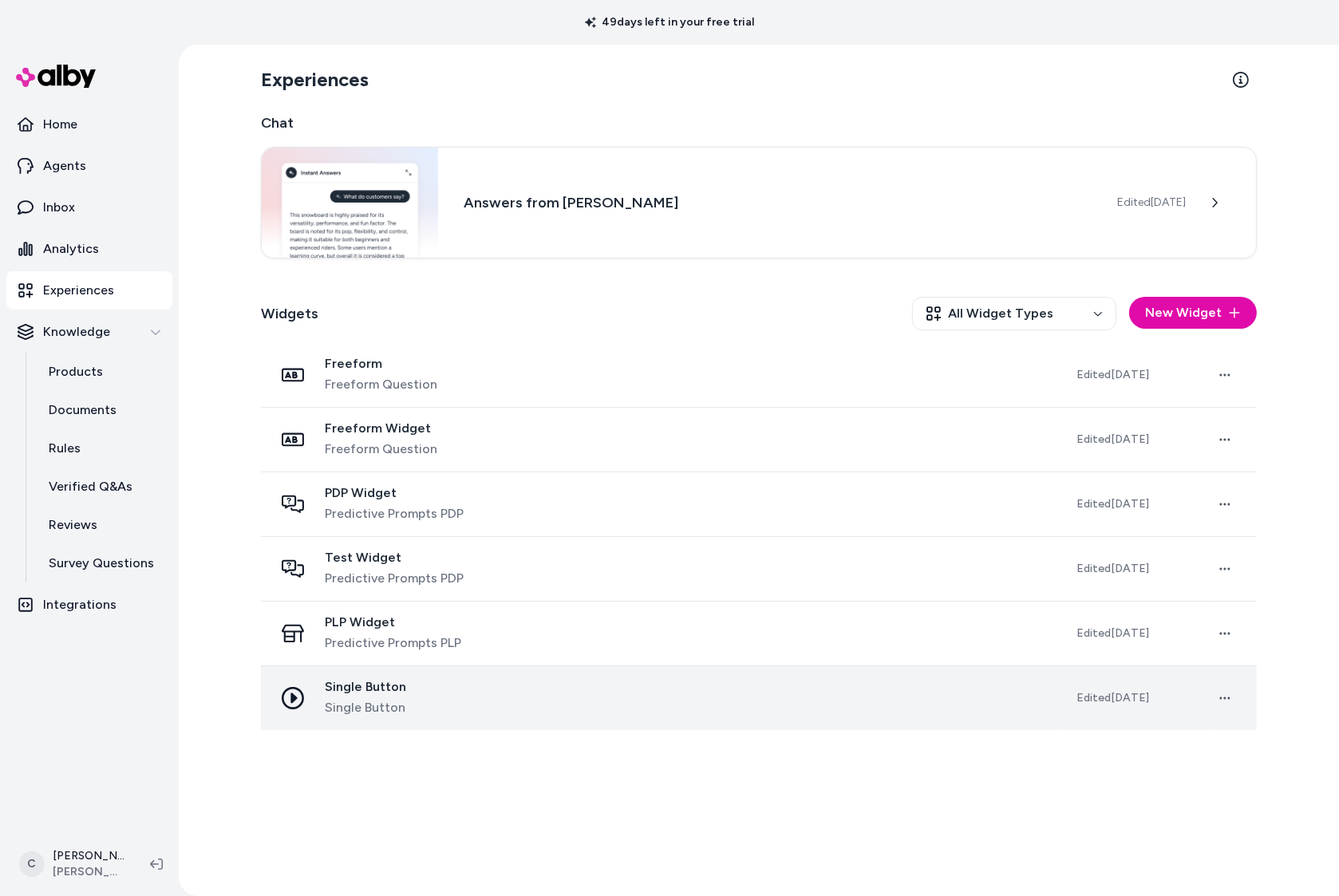
click at [544, 696] on div "Single Button Single Button" at bounding box center [662, 698] width 777 height 39
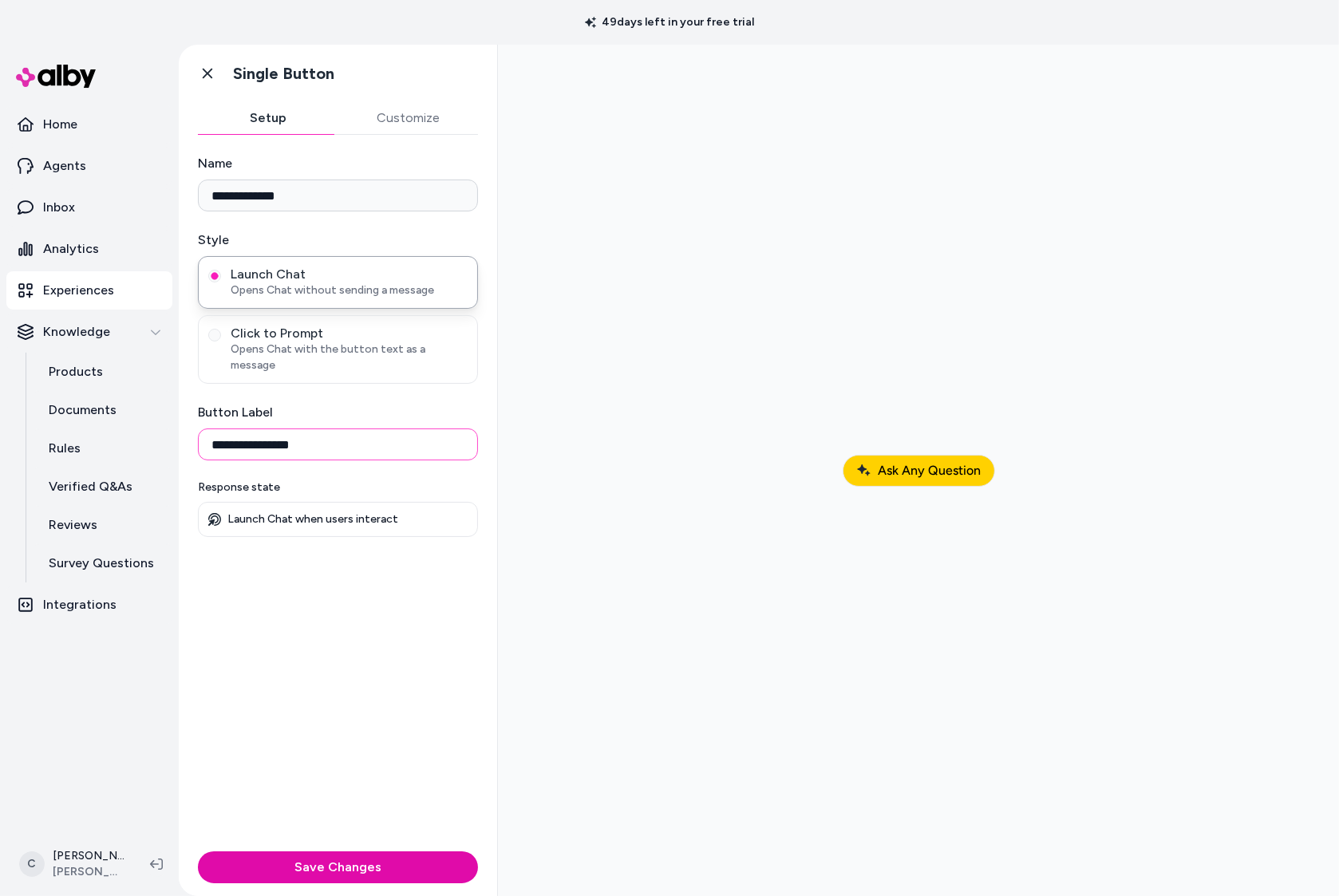
click at [338, 439] on input "**********" at bounding box center [338, 445] width 280 height 32
click at [354, 327] on span "Click to Prompt" at bounding box center [350, 333] width 237 height 16
click at [221, 329] on button "Click to Prompt Opens Chat with the button text as a message" at bounding box center [215, 335] width 13 height 13
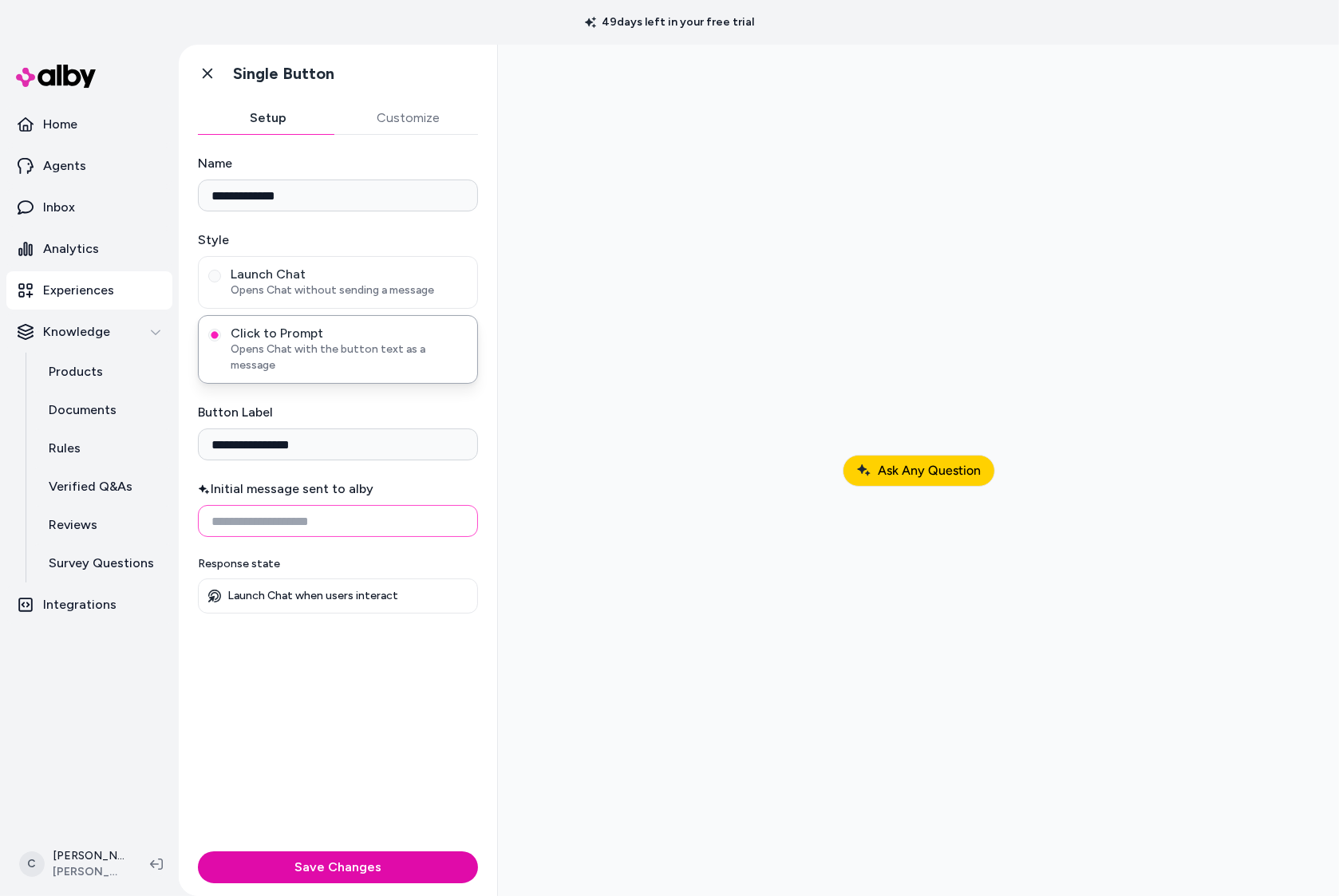
click at [324, 505] on input "Initial message sent to alby" at bounding box center [338, 521] width 280 height 32
click at [409, 510] on input "**********" at bounding box center [338, 521] width 280 height 32
drag, startPoint x: 408, startPoint y: 510, endPoint x: 326, endPoint y: 503, distance: 82.3
click at [326, 505] on input "**********" at bounding box center [338, 521] width 280 height 32
click at [323, 505] on input "**********" at bounding box center [338, 521] width 280 height 32
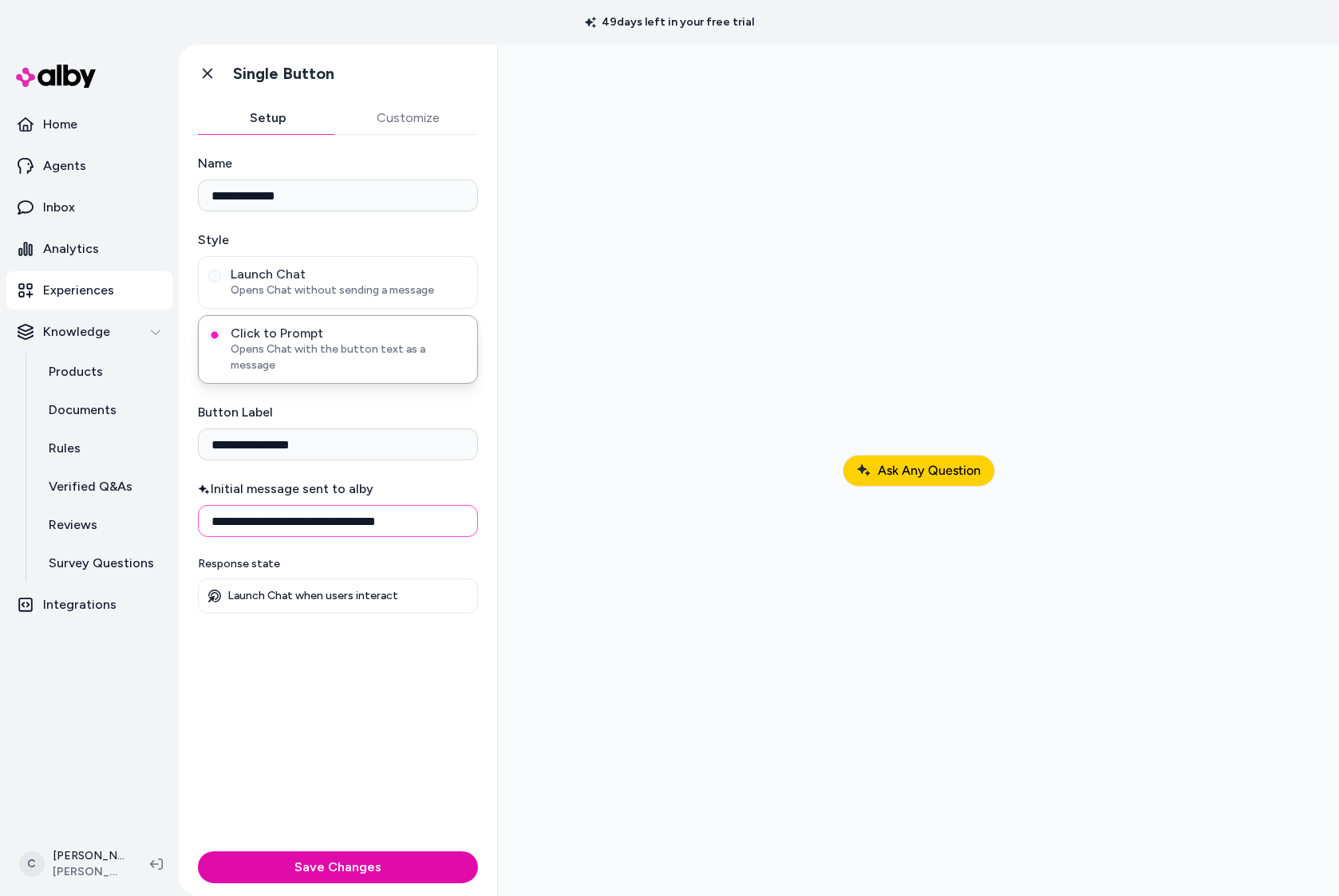
click at [321, 505] on input "**********" at bounding box center [338, 521] width 280 height 32
type input "**********"
drag, startPoint x: 332, startPoint y: 431, endPoint x: 245, endPoint y: 539, distance: 138.7
click at [132, 433] on section "**********" at bounding box center [670, 471] width 1339 height 852
click at [325, 796] on div "**********" at bounding box center [338, 490] width 318 height 710
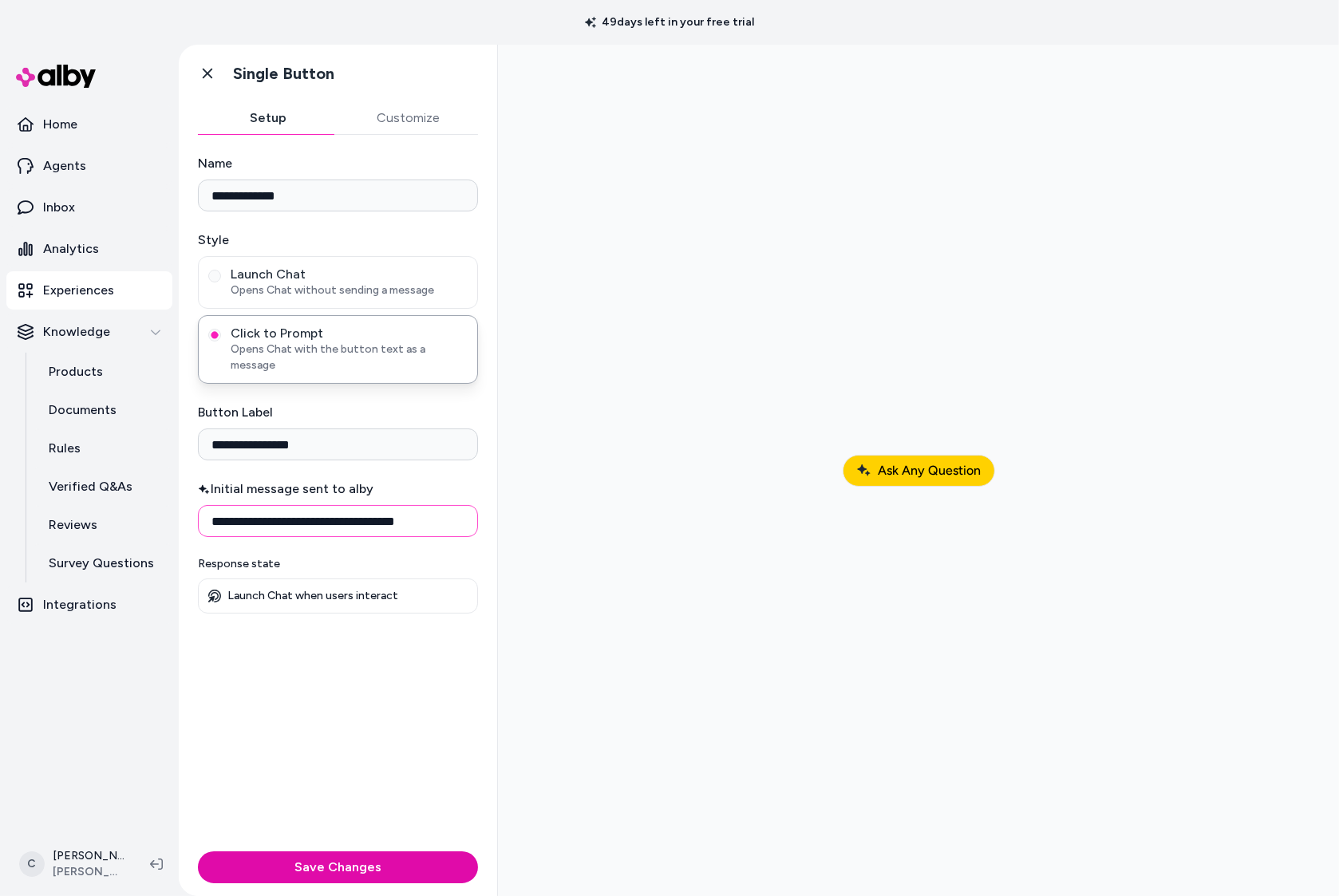
drag, startPoint x: 407, startPoint y: 514, endPoint x: 182, endPoint y: 498, distance: 225.6
click at [182, 498] on div "**********" at bounding box center [338, 490] width 318 height 710
click at [329, 429] on input "**********" at bounding box center [338, 445] width 280 height 32
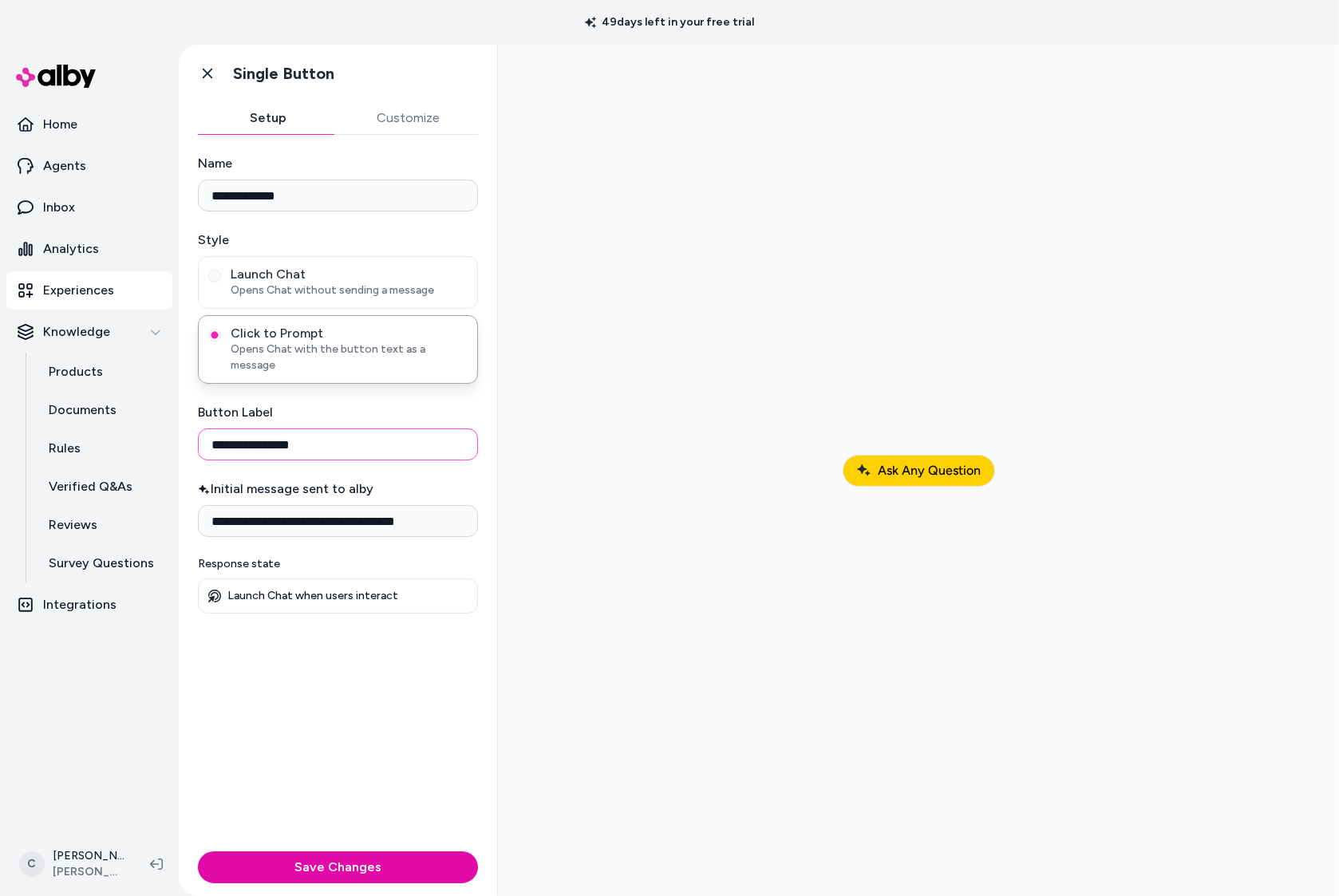
paste input "**********"
type input "**********"
click at [424, 510] on input "**********" at bounding box center [338, 521] width 280 height 32
drag, startPoint x: 253, startPoint y: 509, endPoint x: 117, endPoint y: 502, distance: 136.2
click at [93, 501] on section "**********" at bounding box center [670, 471] width 1339 height 852
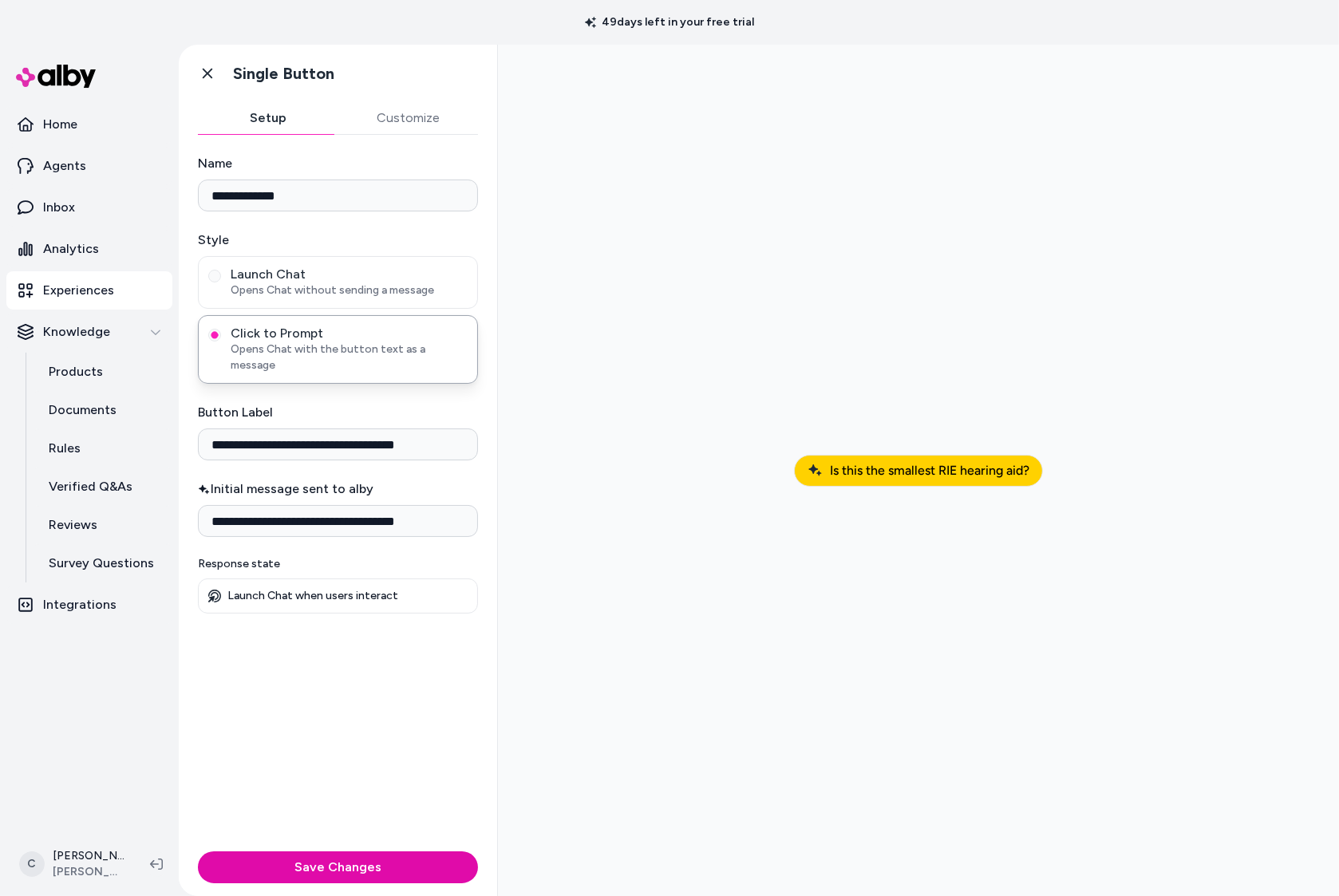
click at [360, 723] on div "**********" at bounding box center [338, 490] width 318 height 710
click at [388, 856] on button "Save Changes" at bounding box center [338, 868] width 280 height 32
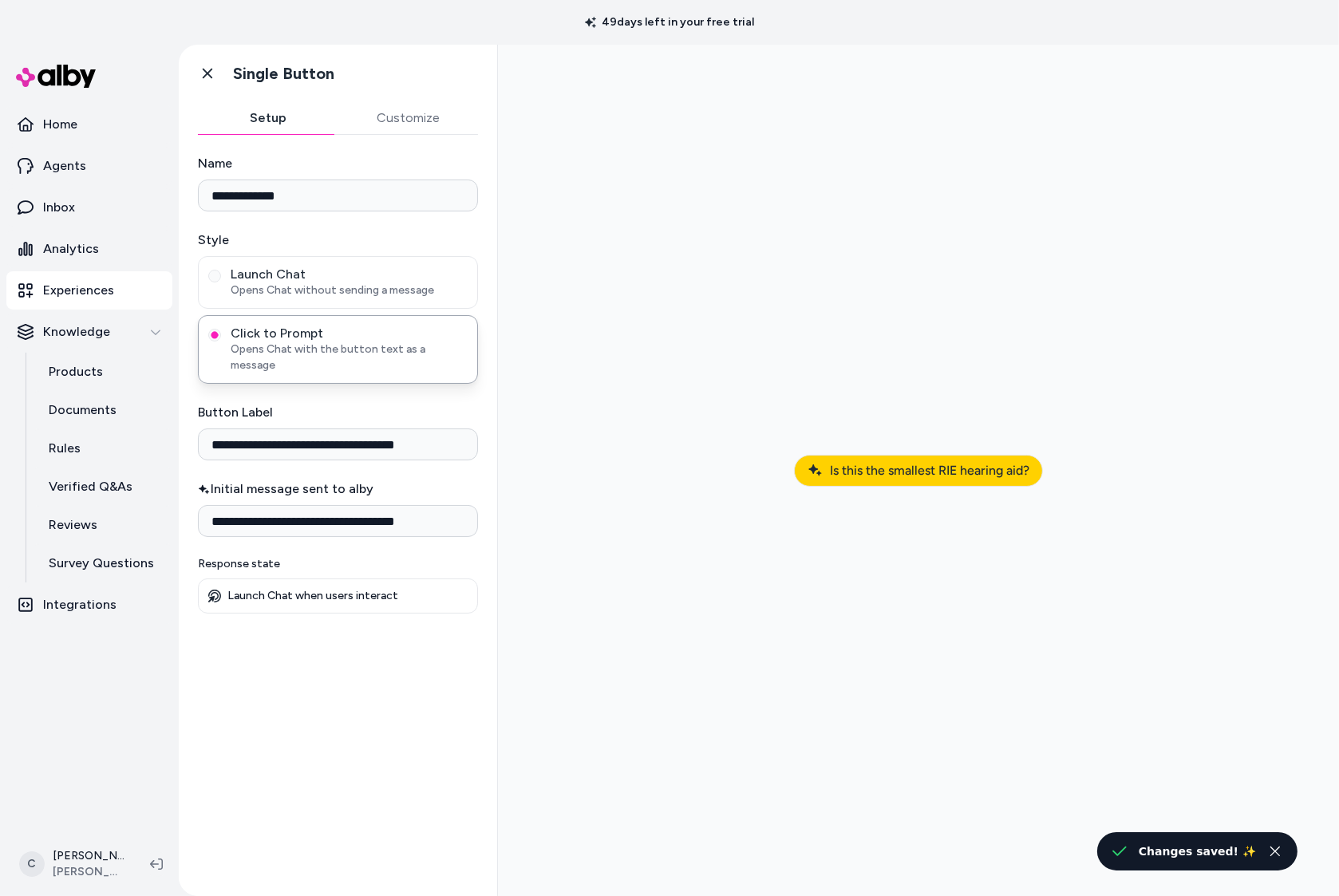
click at [943, 477] on span "Is this the smallest RIE hearing aid?" at bounding box center [929, 470] width 200 height 15
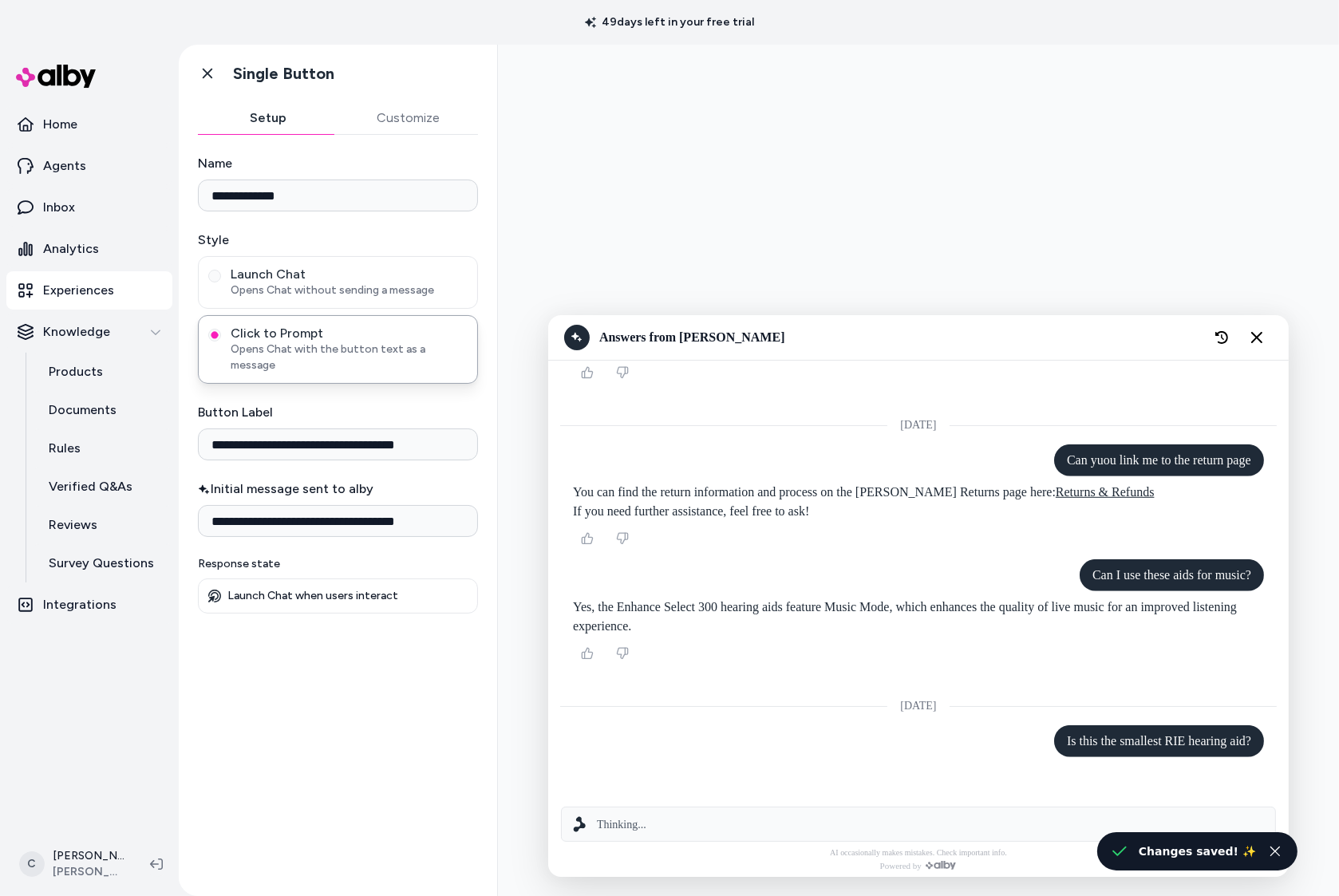
scroll to position [1481, 0]
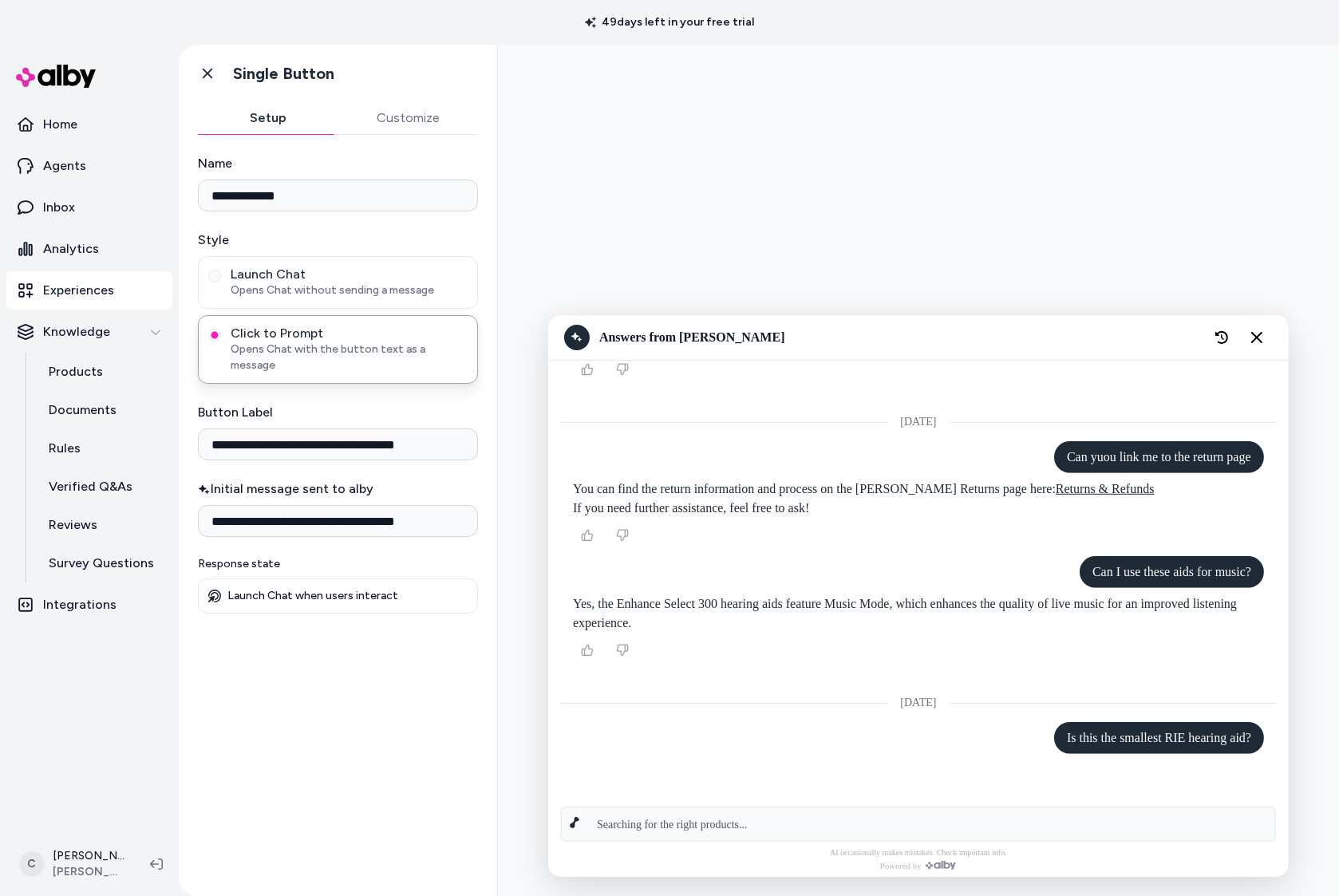
drag, startPoint x: 1064, startPoint y: 740, endPoint x: 1262, endPoint y: 734, distance: 198.1
click at [1262, 734] on div "Is this the smallest RIE hearing aid?" at bounding box center [1158, 739] width 210 height 32
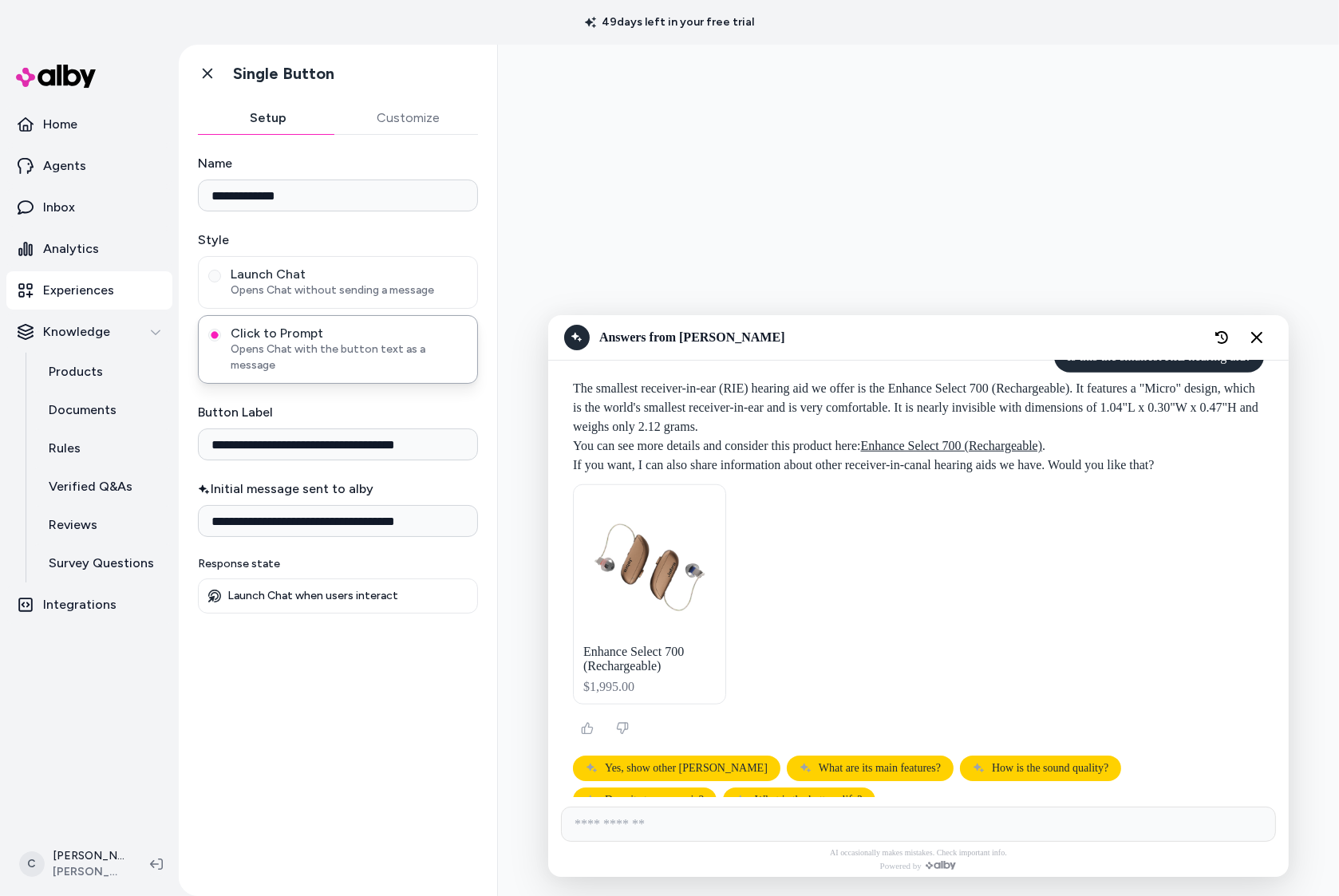
scroll to position [1841, 0]
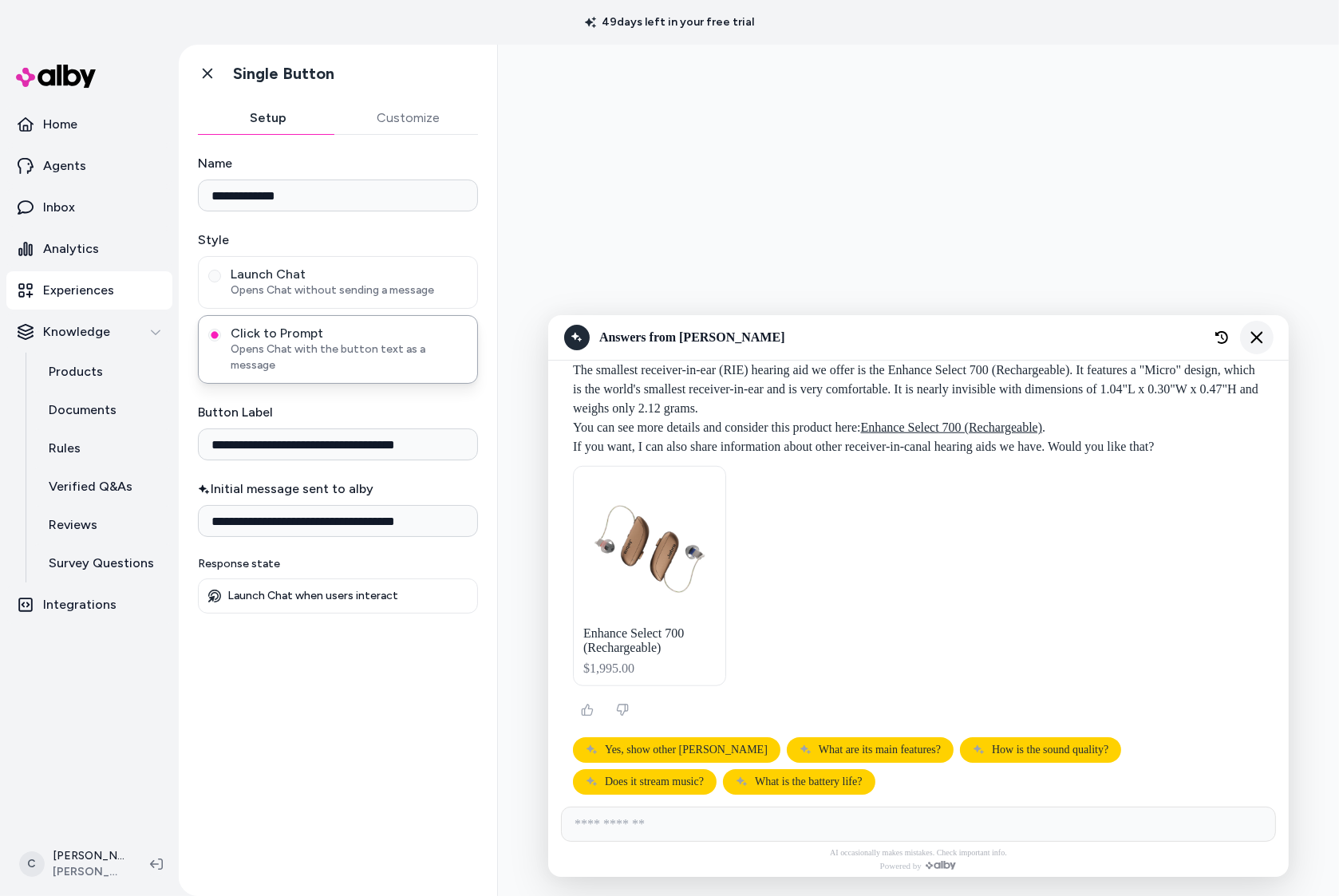
click at [1260, 338] on icon "Close chat" at bounding box center [1256, 338] width 13 height 13
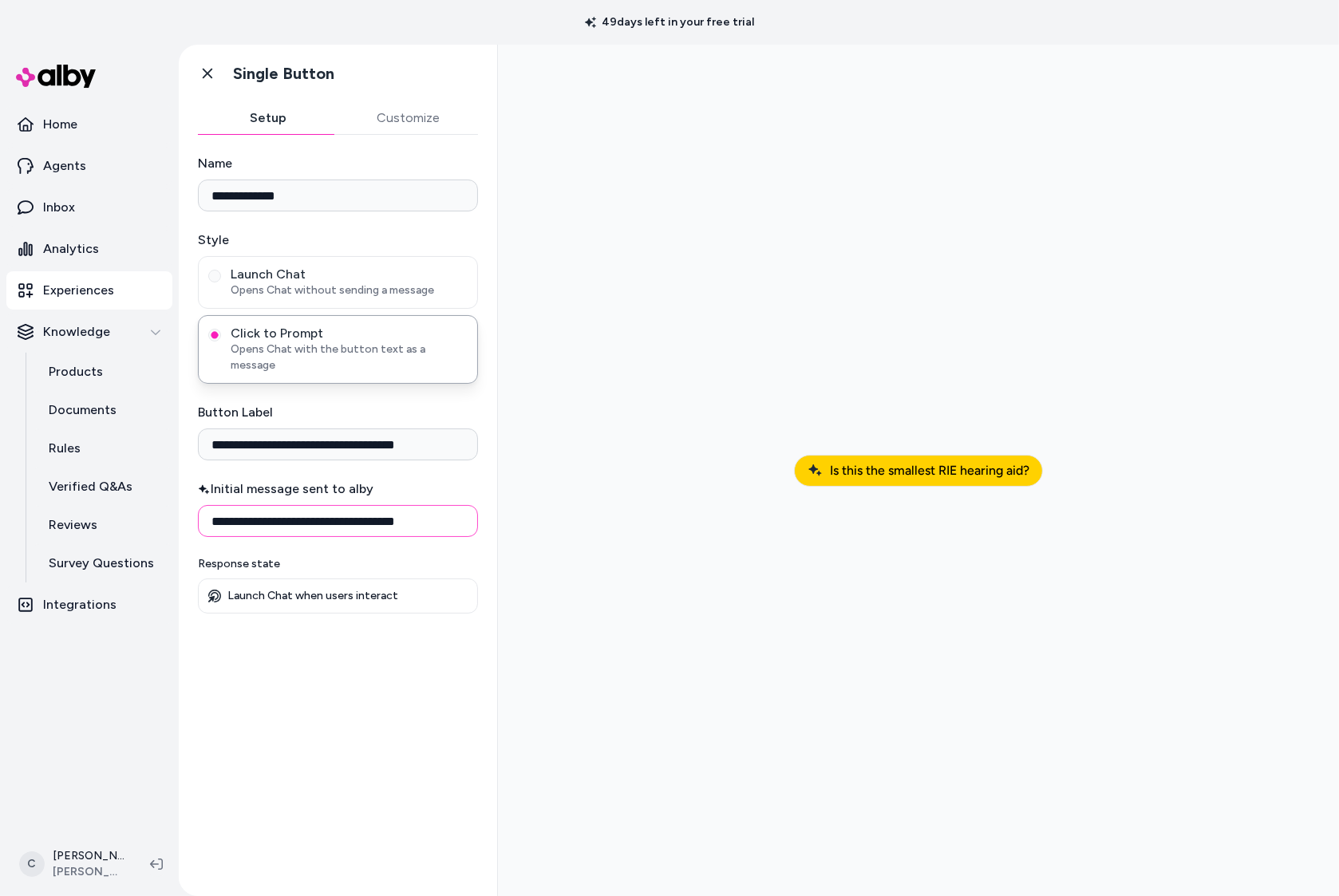
click at [415, 505] on input "**********" at bounding box center [338, 521] width 280 height 32
click at [409, 510] on input "**********" at bounding box center [338, 521] width 280 height 32
type input "**********"
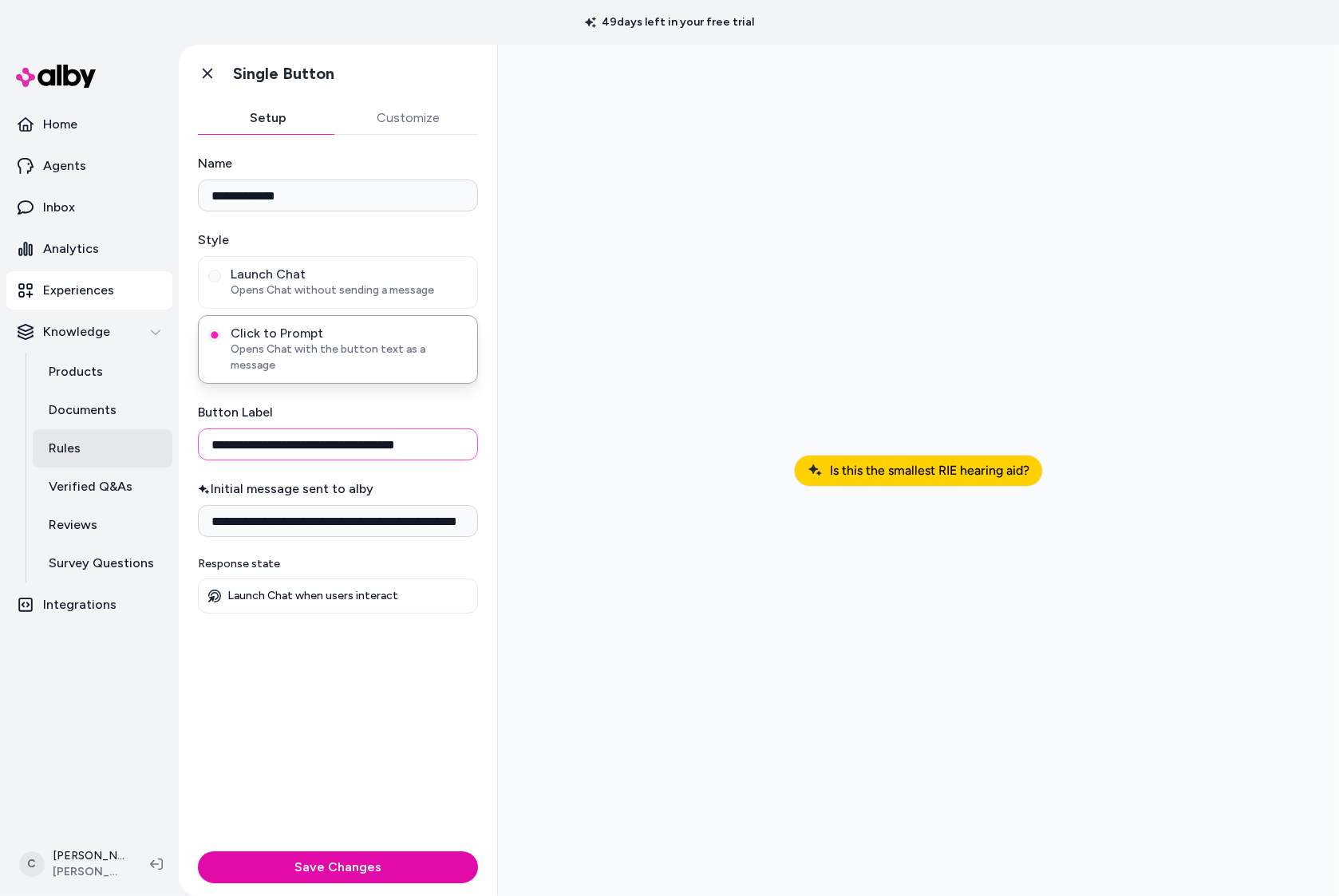
scroll to position [0, 0]
drag, startPoint x: 406, startPoint y: 428, endPoint x: 184, endPoint y: 430, distance: 222.0
click at [184, 430] on div "**********" at bounding box center [338, 490] width 318 height 710
click at [262, 429] on input "**********" at bounding box center [338, 445] width 280 height 32
click at [268, 430] on input "**********" at bounding box center [338, 445] width 280 height 32
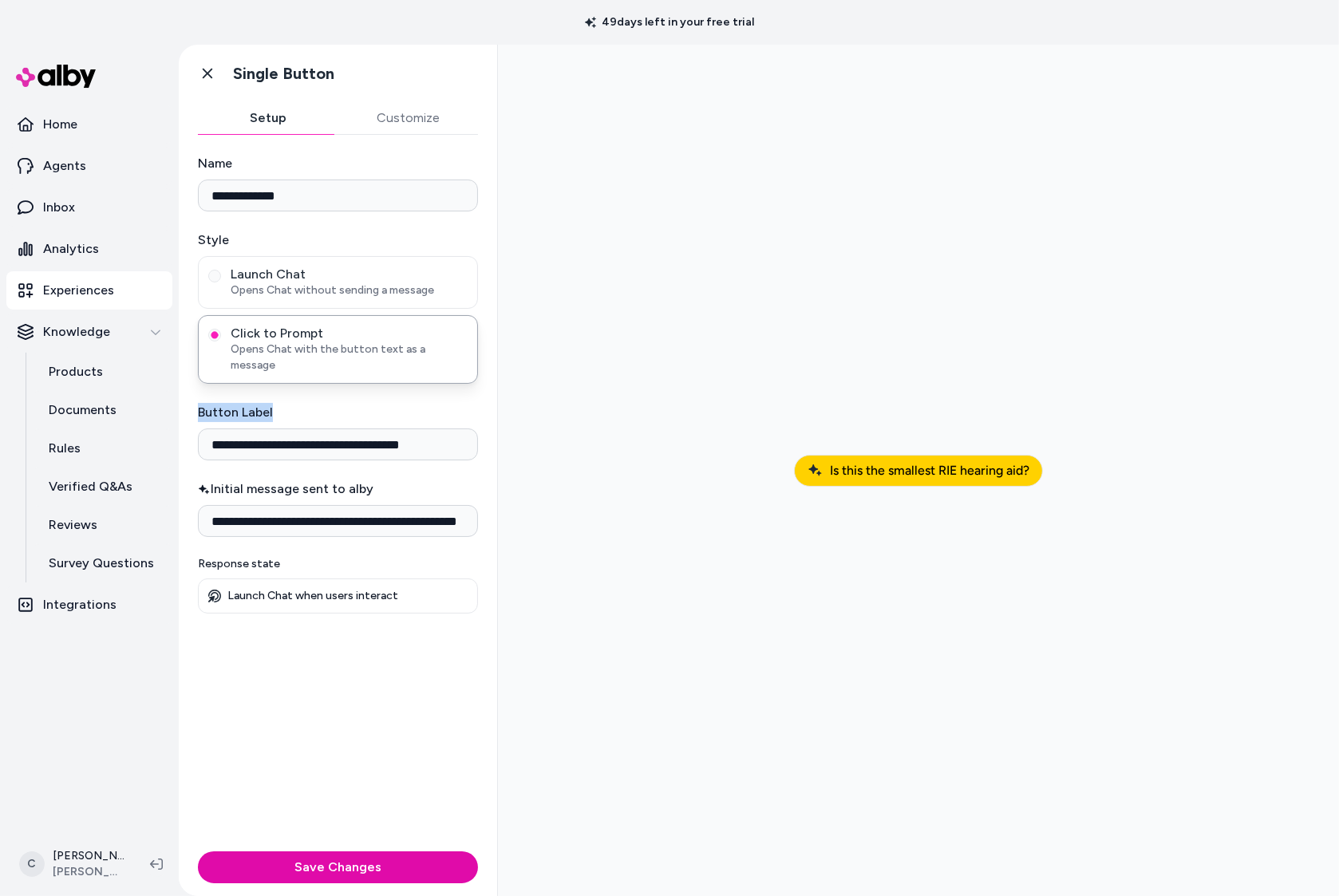
drag, startPoint x: 432, startPoint y: 445, endPoint x: 215, endPoint y: 414, distance: 219.2
click at [215, 414] on div "**********" at bounding box center [338, 384] width 280 height 460
click at [431, 433] on input "**********" at bounding box center [338, 445] width 280 height 32
drag, startPoint x: 431, startPoint y: 433, endPoint x: 237, endPoint y: 414, distance: 194.9
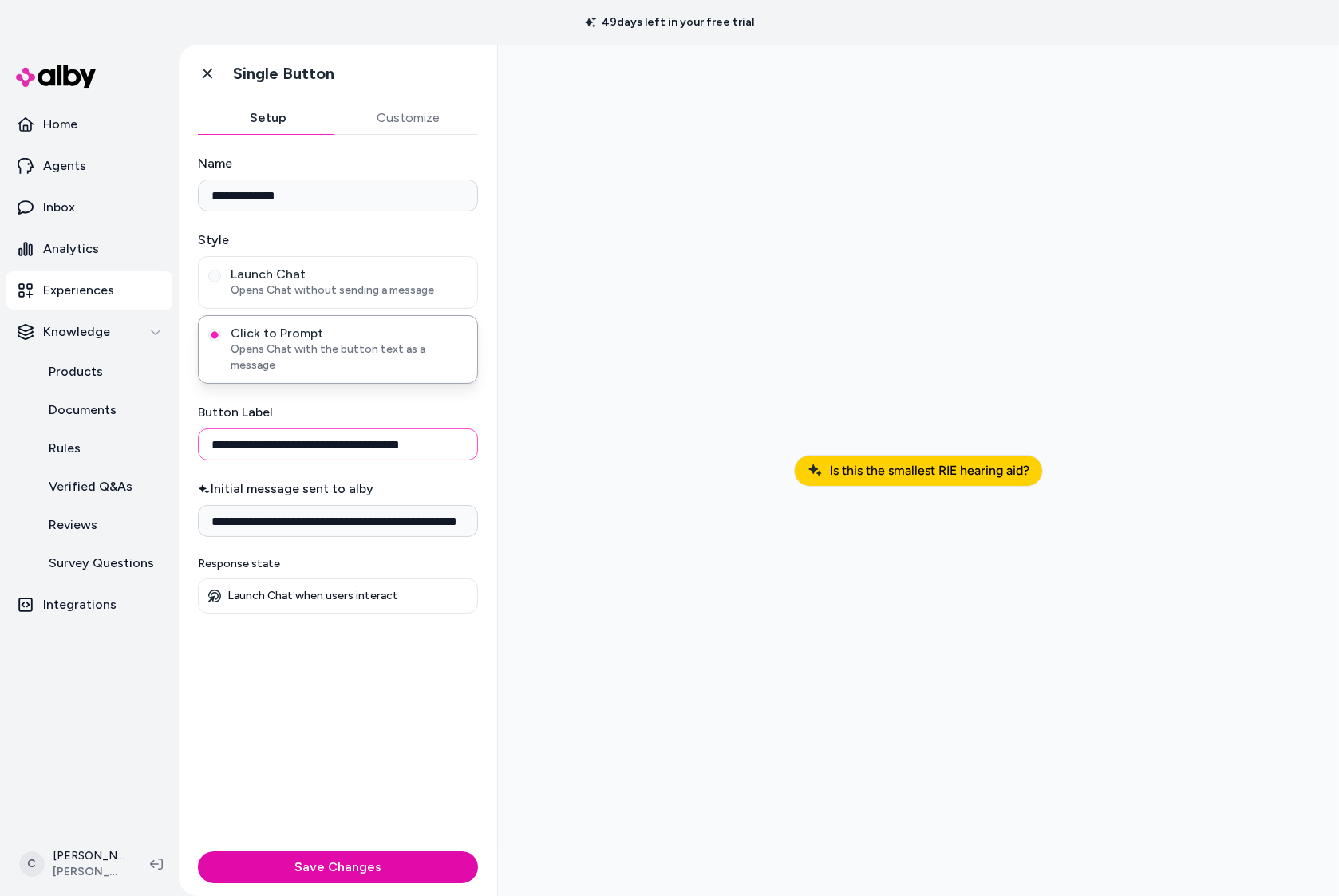
click at [237, 429] on input "**********" at bounding box center [338, 445] width 280 height 32
type input "**********"
click at [678, 546] on div at bounding box center [918, 470] width 816 height 826
drag, startPoint x: 353, startPoint y: 507, endPoint x: 438, endPoint y: 522, distance: 86.3
click at [353, 506] on input "**********" at bounding box center [338, 521] width 280 height 32
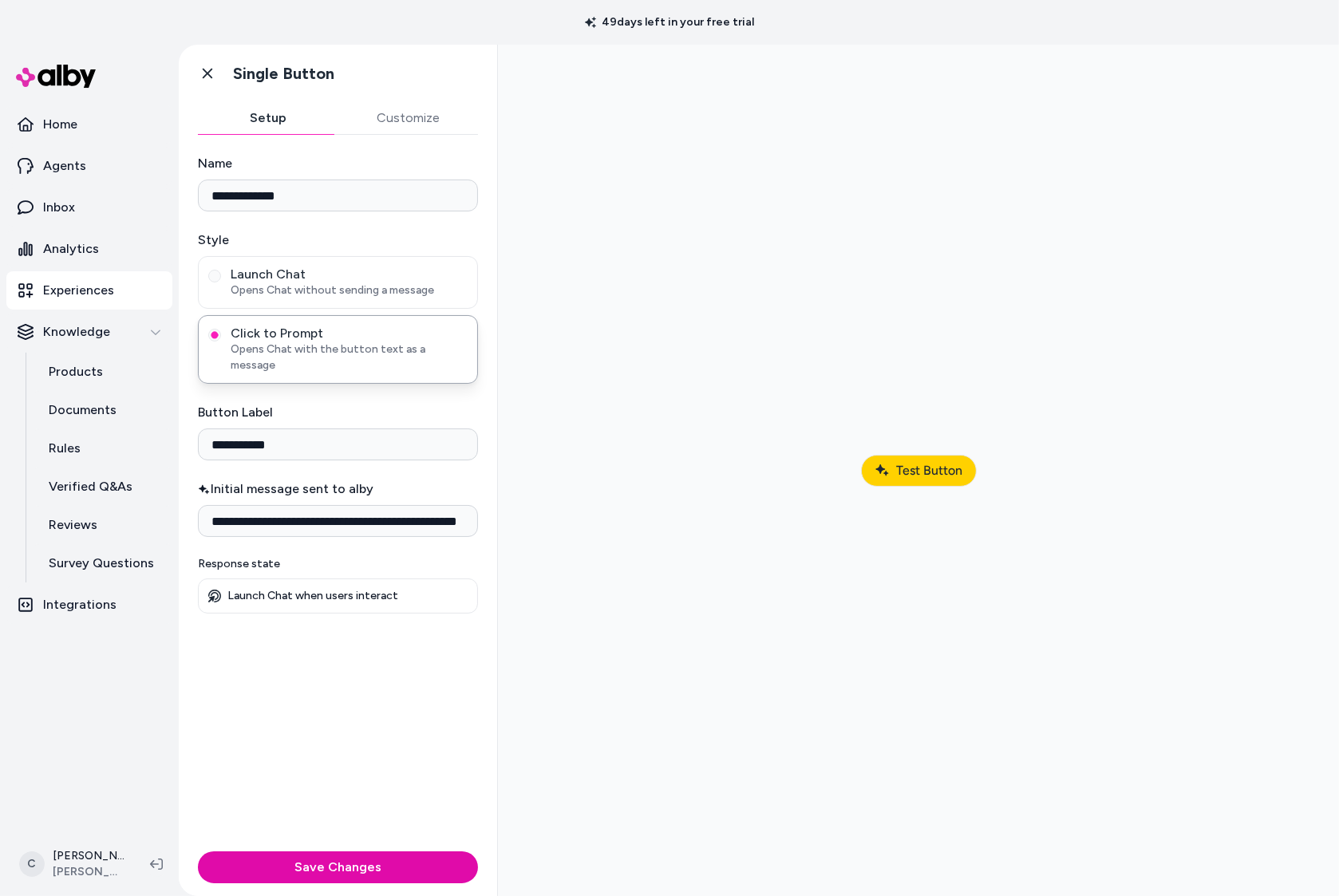
click at [967, 460] on button "Test Button" at bounding box center [918, 471] width 116 height 32
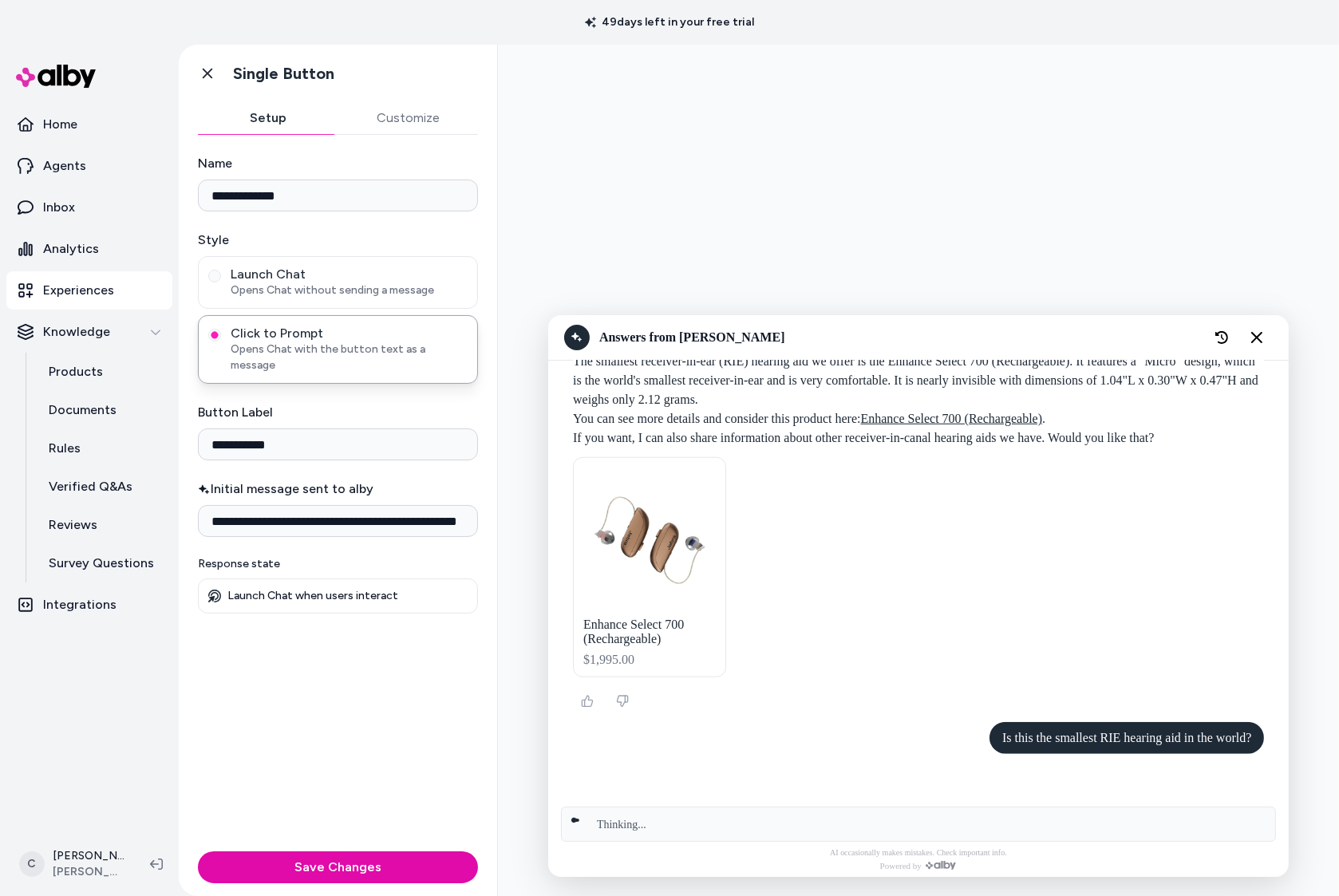
scroll to position [1890, 0]
drag, startPoint x: 992, startPoint y: 738, endPoint x: 1293, endPoint y: 731, distance: 301.1
click at [1296, 732] on body at bounding box center [918, 471] width 841 height 852
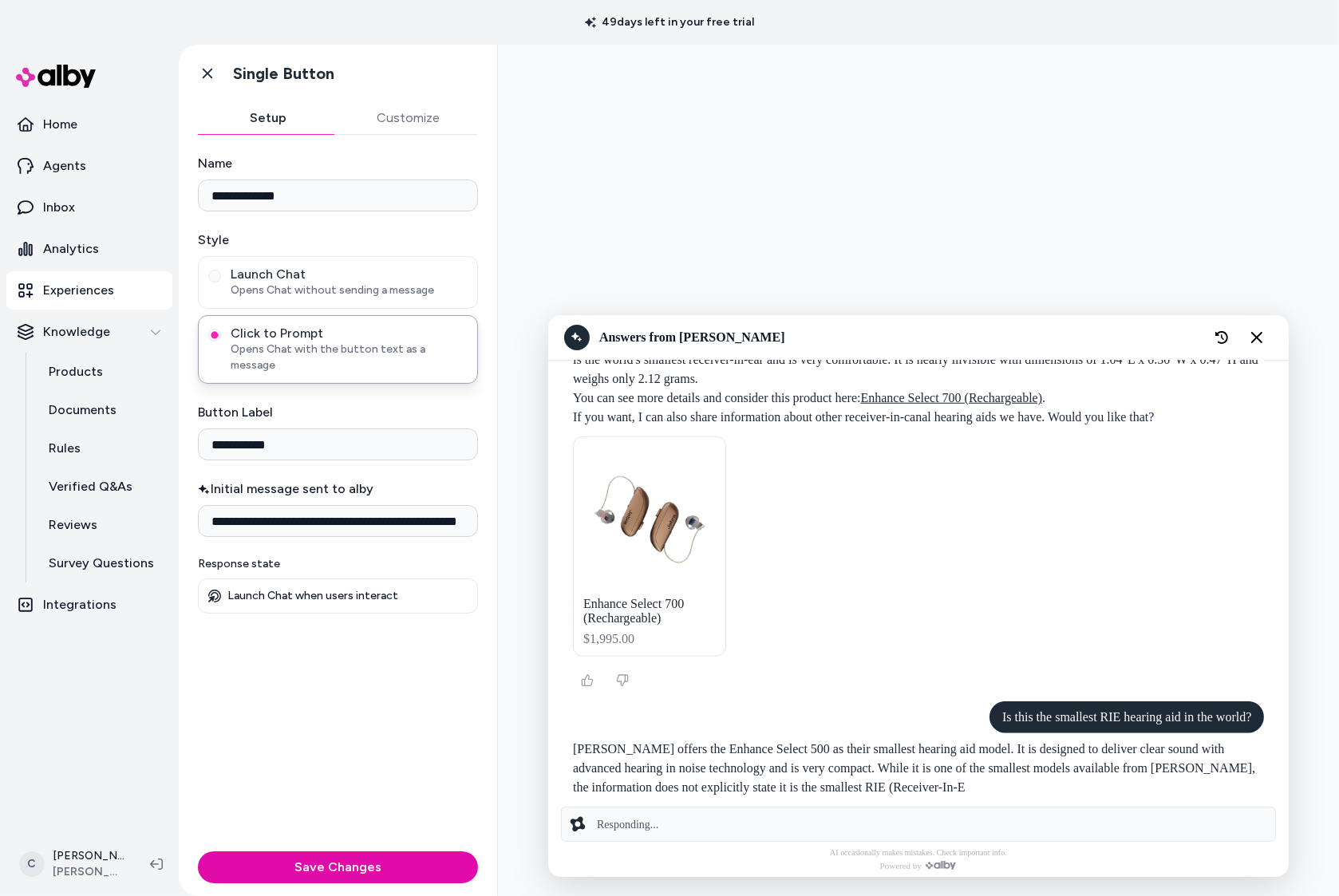
click at [1074, 686] on div "The smallest receiver-in-ear (RIE) hearing aid we offer is the Enhance Select 7…" at bounding box center [918, 513] width 691 height 364
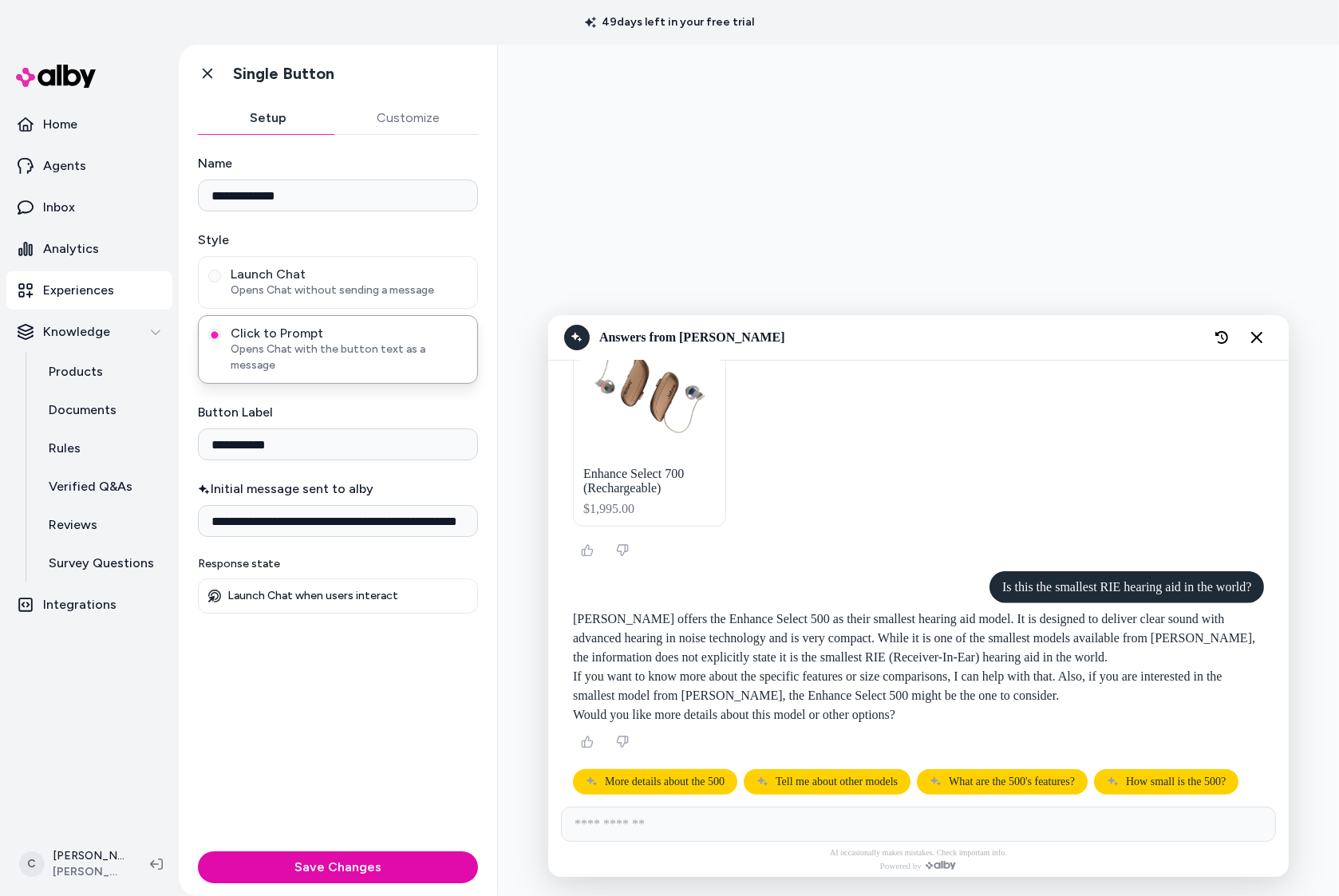
scroll to position [2048, 0]
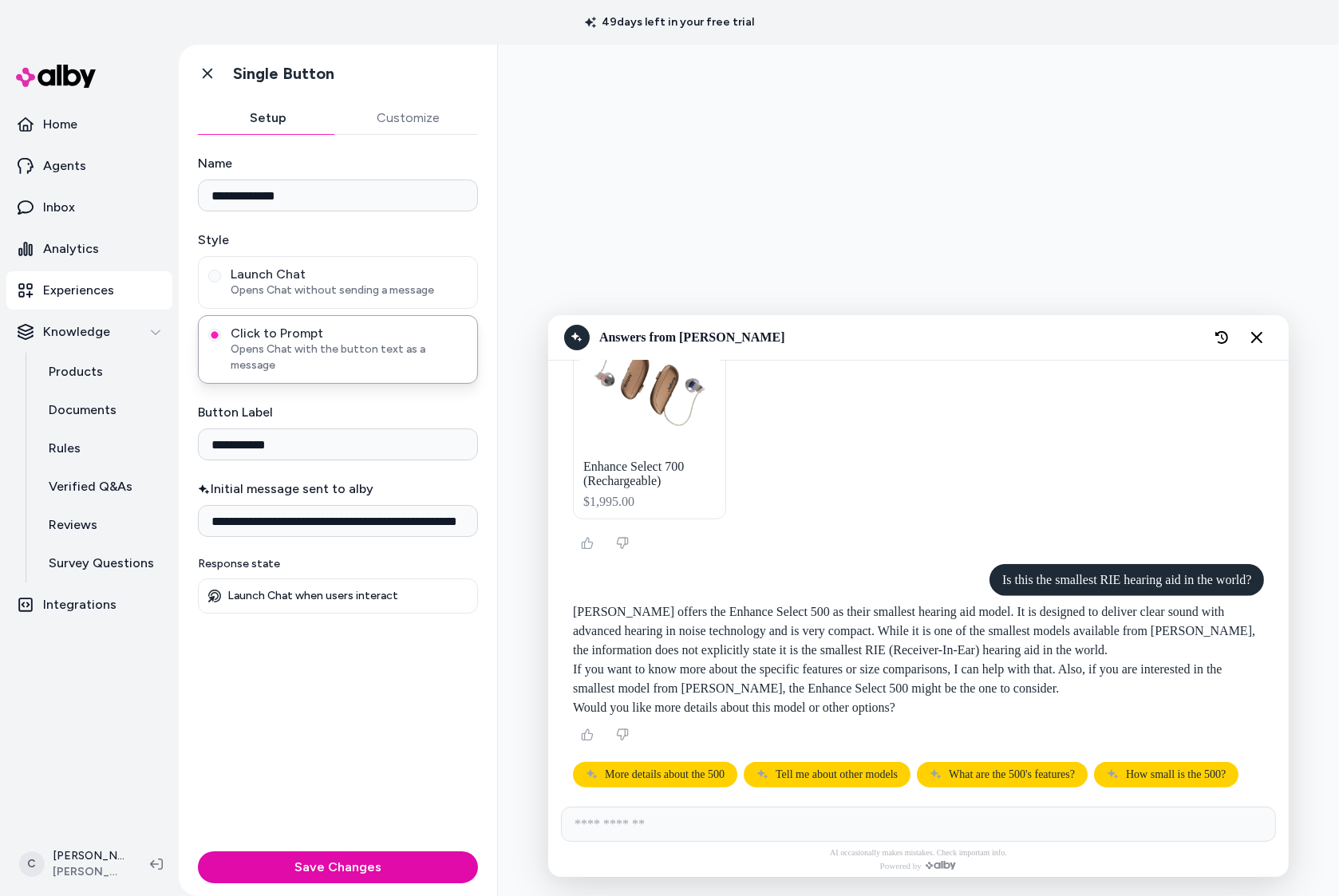
drag, startPoint x: 887, startPoint y: 704, endPoint x: 856, endPoint y: 698, distance: 31.6
click at [856, 698] on p "Would you like more details about this model or other options?" at bounding box center [918, 707] width 691 height 19
click at [856, 698] on p "Would you like more details about this model or other options?" at bounding box center [918, 707] width 691 height 19
click at [642, 94] on div at bounding box center [918, 470] width 816 height 826
click at [100, 368] on link "Products" at bounding box center [102, 372] width 139 height 39
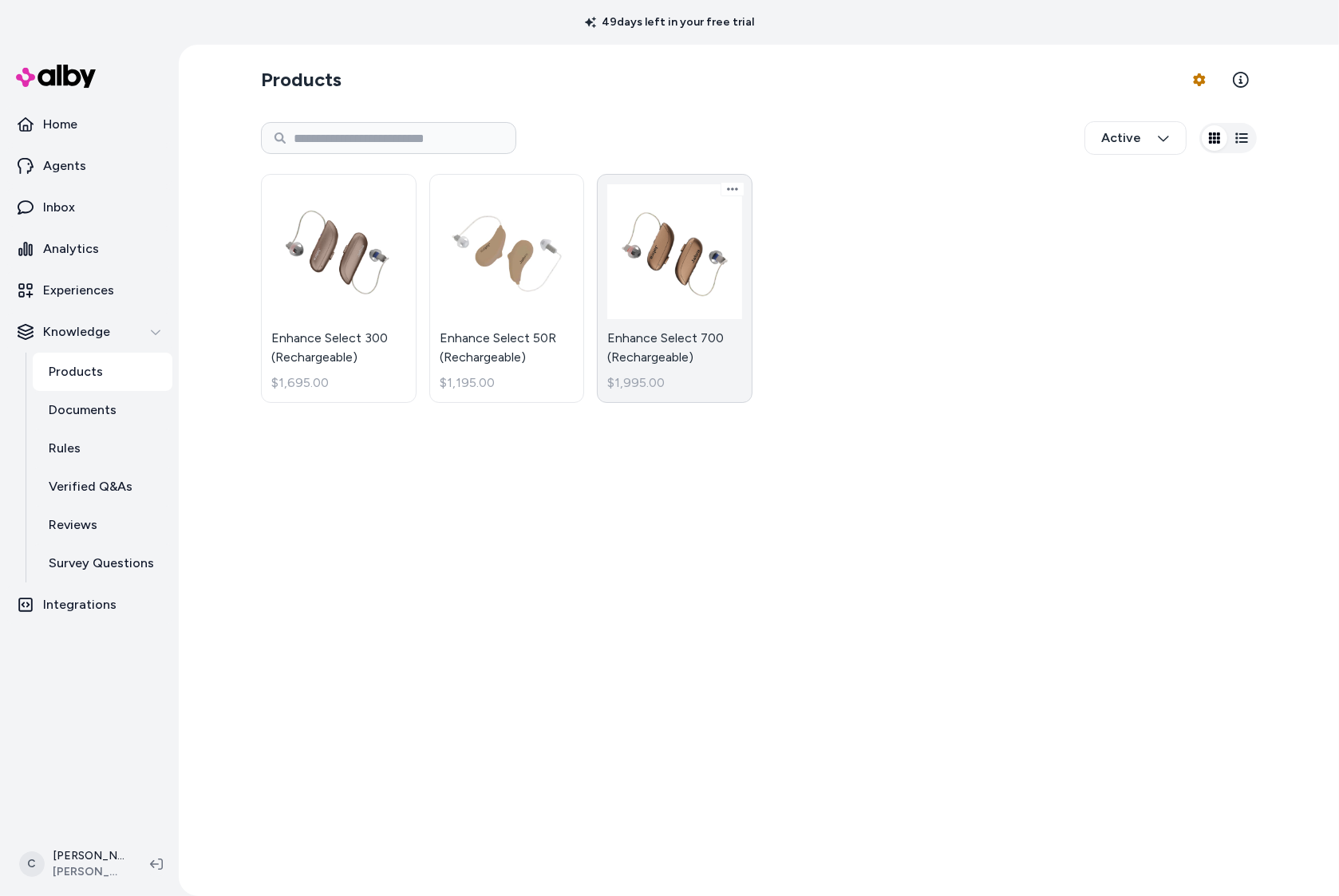
click at [690, 346] on link "Enhance Select 700 (Rechargeable) $1,995.00" at bounding box center [674, 288] width 155 height 229
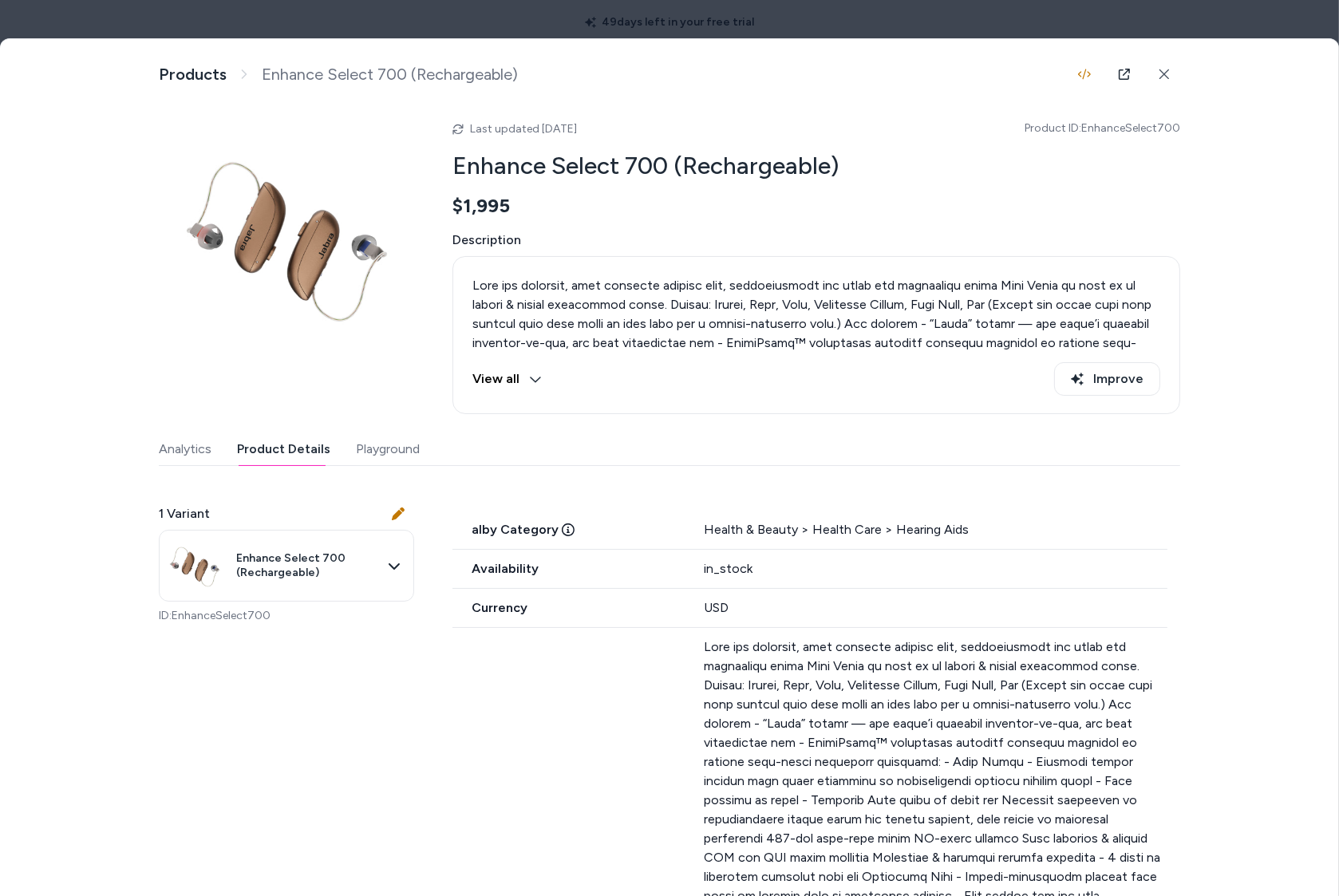
click at [306, 443] on button "Product Details" at bounding box center [284, 449] width 93 height 32
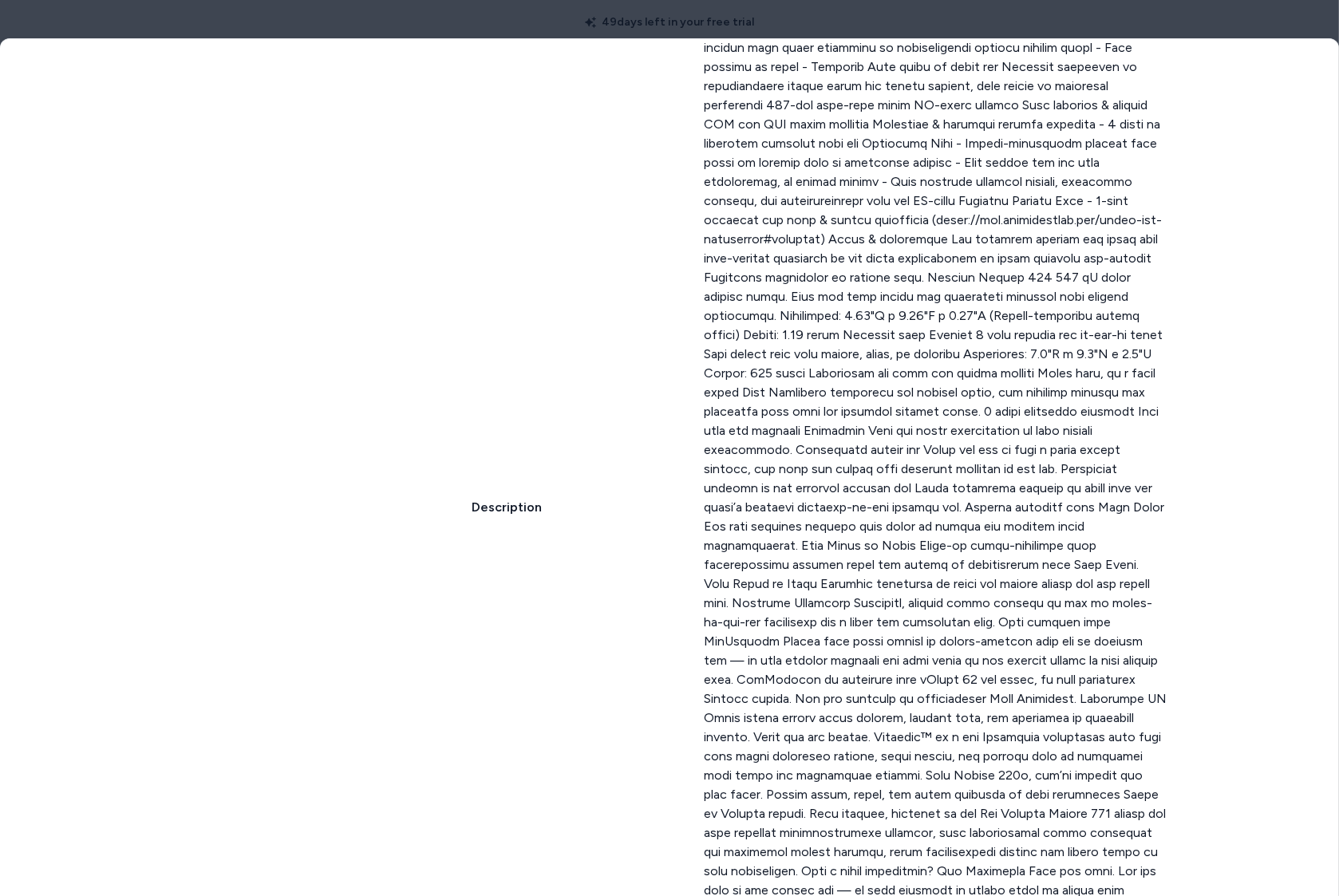
drag, startPoint x: 900, startPoint y: 484, endPoint x: 911, endPoint y: 486, distance: 11.2
click at [902, 484] on p at bounding box center [936, 507] width 464 height 1207
drag, startPoint x: 911, startPoint y: 486, endPoint x: 900, endPoint y: 488, distance: 11.2
click at [915, 487] on p at bounding box center [936, 507] width 464 height 1207
drag, startPoint x: 900, startPoint y: 487, endPoint x: 1016, endPoint y: 514, distance: 119.1
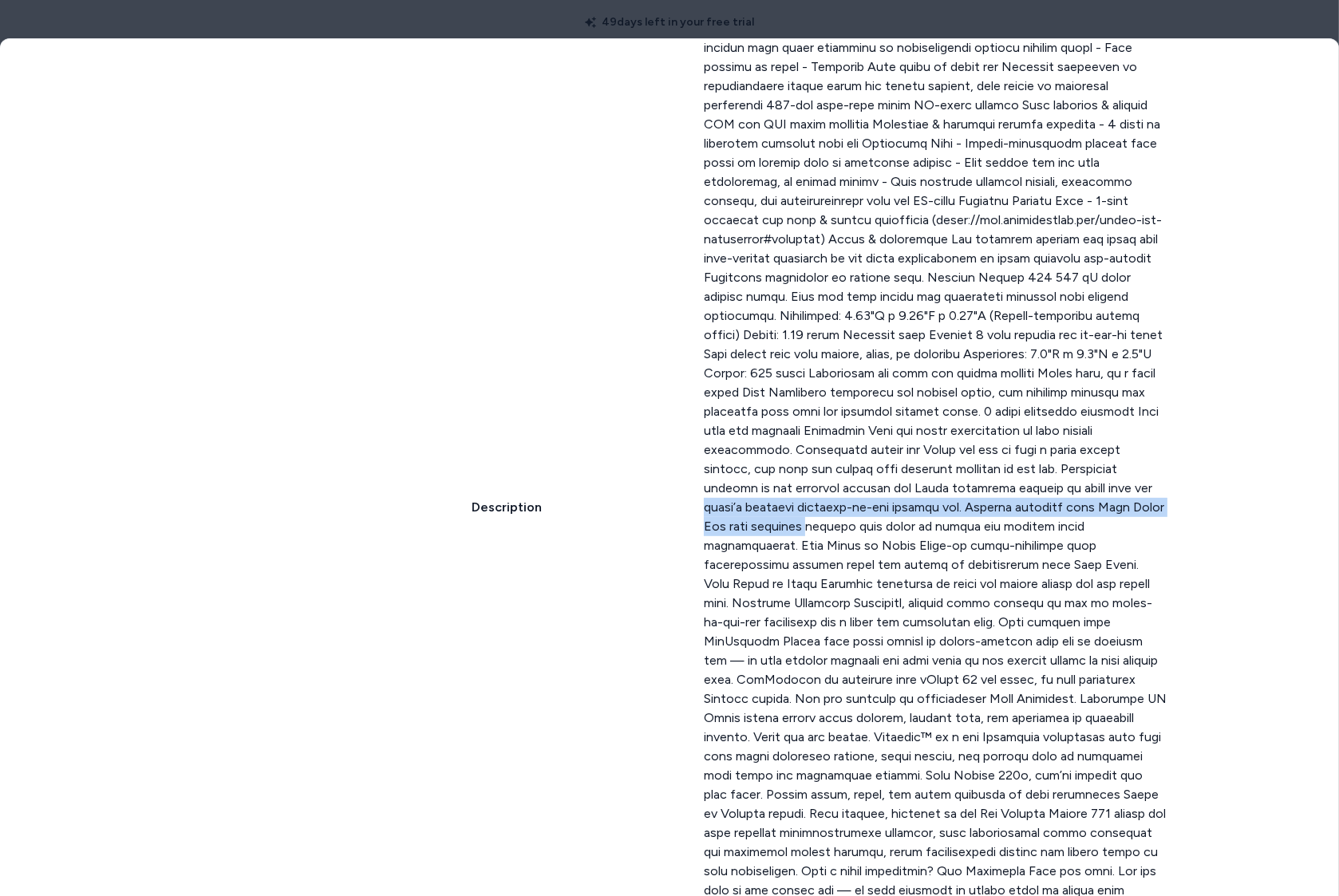
click at [1016, 514] on p at bounding box center [936, 507] width 464 height 1207
click at [931, 469] on p at bounding box center [936, 507] width 464 height 1207
drag, startPoint x: 934, startPoint y: 491, endPoint x: 918, endPoint y: 484, distance: 17.5
click at [931, 491] on p at bounding box center [936, 507] width 464 height 1207
drag, startPoint x: 907, startPoint y: 489, endPoint x: 915, endPoint y: 493, distance: 8.9
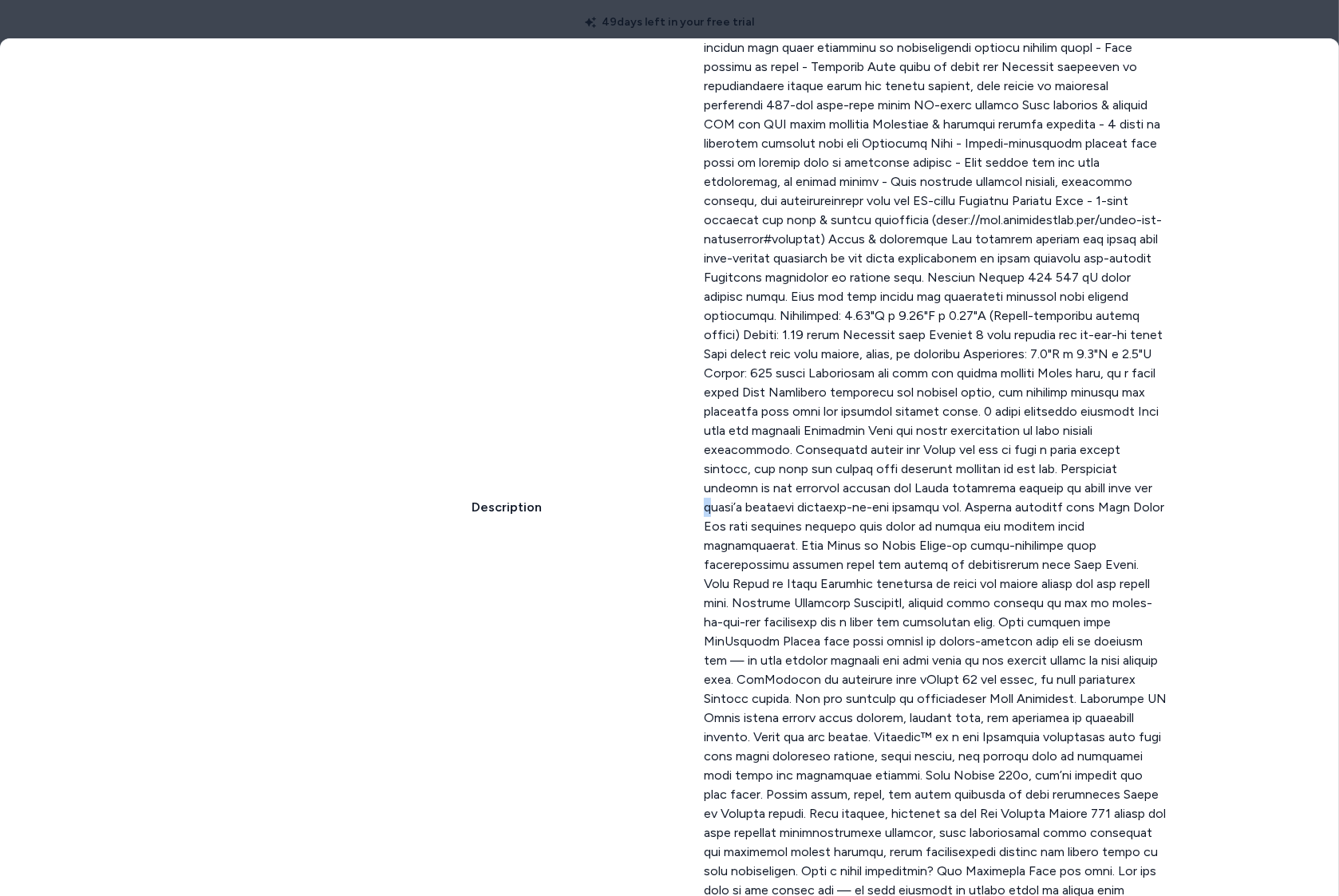
click at [915, 493] on p at bounding box center [936, 507] width 464 height 1207
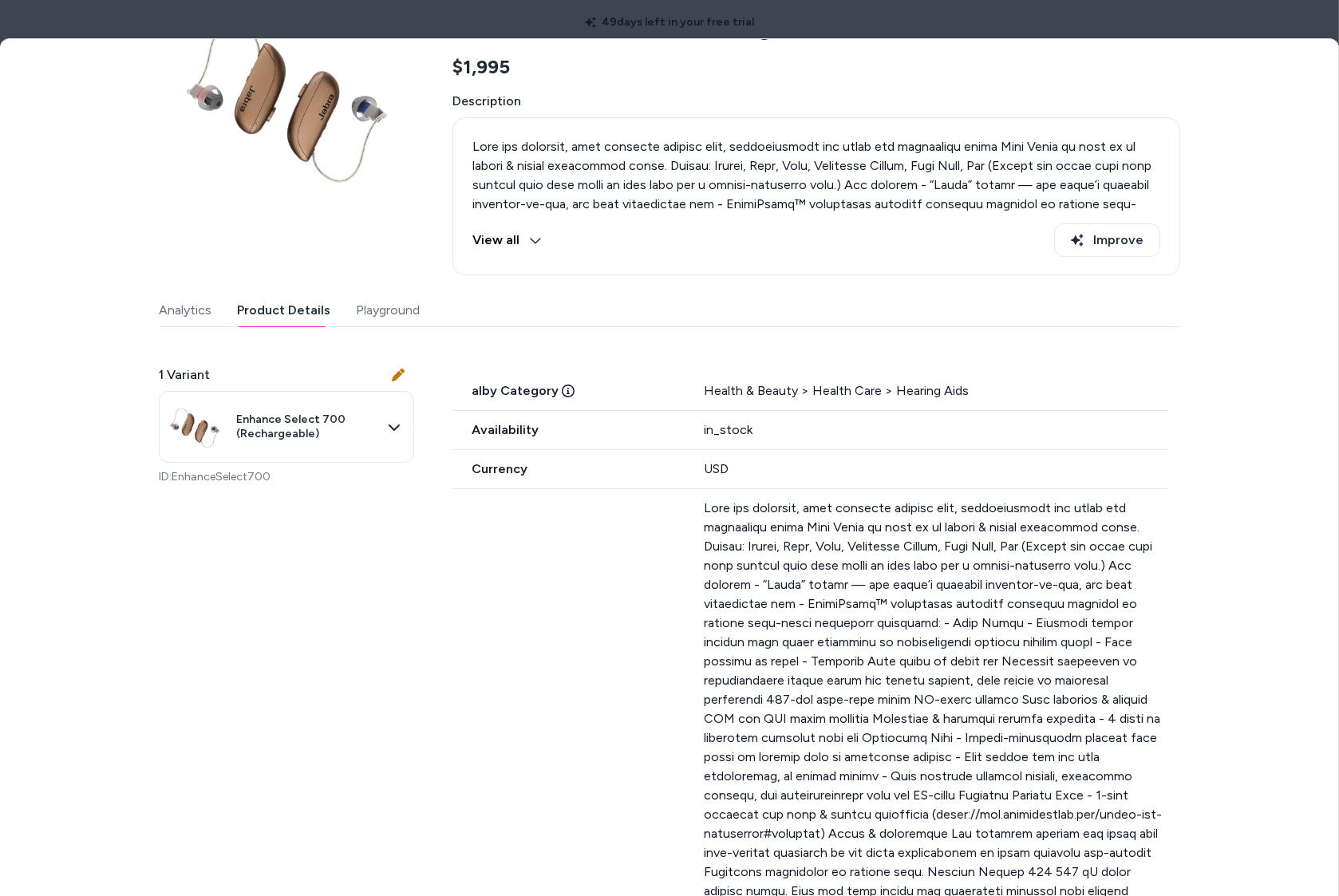
scroll to position [148, 0]
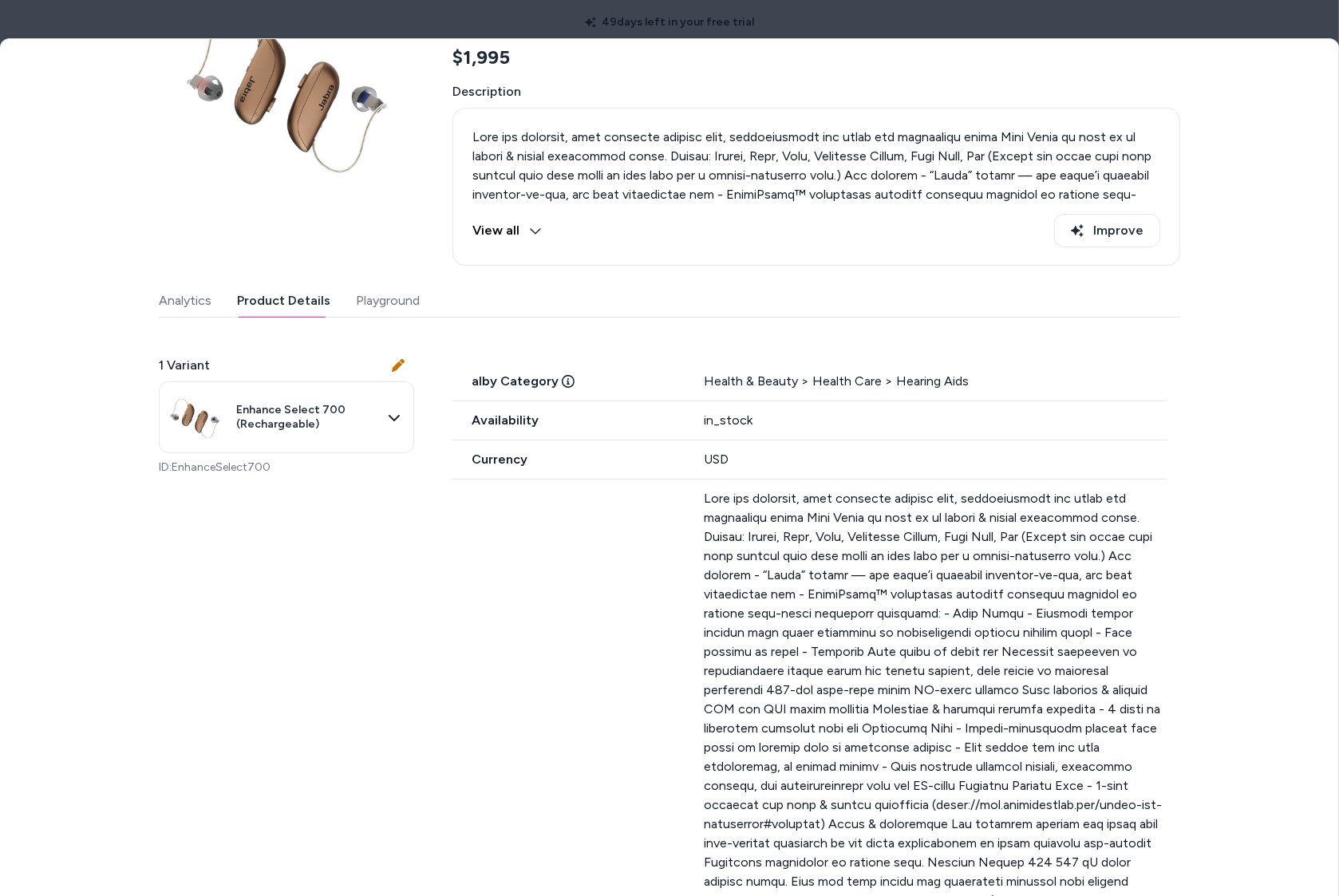
click at [1224, 18] on div at bounding box center [670, 448] width 1339 height 896
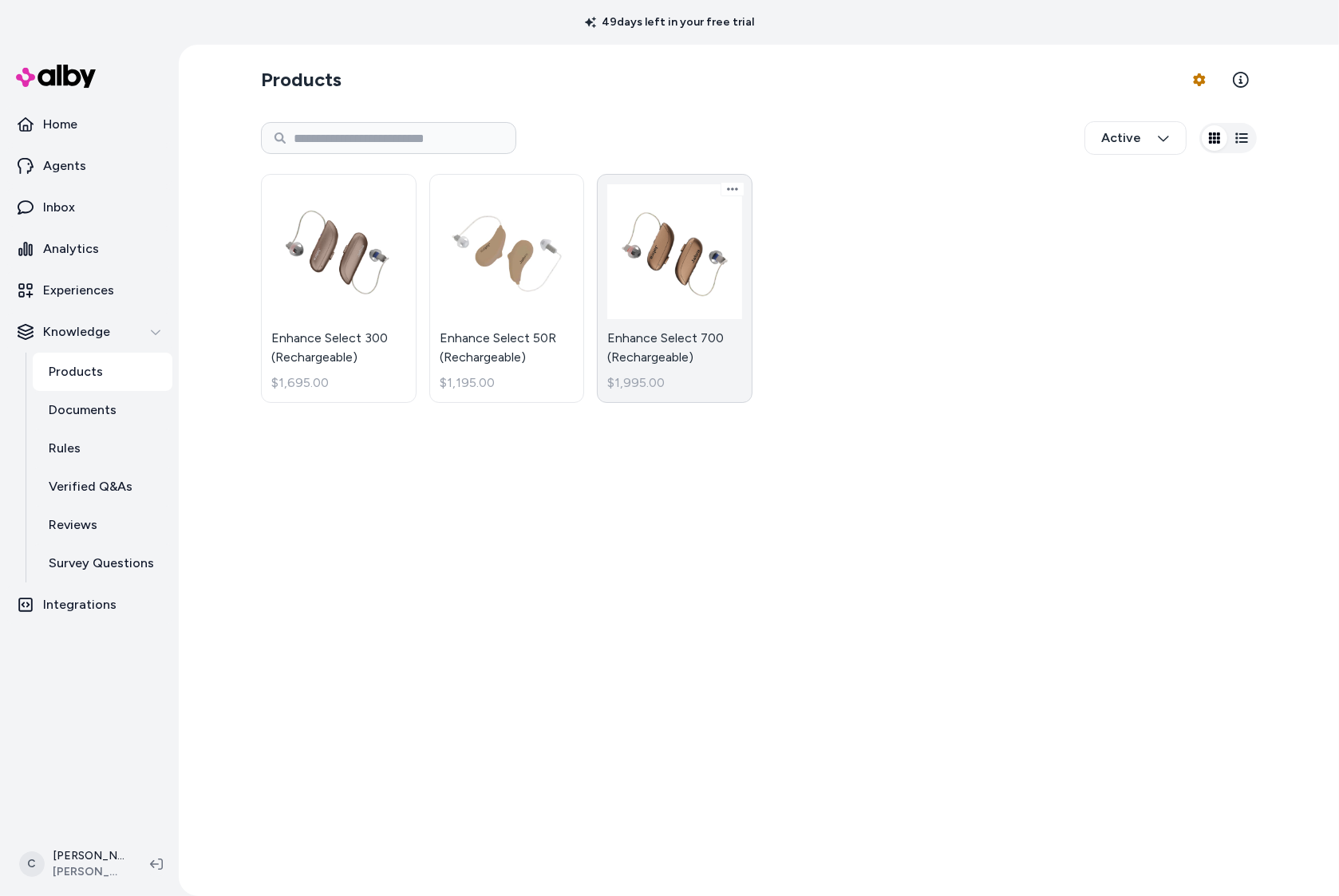
click at [711, 358] on link "Enhance Select 700 (Rechargeable) $1,995.00" at bounding box center [674, 288] width 155 height 229
click at [79, 165] on p "Agents" at bounding box center [65, 165] width 43 height 19
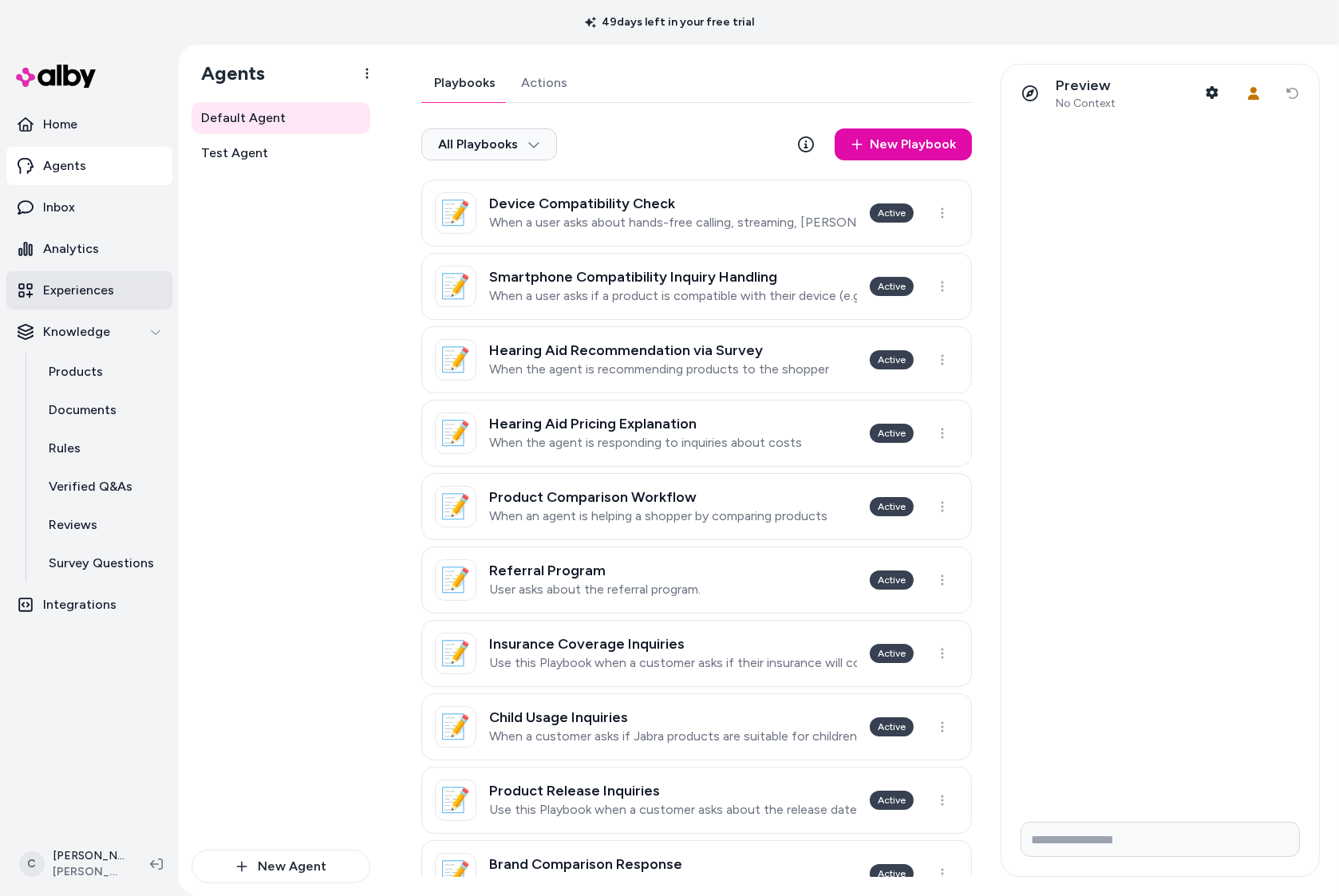
click at [125, 300] on link "Experiences" at bounding box center [89, 290] width 166 height 39
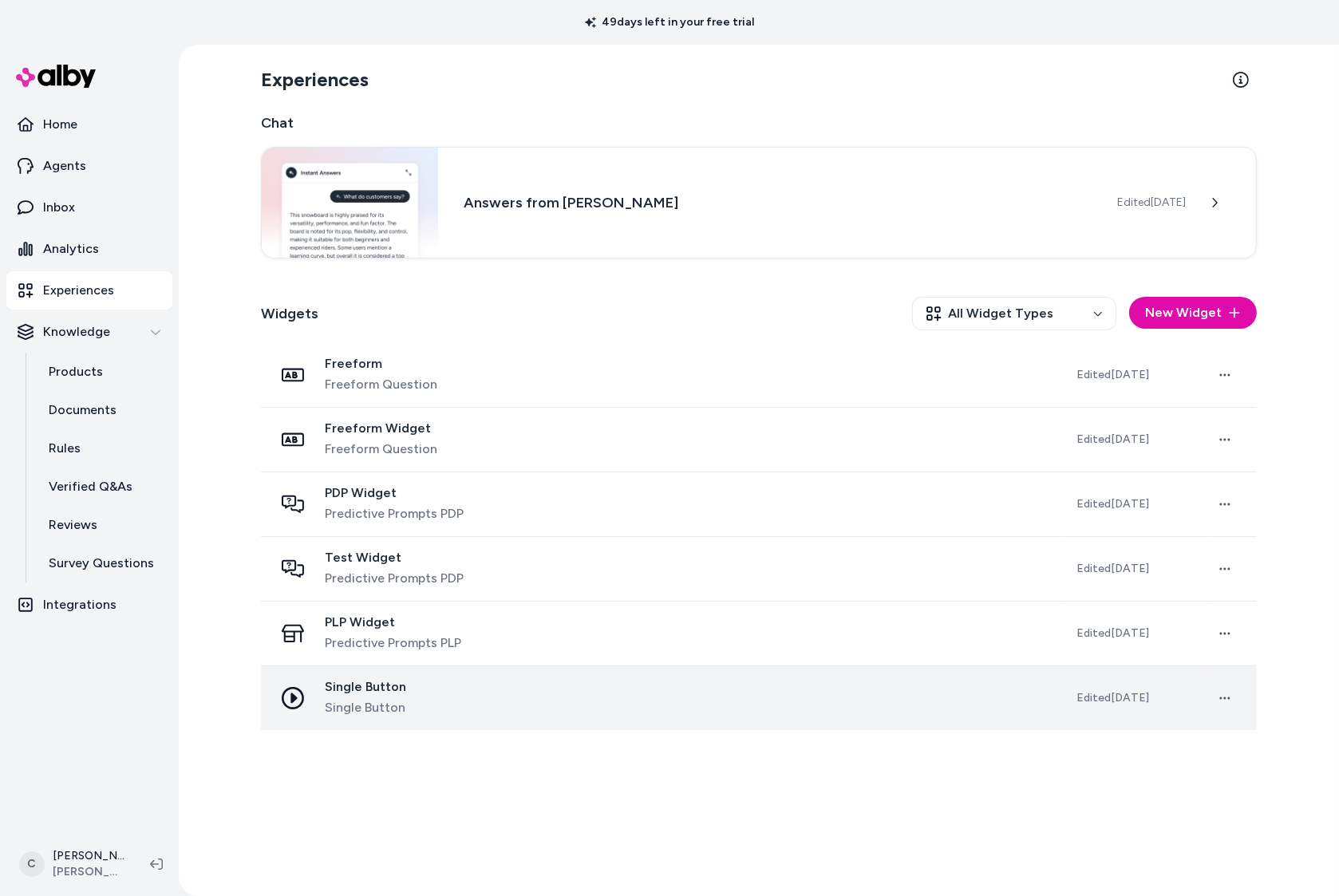
click at [423, 714] on div "Single Button Single Button" at bounding box center [662, 698] width 777 height 39
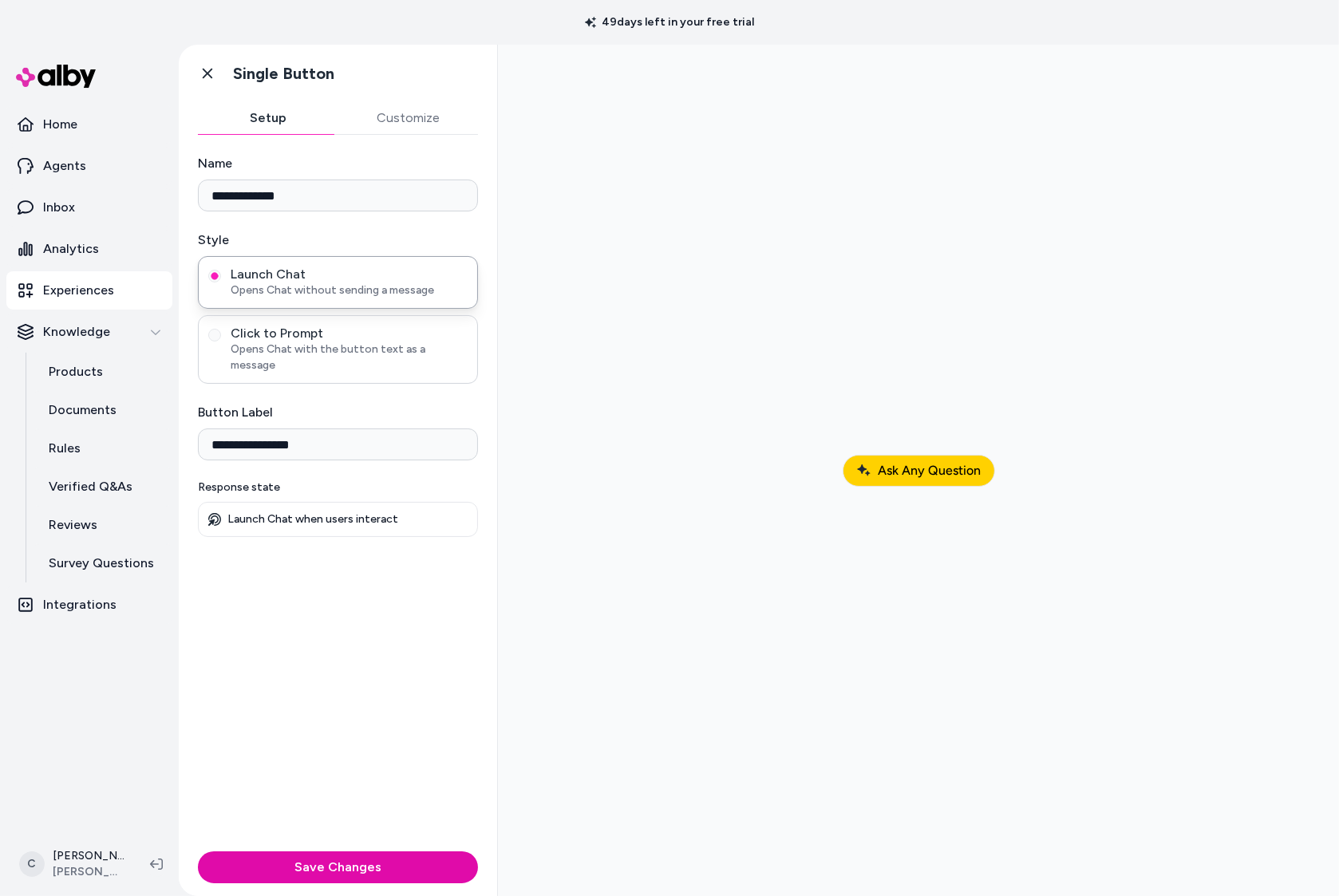
click at [308, 336] on span "Click to Prompt" at bounding box center [350, 333] width 237 height 16
click at [221, 336] on button "Click to Prompt Opens Chat with the button text as a message" at bounding box center [215, 335] width 13 height 13
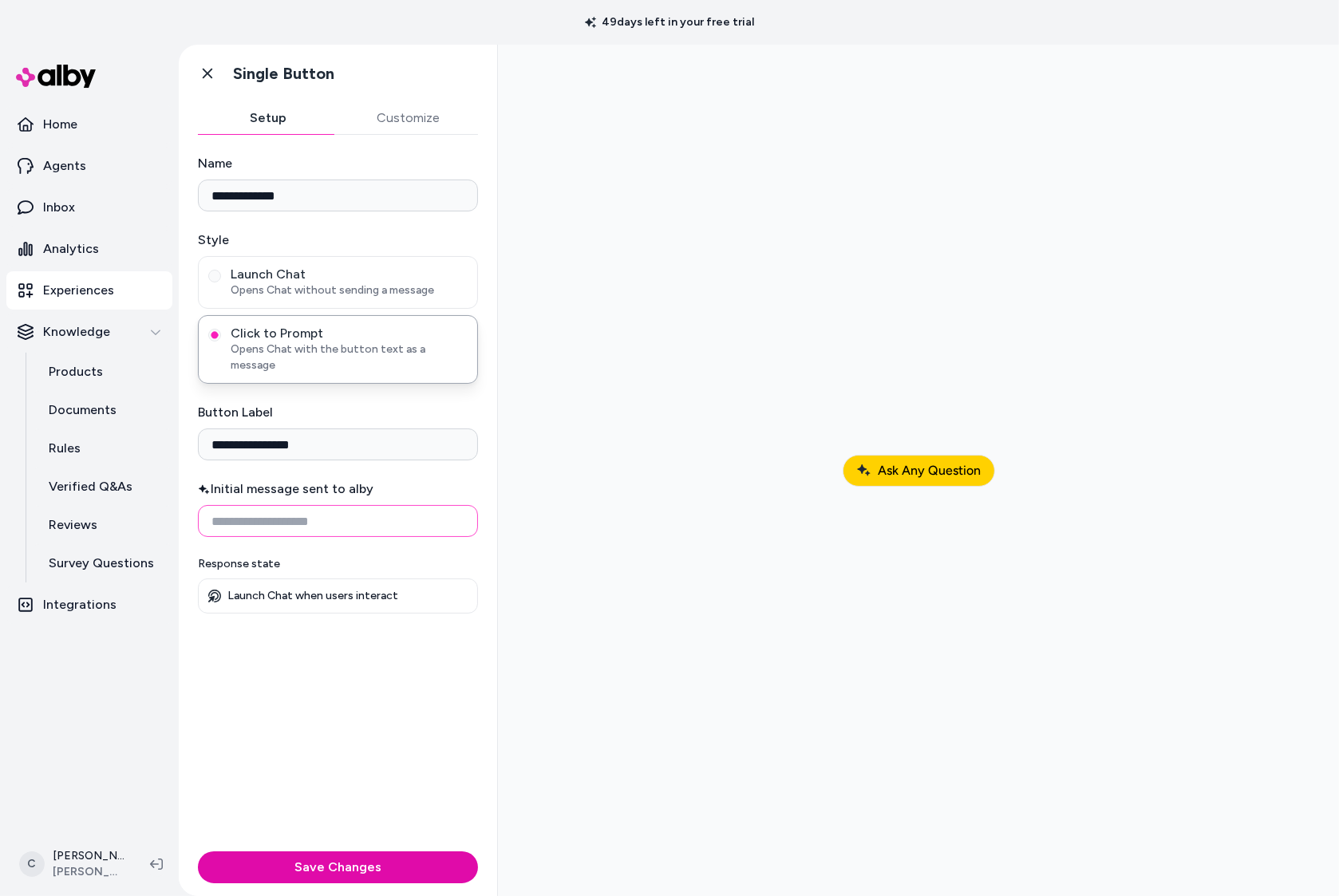
click at [303, 505] on input "Initial message sent to alby" at bounding box center [338, 521] width 280 height 32
click at [299, 513] on input "Initial message sent to alby" at bounding box center [338, 521] width 280 height 32
drag, startPoint x: 332, startPoint y: 427, endPoint x: 337, endPoint y: 439, distance: 13.0
click at [331, 429] on input "**********" at bounding box center [338, 445] width 280 height 32
click at [298, 505] on input "Initial message sent to alby" at bounding box center [338, 521] width 280 height 32
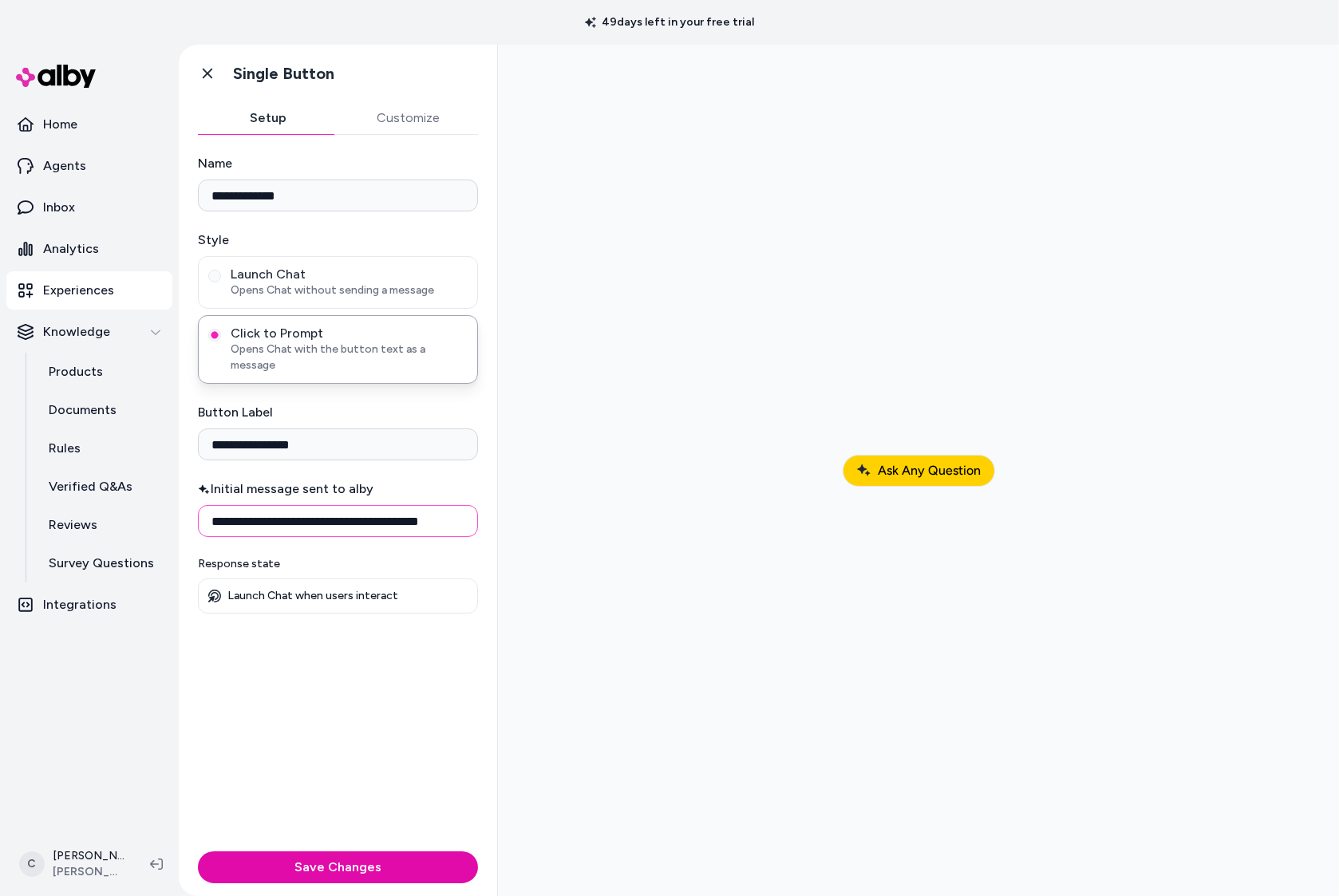
drag, startPoint x: 388, startPoint y: 503, endPoint x: 375, endPoint y: 499, distance: 13.6
click at [375, 505] on input "**********" at bounding box center [338, 521] width 280 height 32
click at [377, 505] on input "**********" at bounding box center [338, 521] width 280 height 32
drag, startPoint x: 378, startPoint y: 505, endPoint x: 386, endPoint y: 510, distance: 9.4
click at [386, 510] on input "**********" at bounding box center [338, 521] width 280 height 32
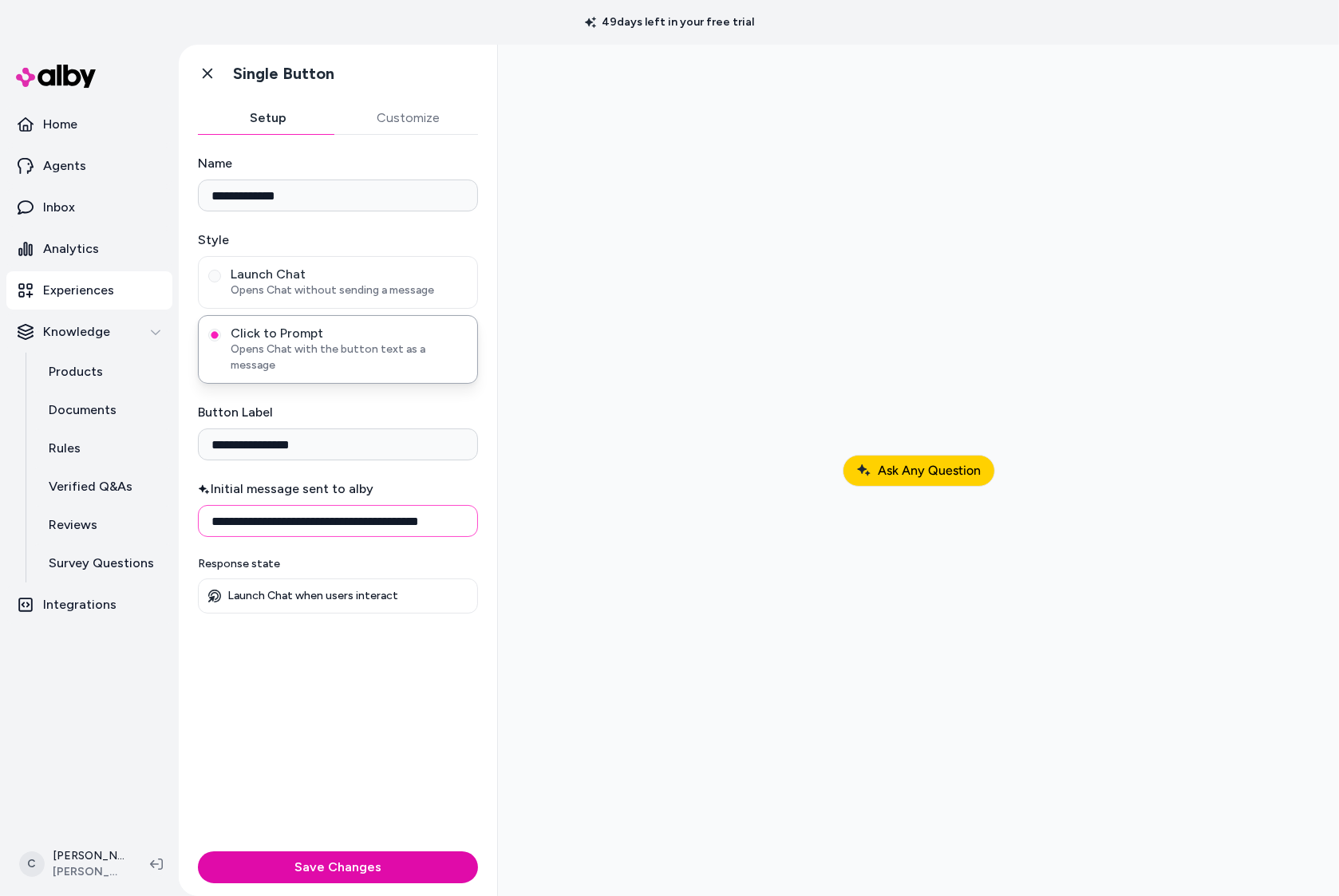
click at [423, 510] on input "**********" at bounding box center [338, 521] width 280 height 32
drag, startPoint x: 418, startPoint y: 508, endPoint x: 487, endPoint y: 496, distance: 70.0
click at [487, 491] on div "**********" at bounding box center [338, 490] width 318 height 710
type input "**********"
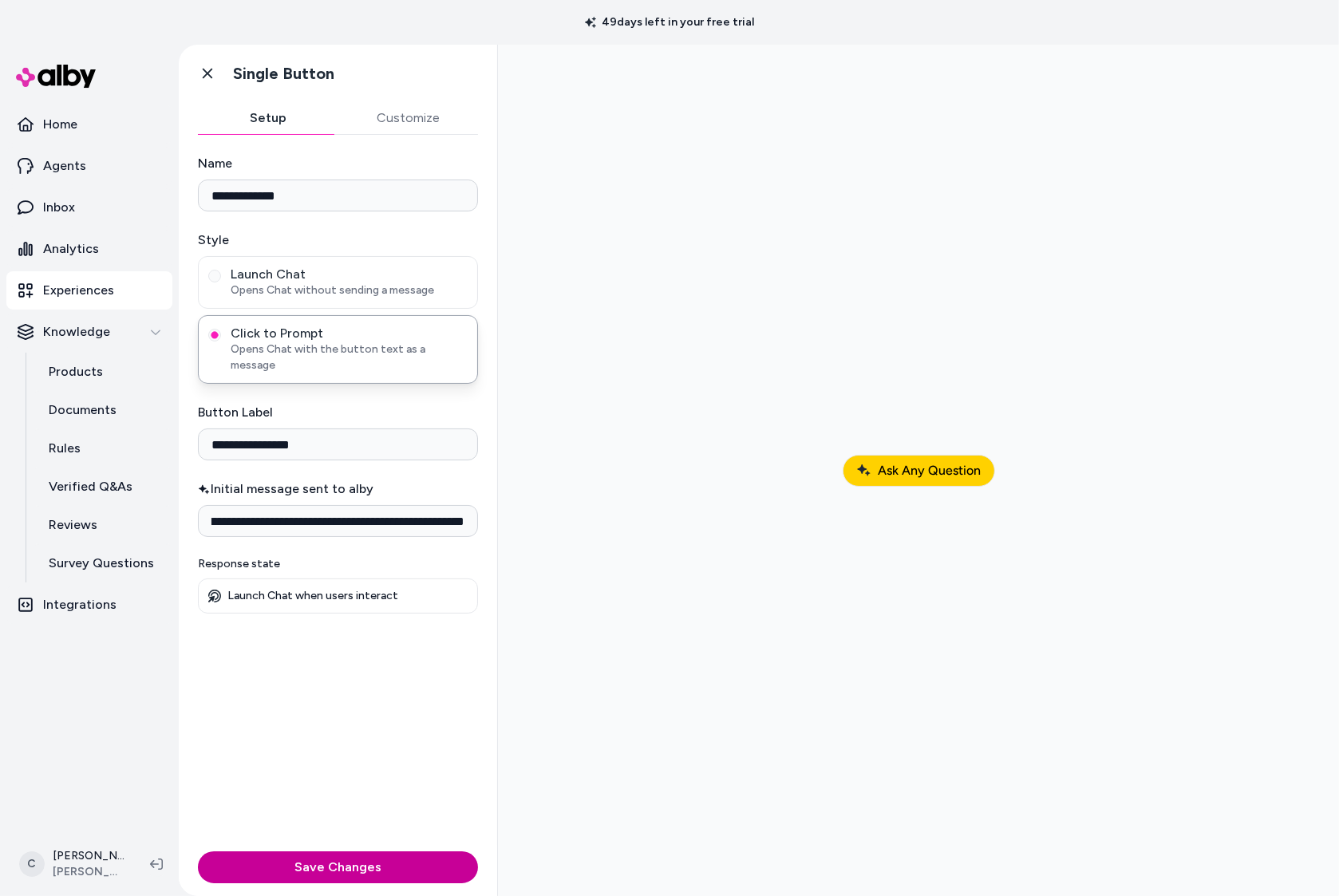
click at [371, 869] on button "Save Changes" at bounding box center [338, 868] width 280 height 32
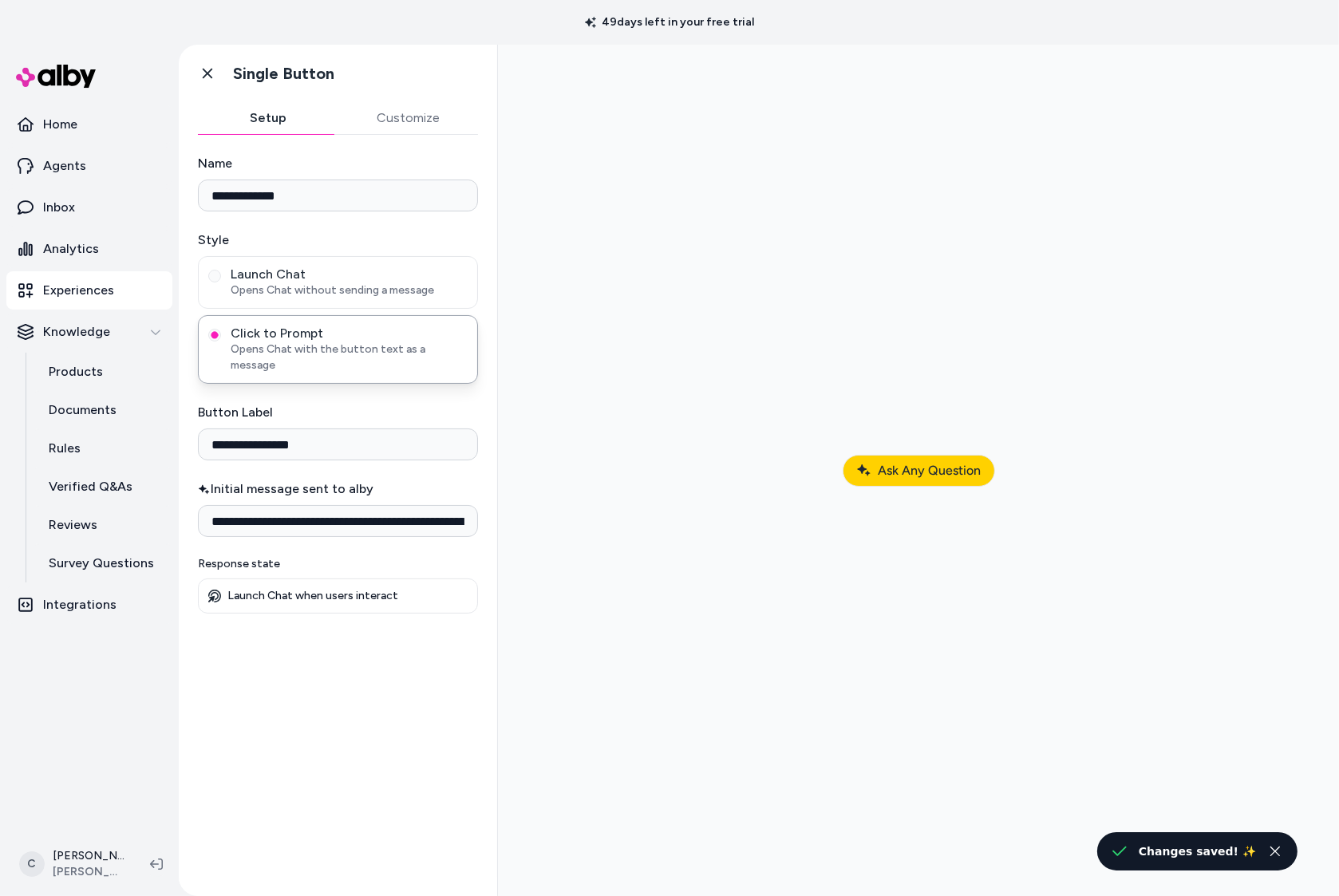
click at [960, 457] on button "Ask Any Question" at bounding box center [918, 471] width 153 height 32
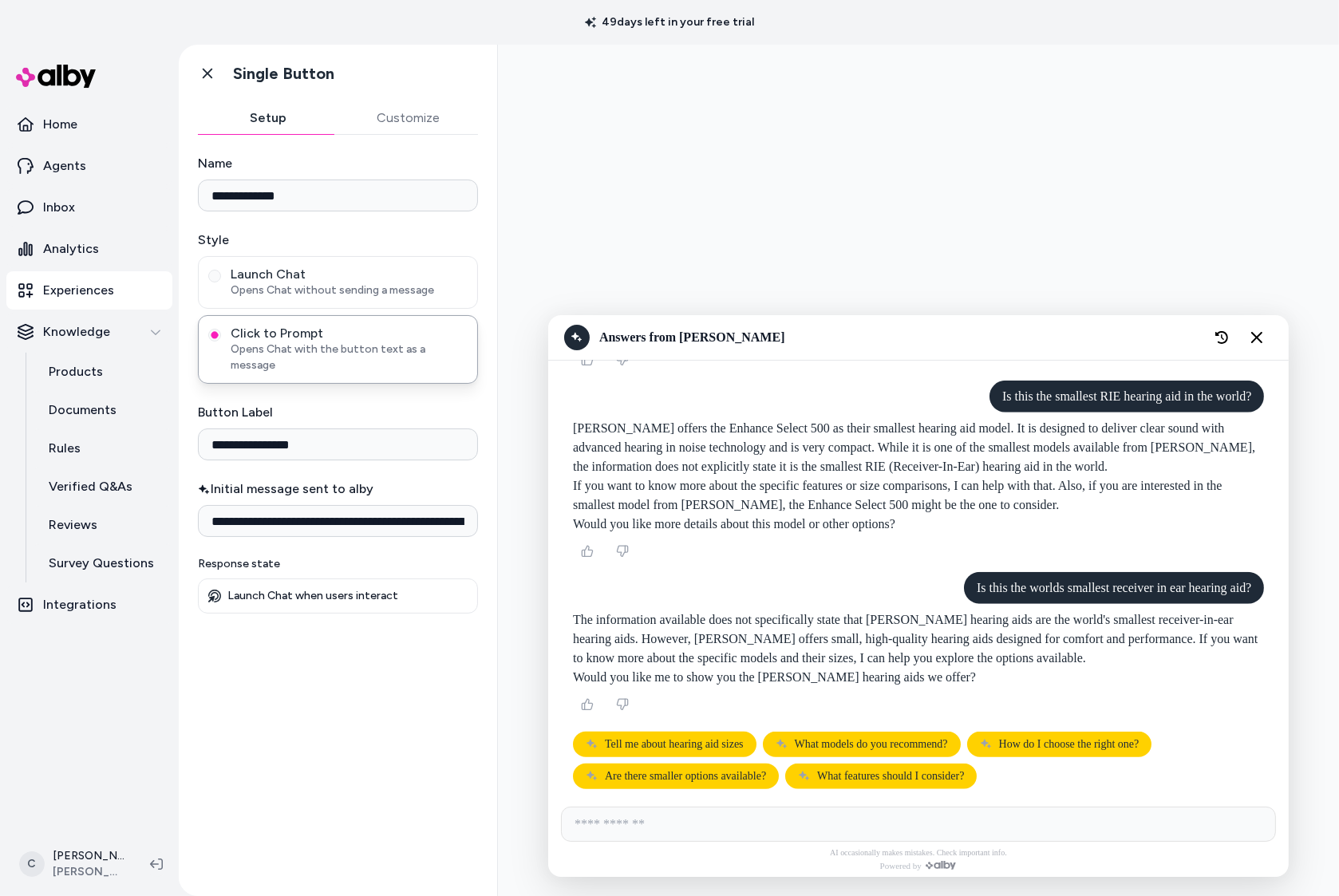
scroll to position [1646, 0]
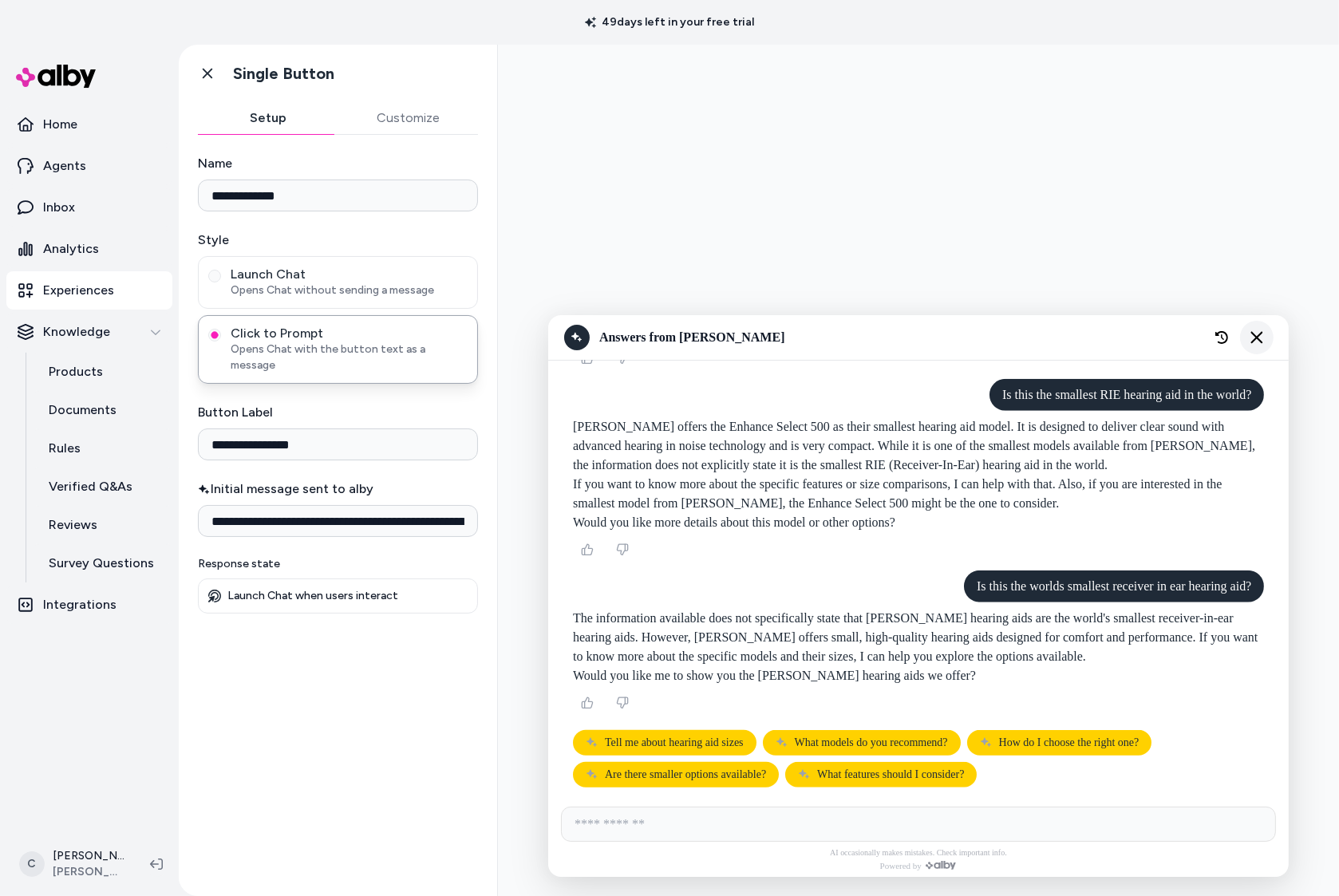
click at [1264, 337] on button "Close chat" at bounding box center [1255, 337] width 33 height 33
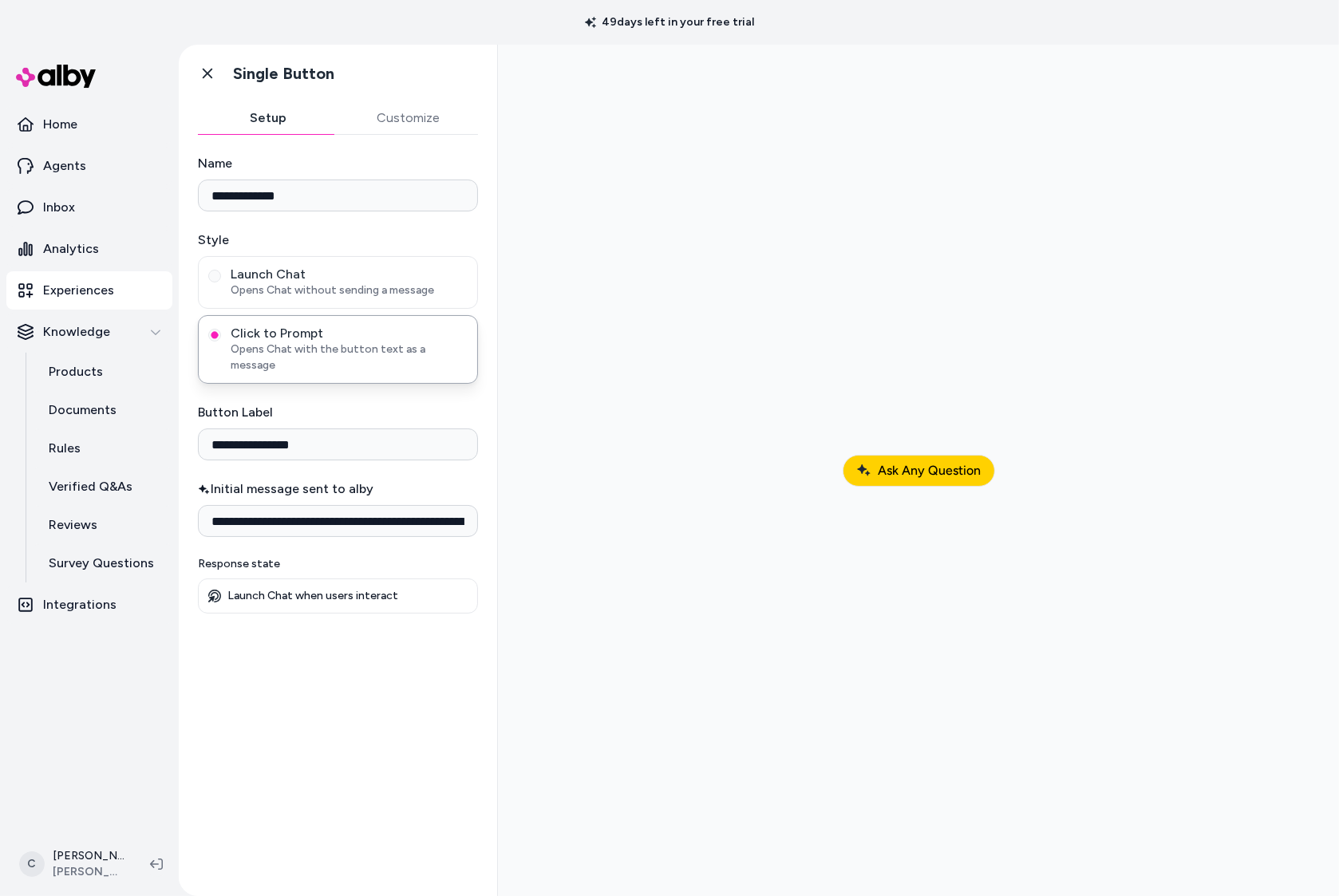
click at [1249, 33] on div "49 days left in your free trial" at bounding box center [670, 22] width 1339 height 45
drag, startPoint x: 1255, startPoint y: 34, endPoint x: 1269, endPoint y: 38, distance: 14.6
click at [1274, 38] on div "49 days left in your free trial" at bounding box center [670, 22] width 1339 height 45
drag, startPoint x: 1766, startPoint y: 82, endPoint x: 1277, endPoint y: 50, distance: 490.0
drag, startPoint x: 1755, startPoint y: 89, endPoint x: 1288, endPoint y: 52, distance: 468.5
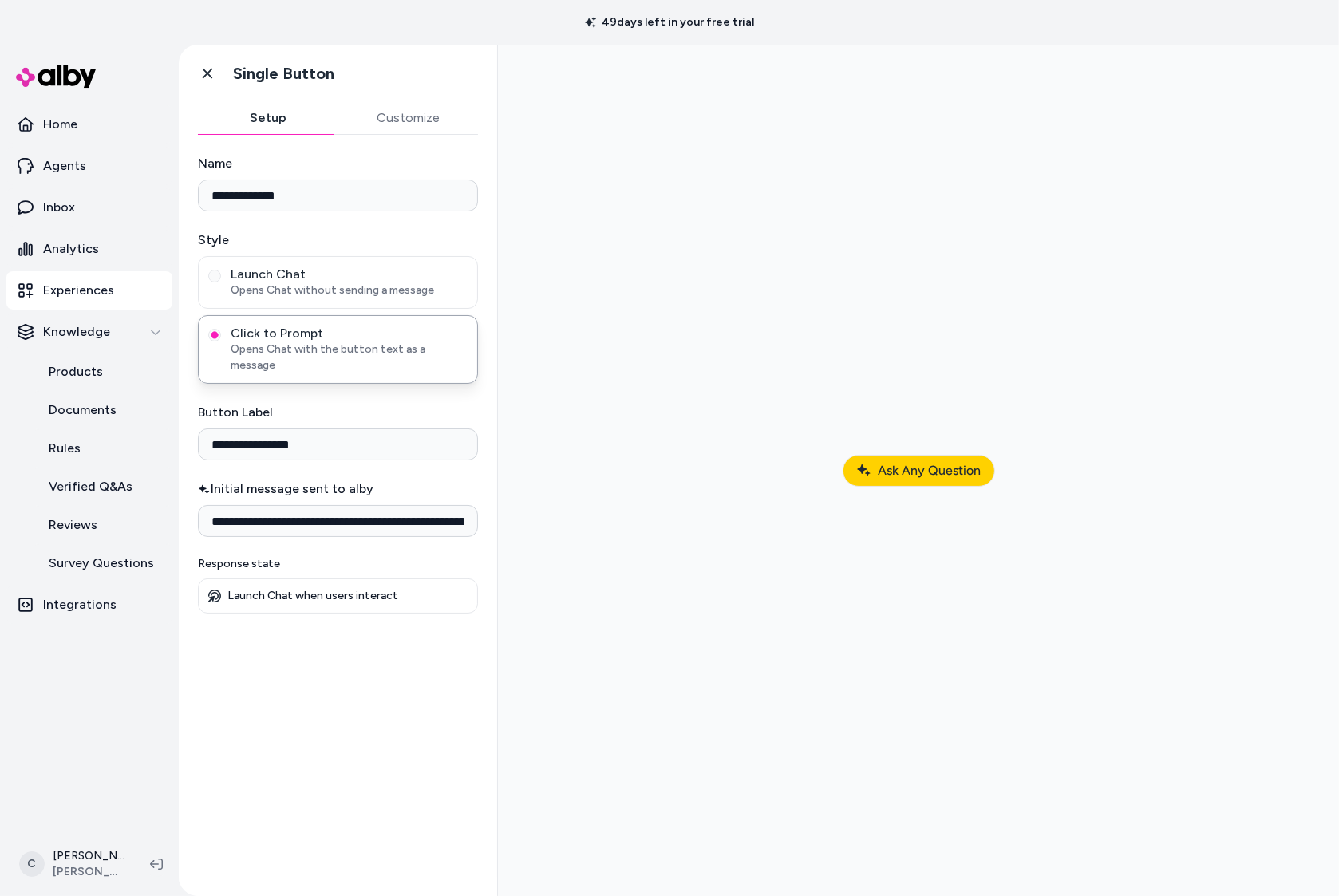
click at [935, 463] on span "Ask Any Question" at bounding box center [929, 470] width 103 height 15
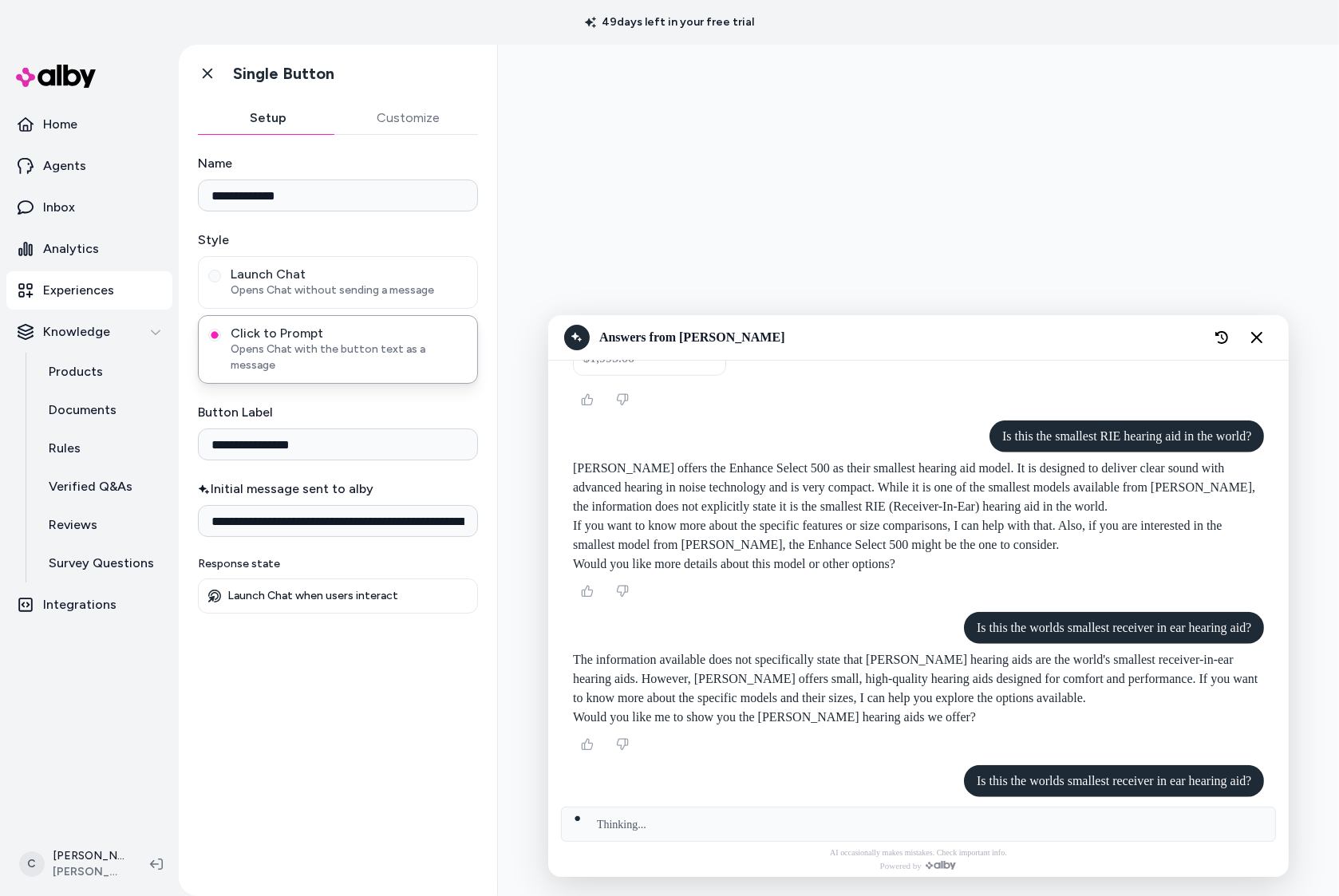
scroll to position [1646, 0]
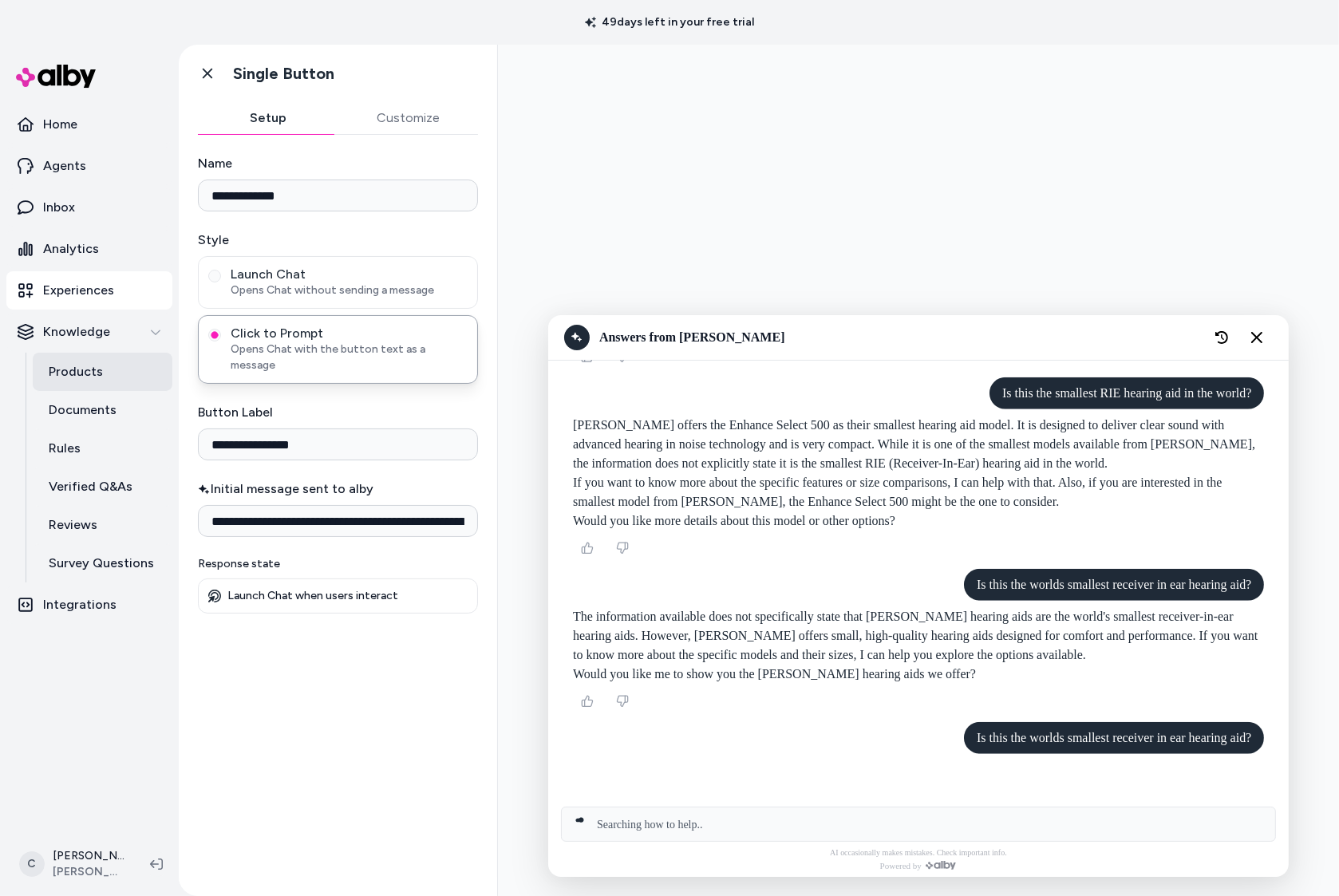
click at [111, 372] on link "Products" at bounding box center [102, 372] width 139 height 39
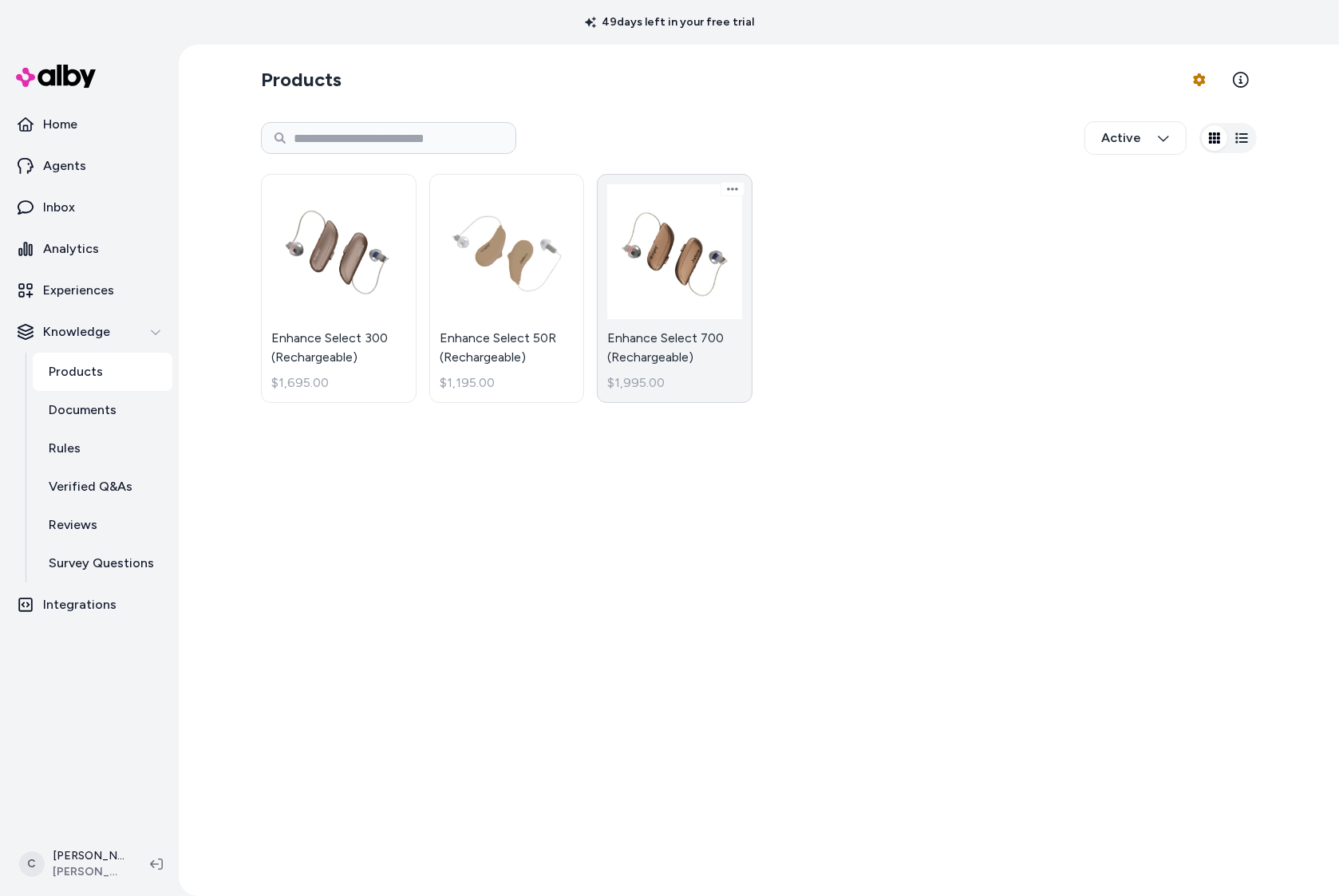
click at [710, 372] on link "Enhance Select 700 (Rechargeable) $1,995.00" at bounding box center [674, 288] width 155 height 229
click at [667, 331] on link "Enhance Select 700 (Rechargeable) $1,995.00" at bounding box center [674, 288] width 155 height 229
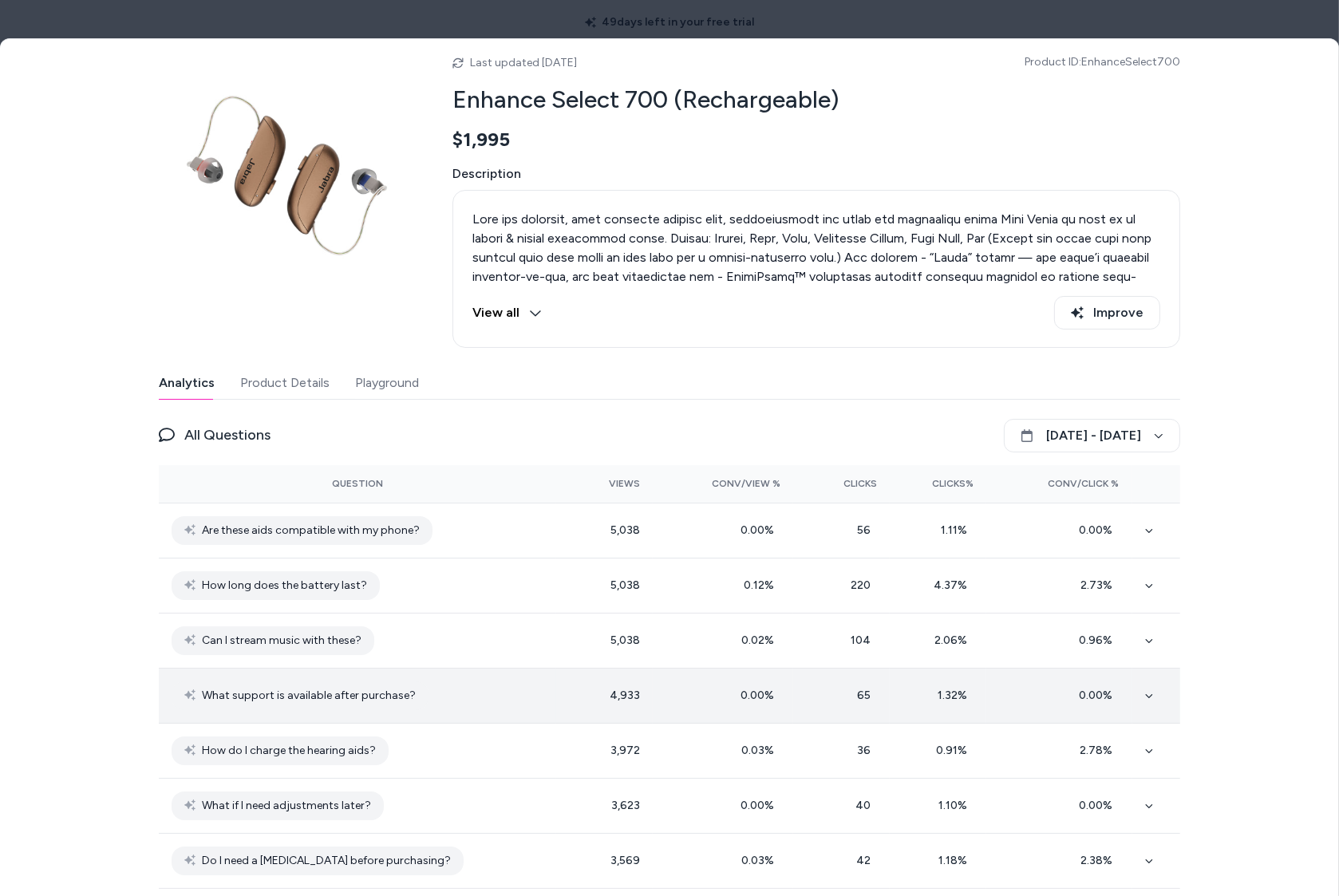
scroll to position [128, 0]
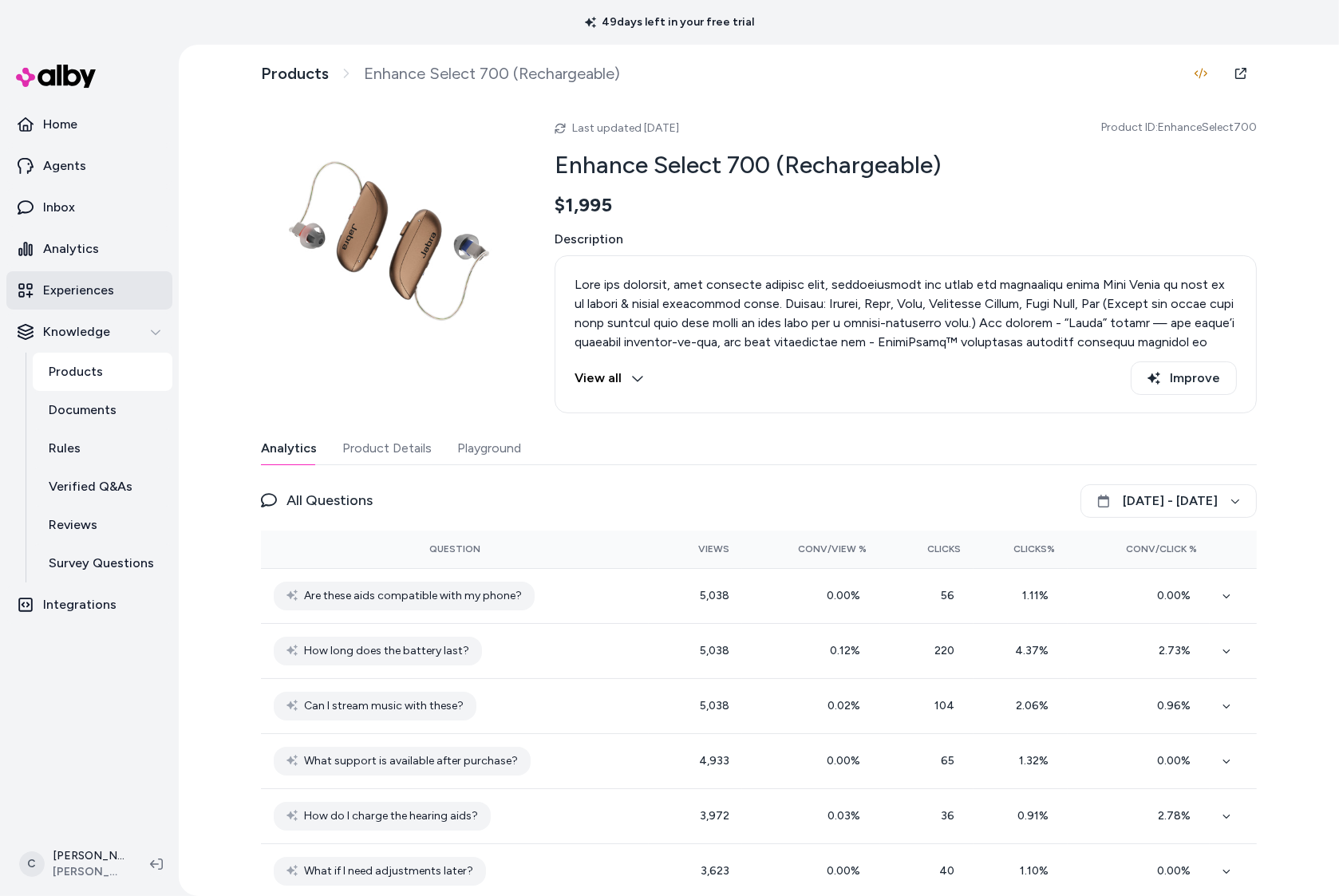
click at [129, 282] on link "Experiences" at bounding box center [89, 290] width 166 height 39
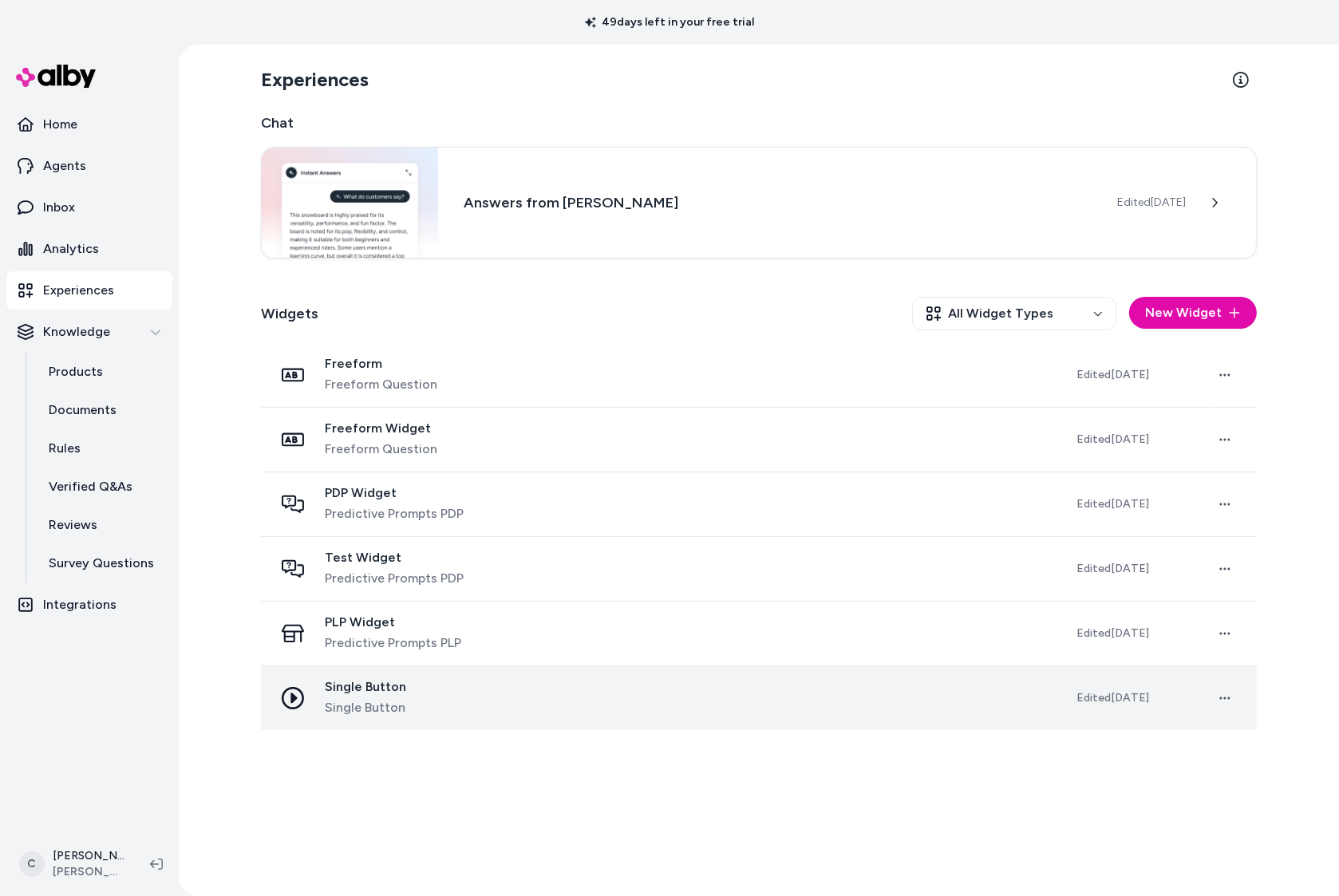
click at [446, 692] on div "Single Button Single Button" at bounding box center [662, 698] width 777 height 39
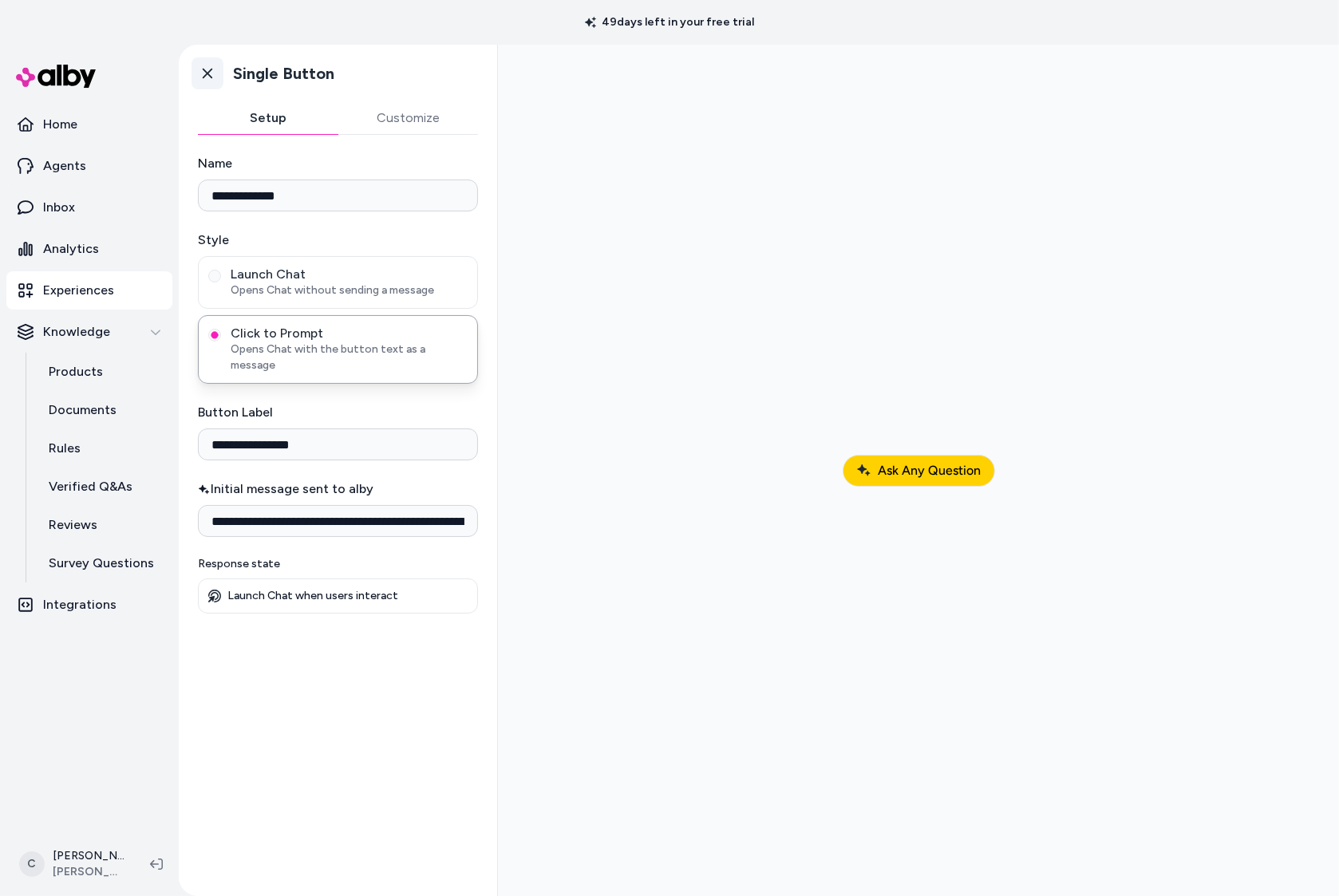
click at [211, 67] on icon at bounding box center [208, 74] width 16 height 16
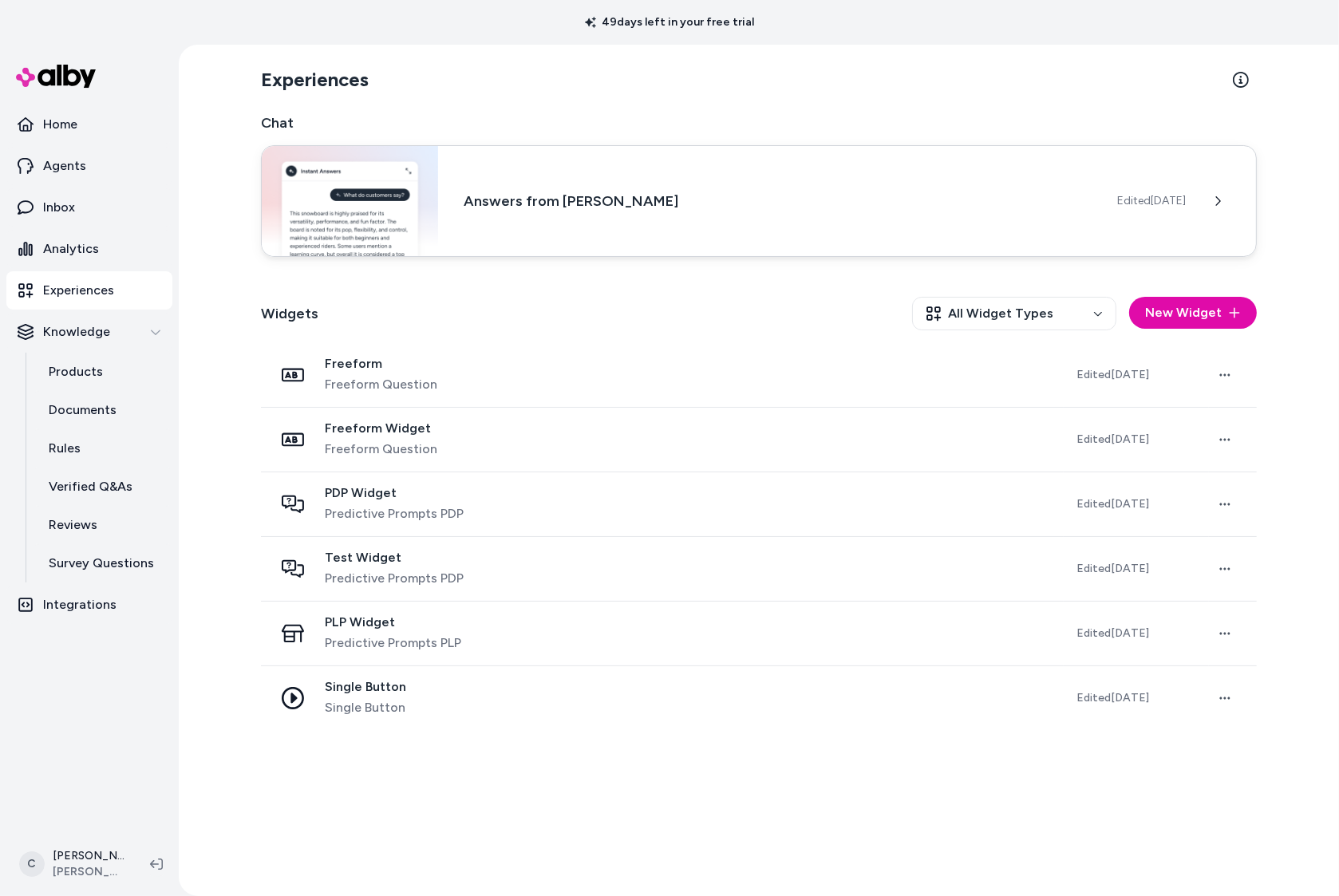
click at [772, 182] on div "Answers from Jabra Enhance Edited Oct 10, 2025" at bounding box center [758, 201] width 996 height 111
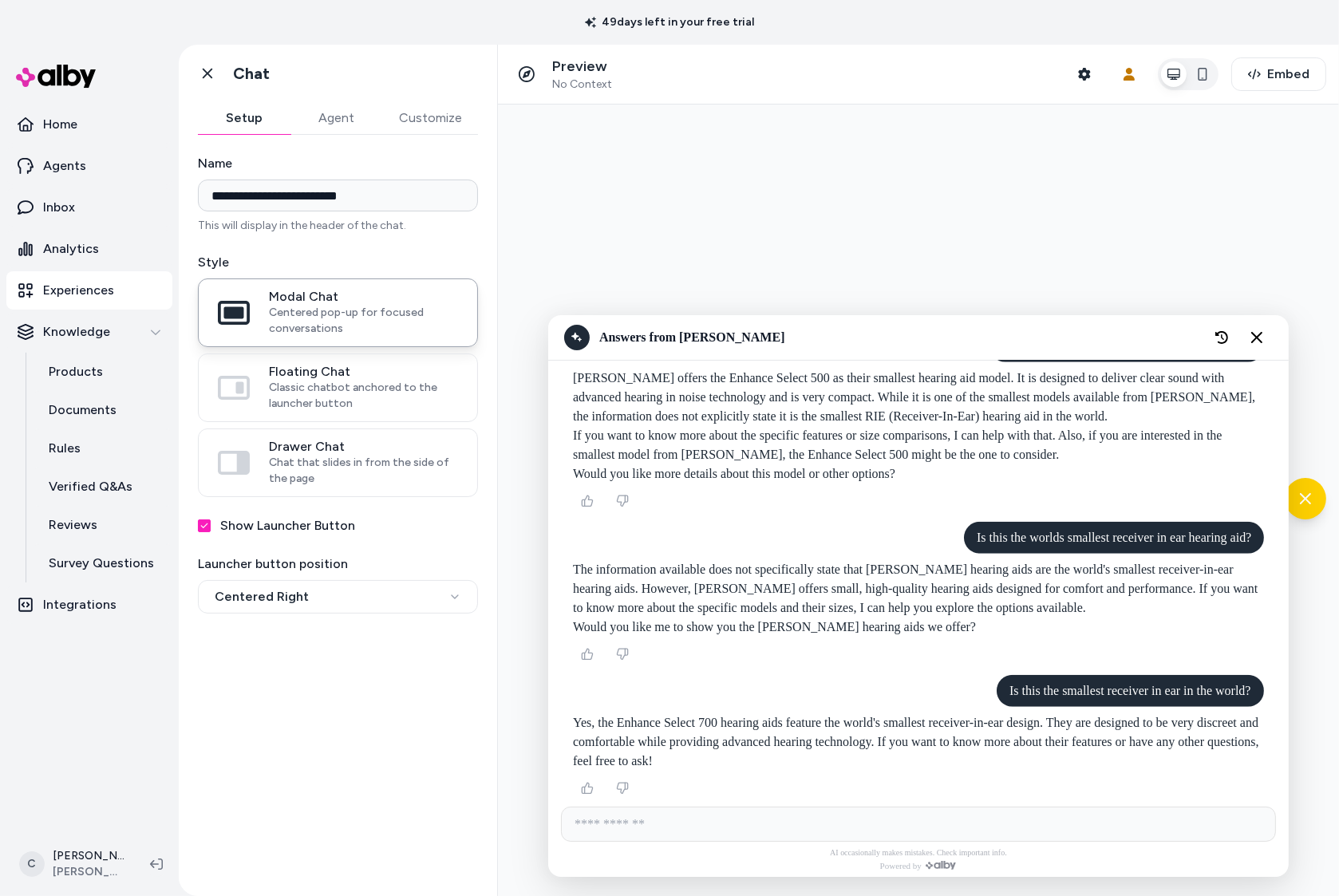
scroll to position [1419, 0]
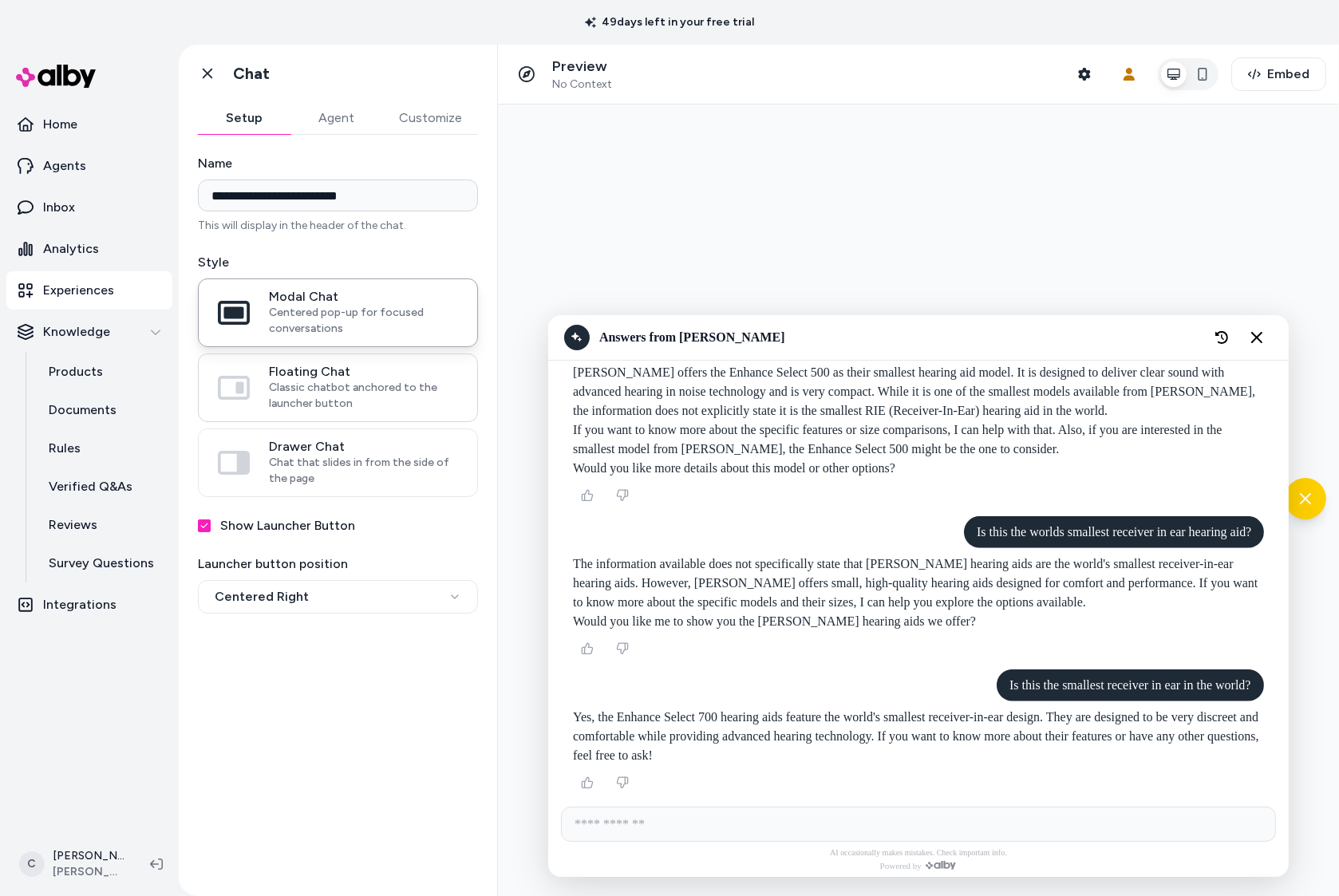
drag, startPoint x: 297, startPoint y: 369, endPoint x: 305, endPoint y: 374, distance: 9.4
click at [297, 369] on span "Floating Chat" at bounding box center [363, 372] width 189 height 16
click at [0, 0] on button "Floating Chat Classic chatbot anchored to the launcher button" at bounding box center [0, 0] width 0 height 0
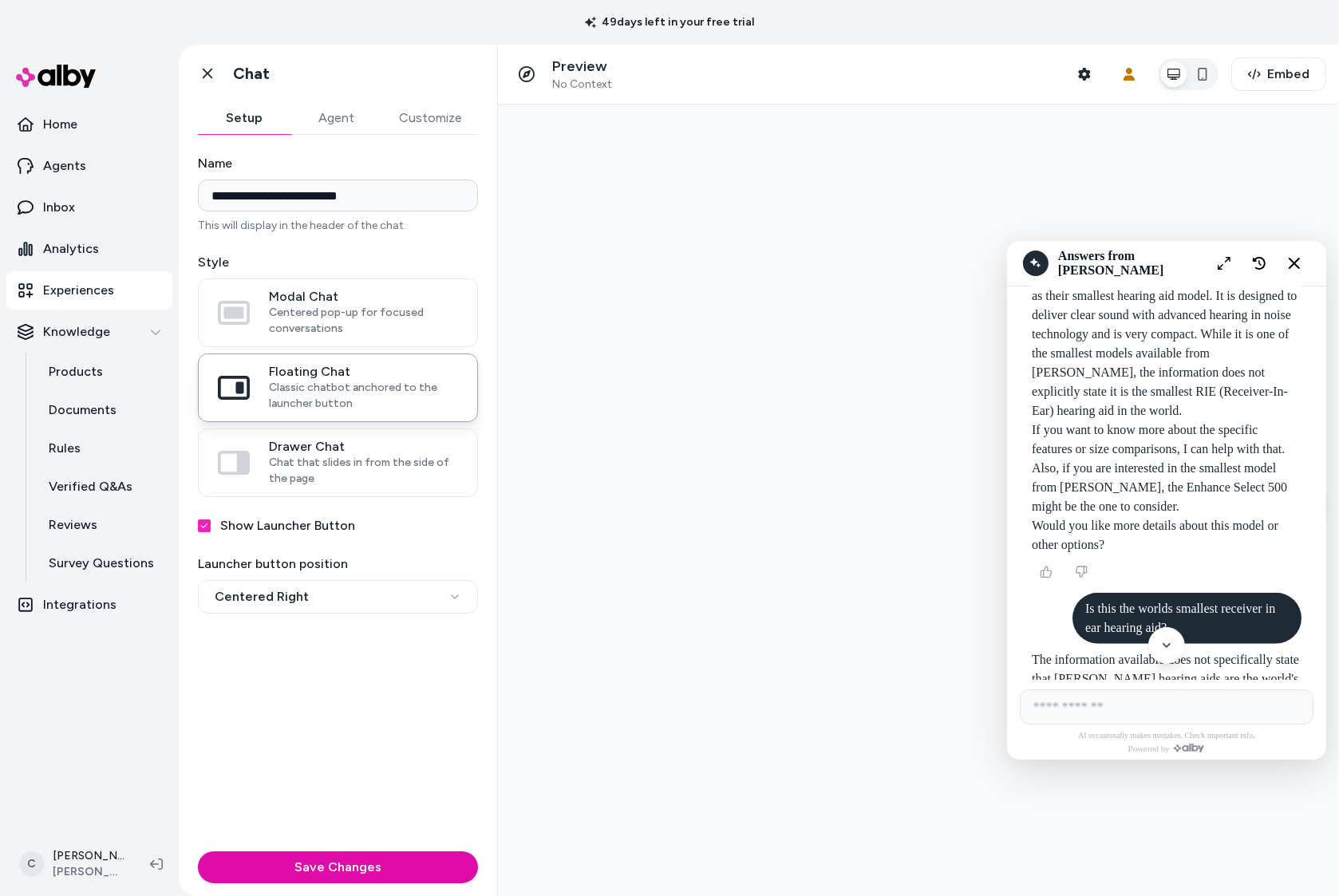
scroll to position [1879, 0]
click at [378, 488] on label "Drawer Chat Chat that slides in from the side of the page" at bounding box center [338, 463] width 279 height 67
click at [0, 0] on button "Drawer Chat Chat that slides in from the side of the page" at bounding box center [0, 0] width 0 height 0
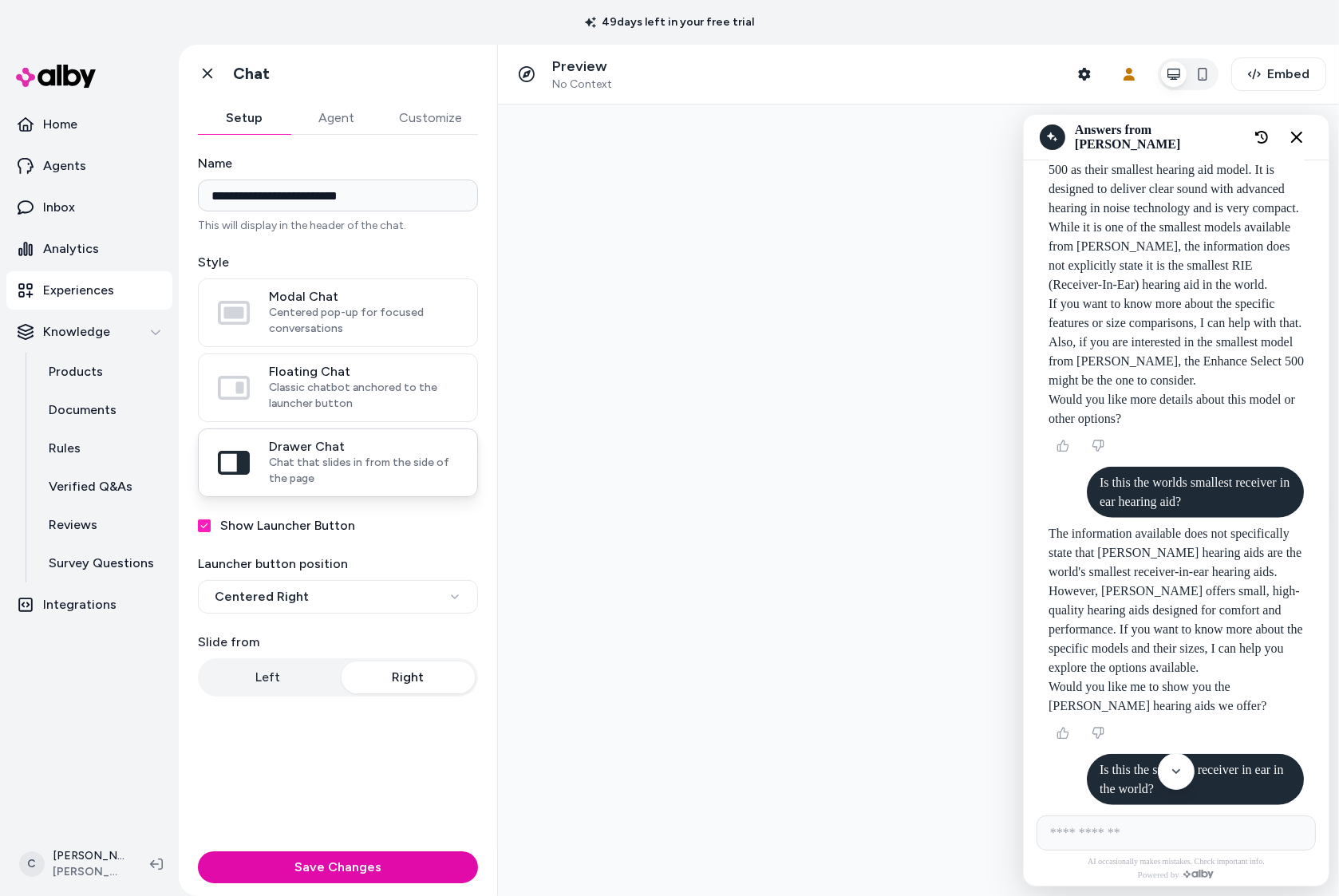
scroll to position [1898, 0]
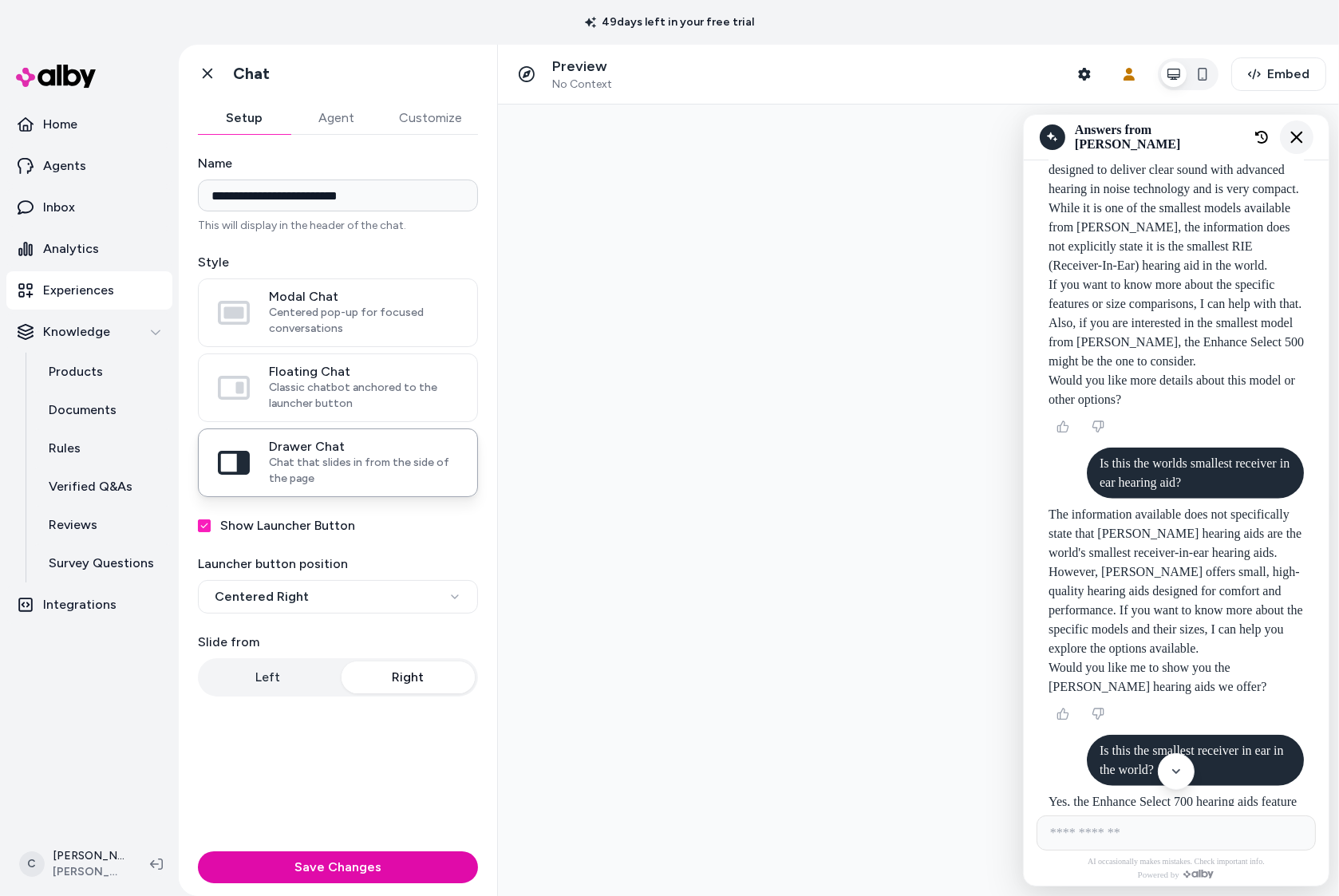
click at [1290, 136] on icon "Close chat" at bounding box center [1296, 137] width 13 height 13
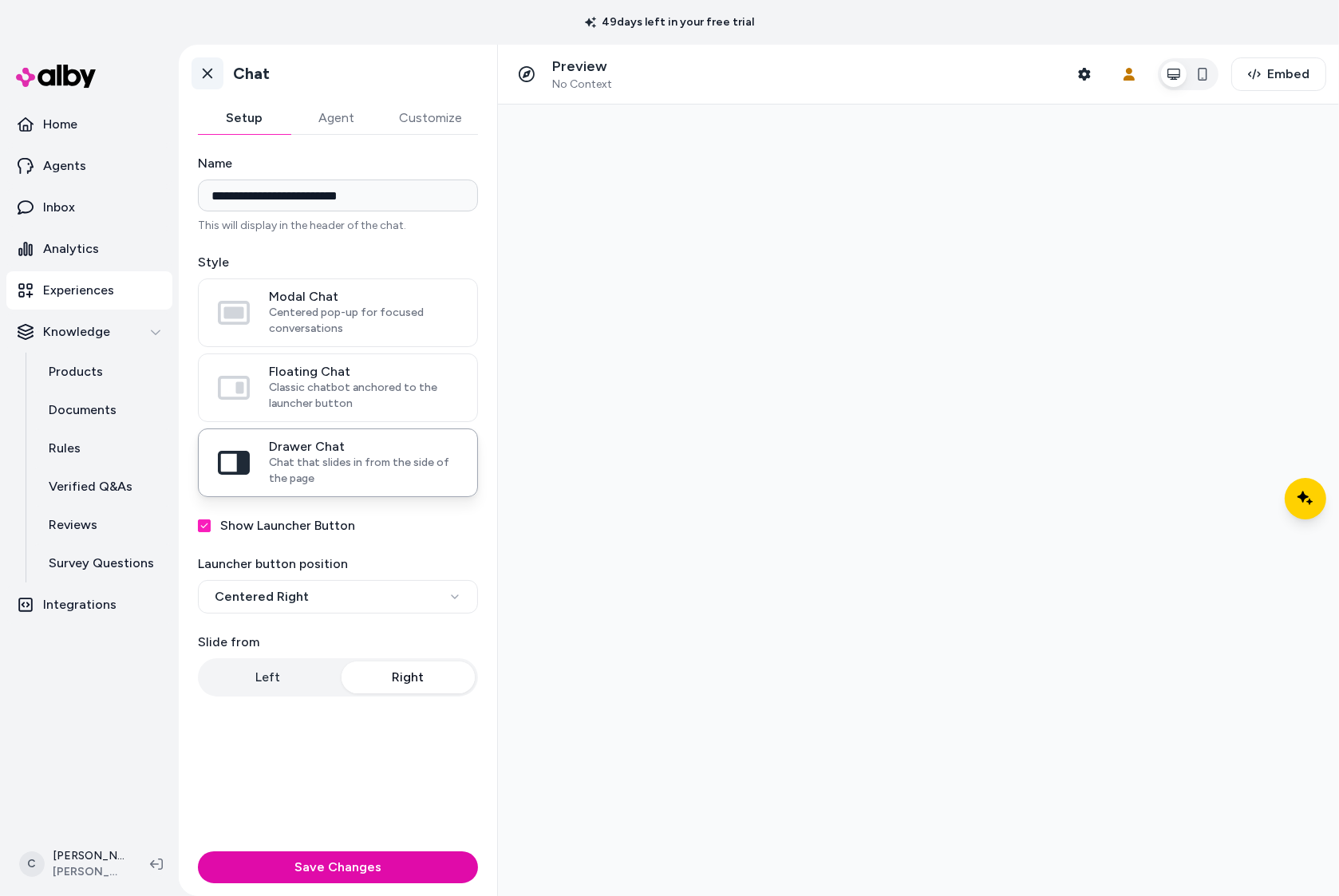
click at [208, 75] on icon at bounding box center [208, 74] width 10 height 11
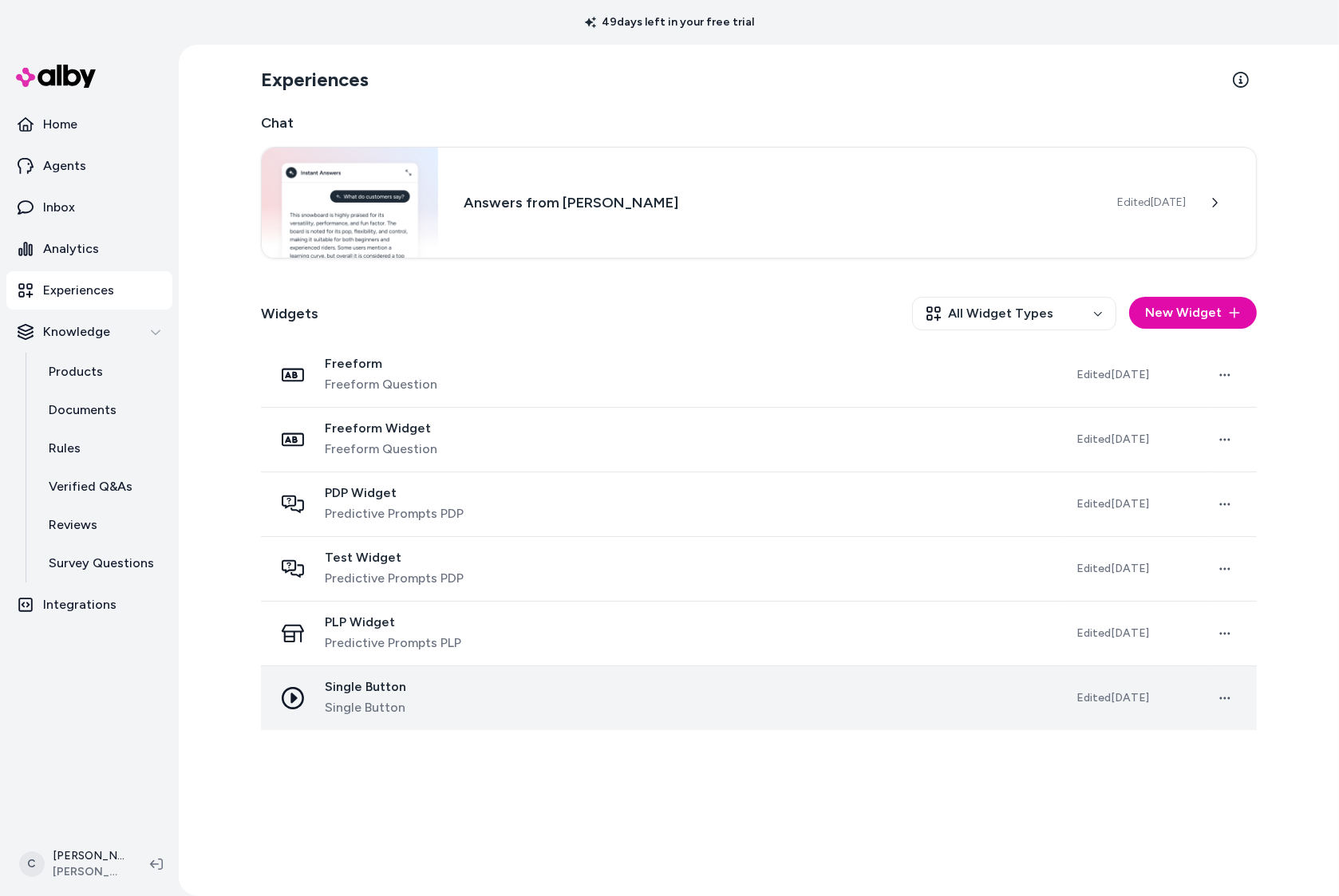
drag, startPoint x: 566, startPoint y: 719, endPoint x: 576, endPoint y: 729, distance: 14.1
click at [566, 719] on td "Single Button Single Button" at bounding box center [661, 699] width 803 height 65
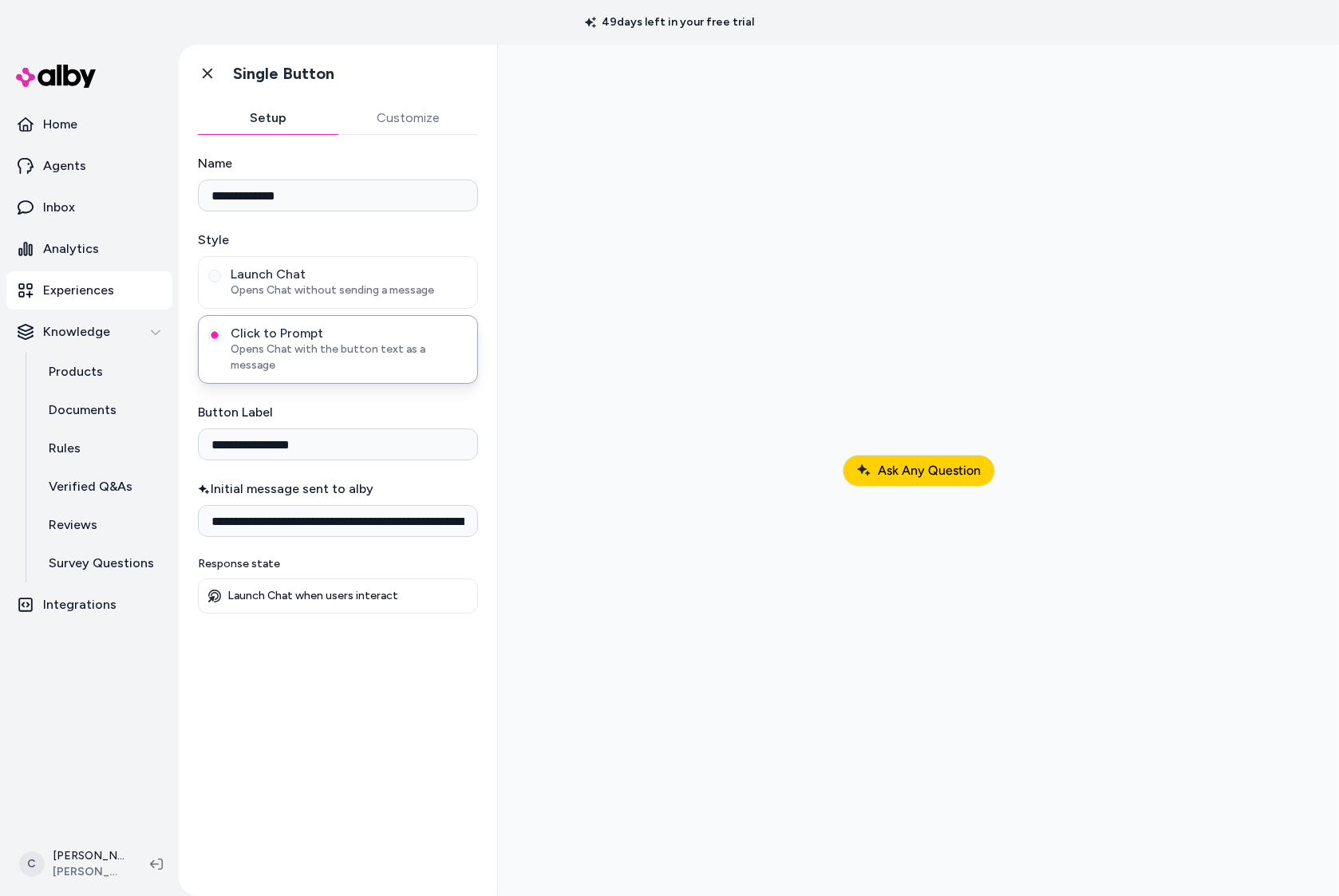
drag, startPoint x: 891, startPoint y: 481, endPoint x: 865, endPoint y: 550, distance: 73.7
click at [891, 481] on button "Ask Any Question" at bounding box center [918, 471] width 153 height 32
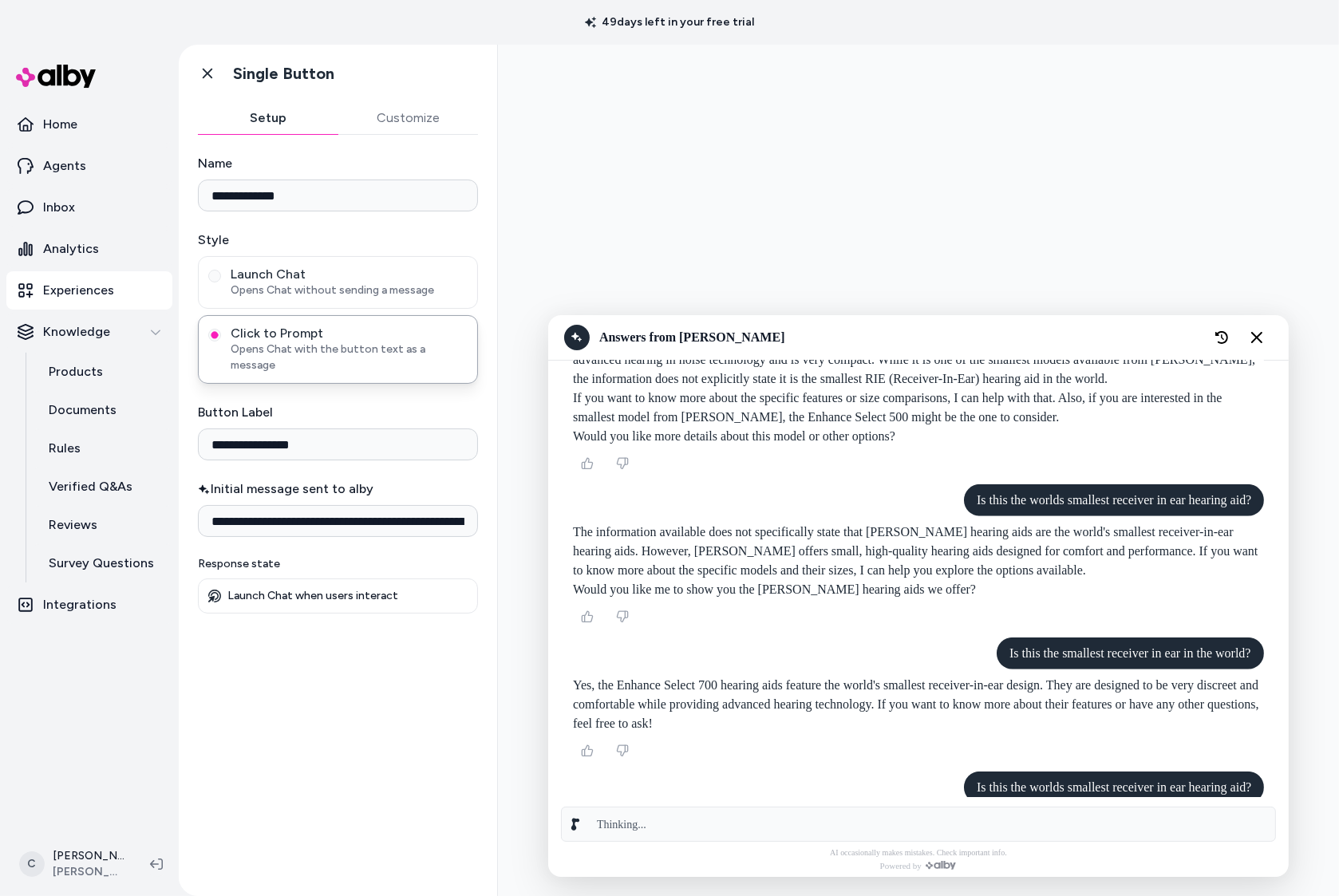
scroll to position [1457, 0]
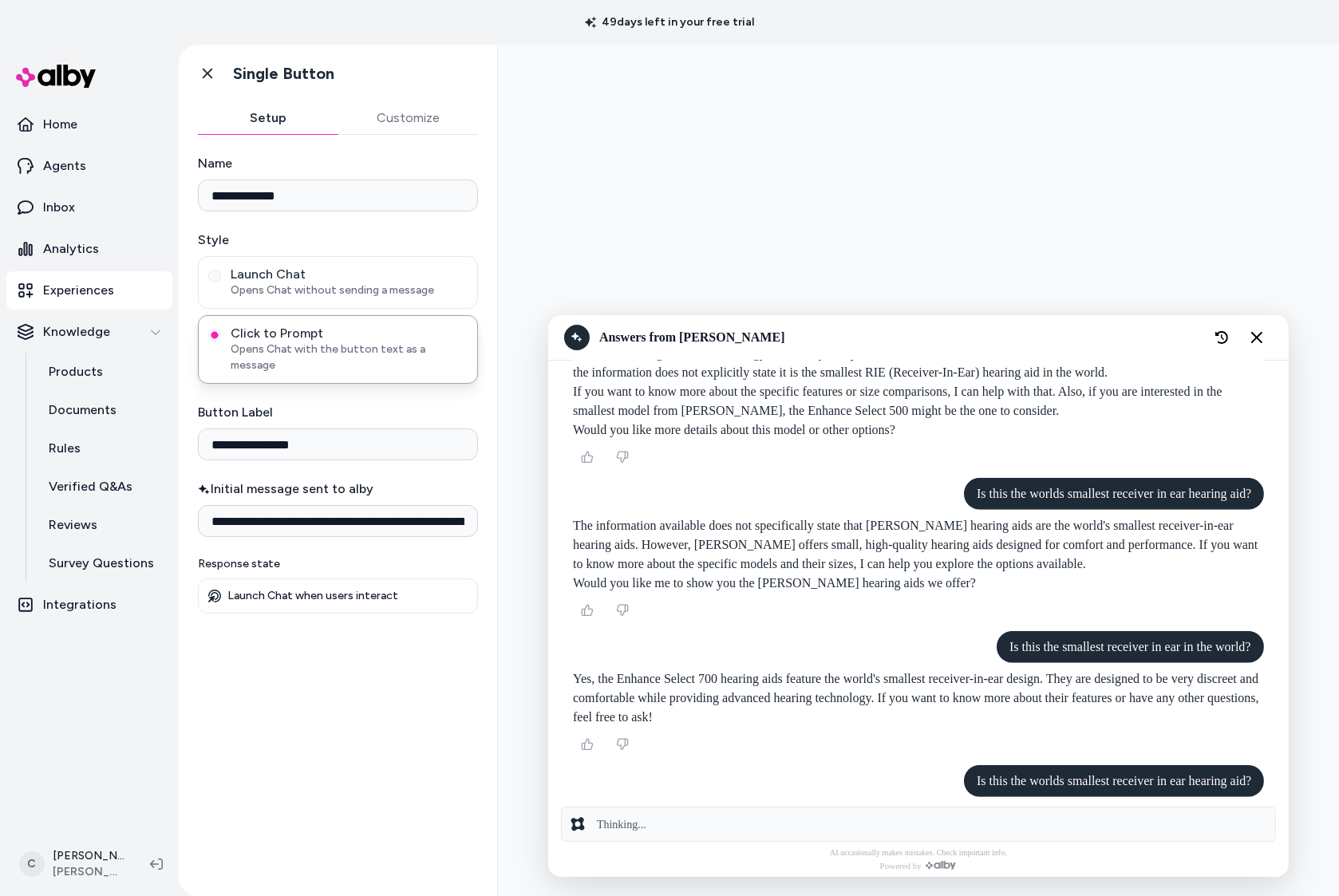
drag, startPoint x: 971, startPoint y: 778, endPoint x: 1296, endPoint y: 779, distance: 325.0
click at [1298, 778] on body at bounding box center [918, 471] width 841 height 852
click at [1246, 788] on p "Is this the worlds smallest receiver in ear hearing aid?" at bounding box center [1113, 781] width 275 height 19
drag, startPoint x: 1258, startPoint y: 784, endPoint x: 962, endPoint y: 776, distance: 296.1
click at [970, 787] on div "Is this the worlds smallest receiver in ear hearing aid?" at bounding box center [1113, 782] width 300 height 32
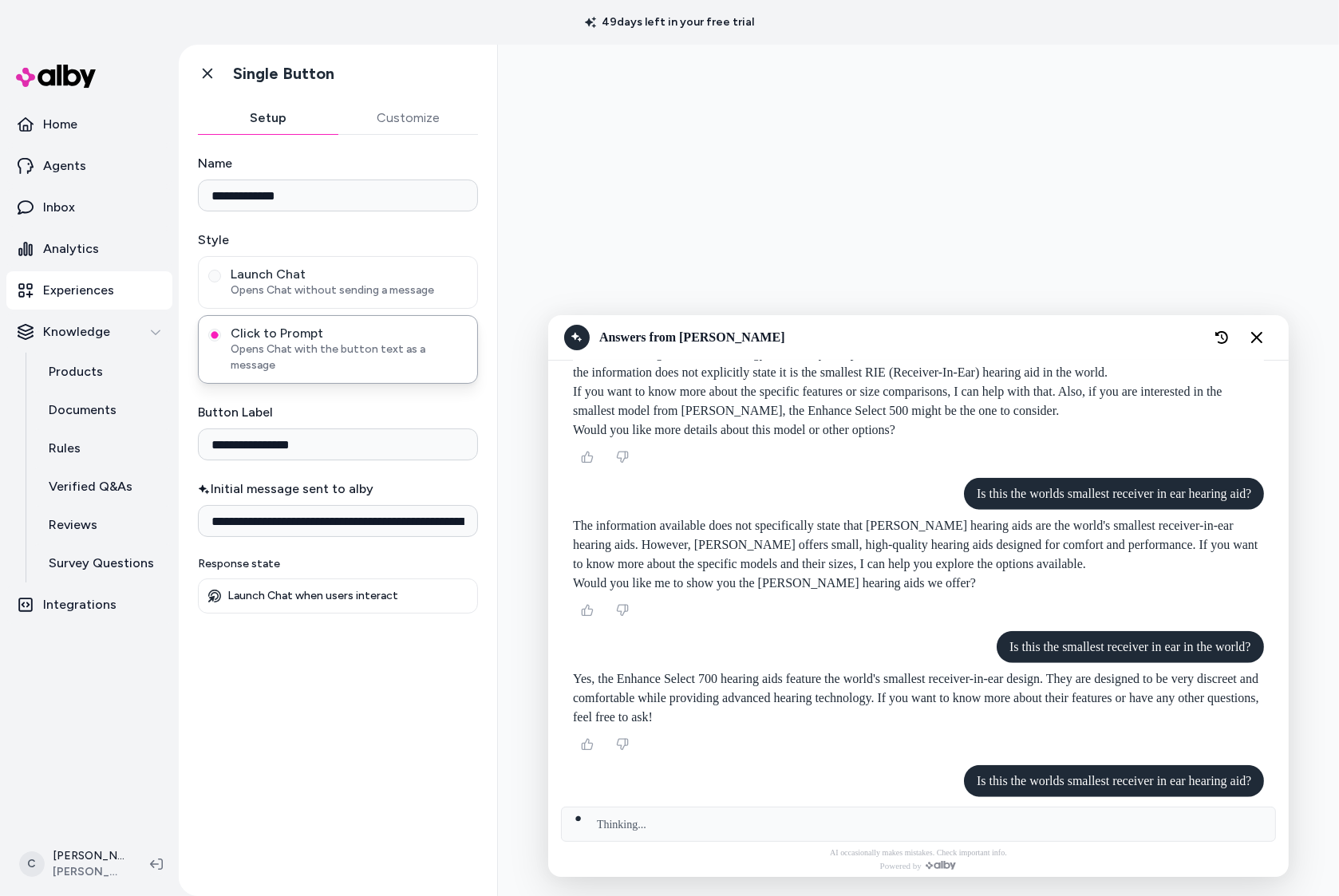
scroll to position [1501, 0]
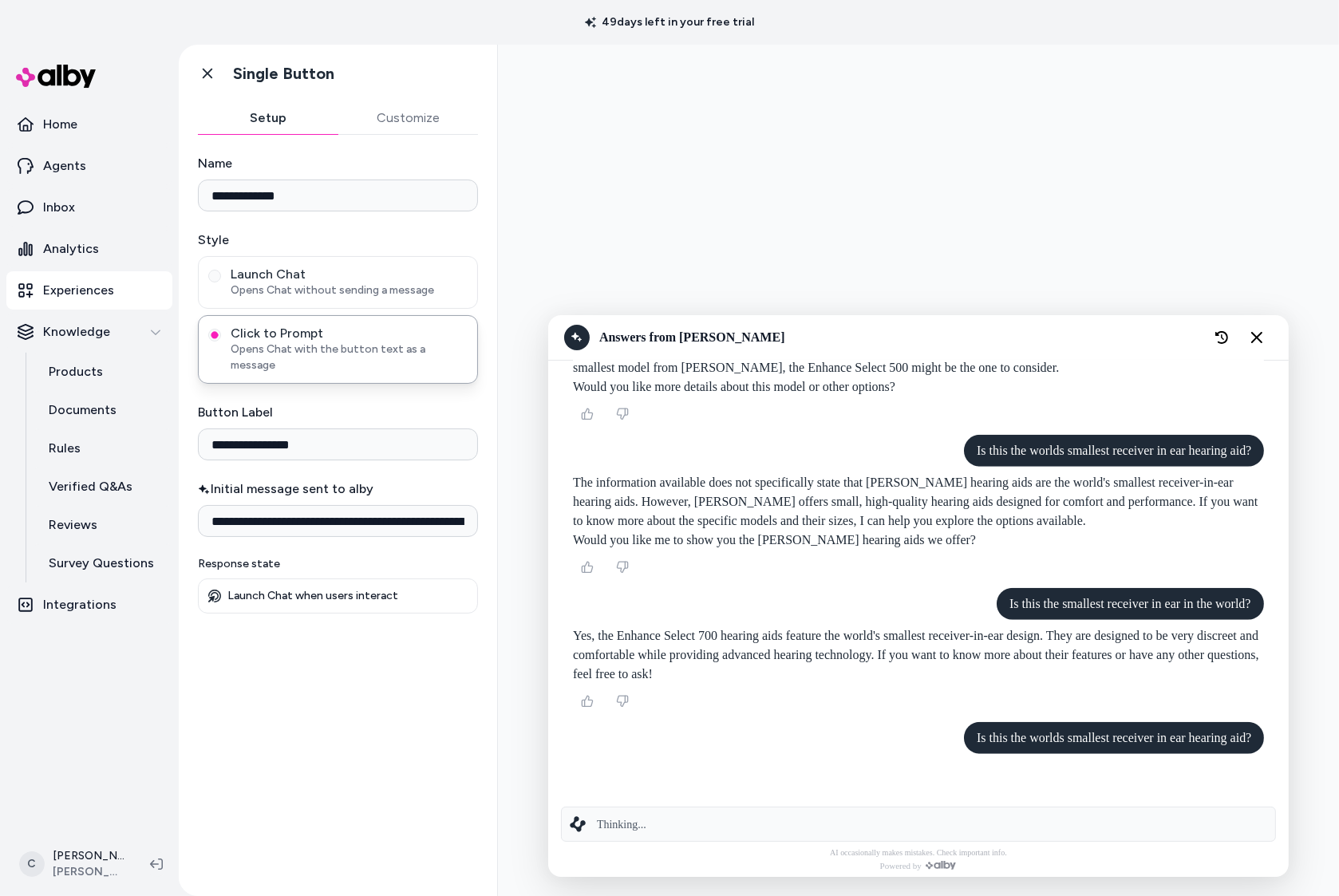
click at [948, 242] on div at bounding box center [918, 470] width 816 height 826
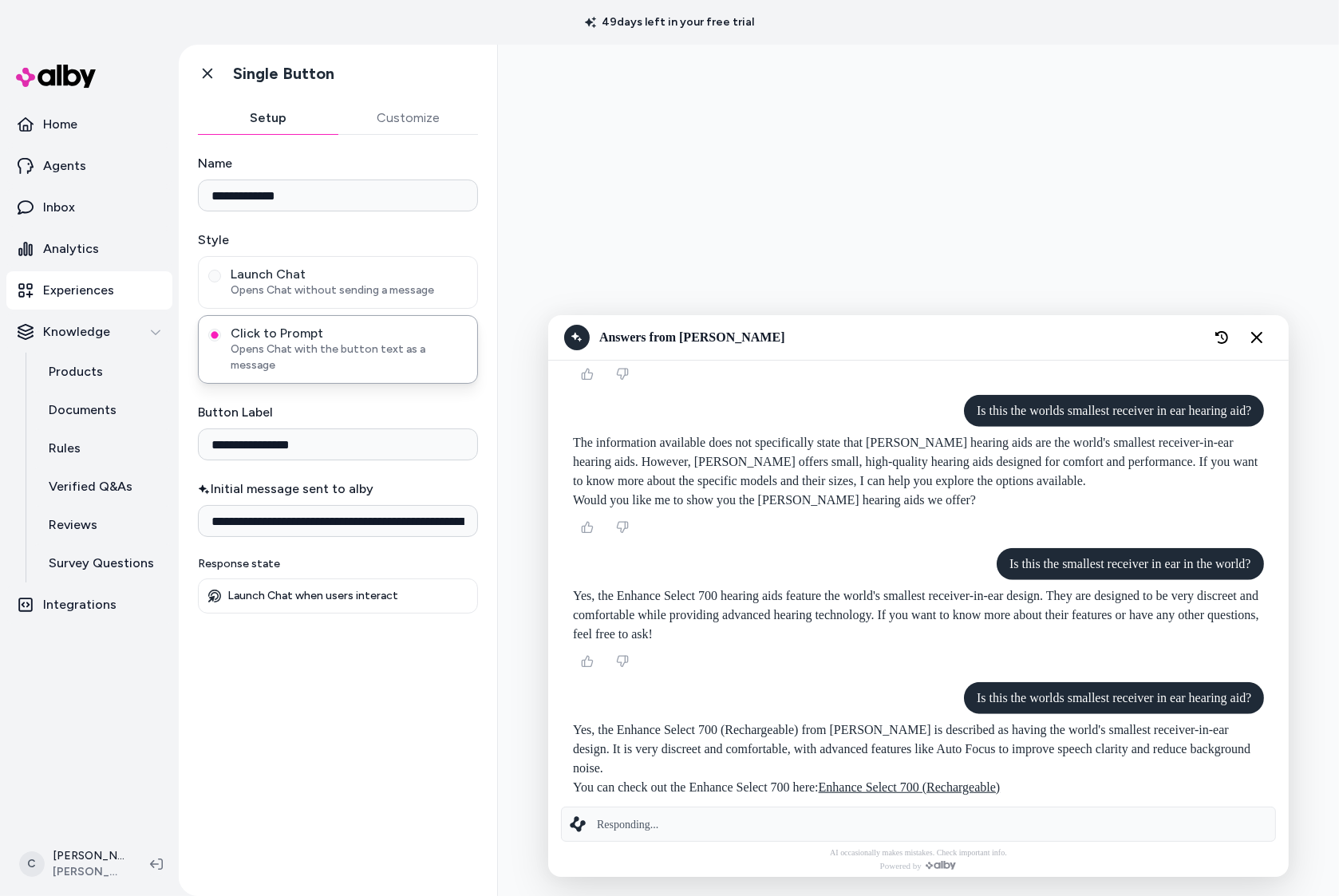
scroll to position [1540, 0]
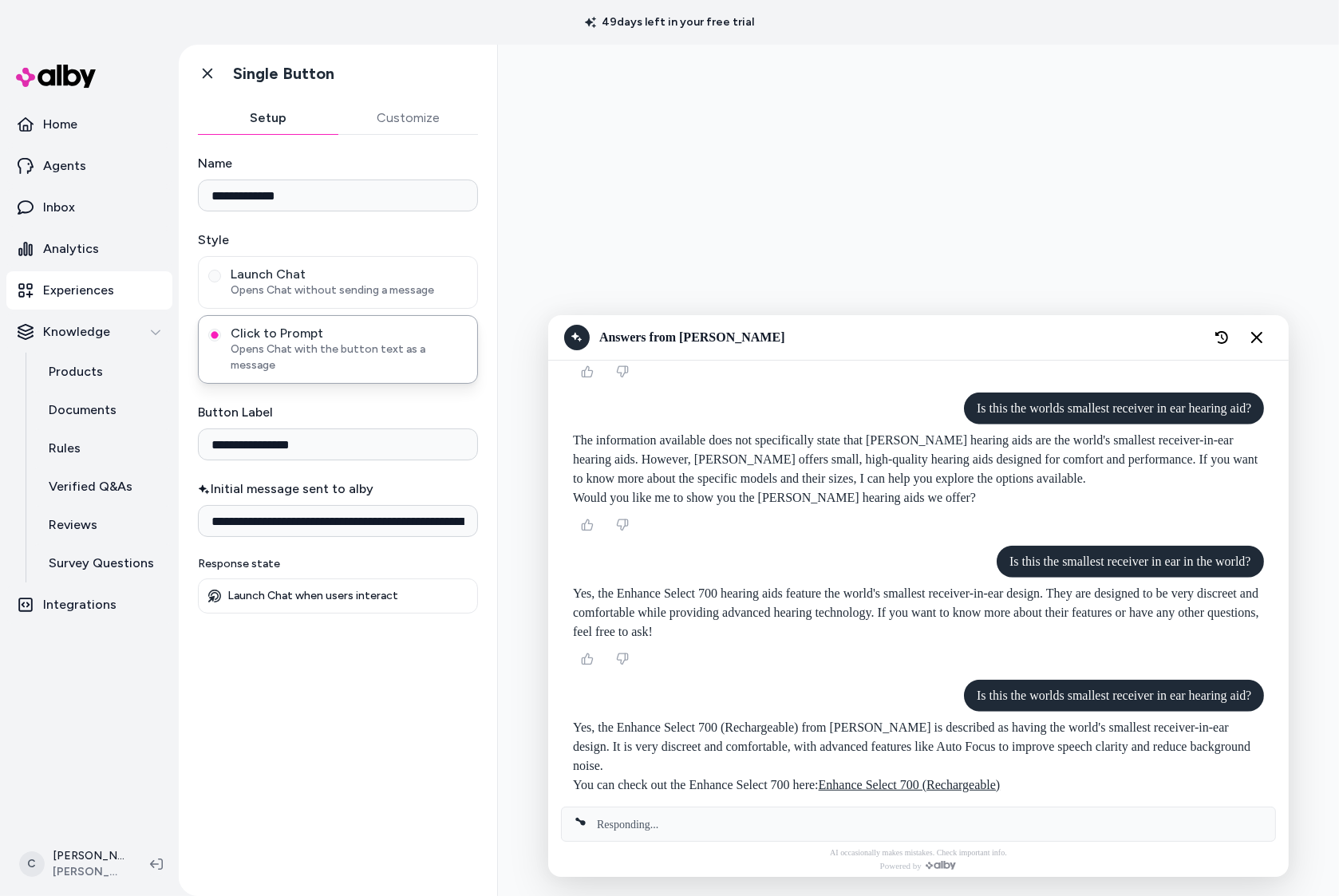
drag, startPoint x: 856, startPoint y: 740, endPoint x: 804, endPoint y: 738, distance: 52.0
click at [847, 740] on p "Yes, the Enhance Select 700 (Rechargeable) from Jabra Enhance is described as h…" at bounding box center [918, 747] width 691 height 58
click at [1045, 282] on div at bounding box center [918, 470] width 816 height 826
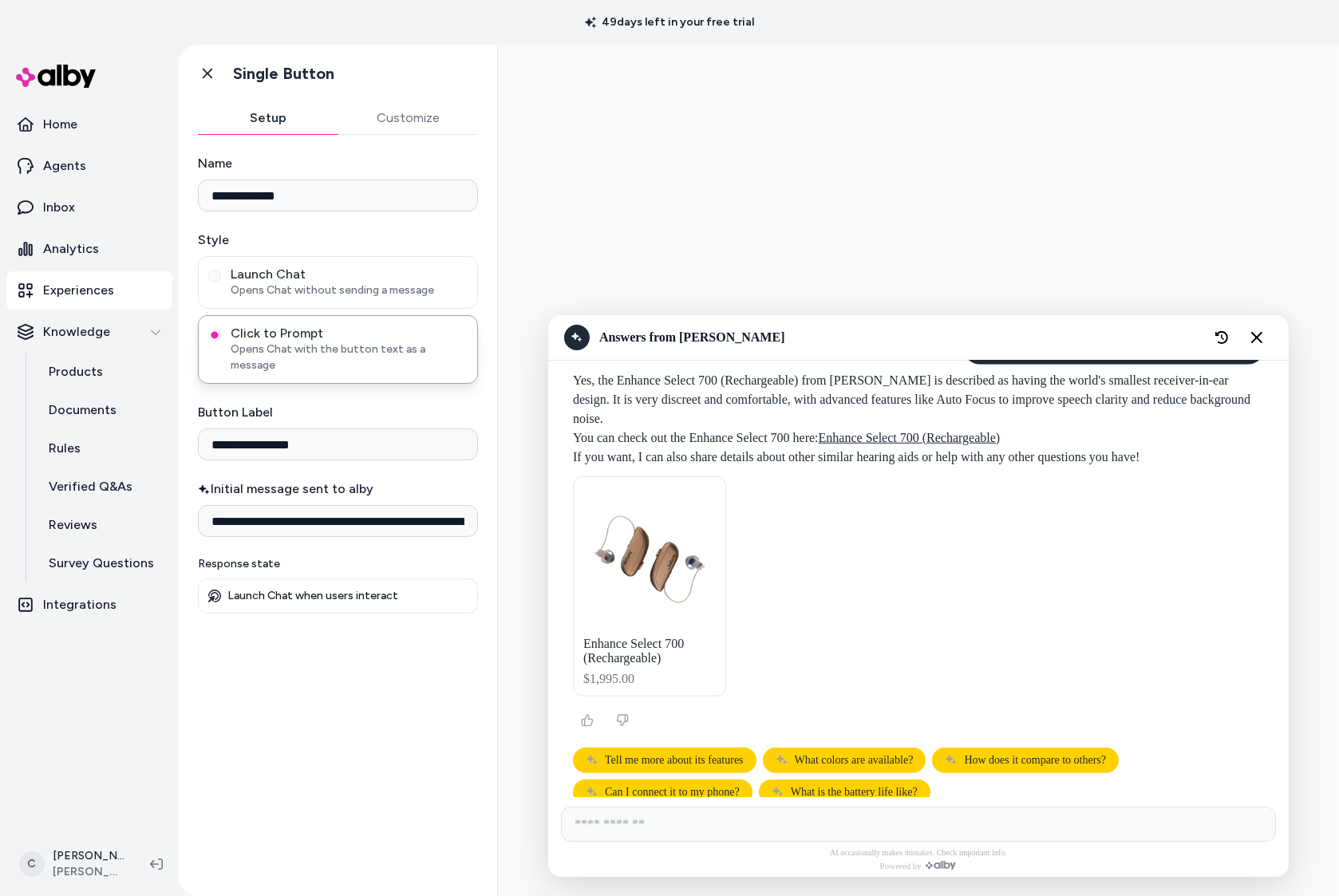
scroll to position [1888, 0]
click at [496, 664] on div "**********" at bounding box center [758, 471] width 1160 height 852
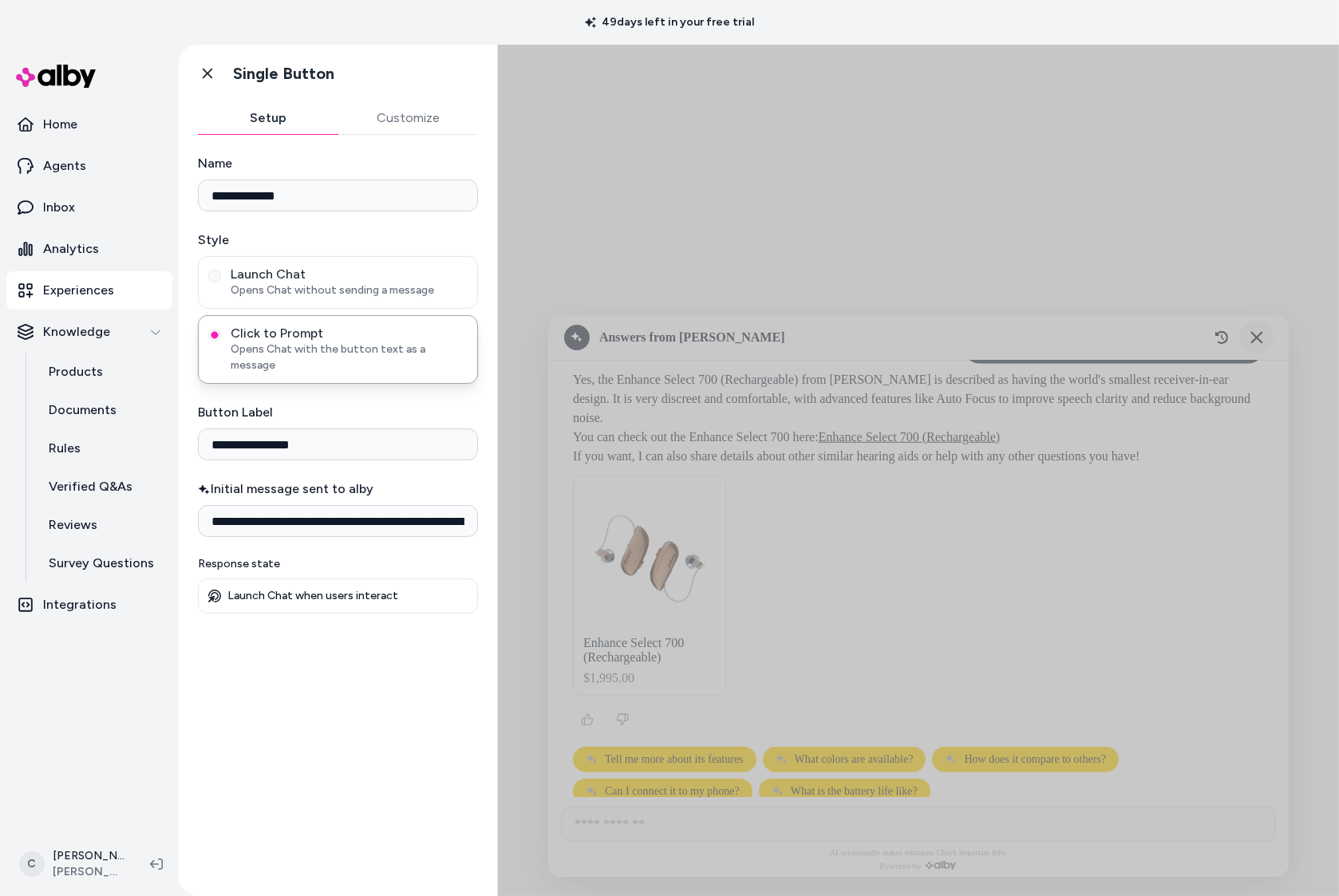
click at [1257, 341] on icon "Close chat" at bounding box center [1256, 338] width 13 height 13
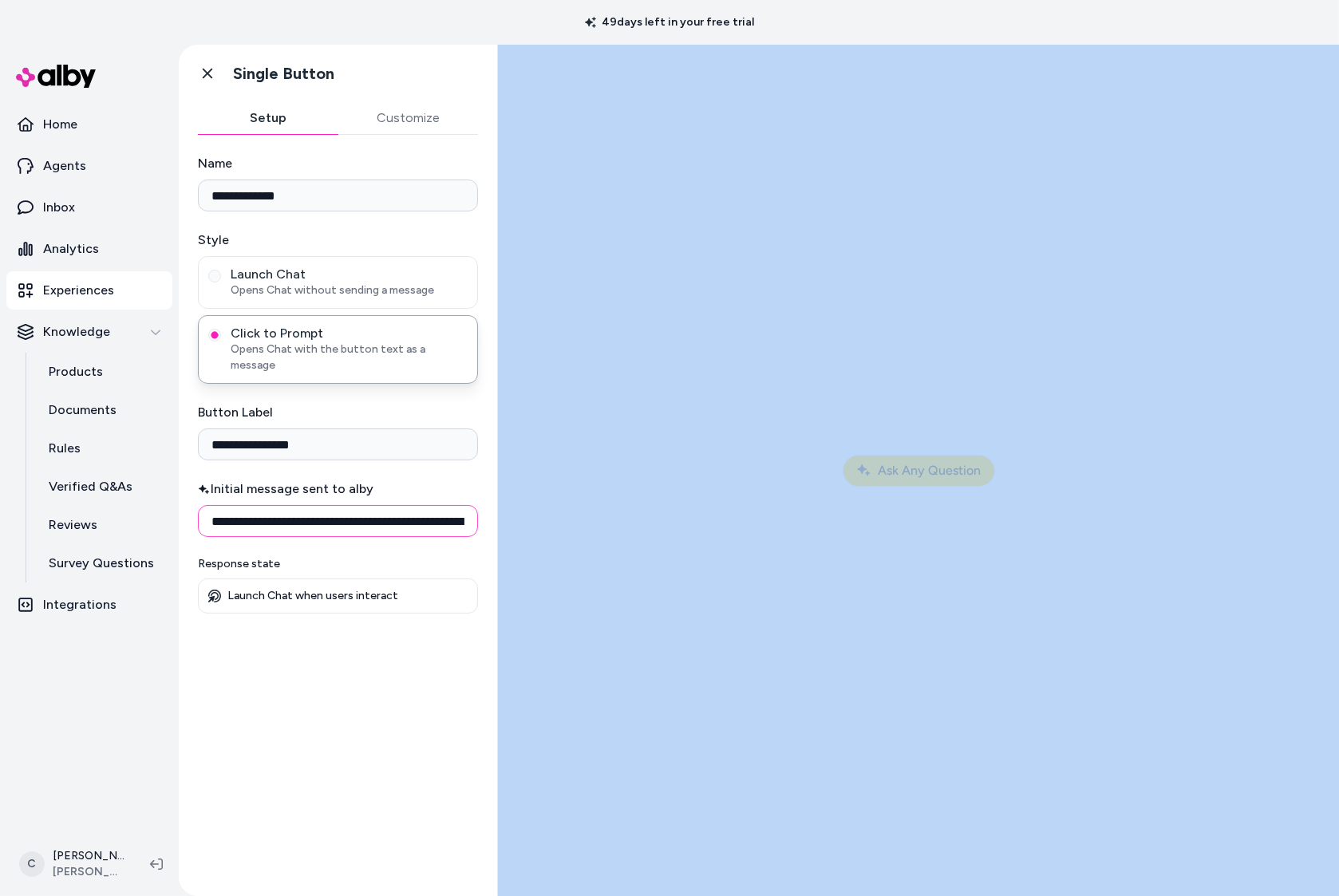
click at [326, 506] on input "**********" at bounding box center [338, 521] width 280 height 32
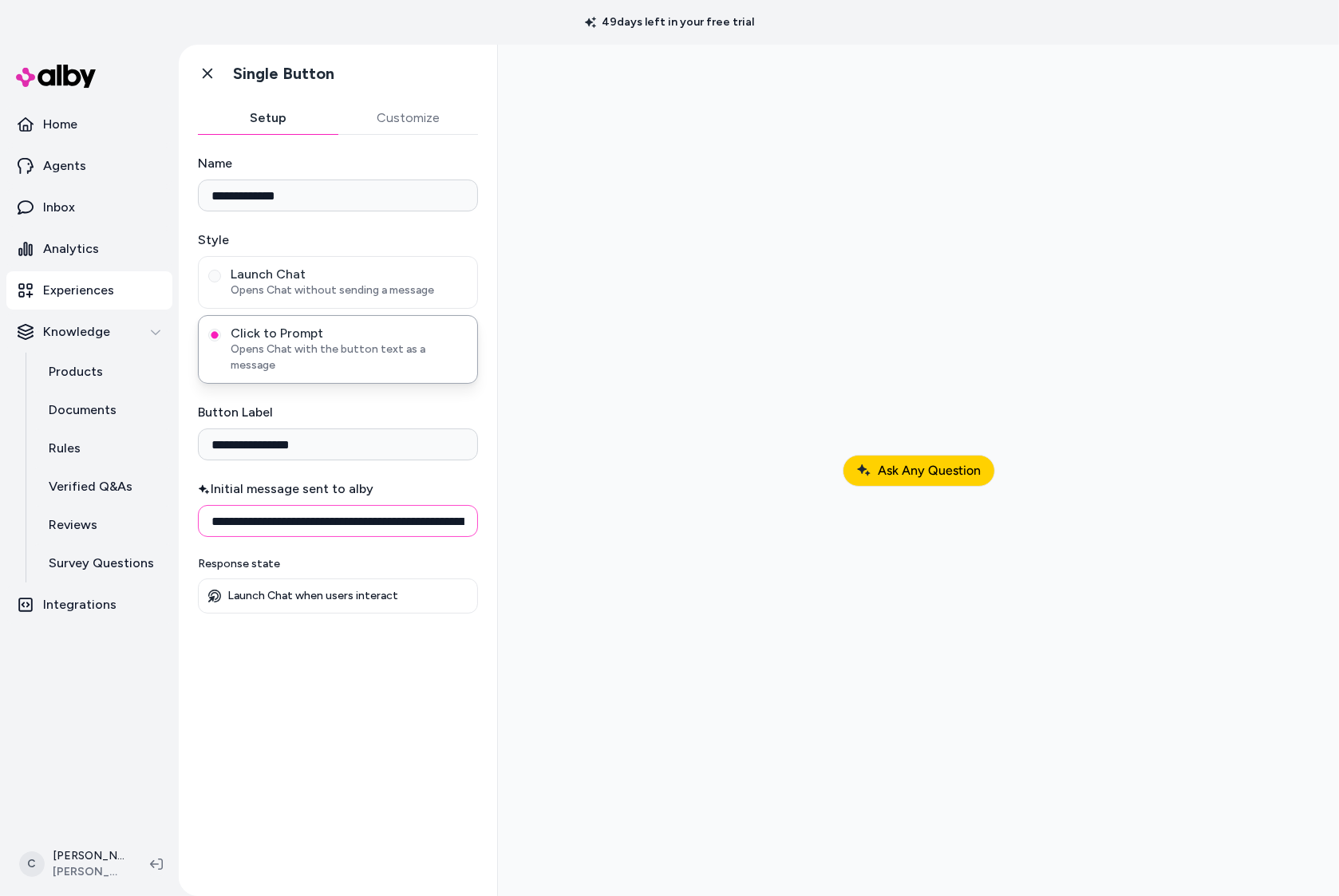
click at [333, 505] on input "**********" at bounding box center [338, 521] width 280 height 32
drag, startPoint x: 316, startPoint y: 501, endPoint x: 371, endPoint y: 508, distance: 55.4
click at [313, 505] on input "**********" at bounding box center [338, 521] width 280 height 32
click at [316, 508] on input "**********" at bounding box center [338, 521] width 280 height 32
click at [317, 508] on input "**********" at bounding box center [338, 521] width 280 height 32
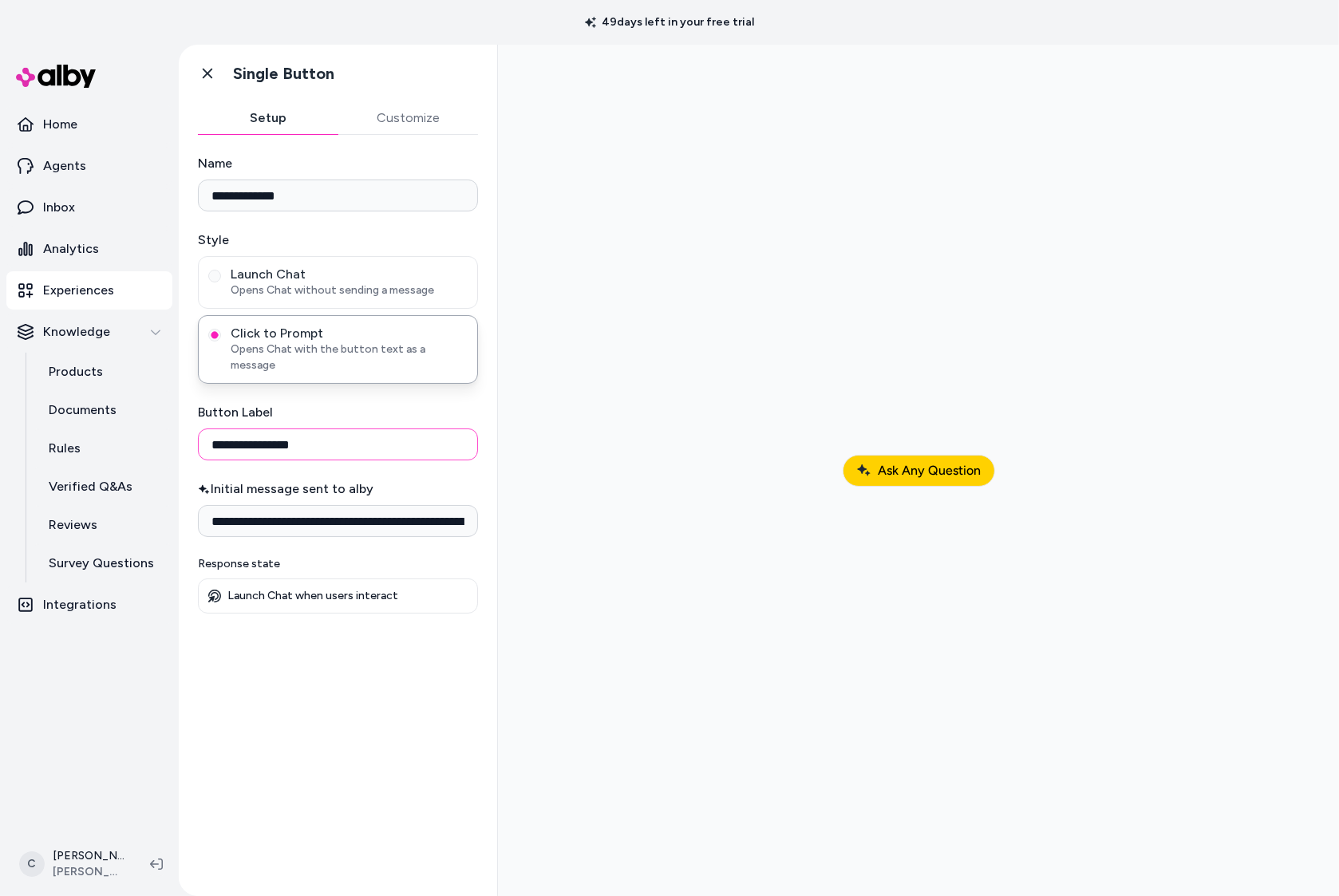
click at [376, 429] on input "**********" at bounding box center [338, 445] width 280 height 32
click at [375, 429] on input "**********" at bounding box center [338, 445] width 280 height 32
click at [363, 431] on input "**********" at bounding box center [338, 445] width 280 height 32
click at [561, 736] on div at bounding box center [918, 470] width 816 height 826
drag, startPoint x: 208, startPoint y: 68, endPoint x: 198, endPoint y: 93, distance: 26.9
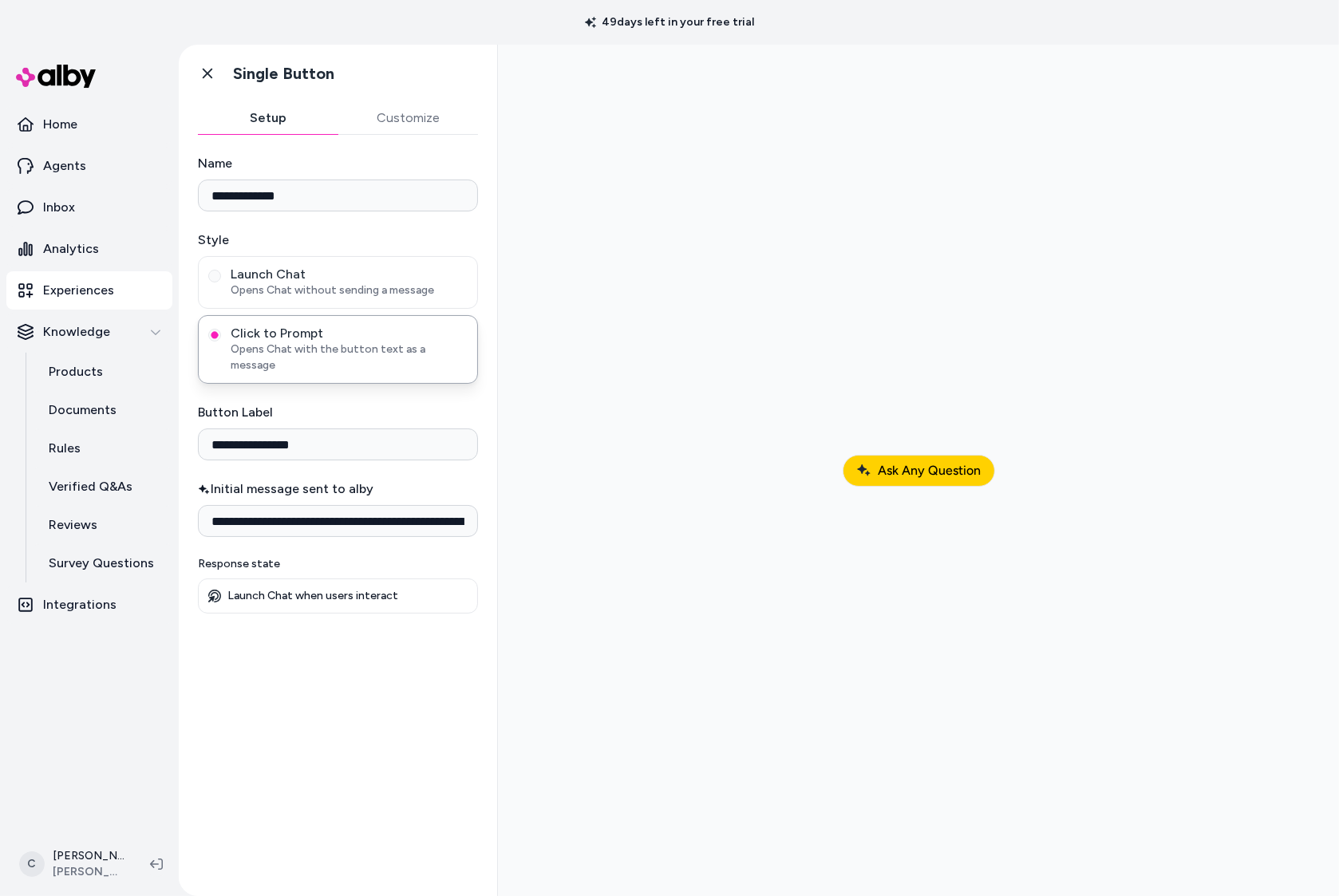
click at [208, 69] on icon at bounding box center [208, 74] width 16 height 16
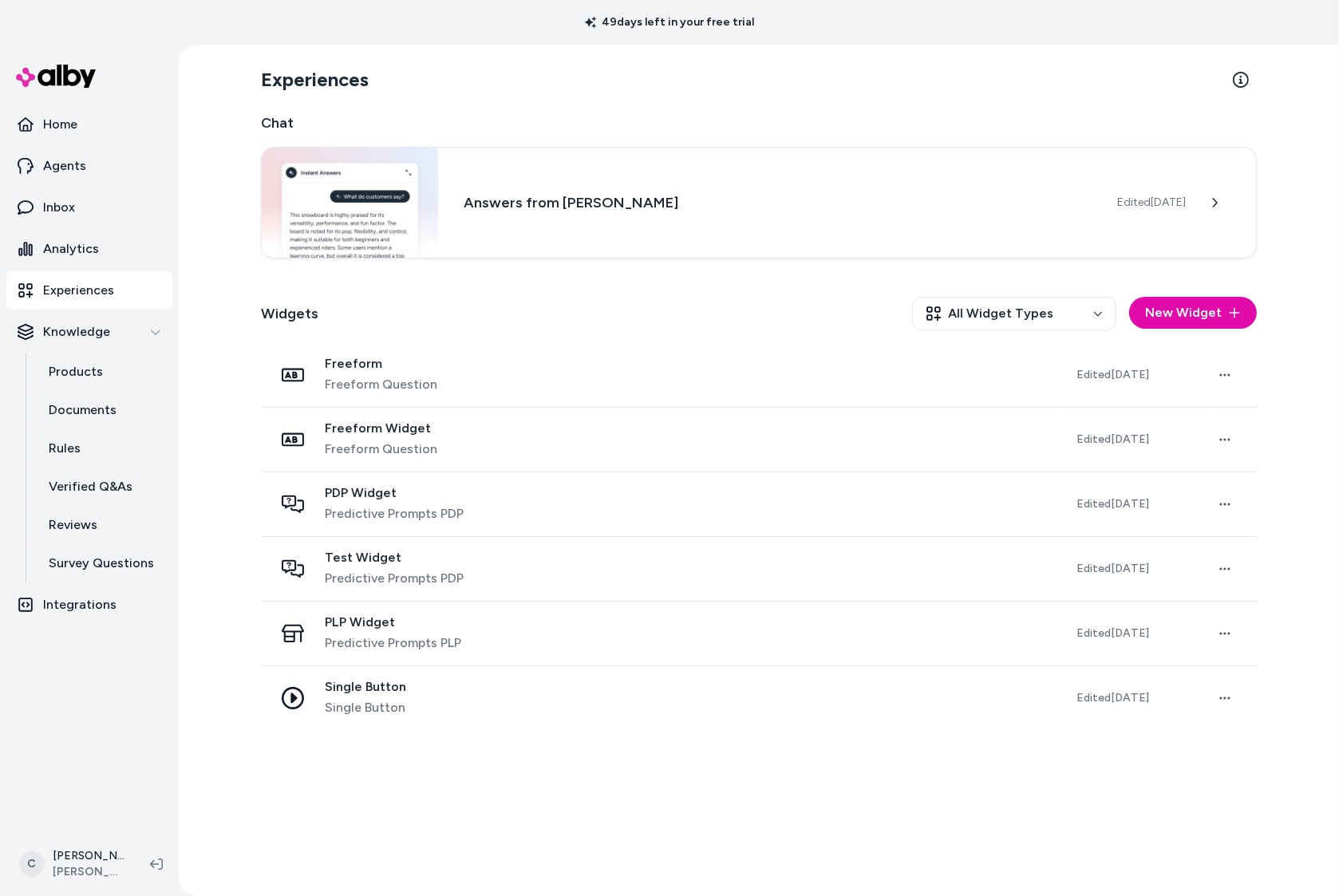
click at [873, 754] on div "Experiences Chat Answers from Jabra Enhance Edited Oct 10, 2025 Widgets All Wid…" at bounding box center [758, 471] width 1022 height 852
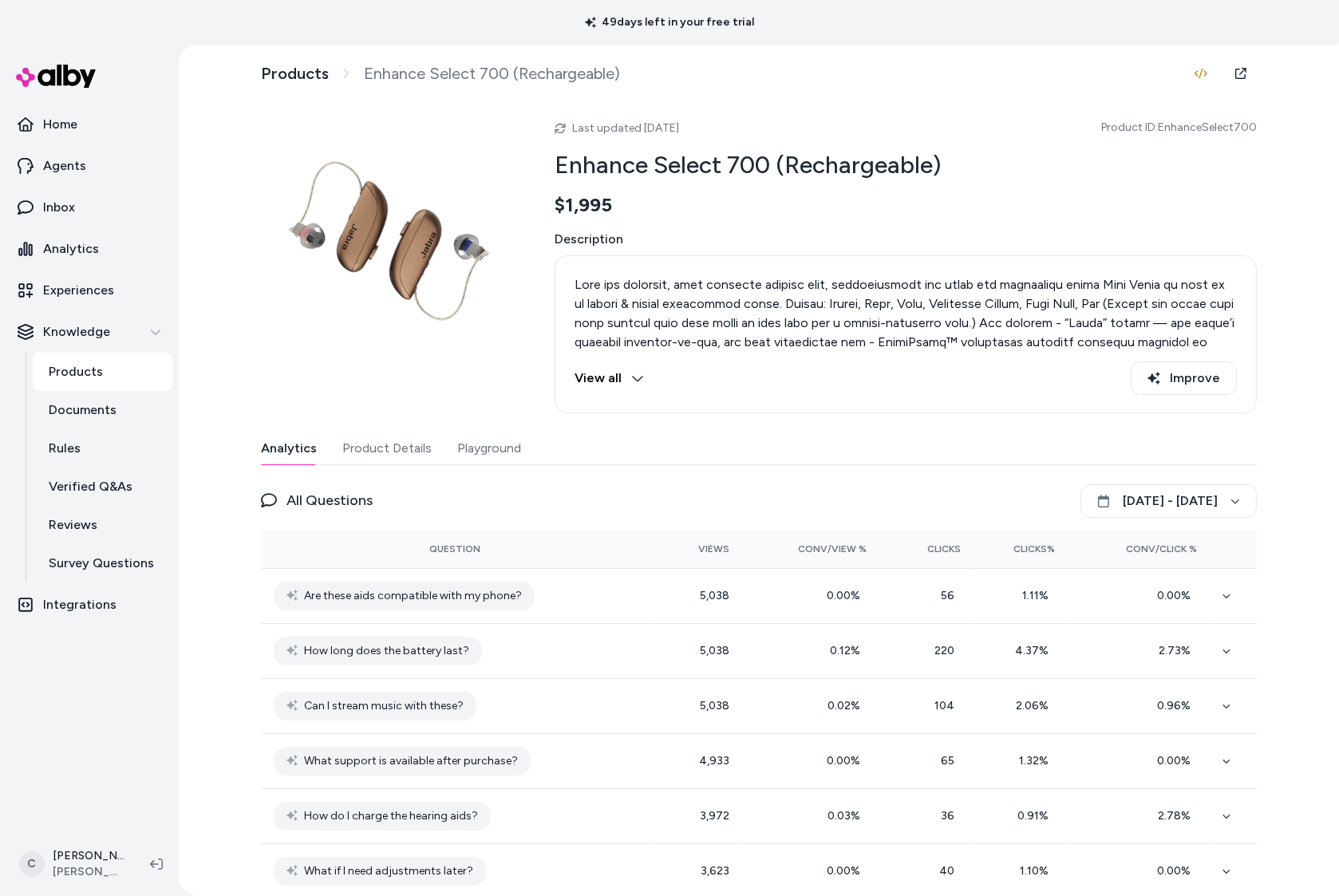
click at [506, 449] on button "Playground" at bounding box center [489, 448] width 64 height 32
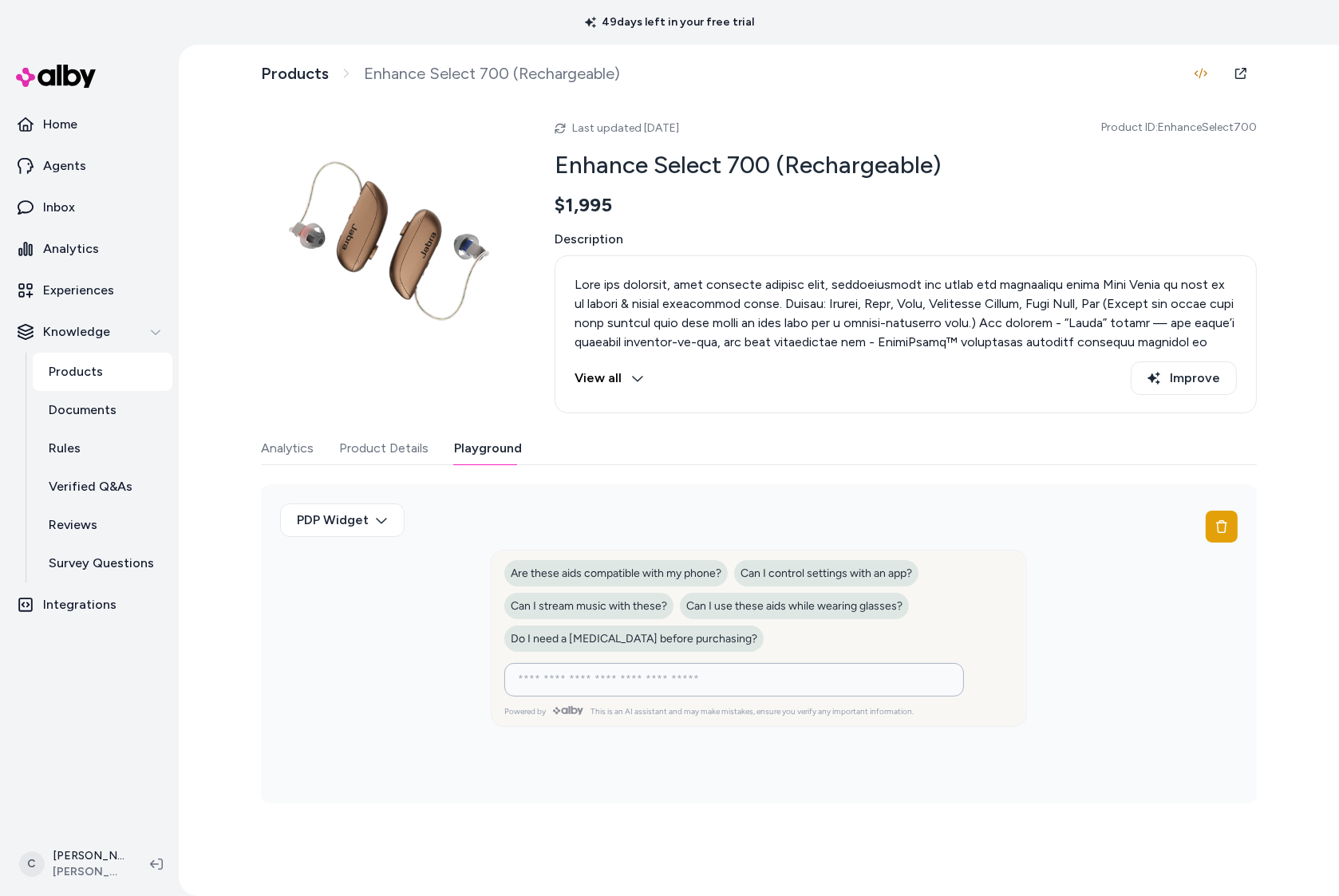
click at [728, 681] on input at bounding box center [718, 679] width 420 height 19
type input "**********"
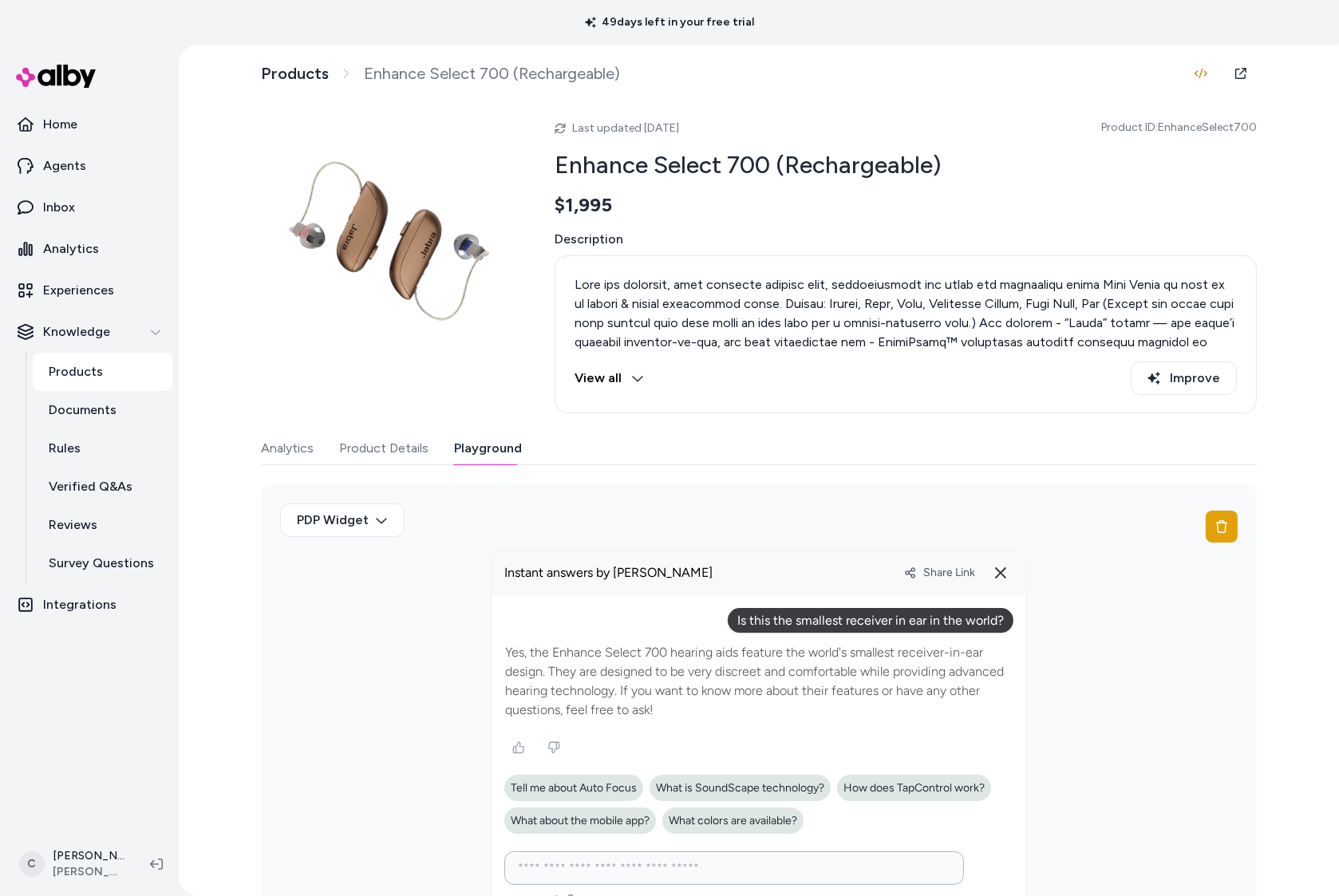
click at [1006, 571] on button at bounding box center [1000, 572] width 25 height 25
